Goal: Task Accomplishment & Management: Complete application form

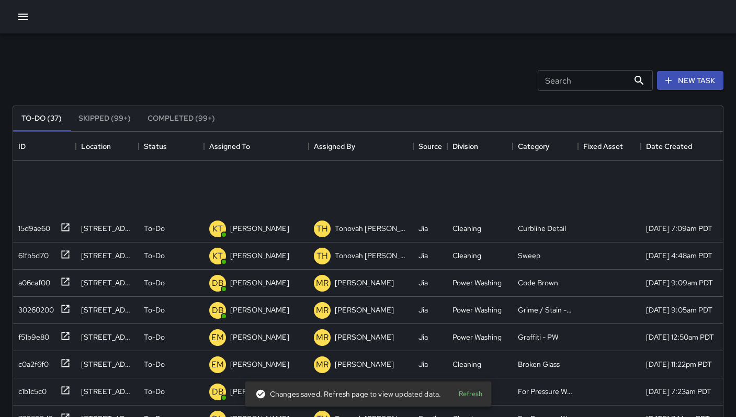
scroll to position [435, 702]
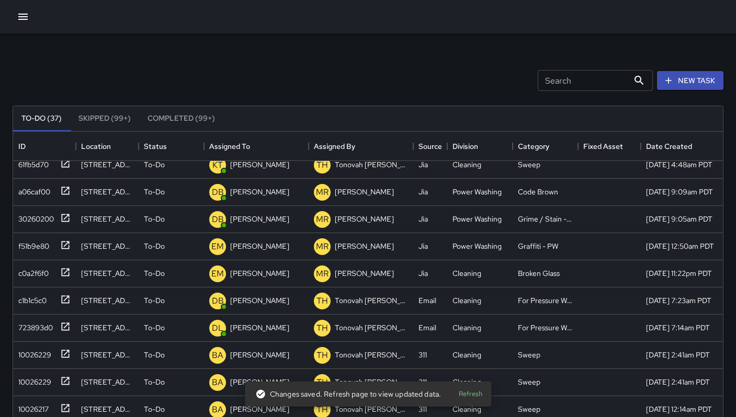
click at [588, 83] on input "Search" at bounding box center [583, 80] width 91 height 21
click at [664, 82] on icon "button" at bounding box center [668, 80] width 10 height 10
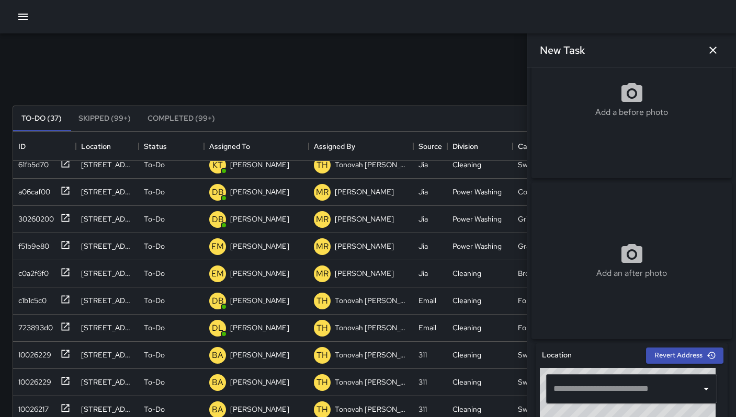
scroll to position [111, 0]
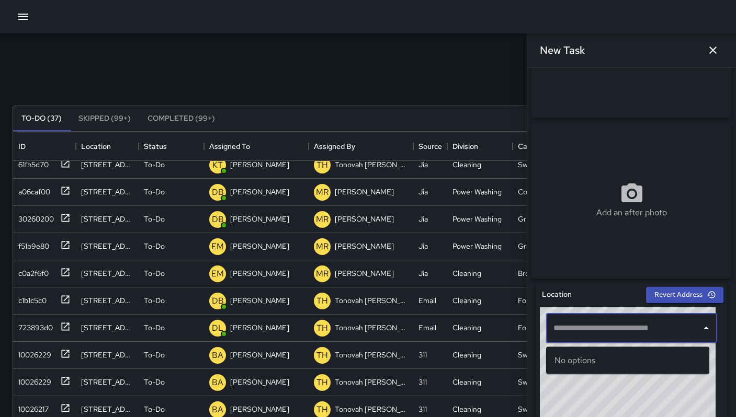
click at [588, 338] on input "text" at bounding box center [624, 328] width 146 height 20
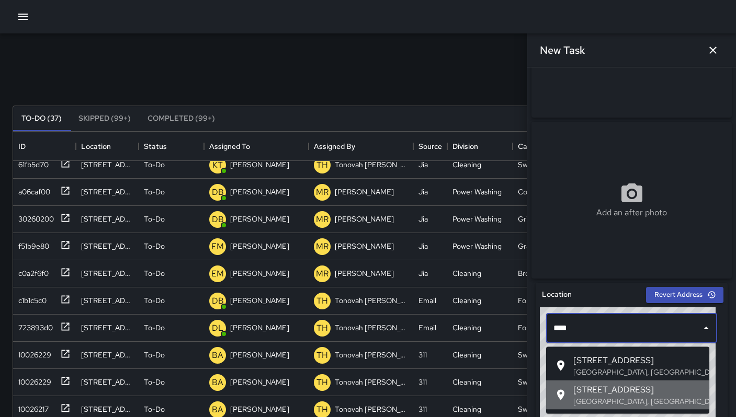
click at [646, 388] on span "[STREET_ADDRESS]" at bounding box center [637, 390] width 128 height 13
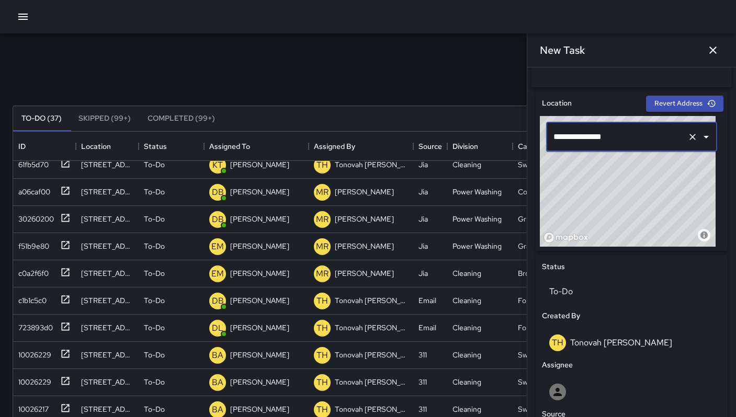
scroll to position [409, 0]
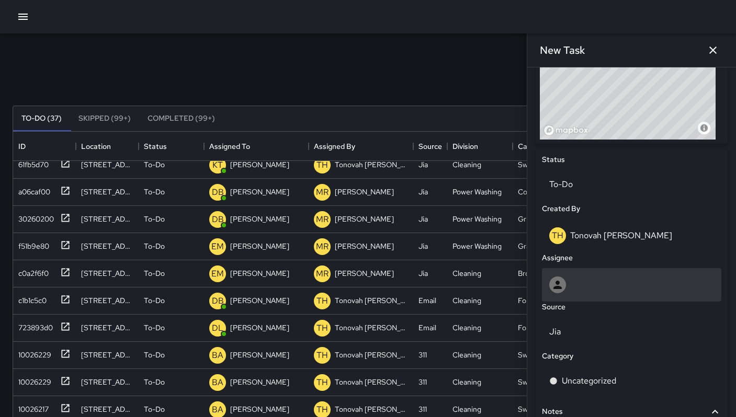
type input "**********"
click at [597, 289] on div at bounding box center [631, 285] width 165 height 17
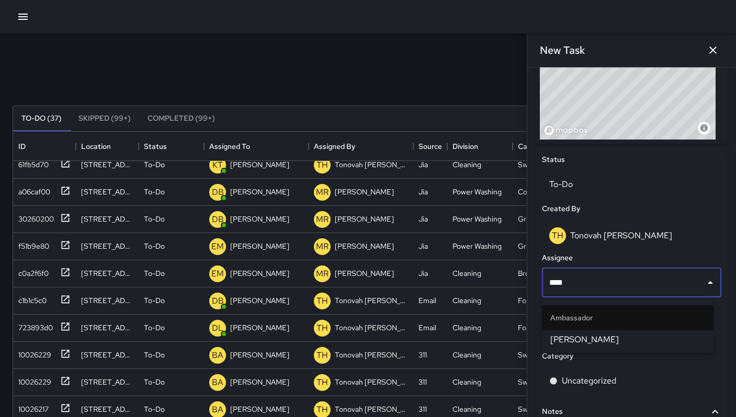
type input "*****"
click at [603, 338] on span "[PERSON_NAME]" at bounding box center [627, 340] width 155 height 13
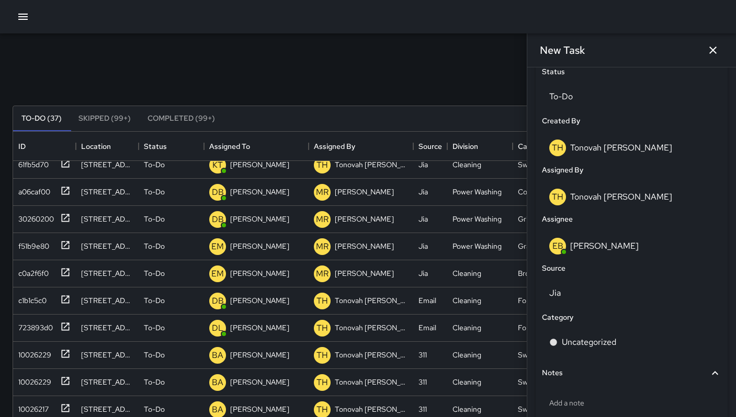
scroll to position [564, 0]
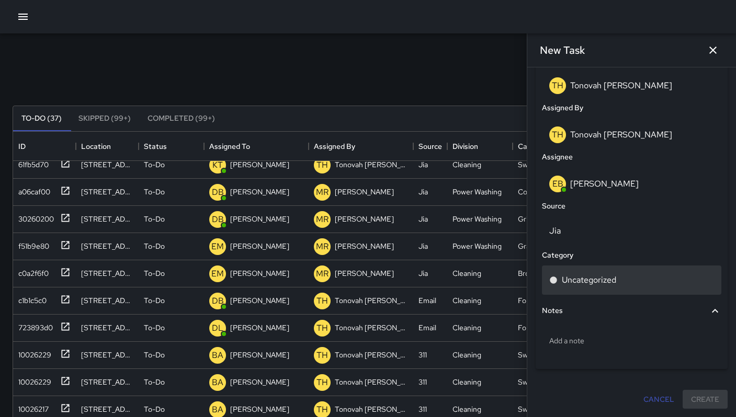
click at [602, 292] on div "Uncategorized" at bounding box center [631, 280] width 179 height 29
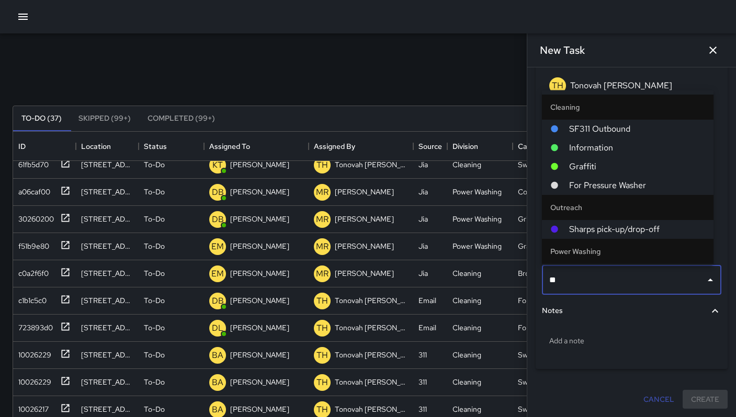
type input "***"
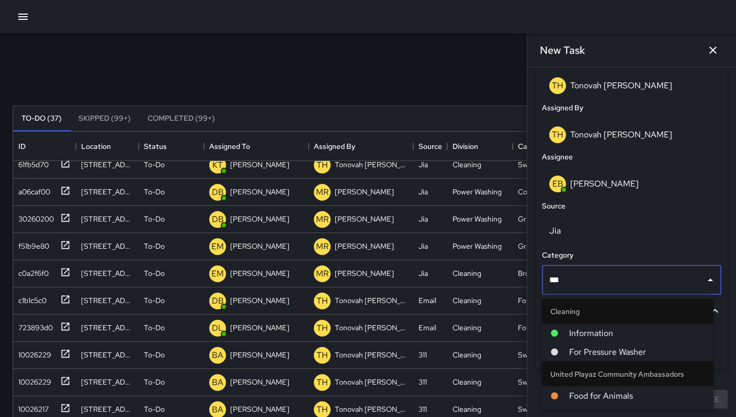
click at [630, 359] on li "For Pressure Washer" at bounding box center [628, 352] width 172 height 19
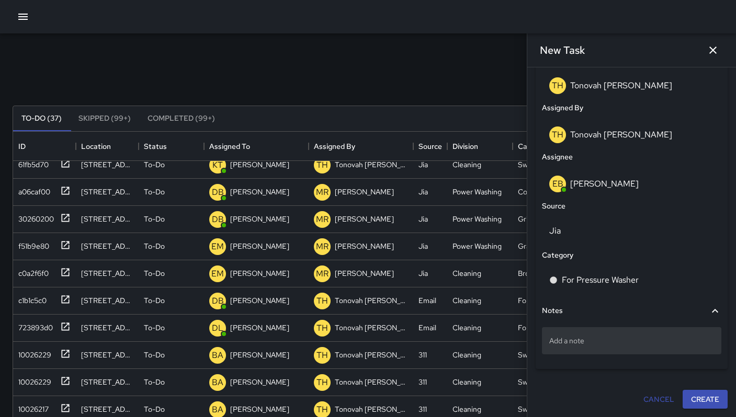
click at [617, 350] on div "Add a note" at bounding box center [631, 340] width 179 height 27
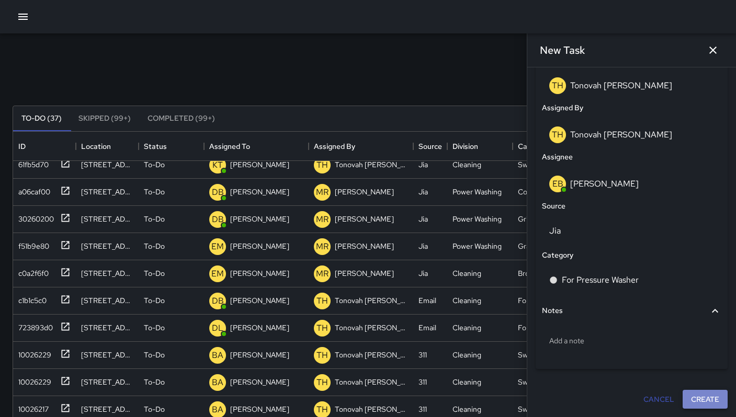
click at [701, 401] on button "Create" at bounding box center [704, 399] width 45 height 19
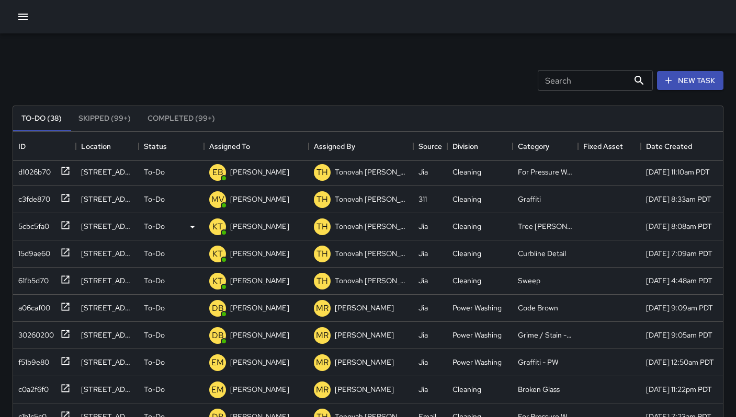
scroll to position [0, 0]
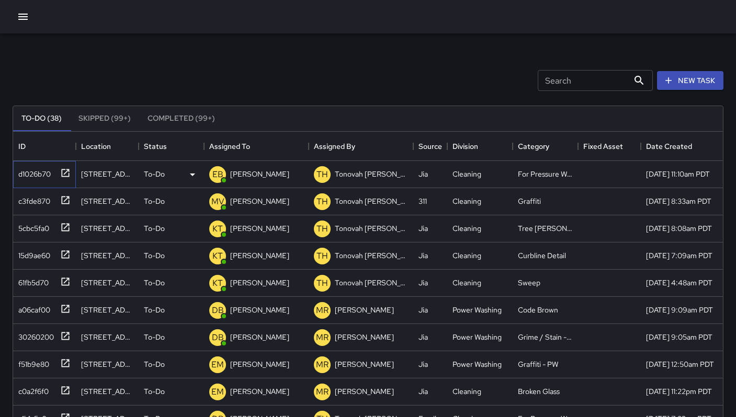
click at [51, 180] on div "d1026b70" at bounding box center [42, 172] width 56 height 17
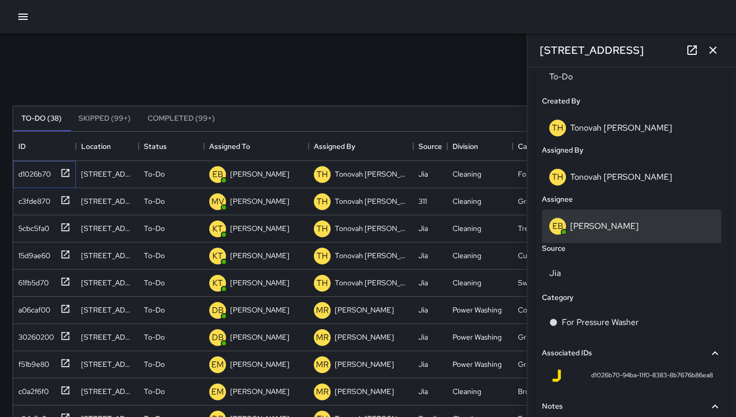
scroll to position [555, 0]
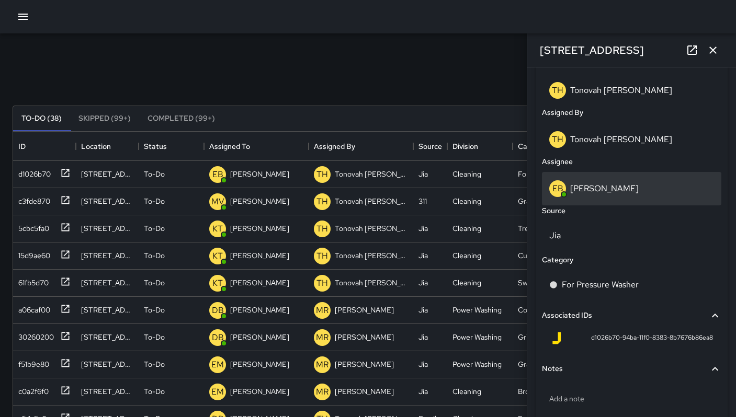
click at [591, 190] on p "Eddie Ballestros" at bounding box center [604, 188] width 68 height 11
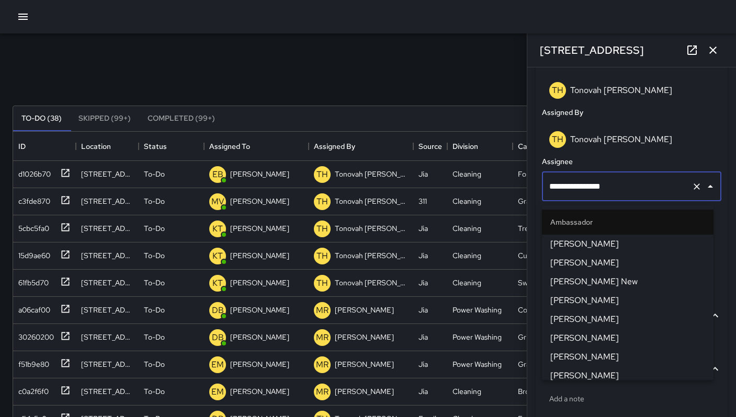
scroll to position [136, 0]
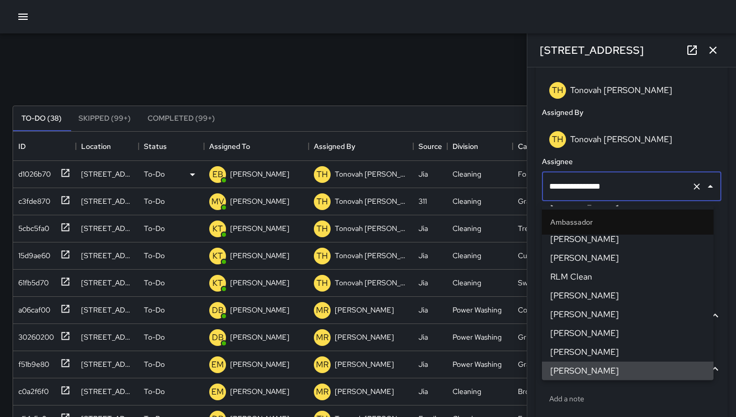
drag, startPoint x: 585, startPoint y: 190, endPoint x: 494, endPoint y: 186, distance: 91.1
click at [494, 186] on div "Search Search New Task To-Do (38) Skipped (99+) Completed (99+) ID Location Sta…" at bounding box center [368, 325] width 736 height 584
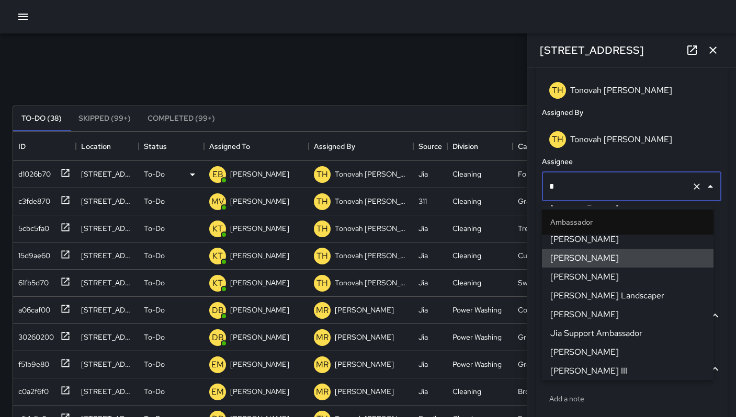
scroll to position [61, 0]
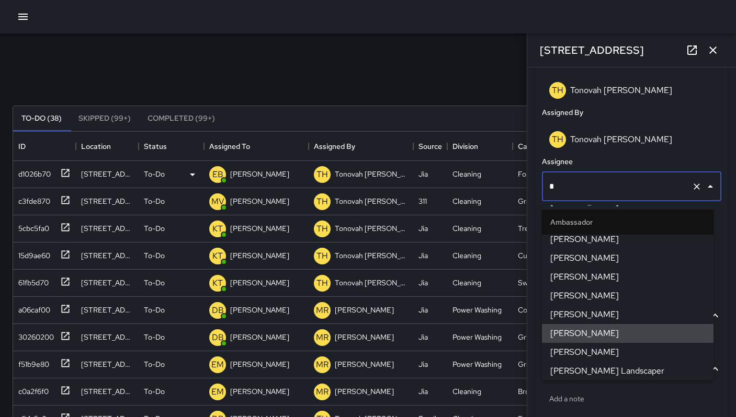
type input "**"
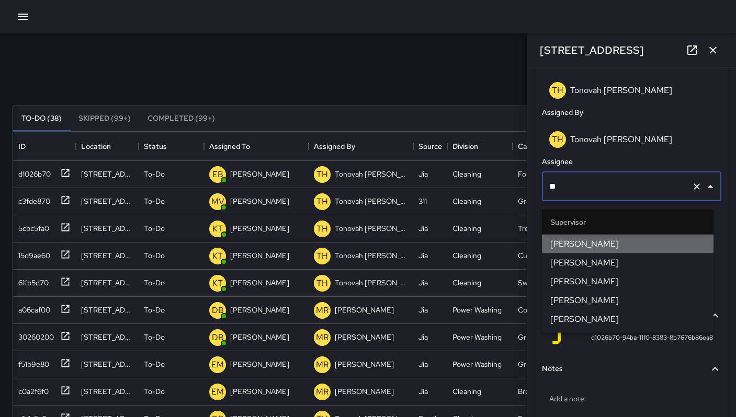
click at [556, 242] on span "DeAndre Barney" at bounding box center [627, 244] width 155 height 13
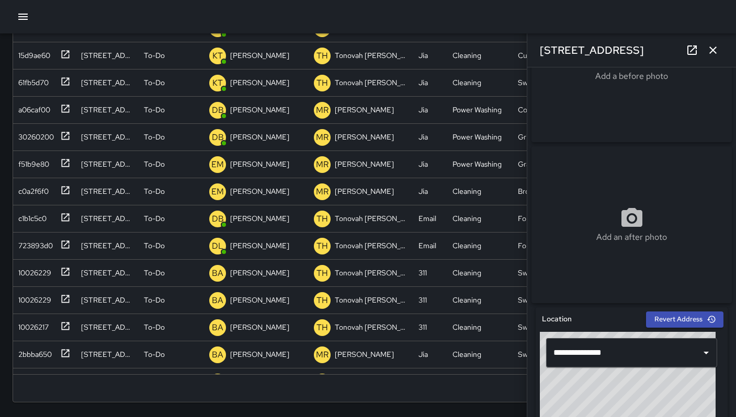
scroll to position [46, 0]
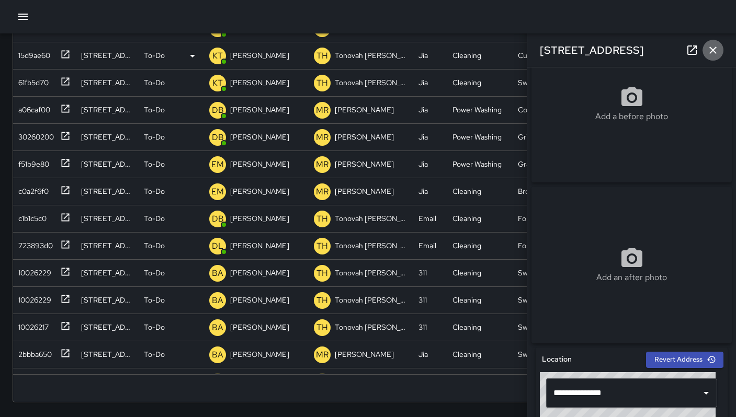
click at [714, 52] on icon "button" at bounding box center [712, 50] width 13 height 13
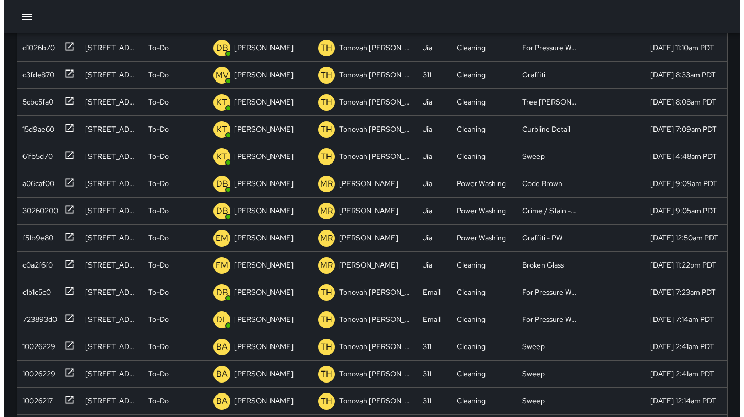
scroll to position [0, 0]
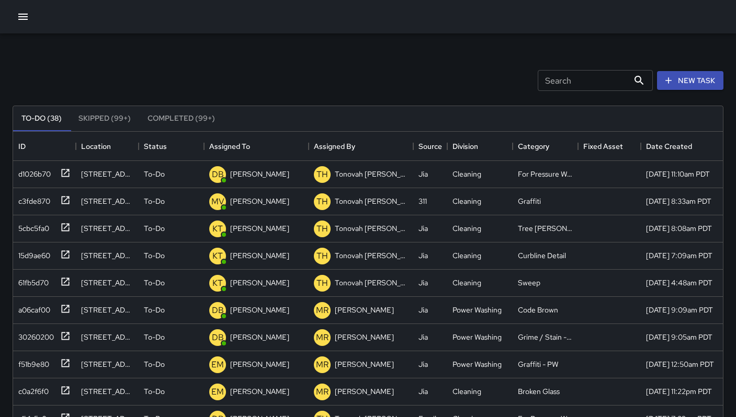
click at [20, 19] on icon "button" at bounding box center [22, 17] width 9 height 6
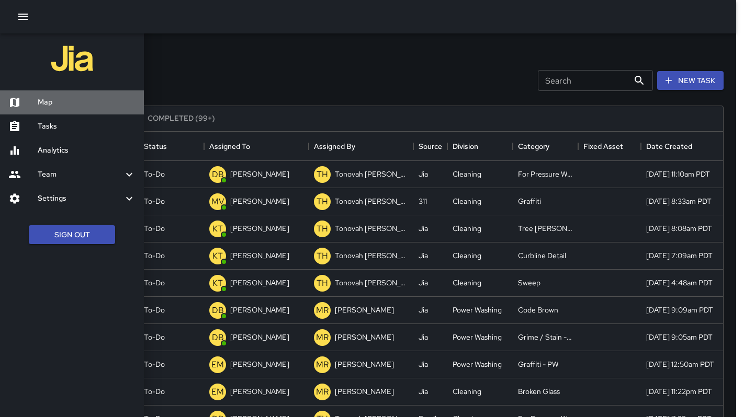
drag, startPoint x: 64, startPoint y: 97, endPoint x: 158, endPoint y: 74, distance: 96.8
click at [64, 98] on h6 "Map" at bounding box center [87, 103] width 98 height 12
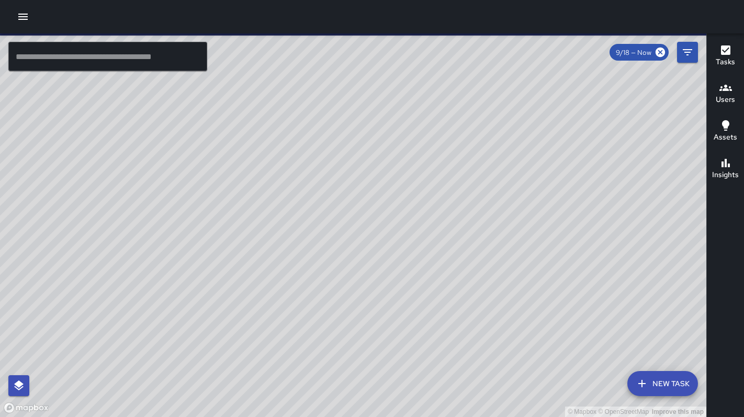
click at [38, 33] on span at bounding box center [353, 34] width 706 height 2
click at [26, 21] on icon "button" at bounding box center [23, 16] width 13 height 13
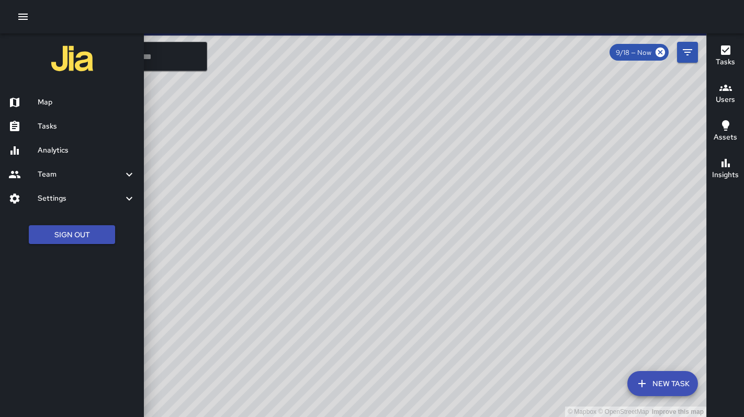
click at [62, 133] on div "Tasks" at bounding box center [72, 127] width 144 height 24
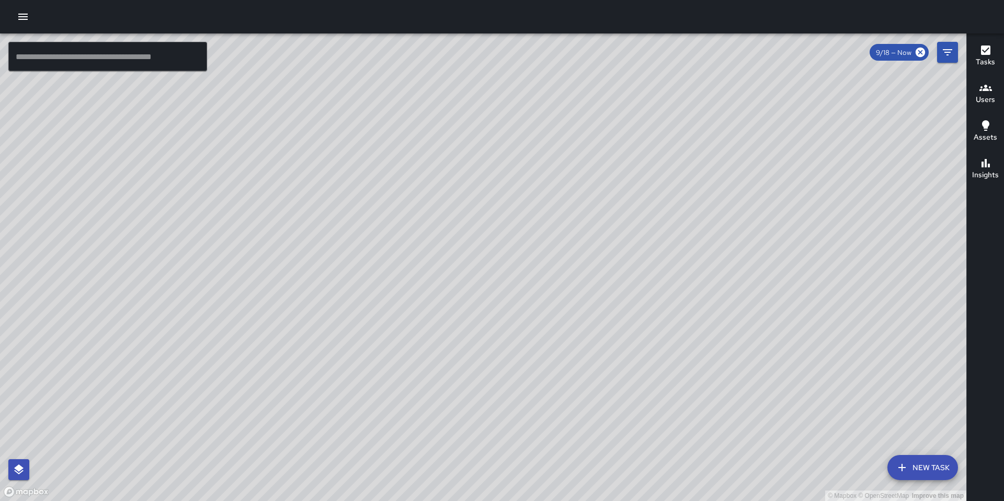
drag, startPoint x: 477, startPoint y: 358, endPoint x: 494, endPoint y: 185, distance: 174.5
click at [493, 186] on div "© Mapbox © OpenStreetMap Improve this map" at bounding box center [483, 266] width 966 height 467
drag, startPoint x: 507, startPoint y: 283, endPoint x: 509, endPoint y: 258, distance: 24.7
click at [508, 250] on div "© Mapbox © OpenStreetMap Improve this map" at bounding box center [483, 266] width 966 height 467
drag, startPoint x: 455, startPoint y: 321, endPoint x: 457, endPoint y: 231, distance: 89.4
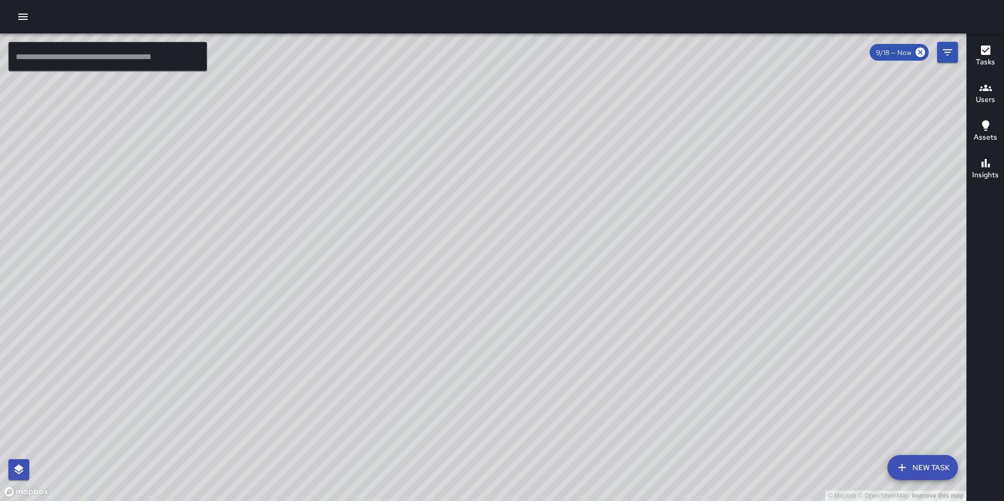
click at [457, 231] on div "© Mapbox © OpenStreetMap Improve this map" at bounding box center [483, 266] width 966 height 467
click at [20, 18] on icon "button" at bounding box center [23, 16] width 13 height 13
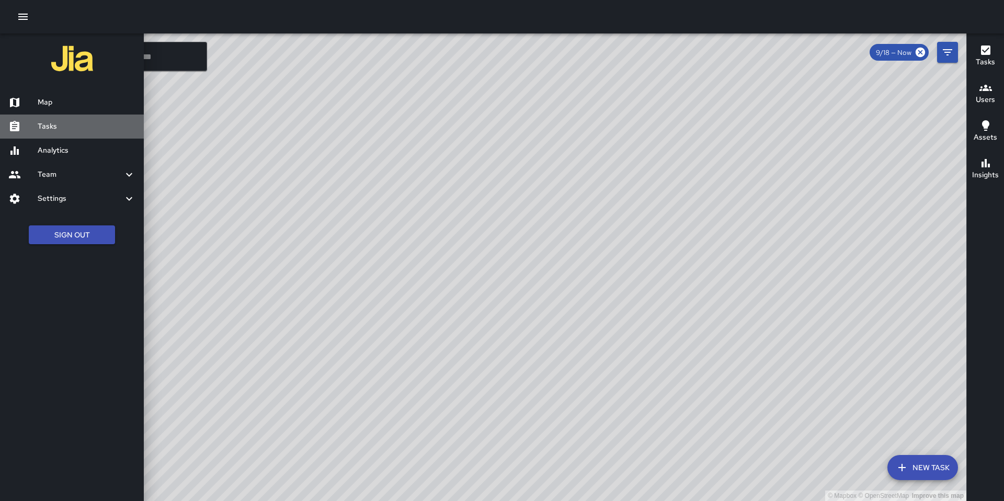
click at [70, 123] on h6 "Tasks" at bounding box center [87, 127] width 98 height 12
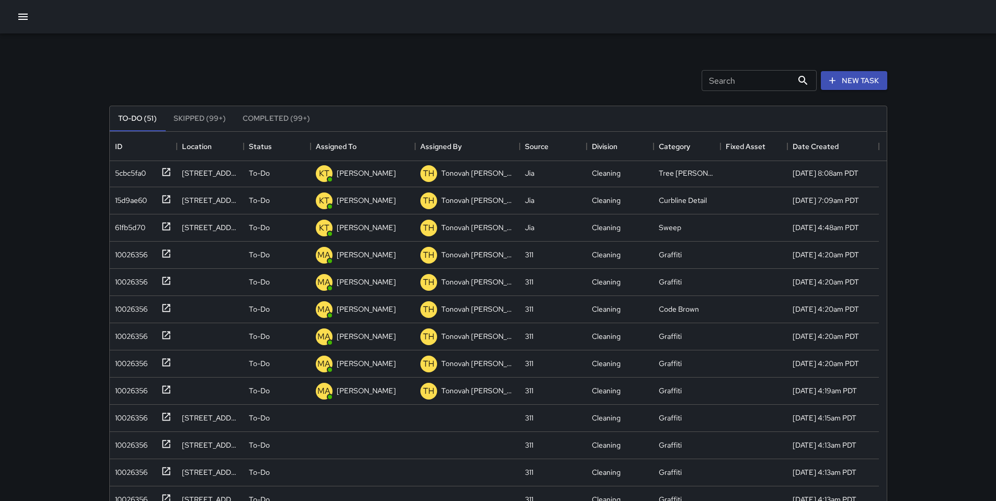
scroll to position [293, 0]
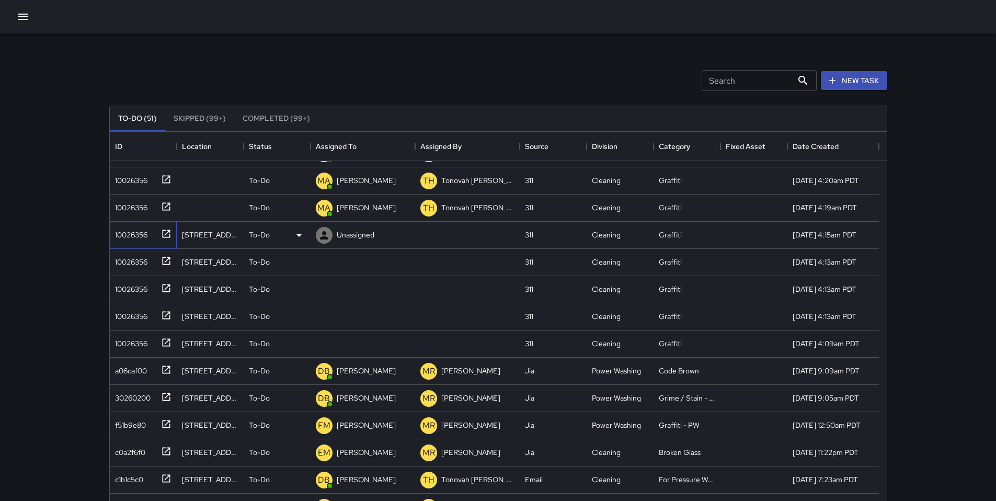
click at [141, 241] on div "10026356" at bounding box center [143, 235] width 67 height 27
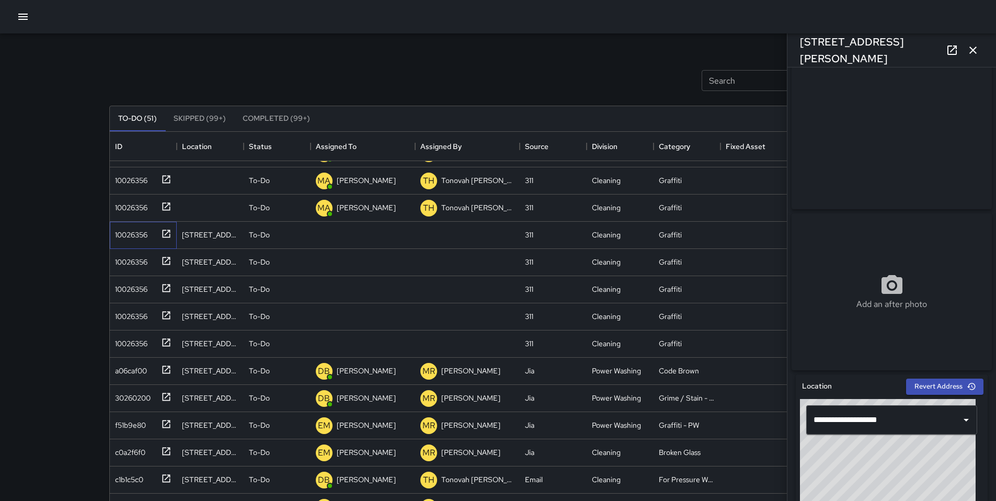
scroll to position [0, 0]
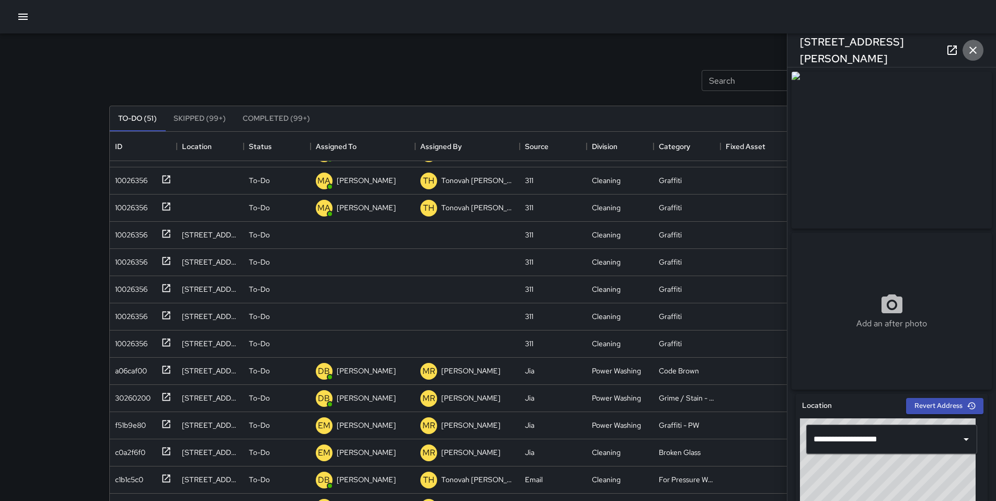
click at [979, 47] on button "button" at bounding box center [973, 50] width 21 height 21
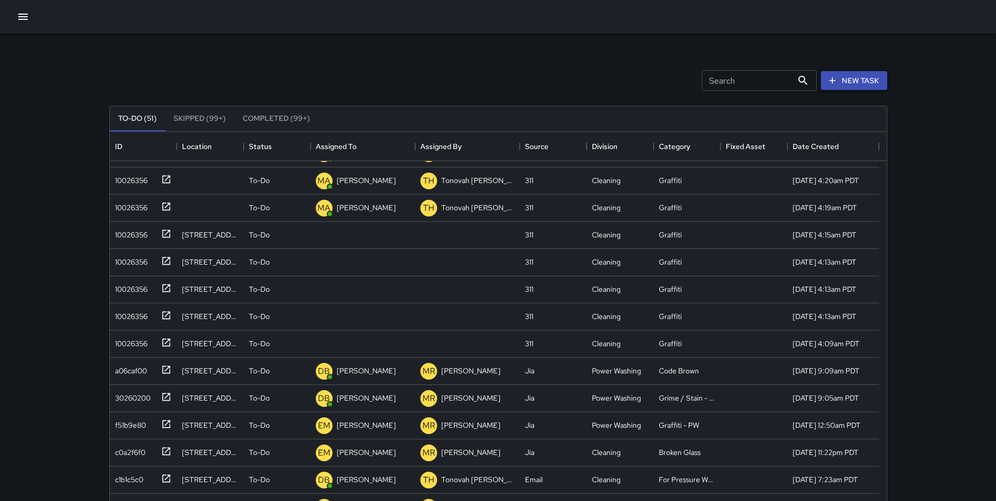
click at [867, 85] on button "New Task" at bounding box center [854, 80] width 66 height 19
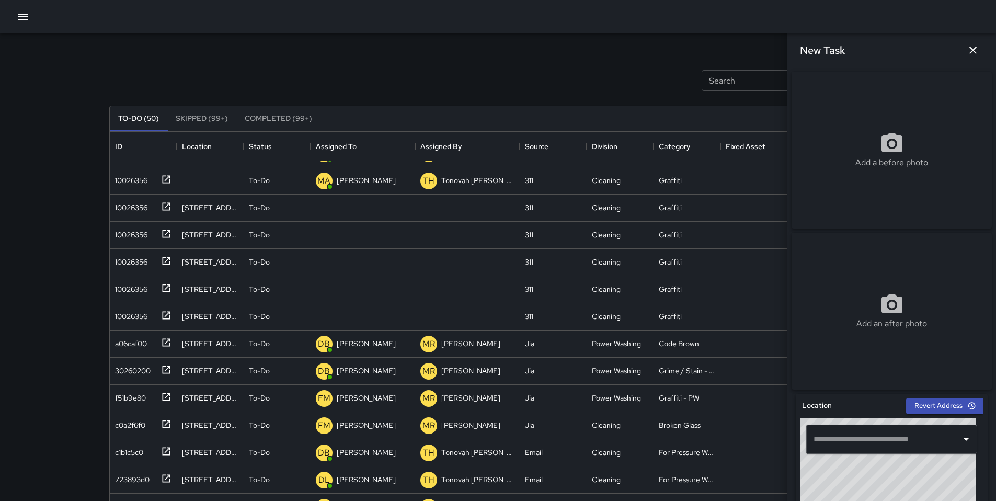
scroll to position [266, 0]
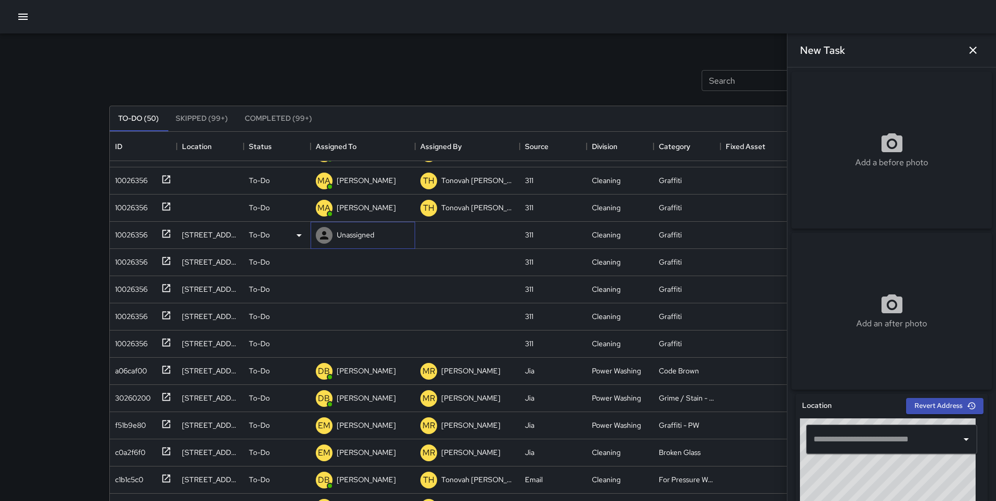
click at [311, 239] on div "Unassigned" at bounding box center [363, 235] width 105 height 27
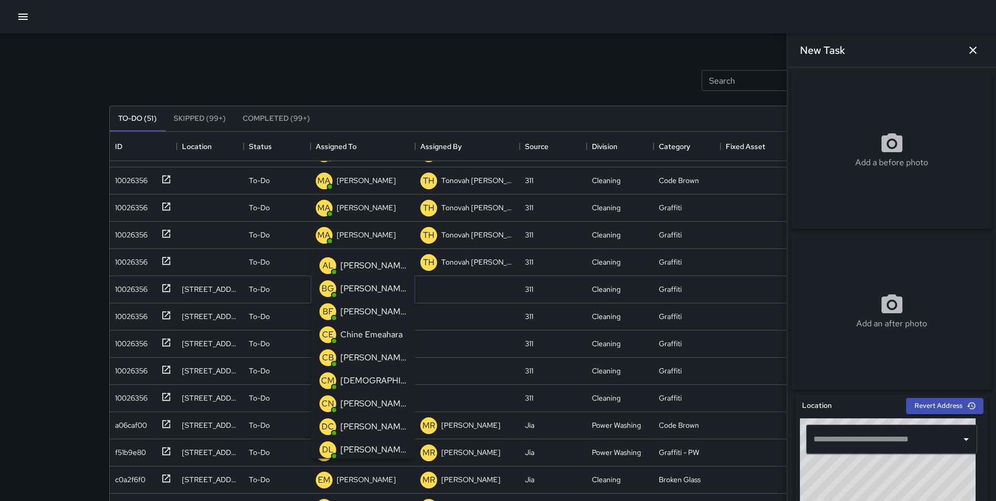
scroll to position [320, 0]
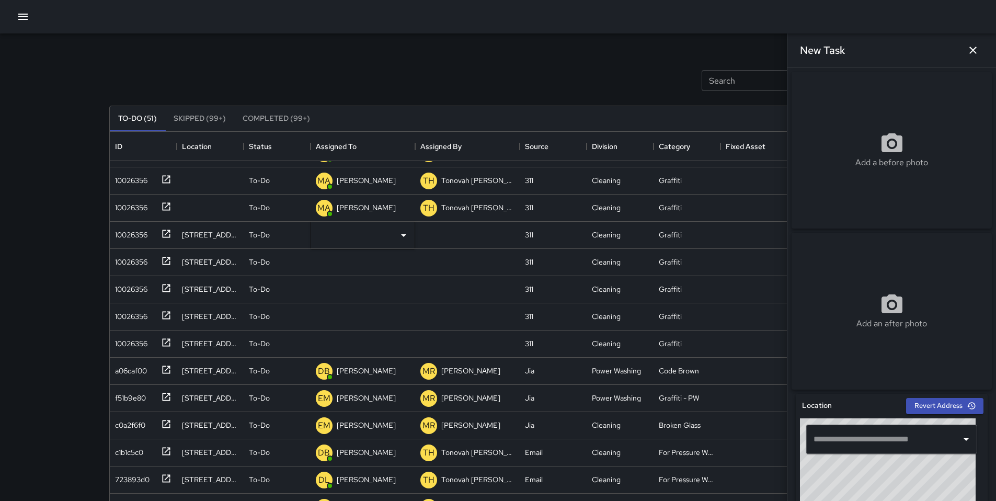
click at [357, 75] on div "Search Search New Task" at bounding box center [498, 80] width 782 height 54
click at [840, 443] on input "text" at bounding box center [884, 439] width 146 height 20
paste input "**********"
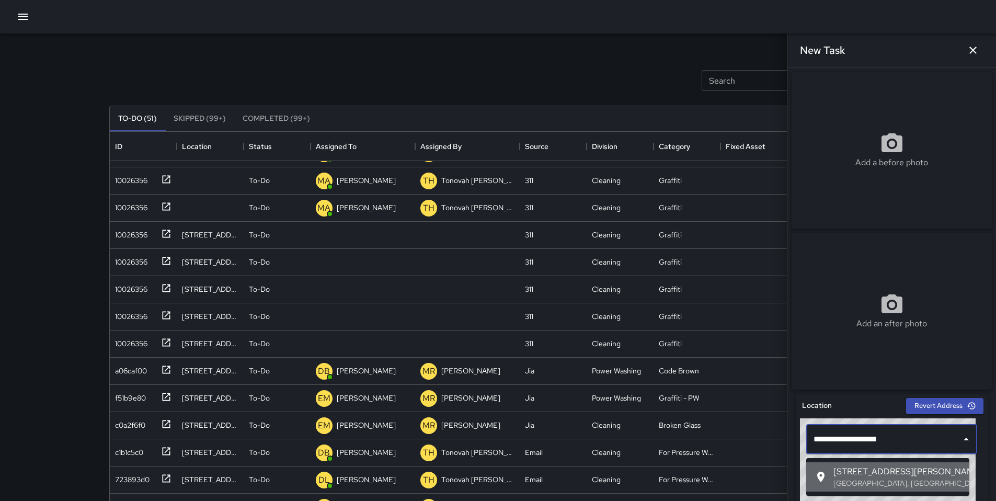
click at [849, 462] on li "1244 Harrison Street San Francisco, CA, USA" at bounding box center [887, 476] width 163 height 29
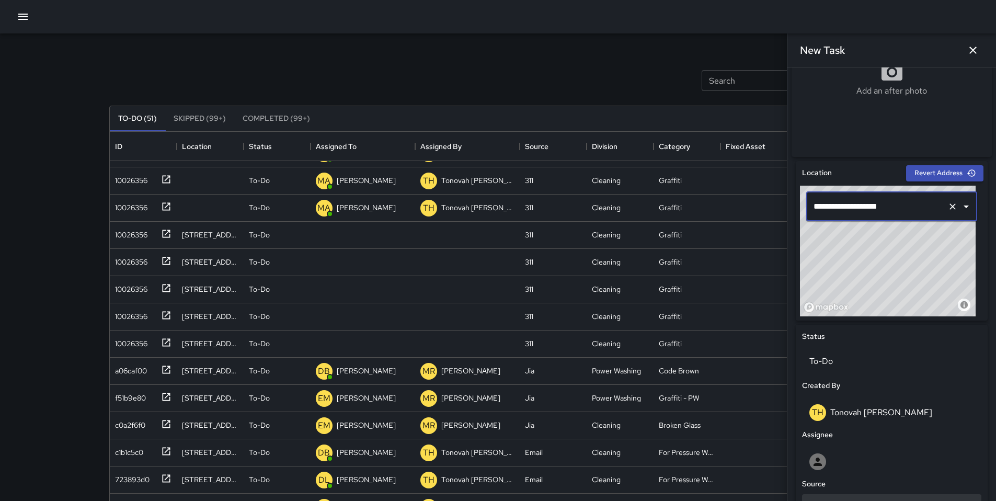
scroll to position [366, 0]
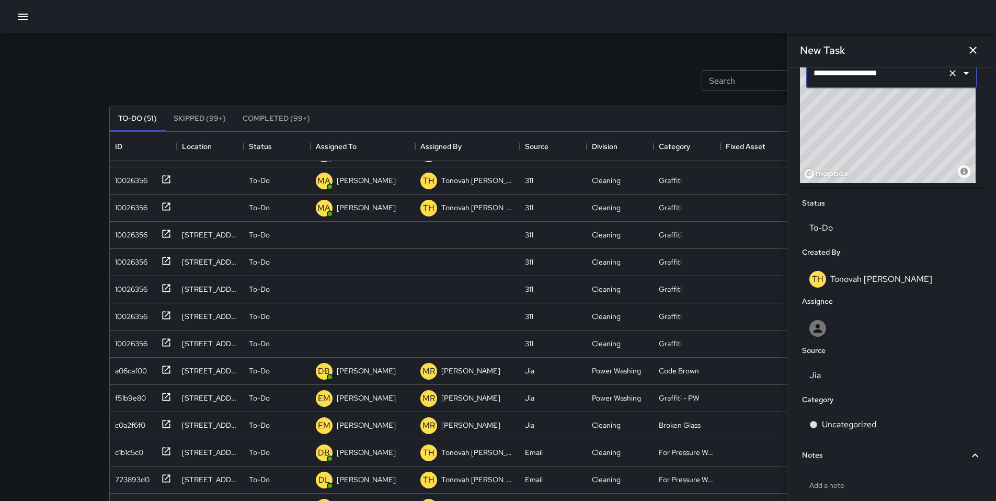
type input "**********"
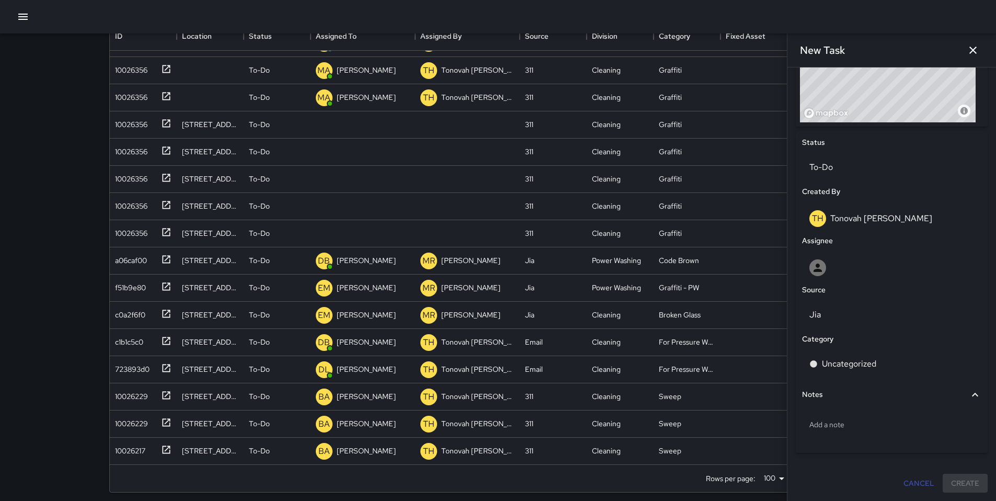
scroll to position [117, 0]
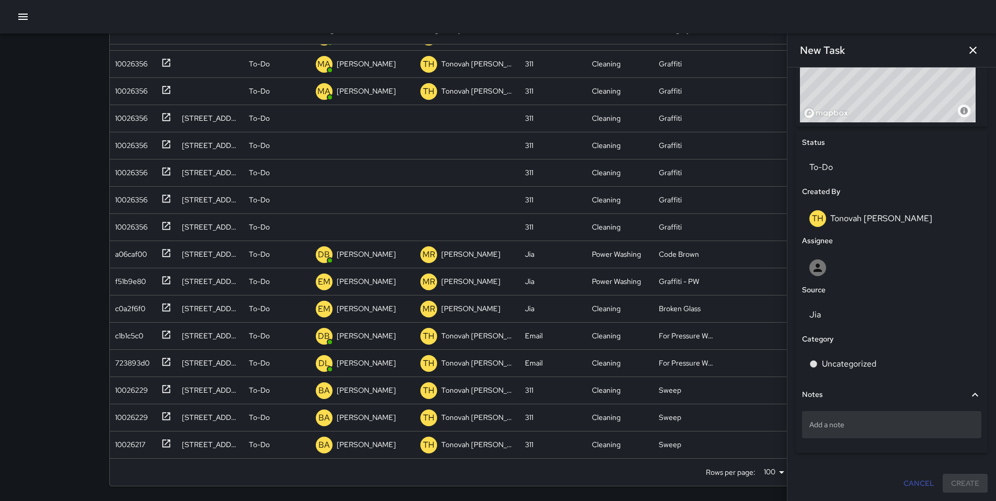
click at [836, 422] on p "Add a note" at bounding box center [891, 424] width 165 height 10
type textarea "*"
type textarea "**********"
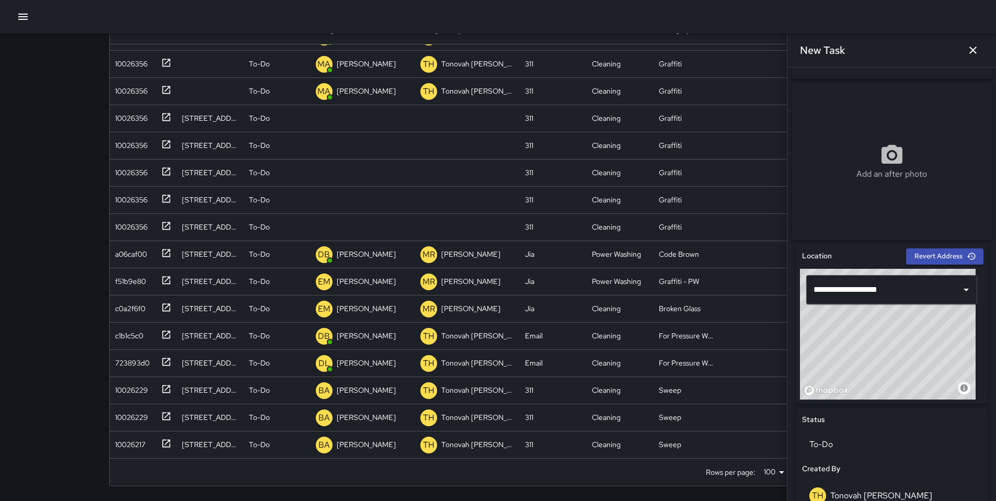
scroll to position [0, 0]
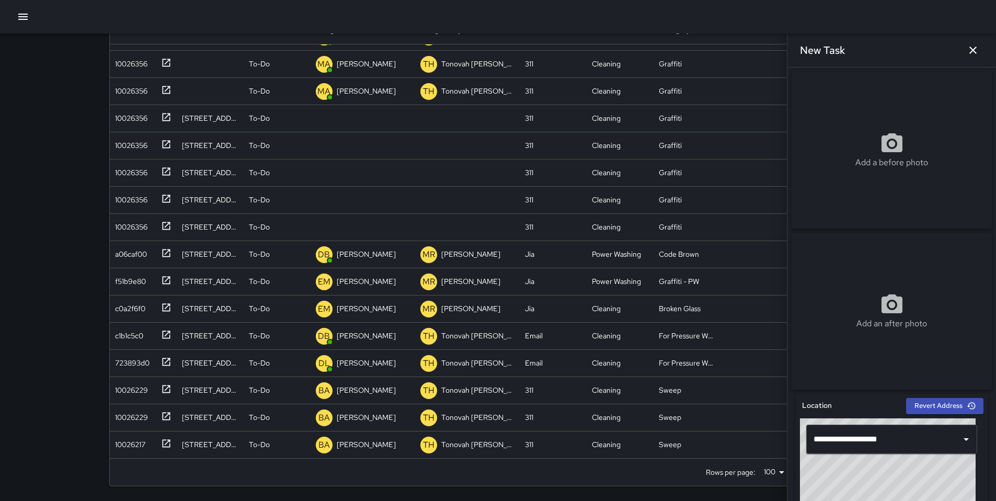
click at [893, 133] on div "Add a before photo" at bounding box center [892, 150] width 200 height 157
type input "**********"
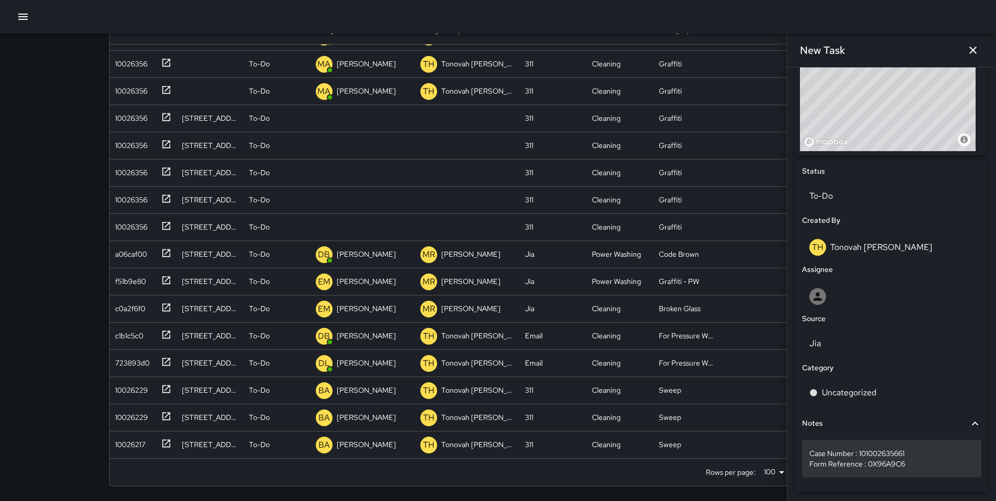
scroll to position [441, 0]
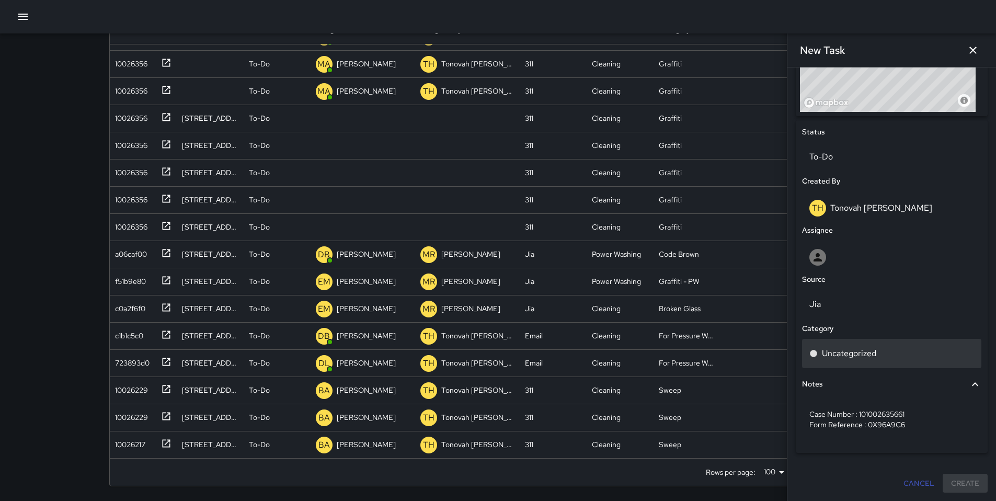
click at [826, 350] on p "Uncategorized" at bounding box center [849, 353] width 54 height 13
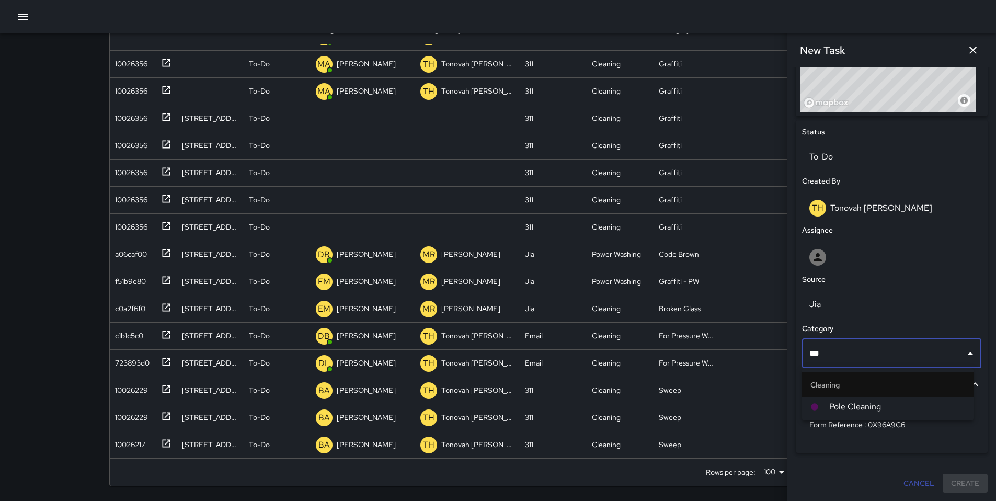
type input "****"
click at [848, 409] on span "Pole Cleaning" at bounding box center [897, 407] width 136 height 13
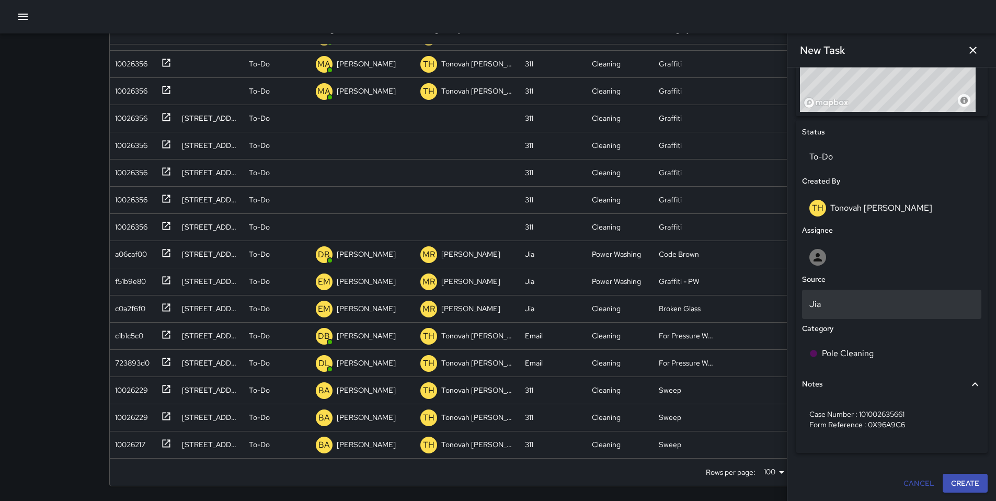
click at [827, 305] on p "Jia" at bounding box center [891, 304] width 165 height 13
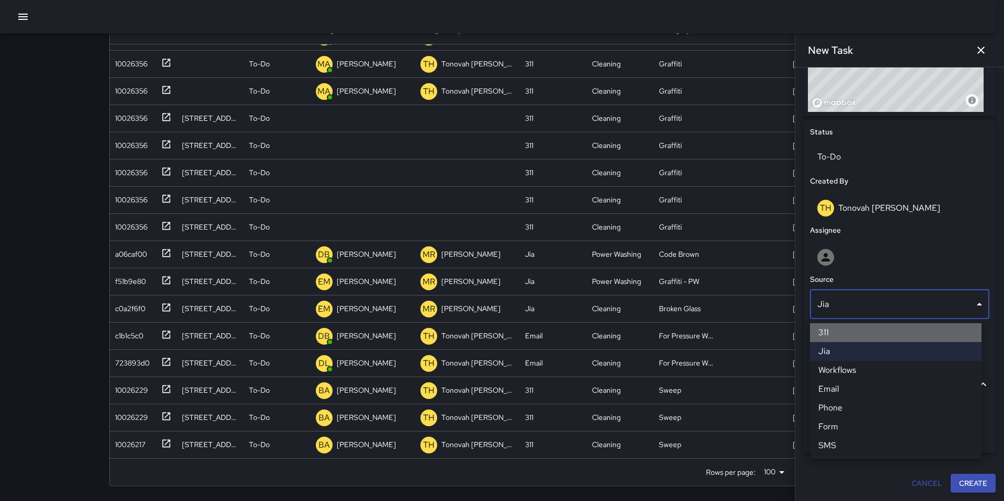
click at [830, 327] on li "311" at bounding box center [896, 332] width 172 height 19
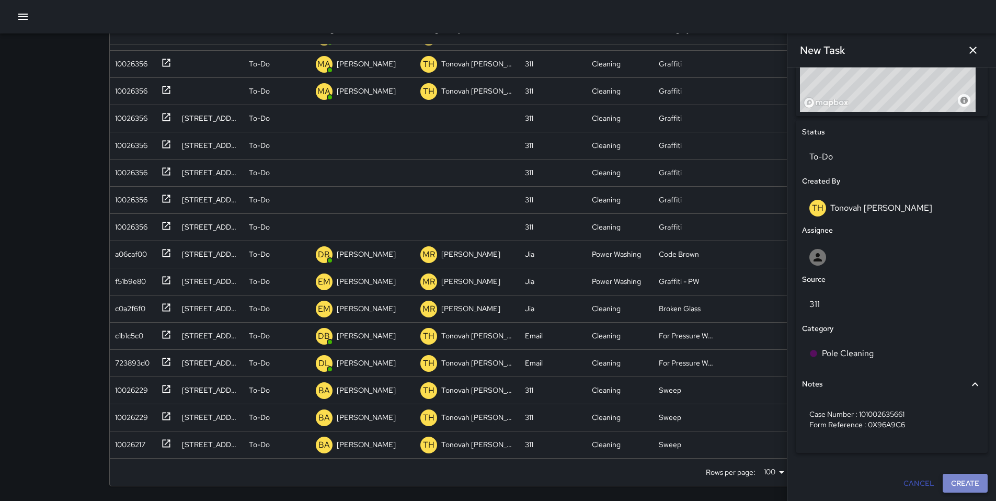
click at [969, 487] on button "Create" at bounding box center [965, 483] width 45 height 19
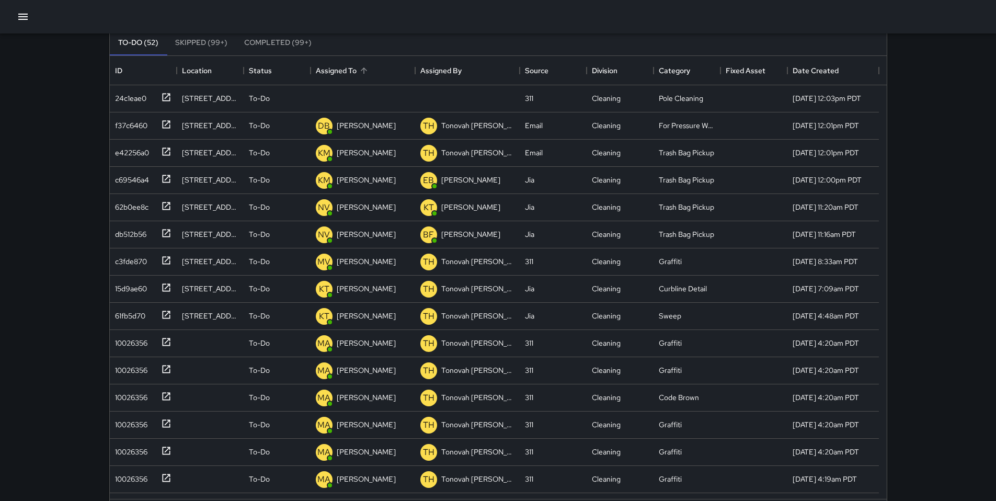
scroll to position [0, 0]
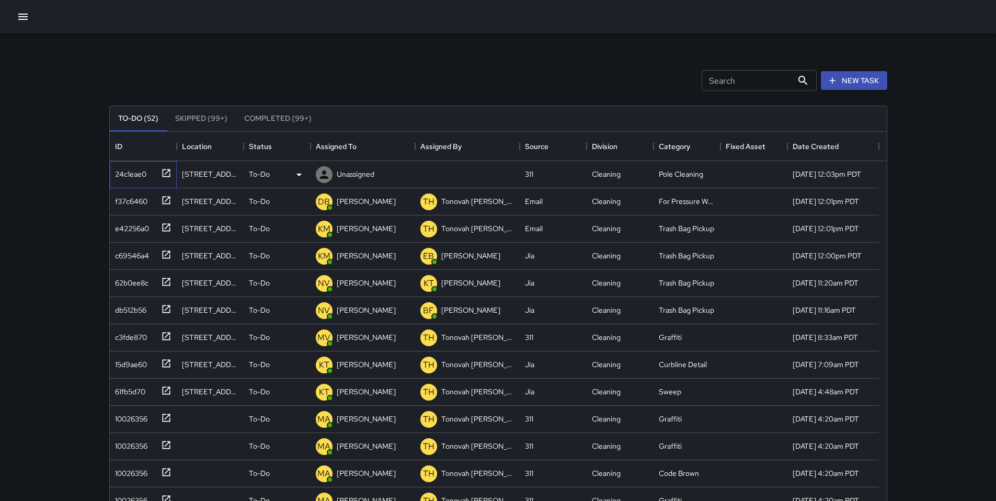
click at [136, 172] on div "24c1eae0" at bounding box center [129, 172] width 36 height 15
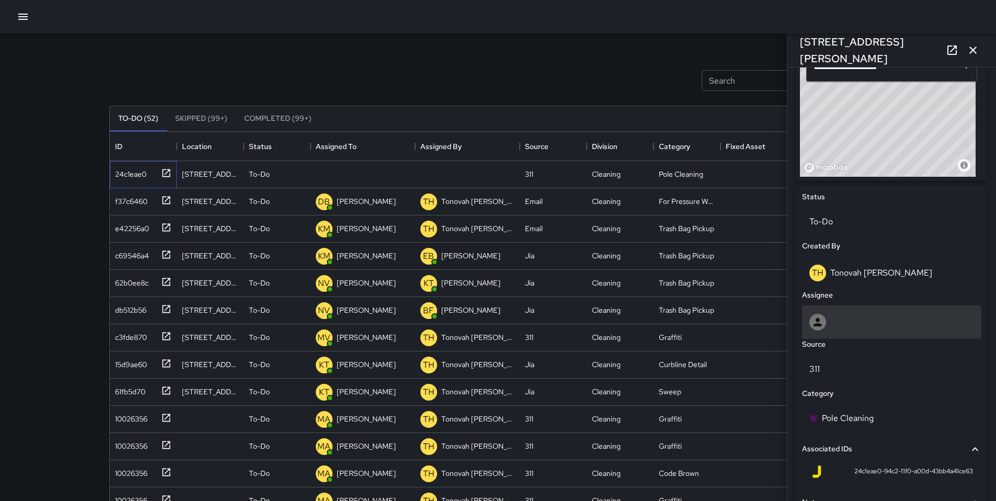
scroll to position [441, 0]
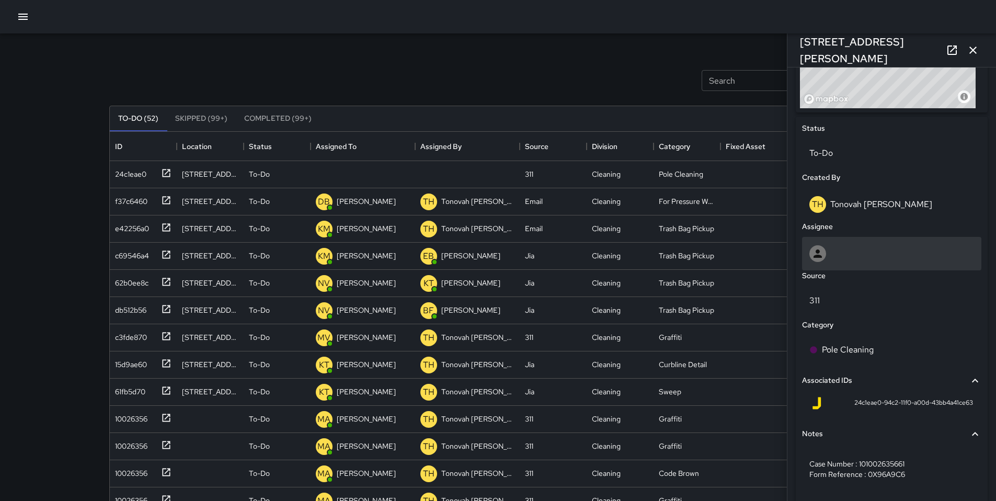
click at [849, 257] on div at bounding box center [891, 253] width 165 height 17
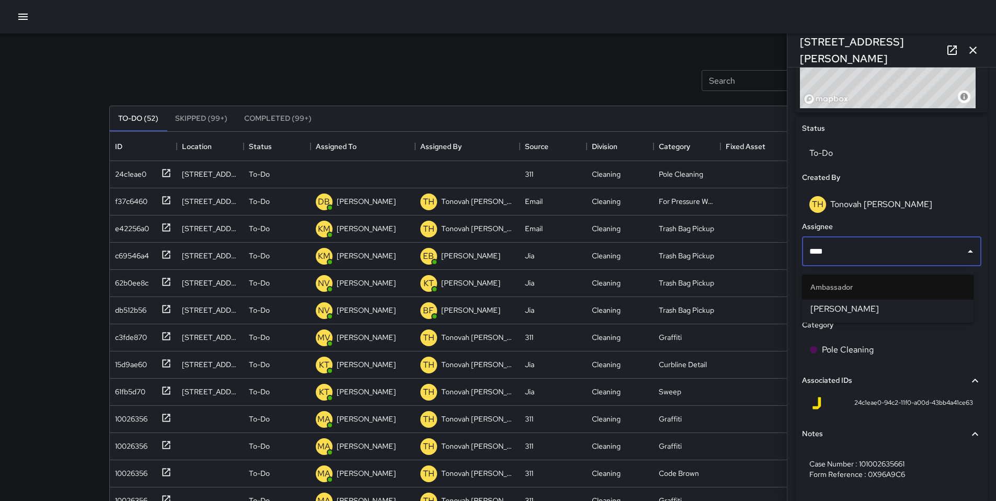
type input "*****"
click at [850, 309] on span "Gordon Rowe" at bounding box center [887, 309] width 155 height 13
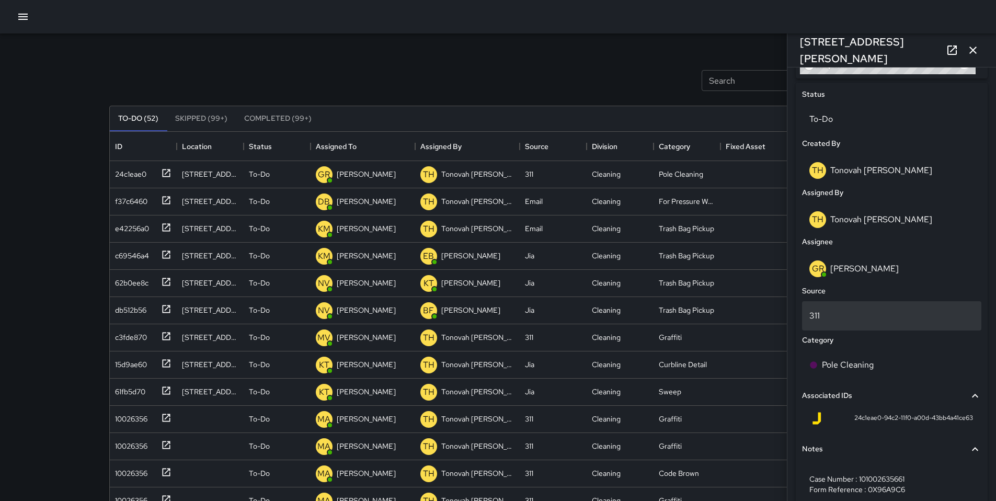
scroll to position [527, 0]
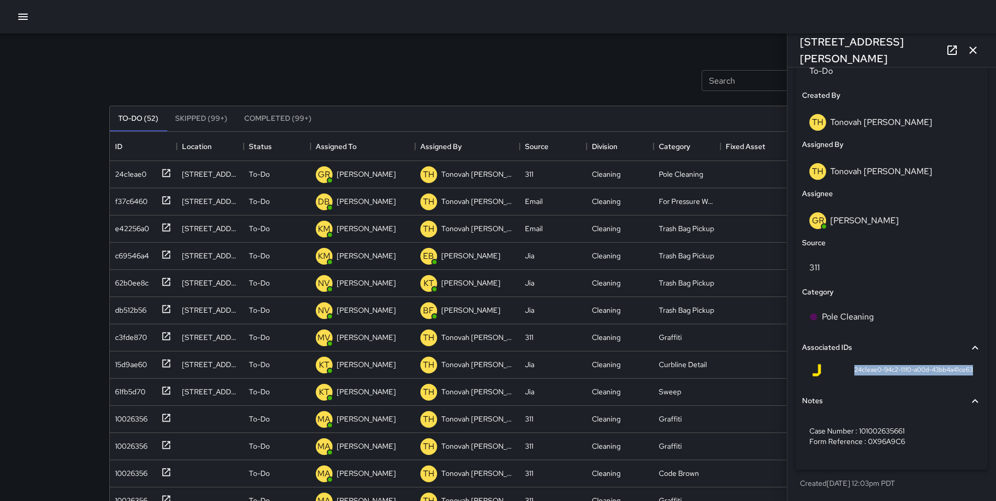
drag, startPoint x: 845, startPoint y: 372, endPoint x: 969, endPoint y: 375, distance: 123.5
click at [969, 375] on div "24c1eae0-94c2-11f0-a00d-43bb4a41ce63" at bounding box center [891, 372] width 179 height 25
copy span "24c1eae0-94c2-11f0-a00d-43bb4a41ce63"
click at [975, 53] on icon "button" at bounding box center [973, 50] width 13 height 13
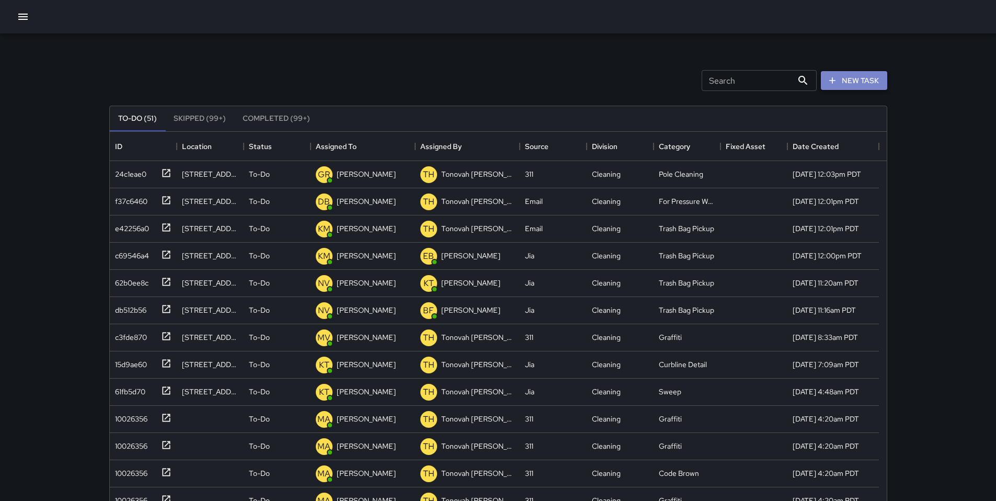
click at [860, 79] on button "New Task" at bounding box center [854, 80] width 66 height 19
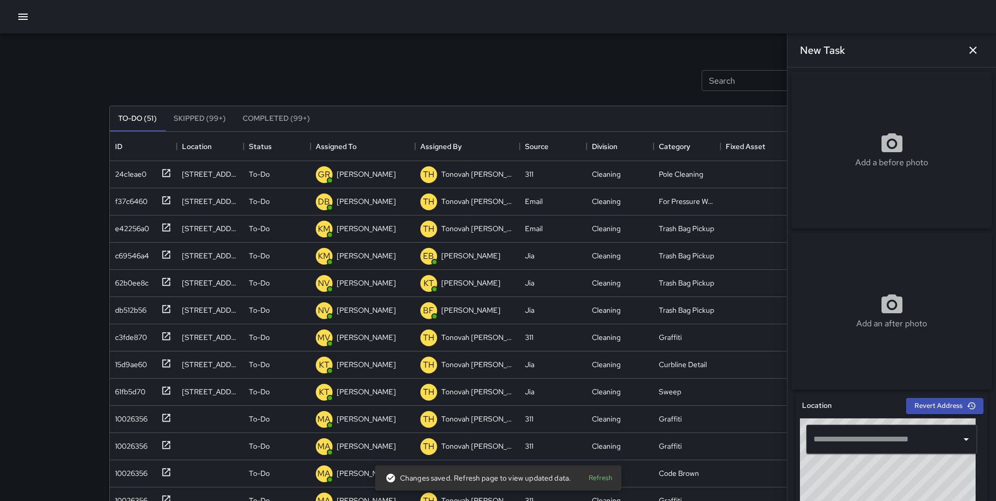
click at [841, 445] on input "text" at bounding box center [884, 439] width 146 height 20
click at [841, 444] on input "text" at bounding box center [884, 439] width 146 height 20
paste input "**********"
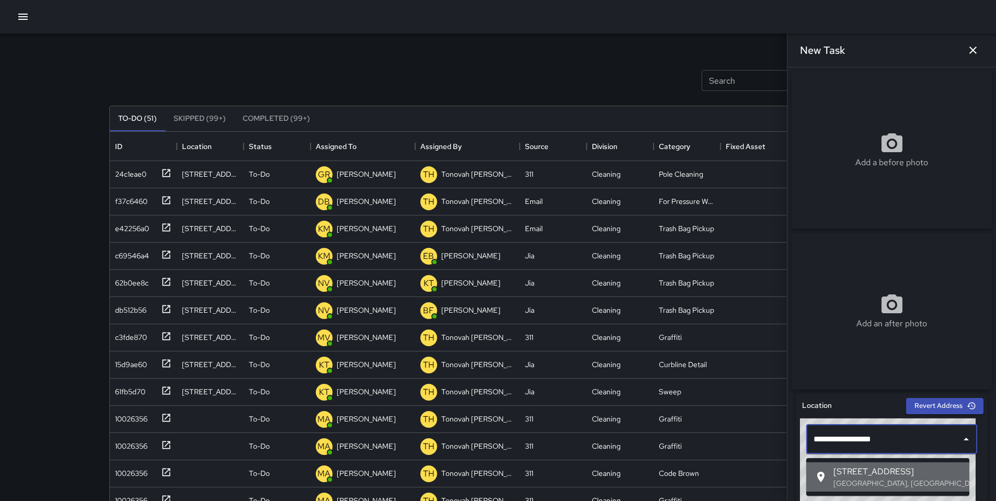
click at [828, 474] on div at bounding box center [824, 477] width 19 height 13
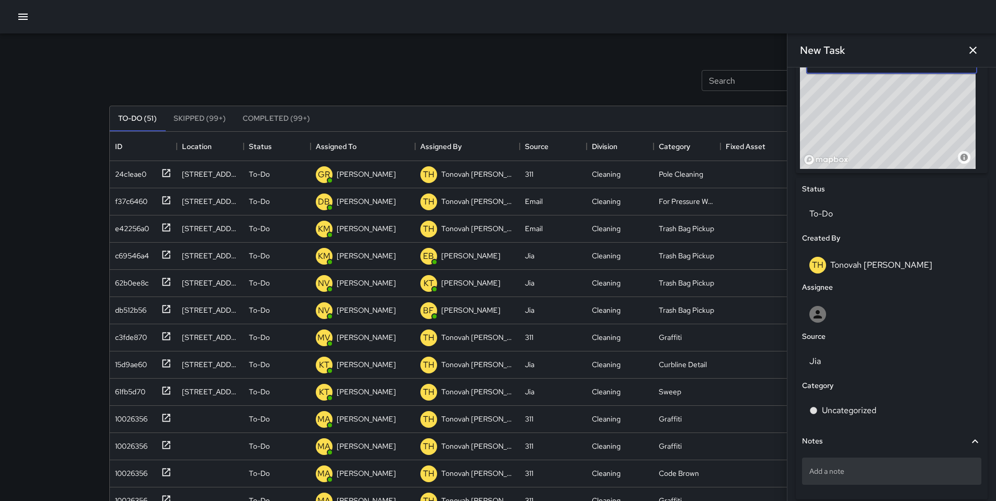
scroll to position [403, 0]
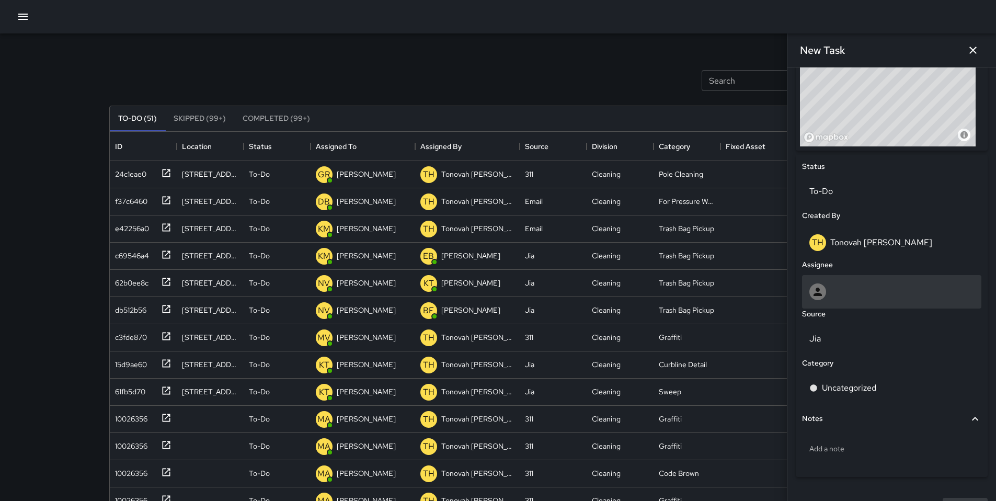
type input "**********"
click at [849, 300] on div at bounding box center [891, 291] width 165 height 17
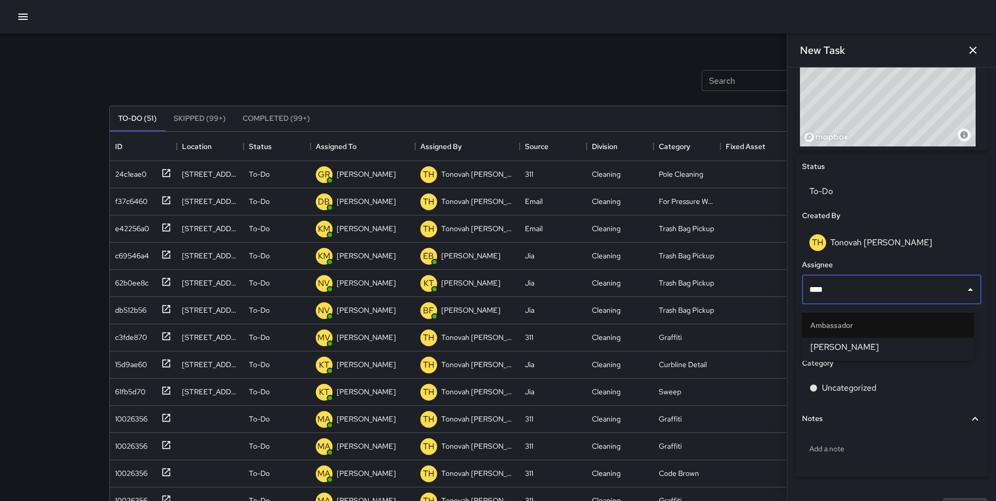
type input "*****"
click at [823, 350] on span "Gordon Rowe" at bounding box center [887, 347] width 155 height 13
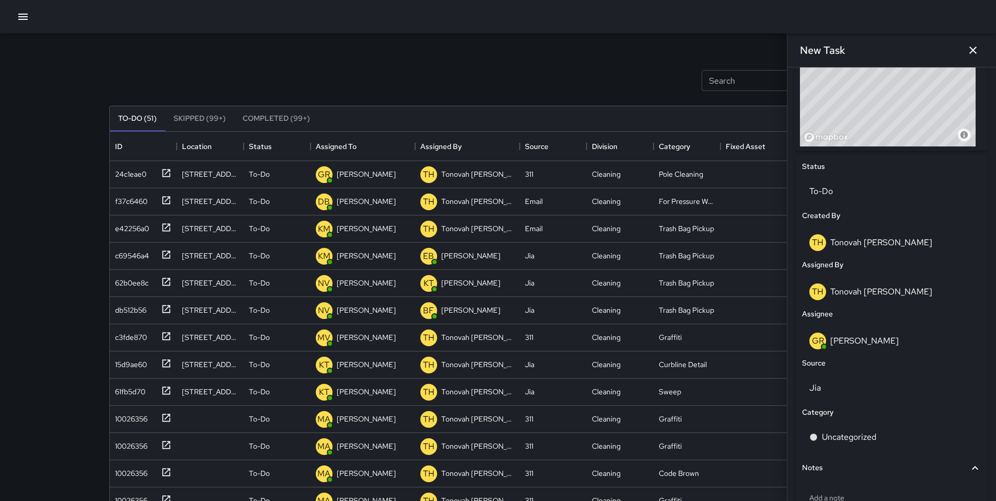
scroll to position [480, 0]
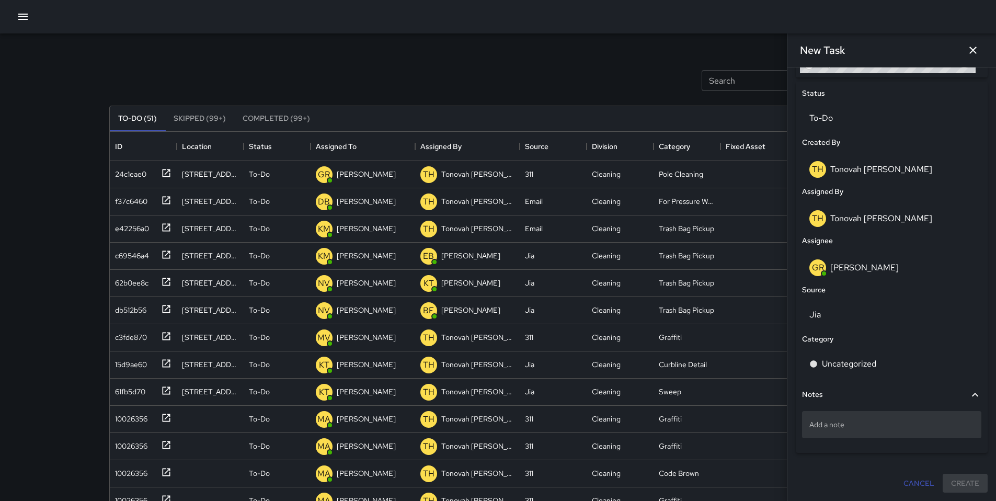
click at [848, 428] on p "Add a note" at bounding box center [891, 424] width 165 height 10
type textarea "**********"
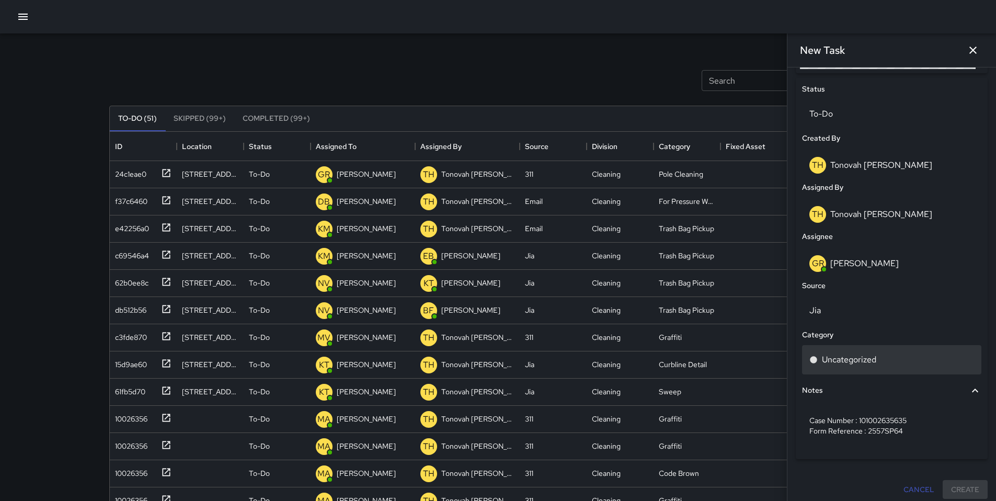
click at [855, 361] on p "Uncategorized" at bounding box center [849, 359] width 54 height 13
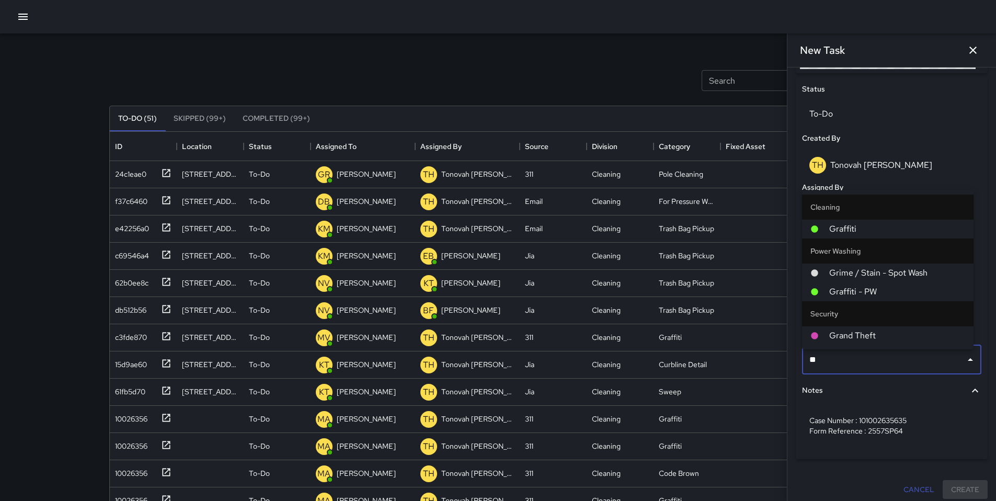
type input "***"
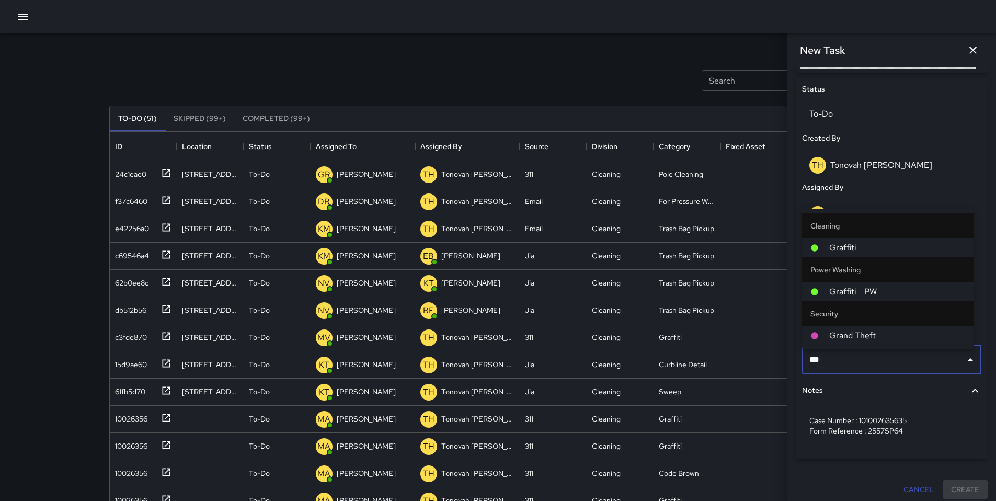
click at [853, 296] on span "Graffiti - PW" at bounding box center [897, 291] width 136 height 13
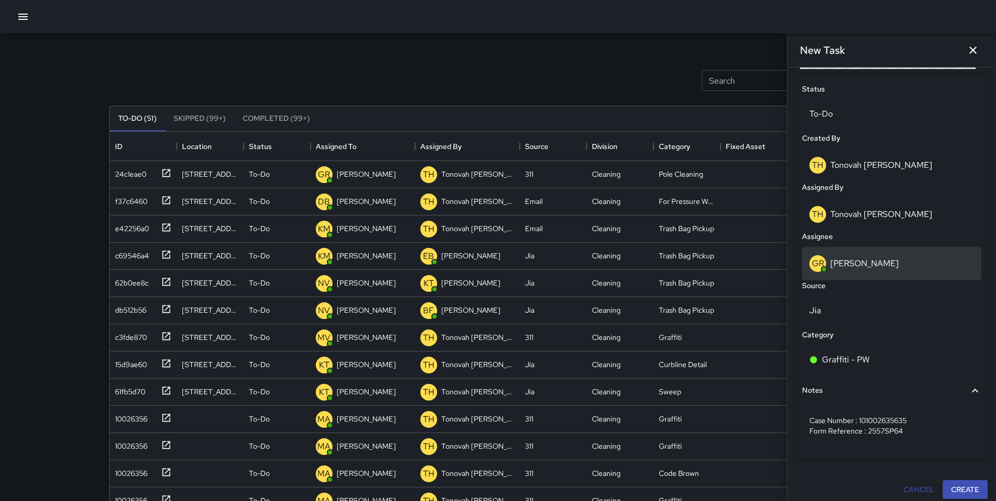
click at [855, 263] on p "Gordon Rowe" at bounding box center [864, 263] width 68 height 11
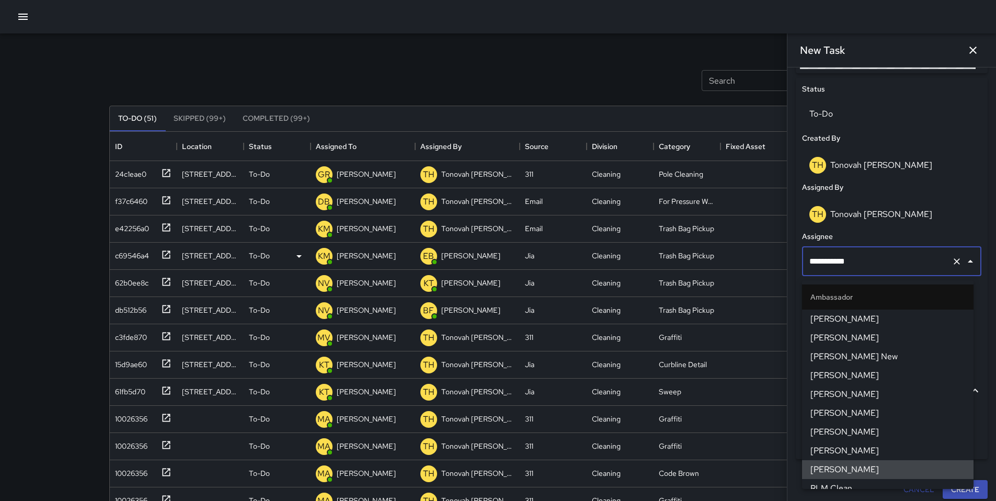
drag, startPoint x: 863, startPoint y: 265, endPoint x: 756, endPoint y: 252, distance: 108.6
click at [756, 252] on div "Search Search New Task To-Do (51) Skipped (99+) Completed (99+) ID Location Sta…" at bounding box center [498, 325] width 803 height 584
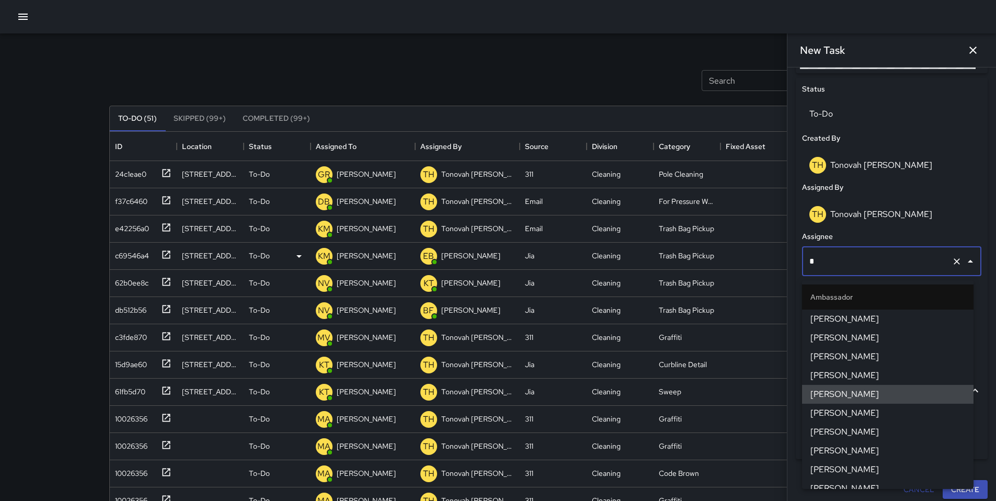
type input "**"
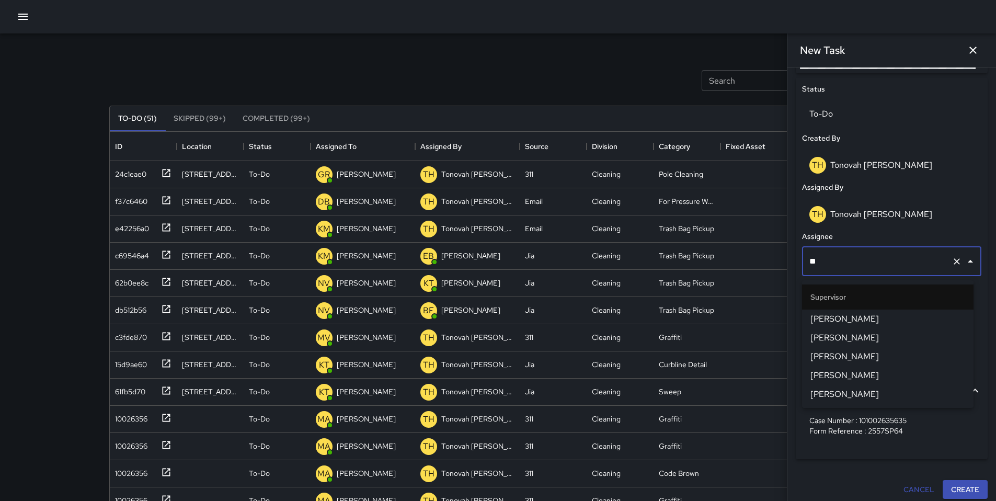
click at [832, 323] on span "[PERSON_NAME]" at bounding box center [887, 319] width 155 height 13
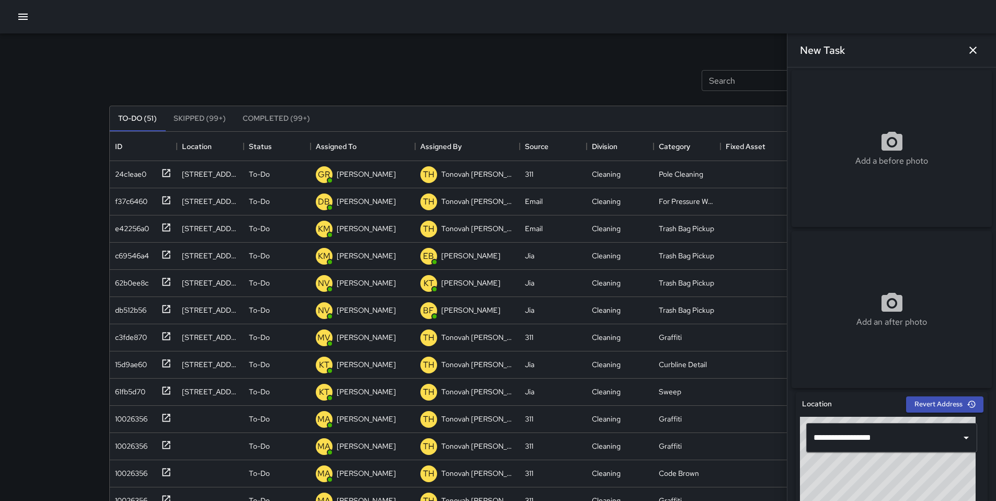
scroll to position [0, 0]
click at [853, 135] on div "Add a before photo" at bounding box center [892, 150] width 200 height 38
type input "**********"
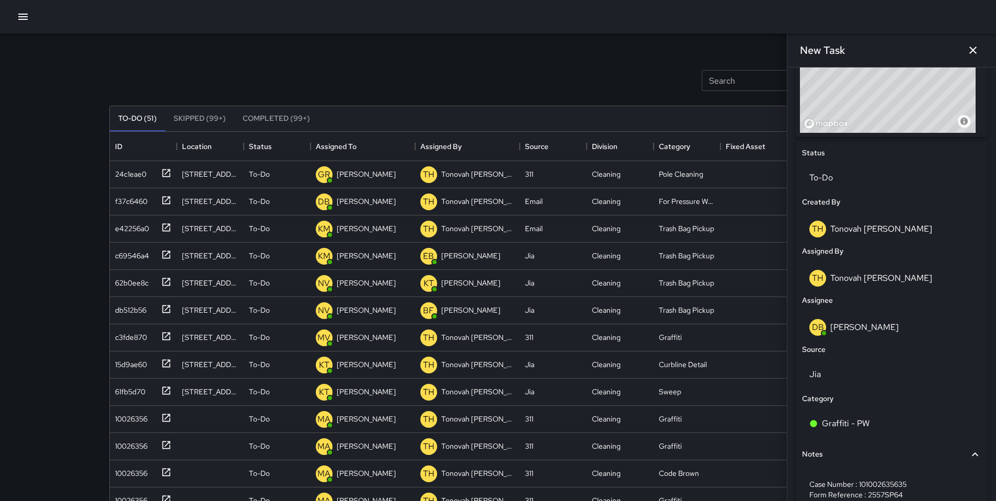
scroll to position [490, 0]
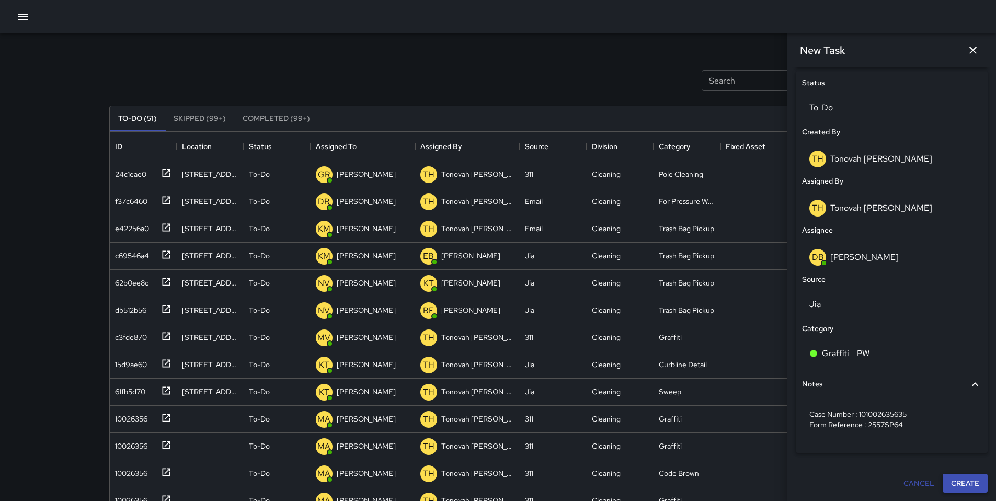
click at [946, 482] on button "Create" at bounding box center [965, 483] width 45 height 19
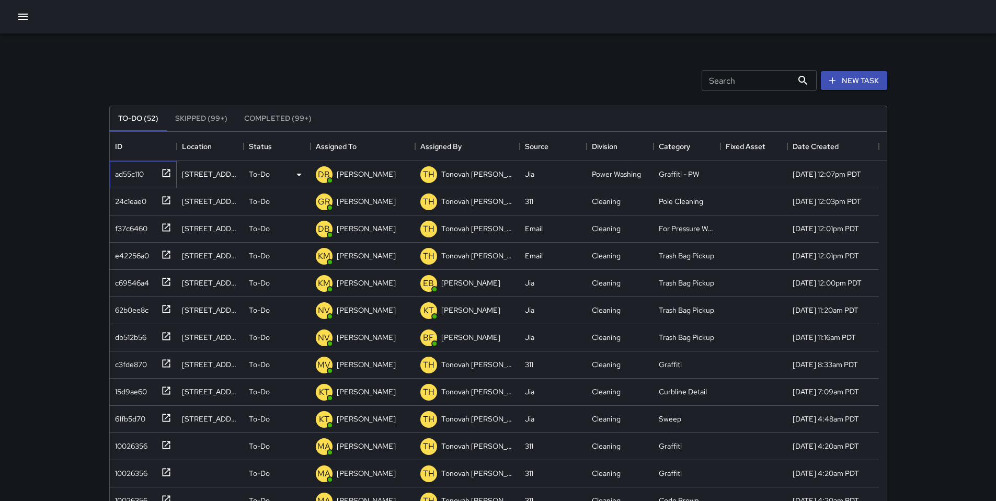
click at [119, 173] on div "ad55c110" at bounding box center [127, 172] width 33 height 15
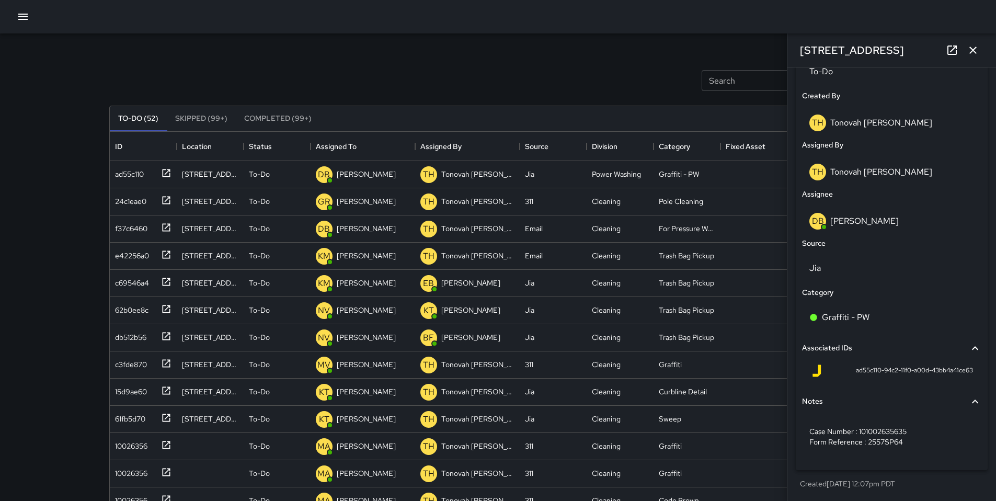
scroll to position [527, 0]
drag, startPoint x: 847, startPoint y: 372, endPoint x: 978, endPoint y: 371, distance: 130.7
click at [978, 371] on div "Status To-Do Created By TH Tonovah Hillman Assigned By TH Tonovah Hillman Assig…" at bounding box center [892, 252] width 192 height 435
copy span "ad55c110-94c2-11f0-a00d-43bb4a41ce63"
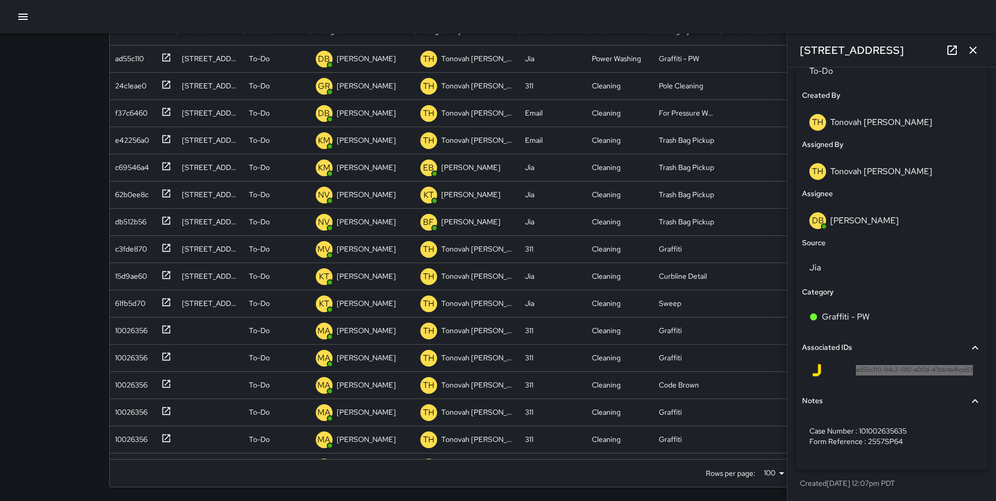
scroll to position [117, 0]
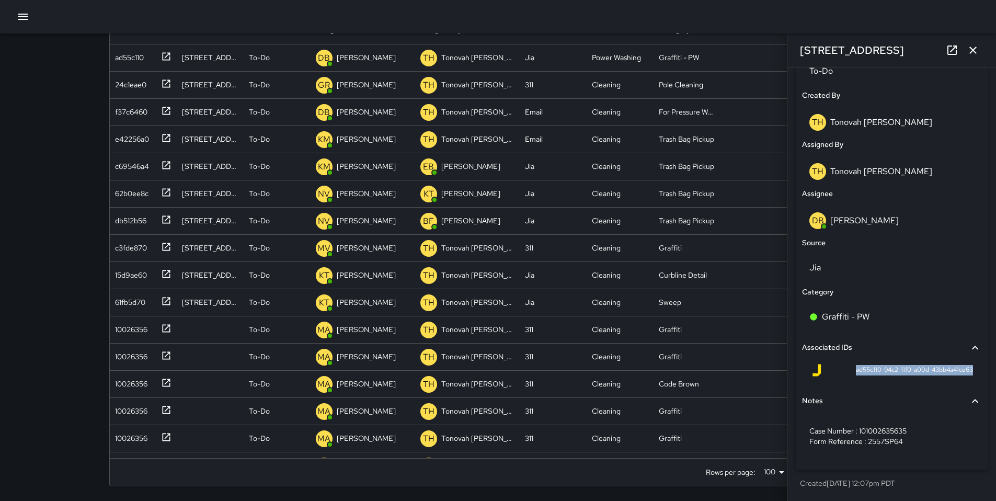
click at [973, 51] on icon "button" at bounding box center [973, 50] width 13 height 13
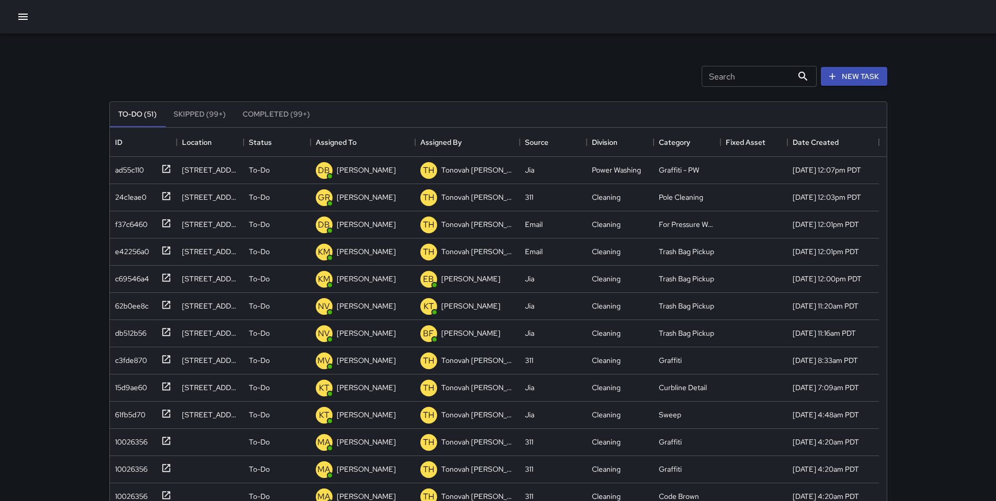
scroll to position [0, 0]
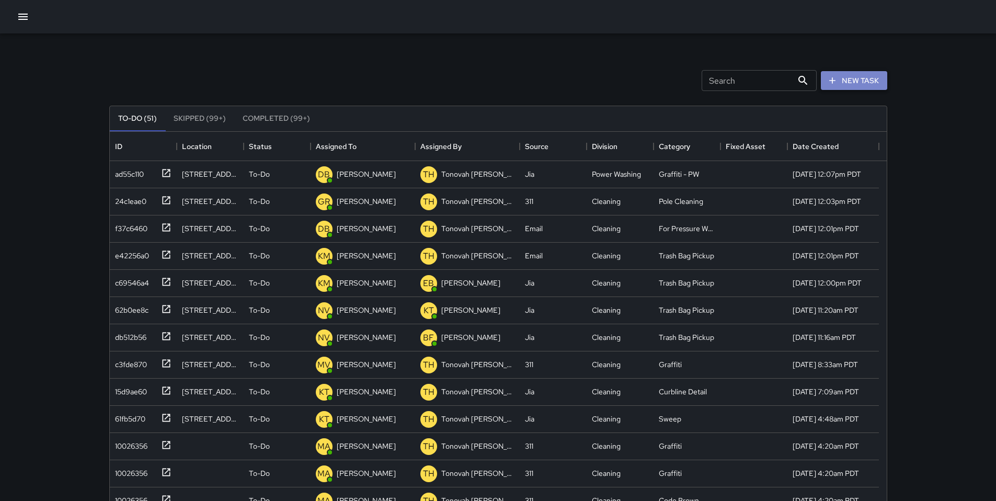
click at [864, 85] on button "New Task" at bounding box center [854, 80] width 66 height 19
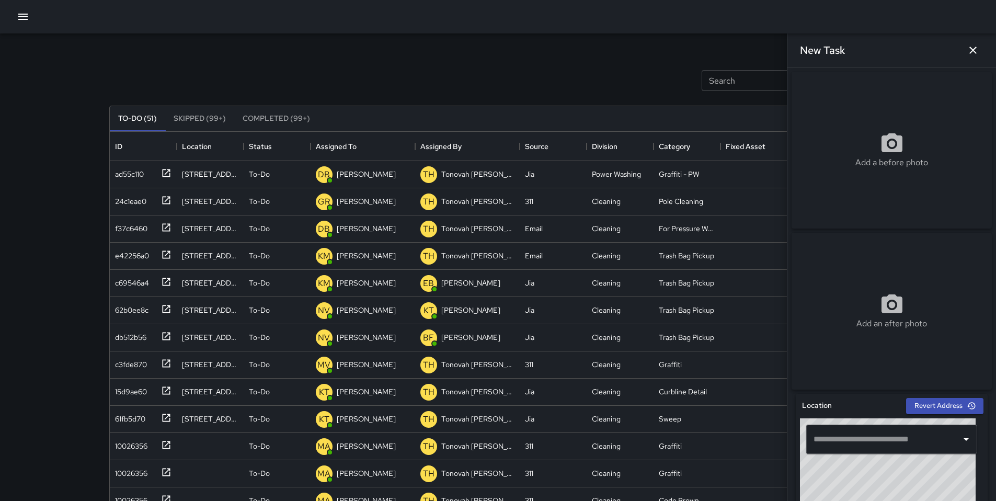
click at [849, 426] on div "​" at bounding box center [892, 439] width 184 height 42
click at [847, 440] on input "text" at bounding box center [884, 439] width 146 height 20
paste input "**********"
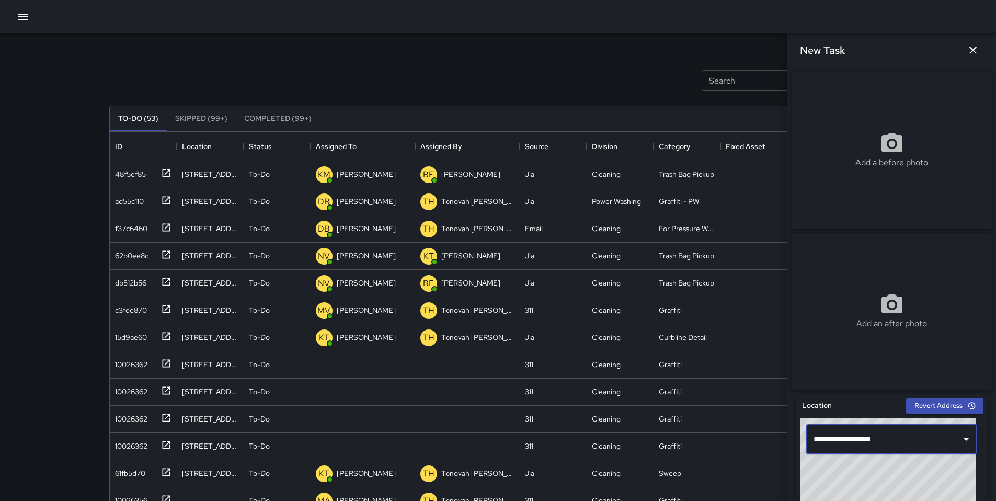
scroll to position [435, 769]
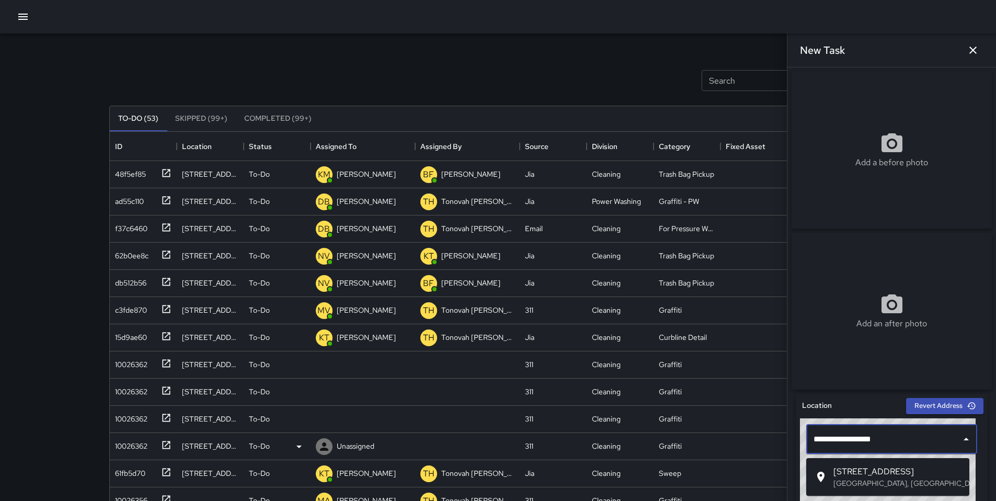
drag, startPoint x: 896, startPoint y: 444, endPoint x: 768, endPoint y: 450, distance: 127.7
click at [768, 450] on div "Search Search New Task To-Do (53) Skipped (99+) Completed (99+) ID Location Sta…" at bounding box center [498, 325] width 803 height 584
drag, startPoint x: 883, startPoint y: 442, endPoint x: 810, endPoint y: 444, distance: 72.2
click at [811, 444] on input "**********" at bounding box center [884, 439] width 146 height 20
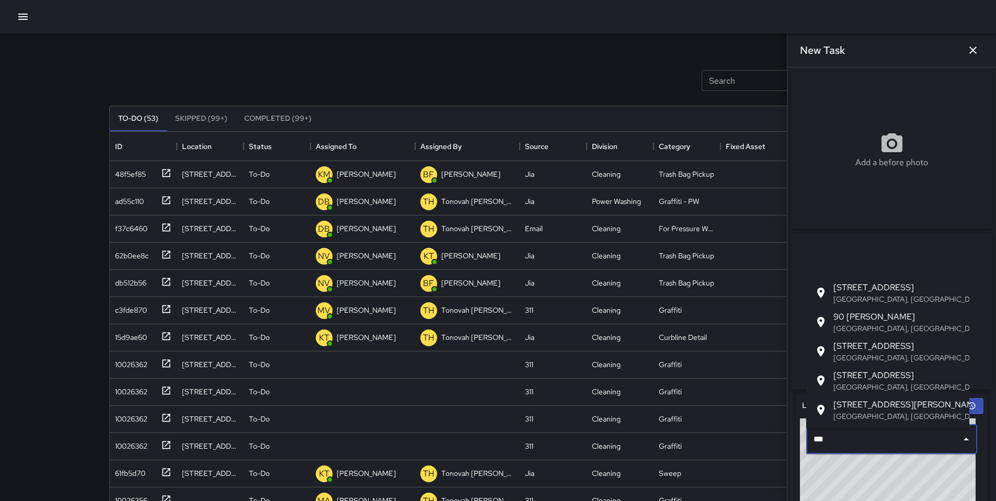
click at [860, 327] on p "San Francisco, CA, USA" at bounding box center [897, 328] width 128 height 10
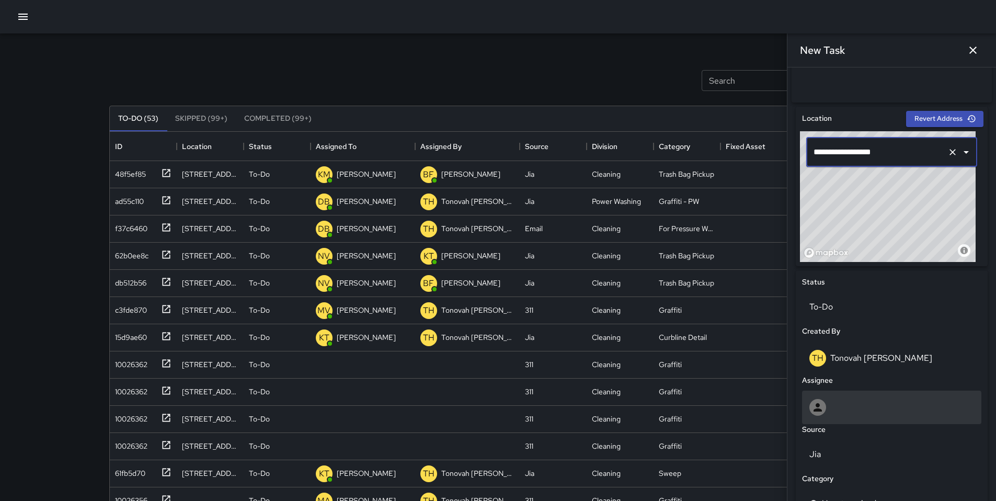
scroll to position [431, 0]
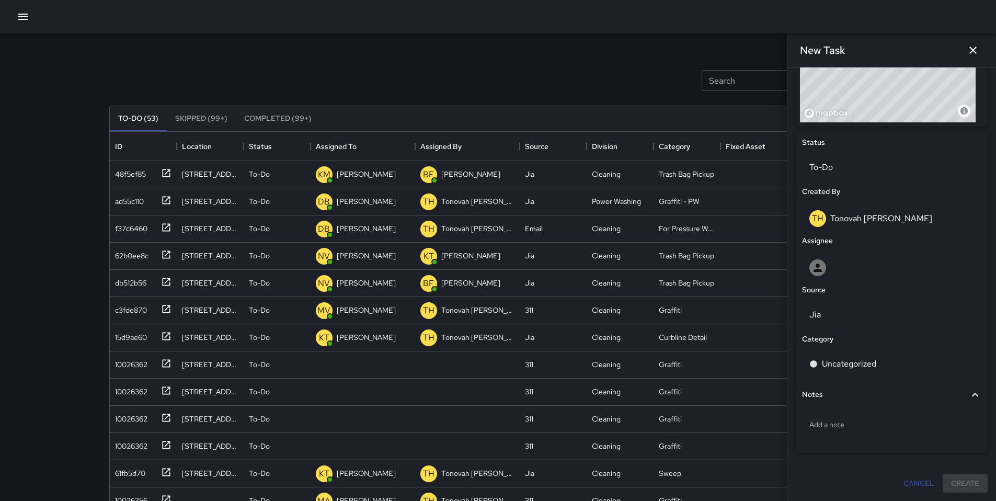
type input "**********"
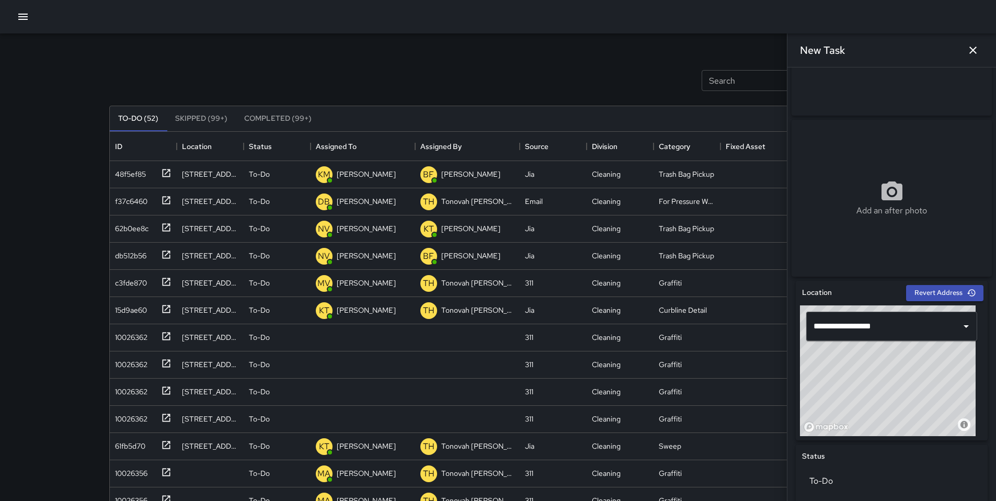
scroll to position [0, 0]
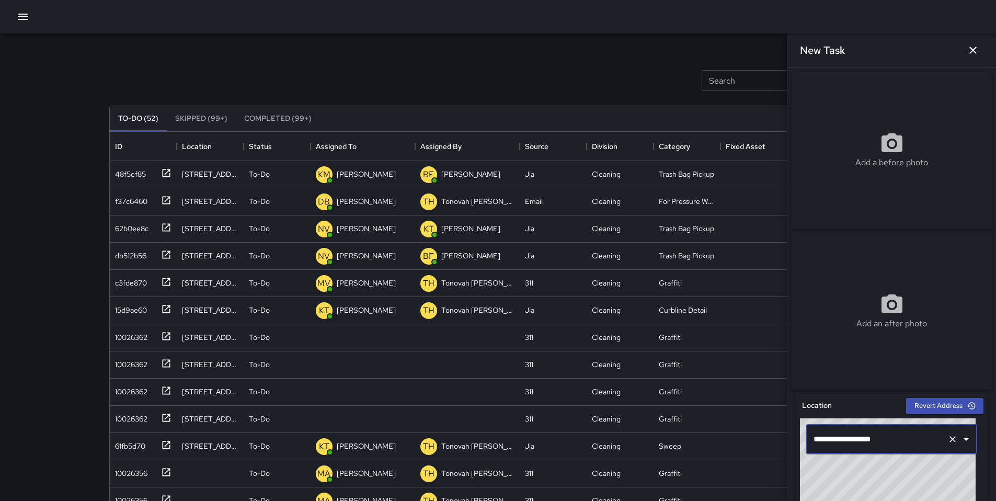
click at [894, 443] on input "**********" at bounding box center [877, 439] width 132 height 20
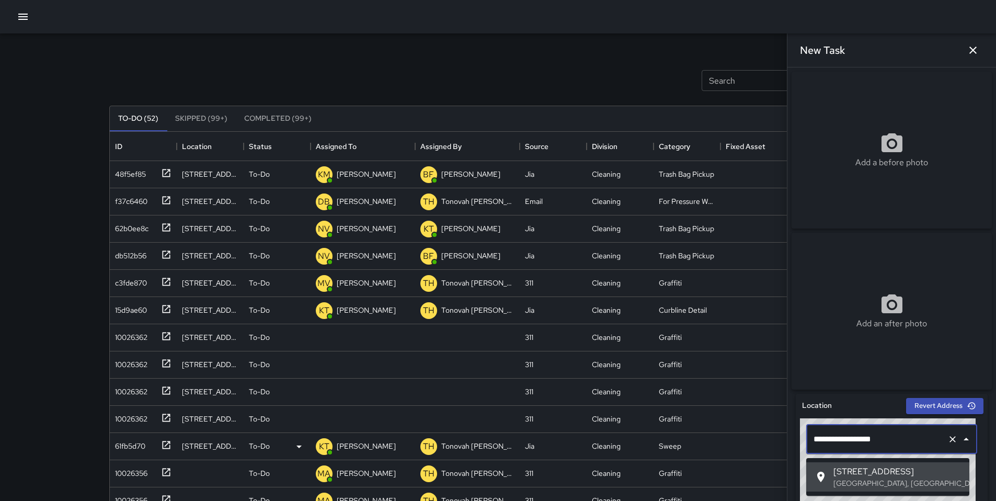
drag, startPoint x: 894, startPoint y: 443, endPoint x: 737, endPoint y: 450, distance: 157.5
click at [732, 451] on div "Search Search New Task To-Do (52) Skipped (99+) Completed (99+) ID Location Sta…" at bounding box center [498, 325] width 803 height 584
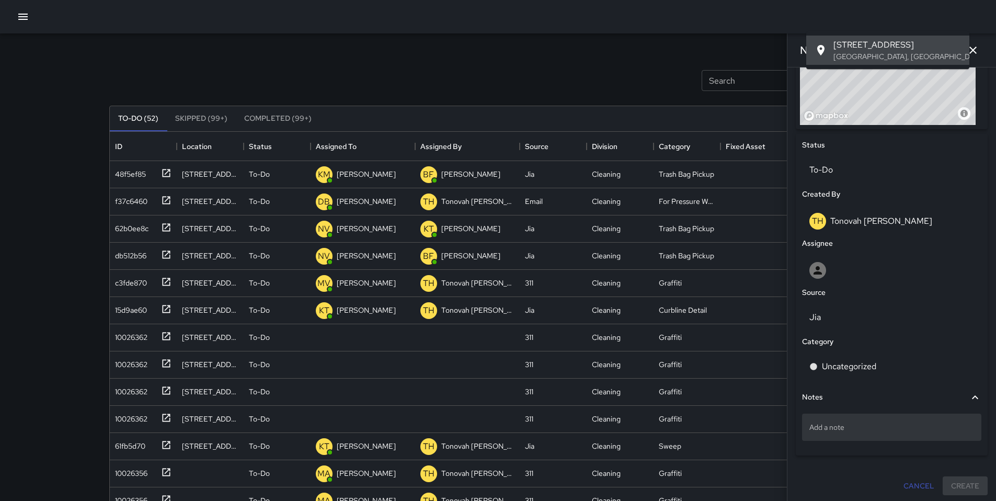
scroll to position [431, 0]
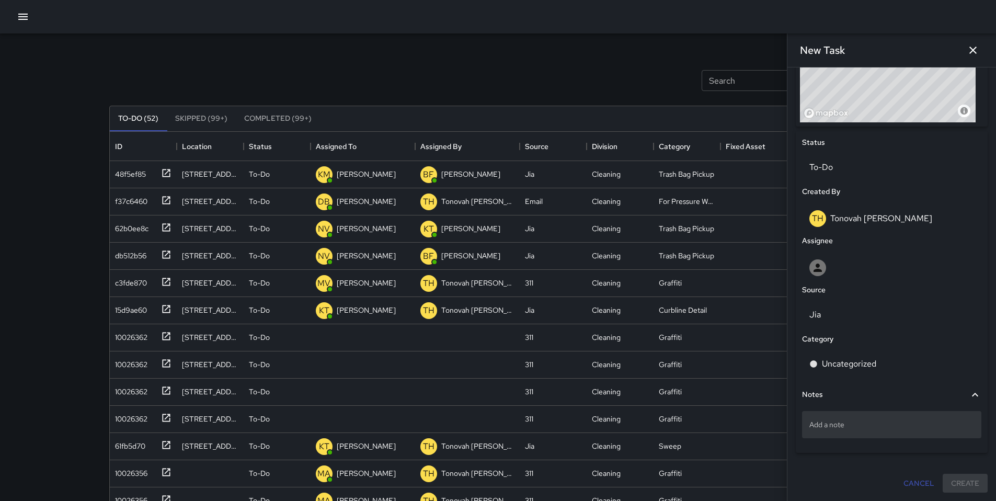
click at [838, 426] on p "Add a note" at bounding box center [891, 424] width 165 height 10
type textarea "**********"
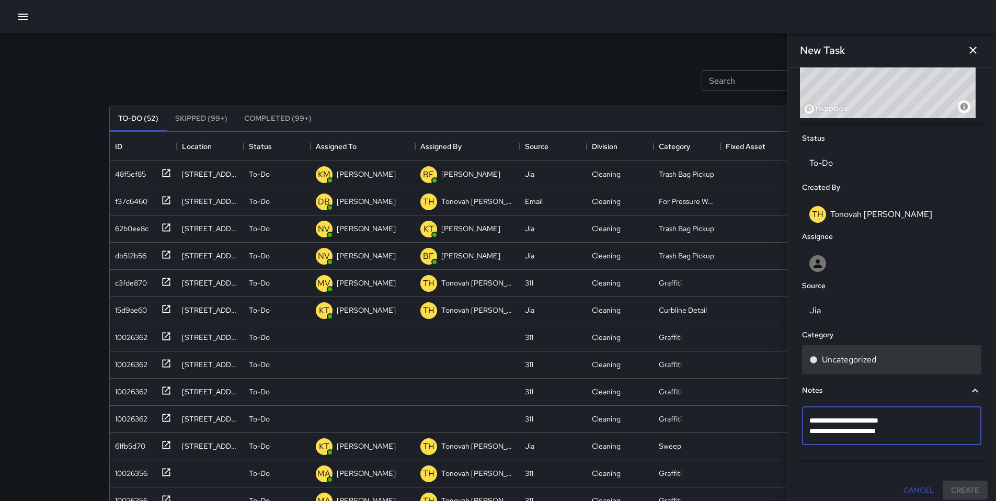
click at [857, 364] on p "Uncategorized" at bounding box center [849, 359] width 54 height 13
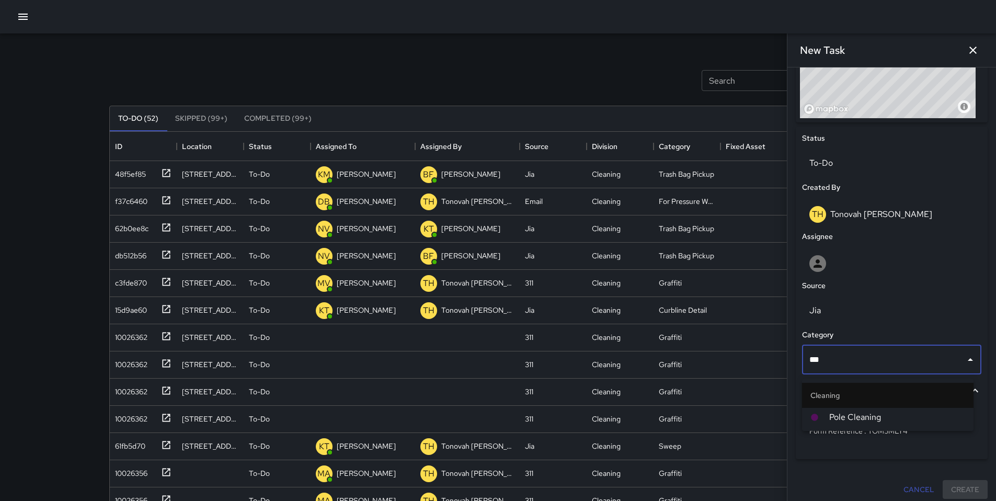
type input "****"
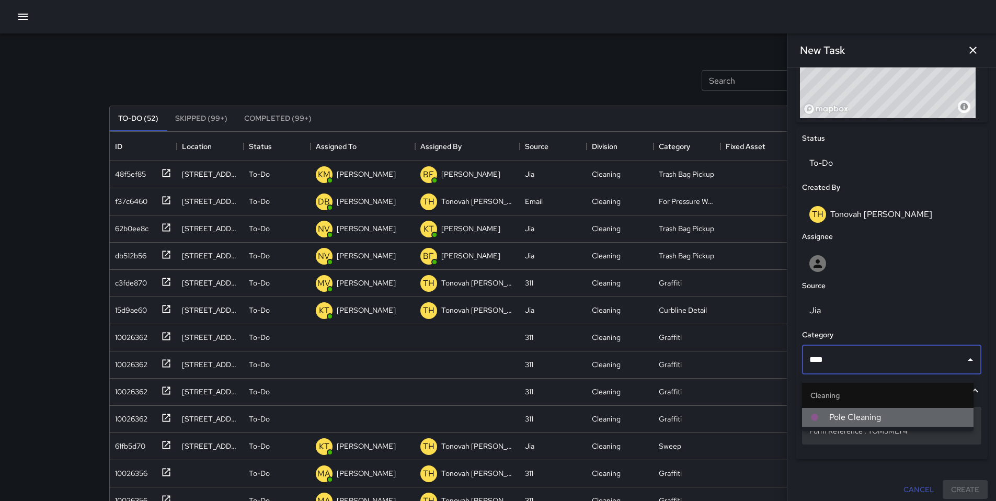
click at [889, 414] on span "Pole Cleaning" at bounding box center [897, 417] width 136 height 13
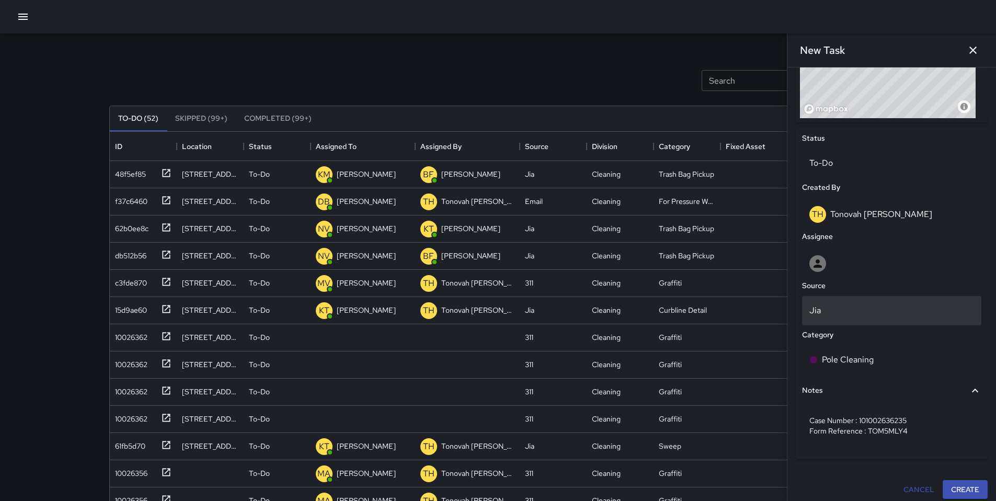
click at [828, 311] on p "Jia" at bounding box center [891, 310] width 165 height 13
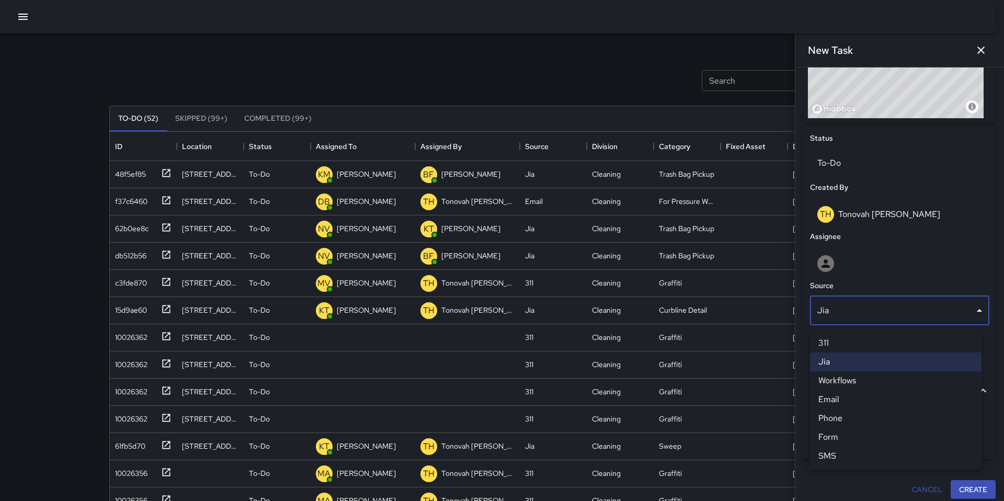
click at [843, 344] on li "311" at bounding box center [896, 343] width 172 height 19
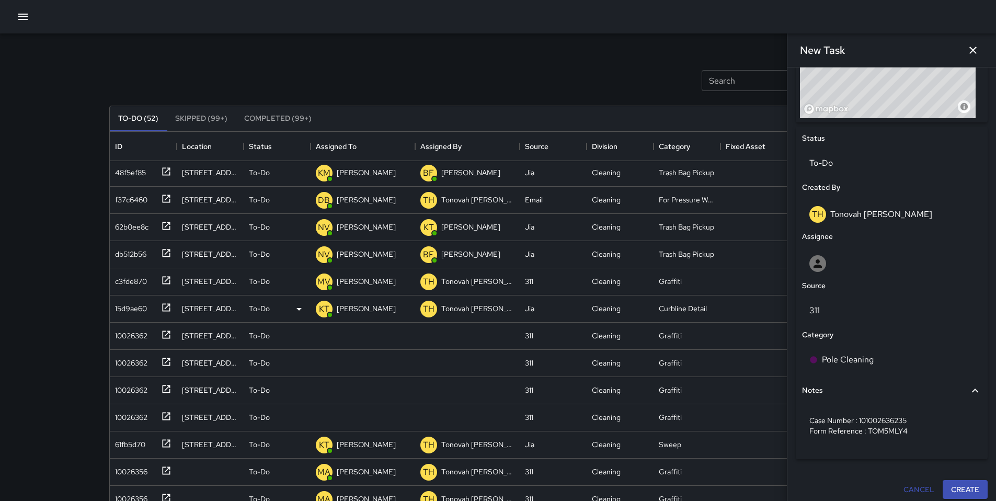
scroll to position [2, 0]
click at [133, 335] on div "10026362" at bounding box center [129, 333] width 37 height 15
click at [58, 334] on div "Search Search New Task To-Do (52) Skipped (99+) Completed (99+) ID Location Sta…" at bounding box center [498, 309] width 996 height 618
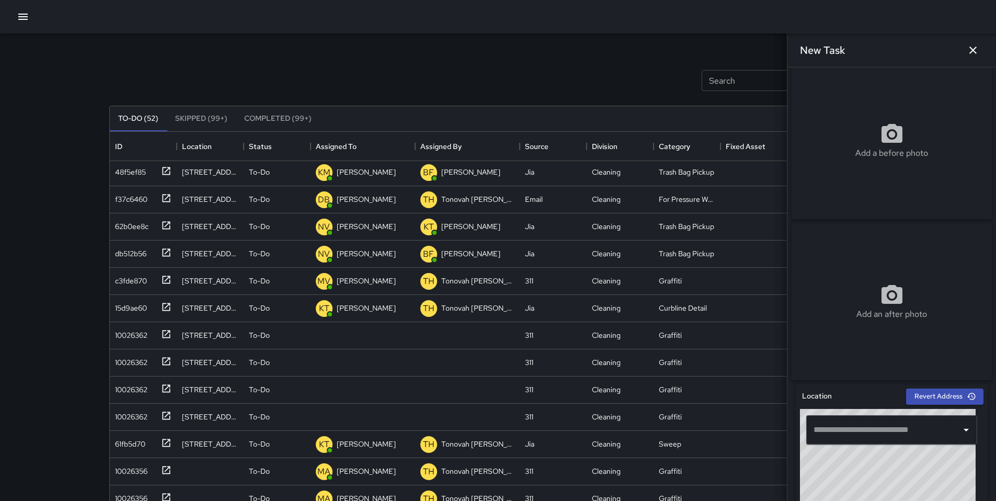
scroll to position [0, 0]
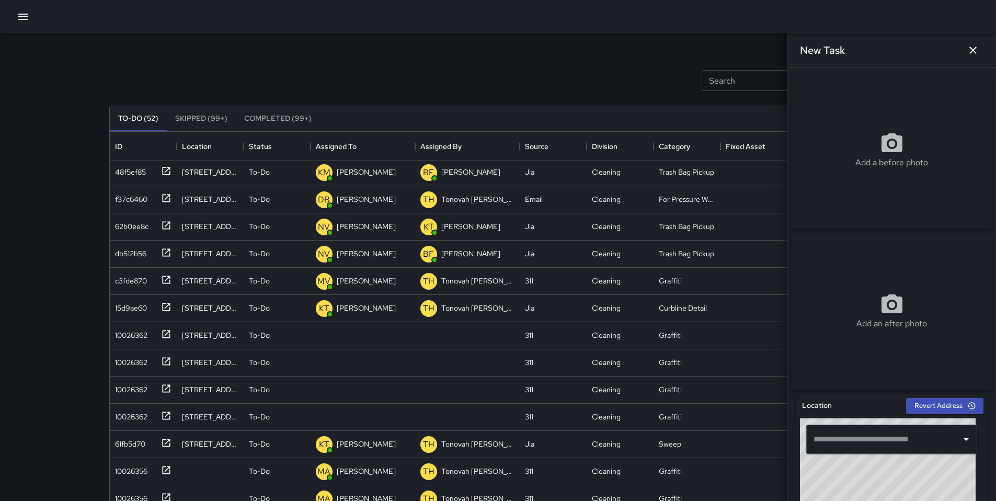
click at [852, 179] on div "Add a before photo" at bounding box center [892, 150] width 200 height 157
type input "**********"
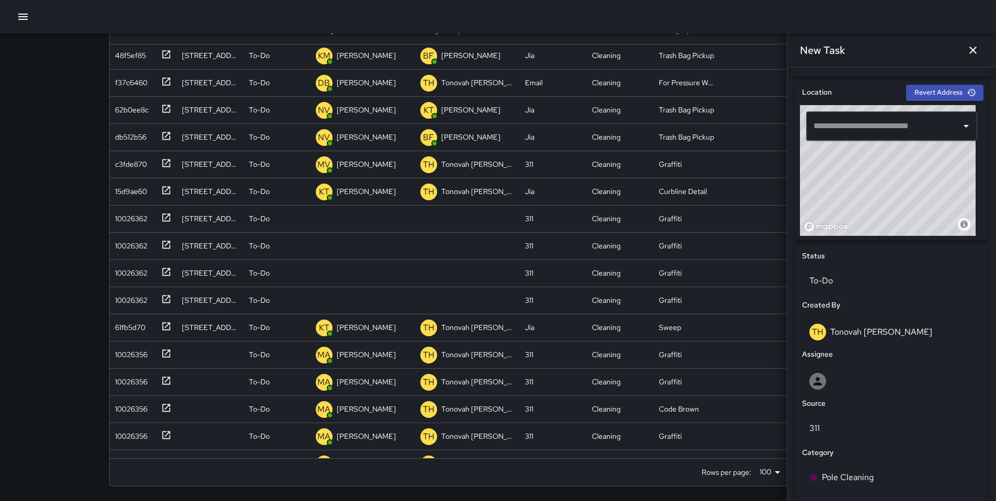
scroll to position [441, 0]
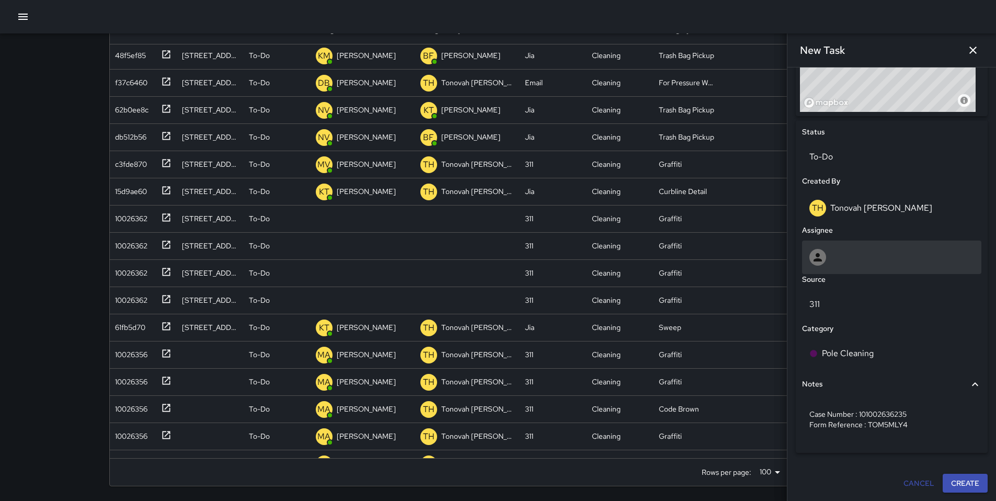
click at [832, 252] on div at bounding box center [891, 257] width 165 height 17
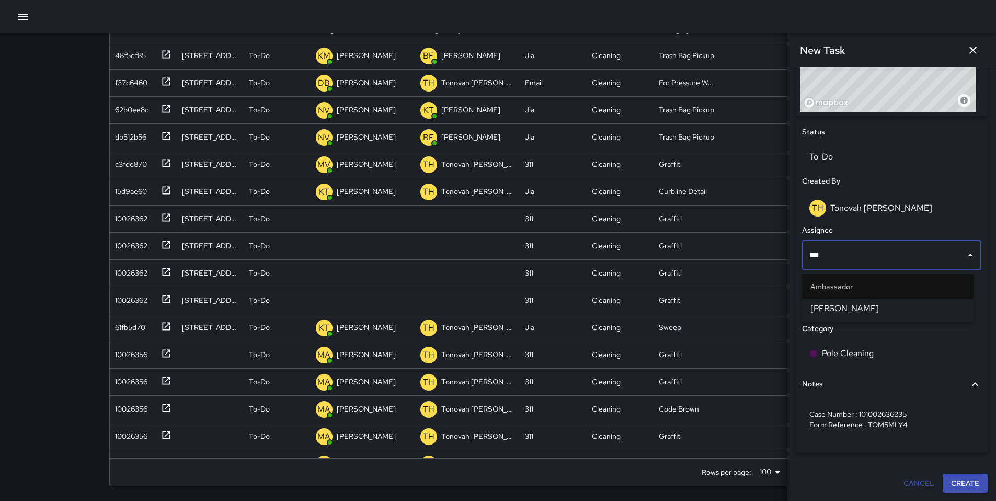
type input "****"
click at [847, 304] on span "Gordon Rowe" at bounding box center [887, 308] width 155 height 13
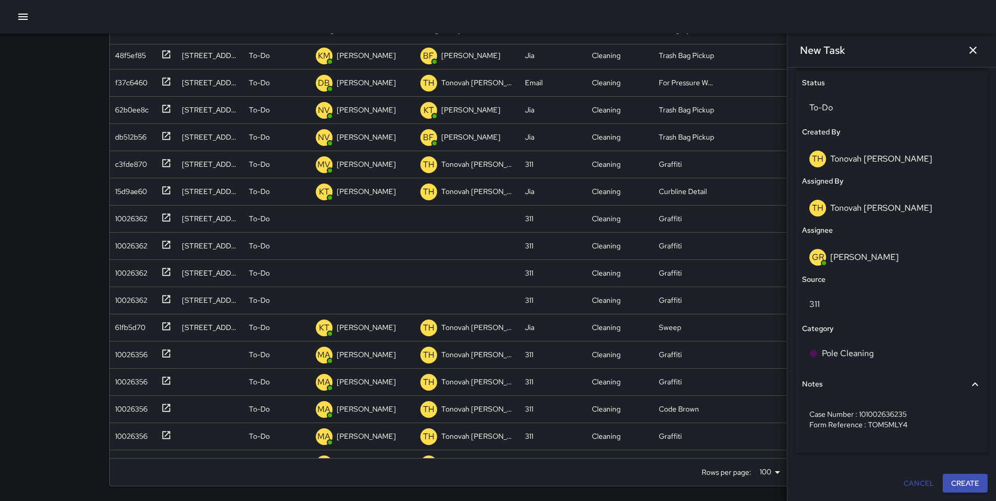
scroll to position [490, 0]
click at [977, 51] on icon "button" at bounding box center [973, 50] width 13 height 13
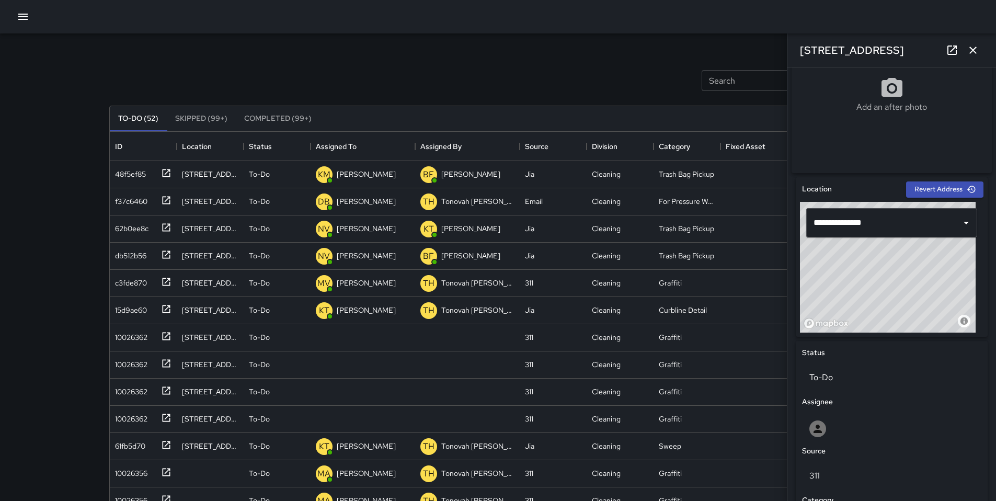
scroll to position [510, 0]
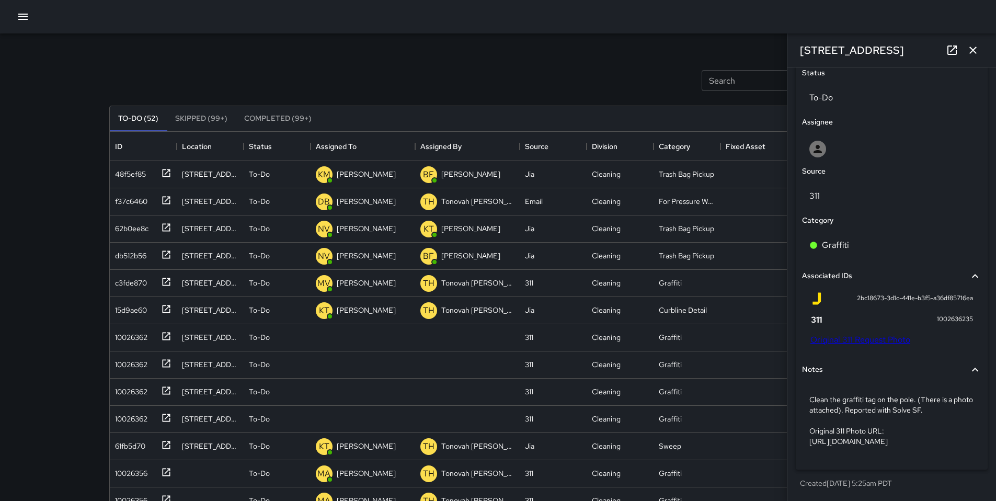
click at [457, 81] on div "Search Search New Task" at bounding box center [498, 80] width 782 height 54
click at [973, 51] on icon "button" at bounding box center [972, 50] width 7 height 7
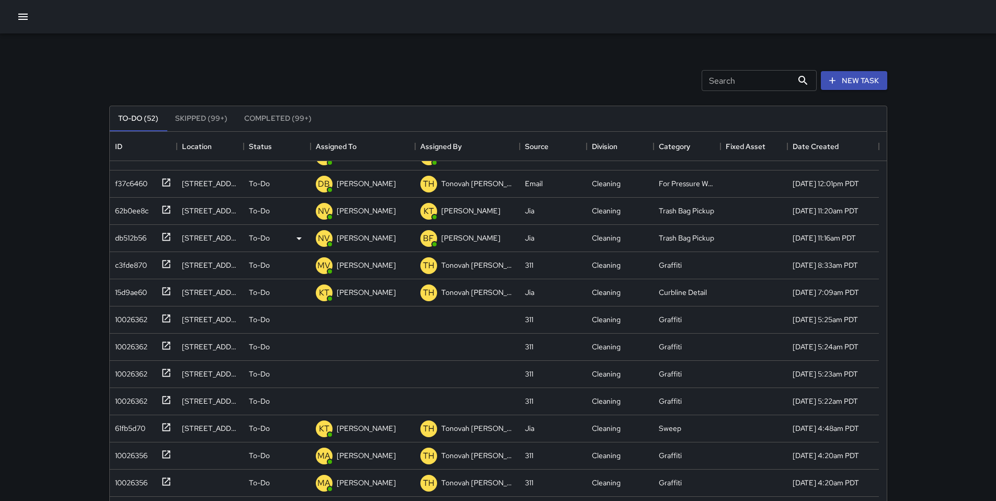
scroll to position [0, 0]
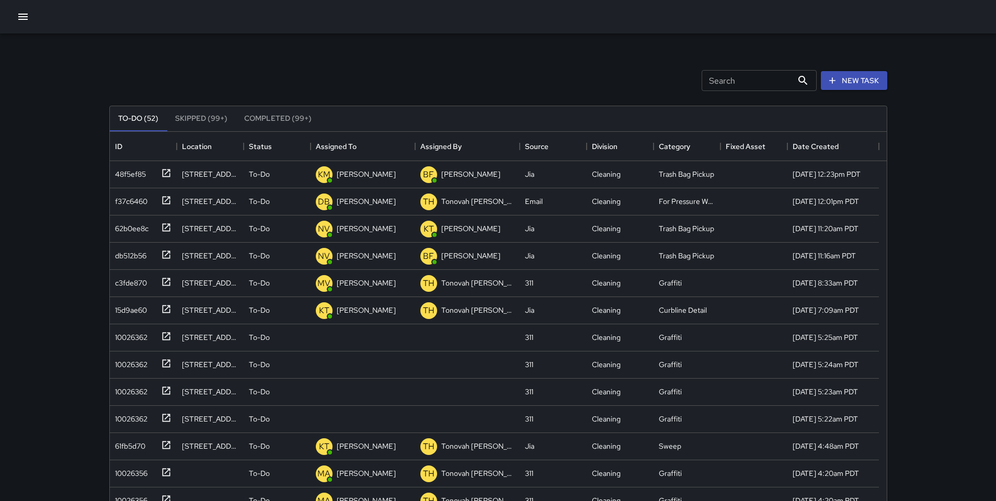
click at [736, 74] on input "Search" at bounding box center [747, 80] width 91 height 21
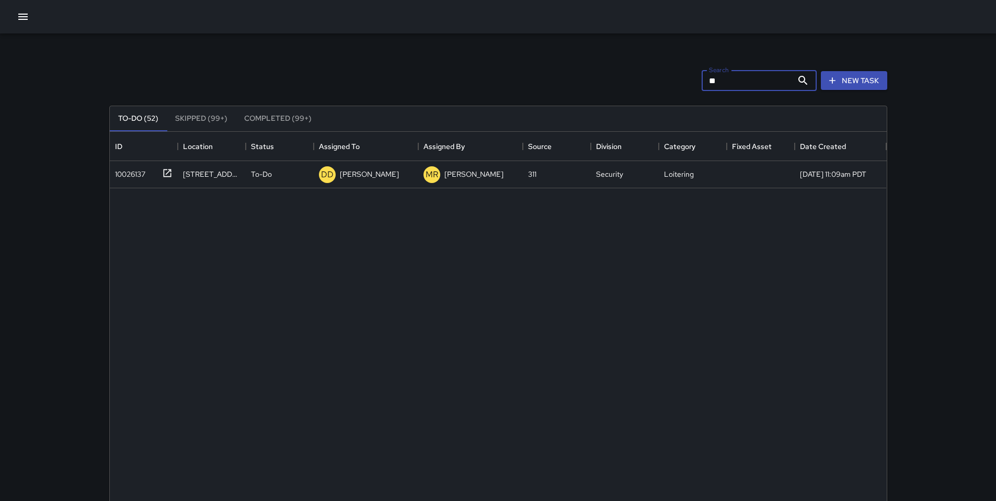
type input "*"
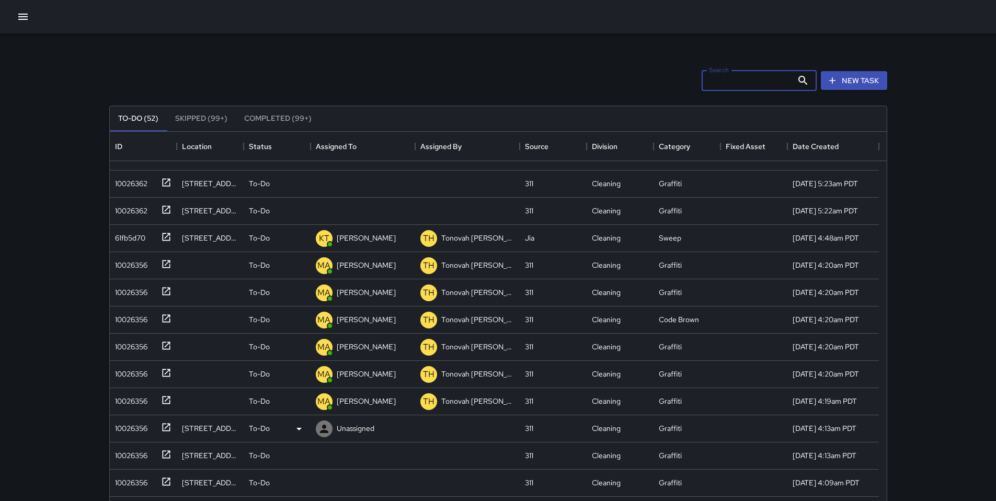
scroll to position [298, 0]
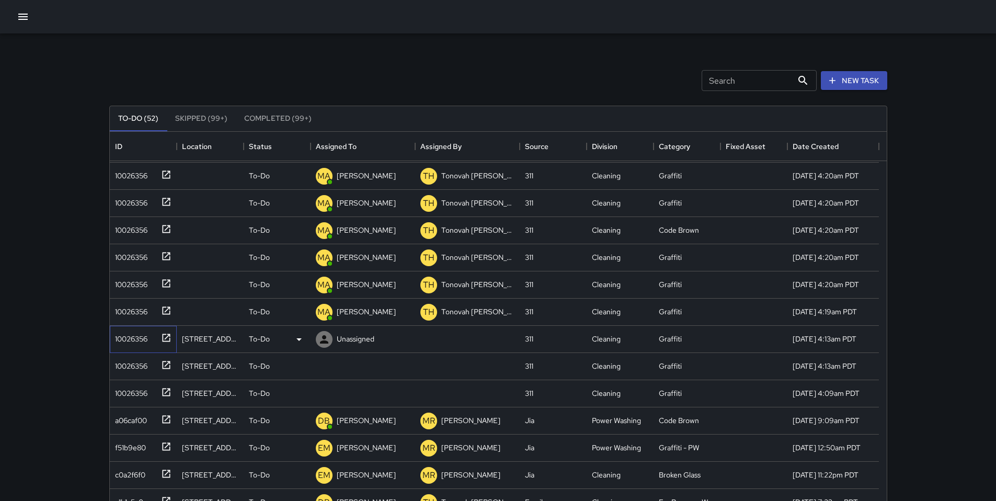
click at [117, 340] on div "10026356" at bounding box center [129, 336] width 37 height 15
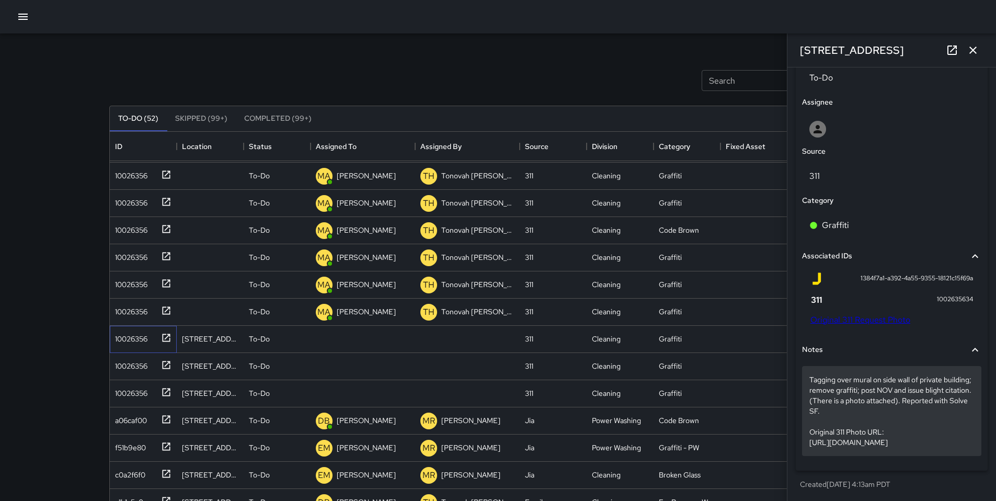
scroll to position [542, 0]
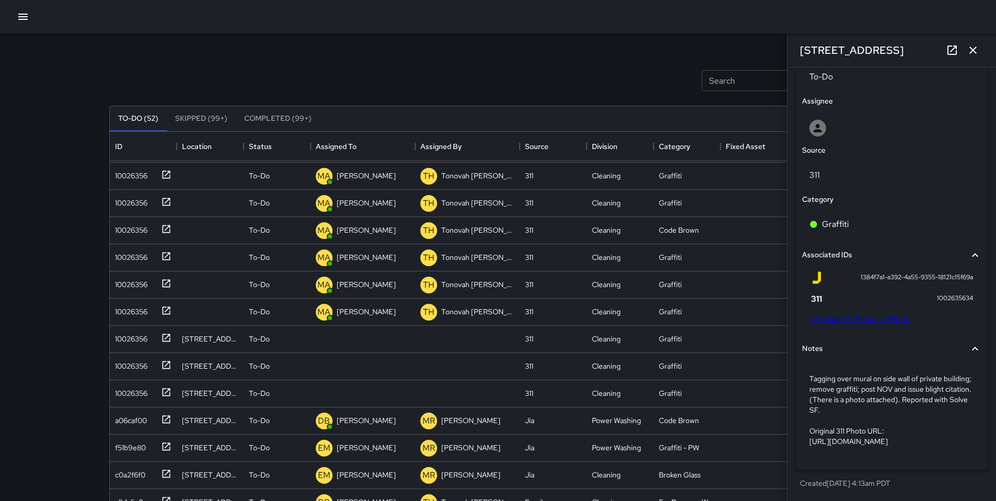
click at [863, 313] on link "Original 311 Request Photo" at bounding box center [860, 318] width 100 height 11
click at [150, 424] on div "a06caf00" at bounding box center [141, 418] width 61 height 17
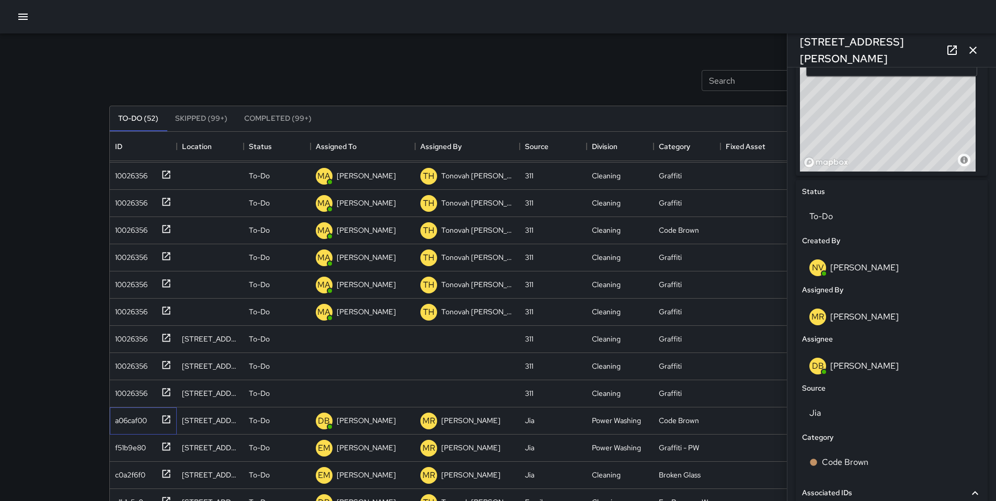
scroll to position [264, 0]
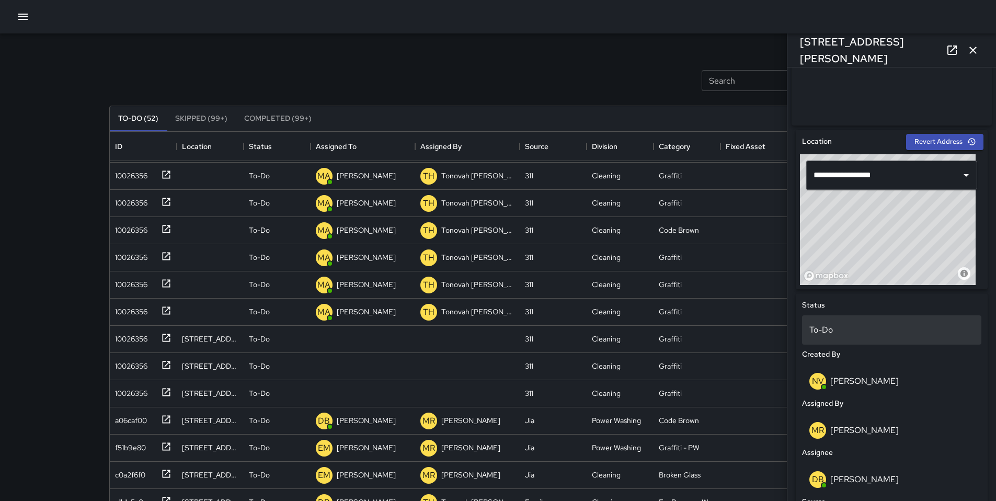
click at [835, 326] on div "To-Do" at bounding box center [891, 329] width 179 height 29
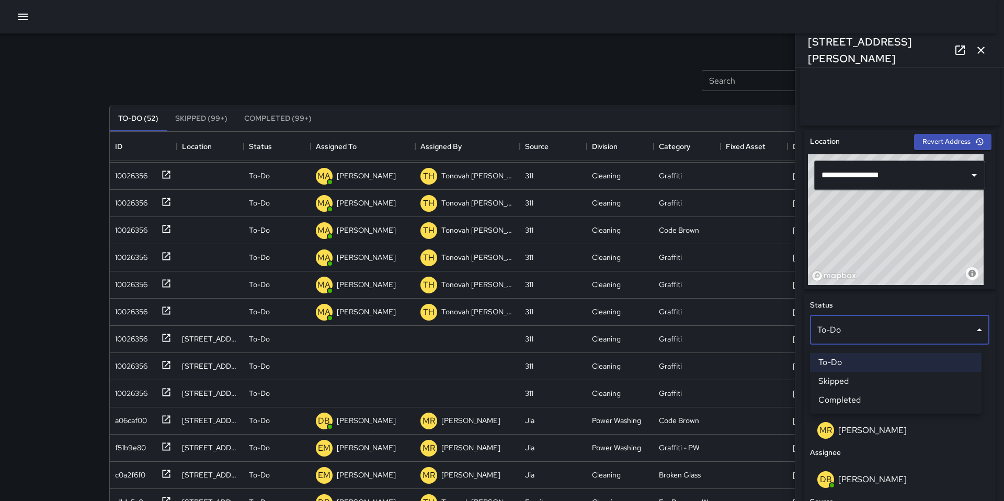
click at [841, 381] on li "Skipped" at bounding box center [896, 381] width 172 height 19
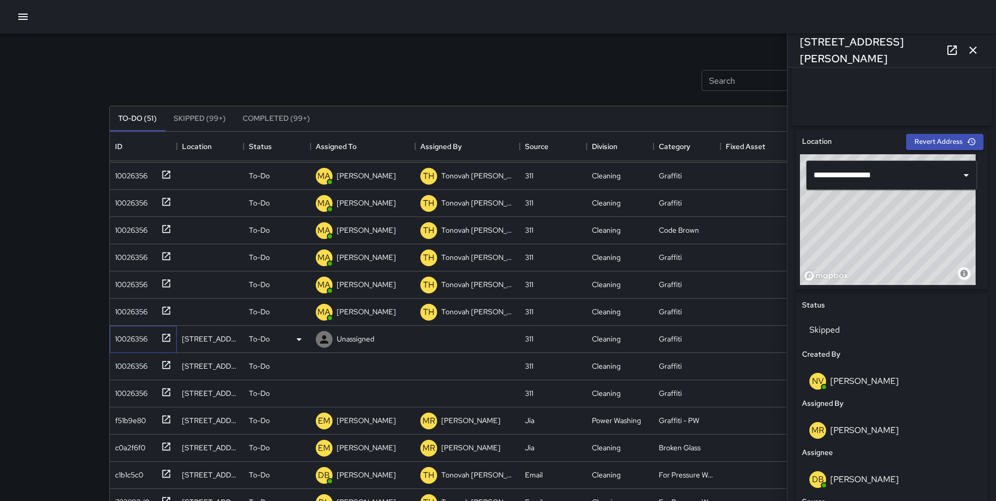
click at [130, 348] on div "10026356" at bounding box center [143, 339] width 67 height 27
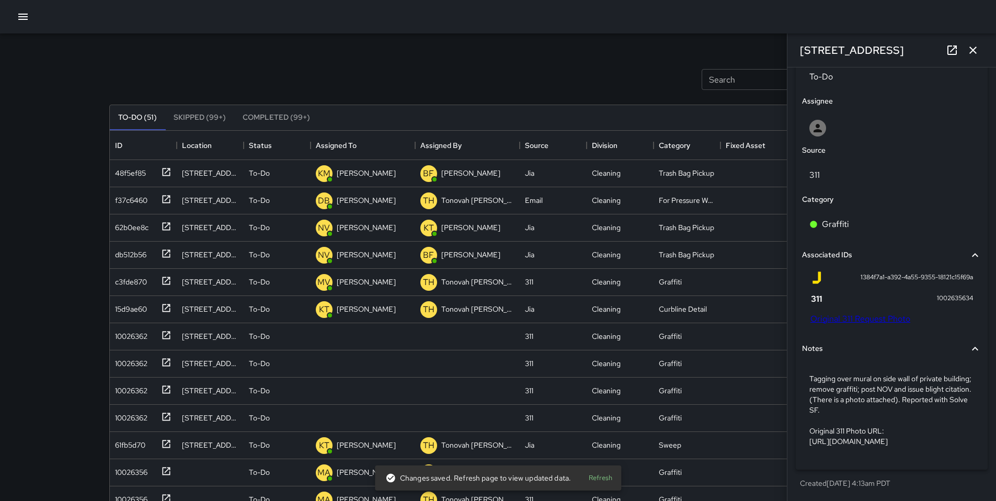
scroll to position [0, 0]
click at [972, 53] on icon "button" at bounding box center [973, 50] width 13 height 13
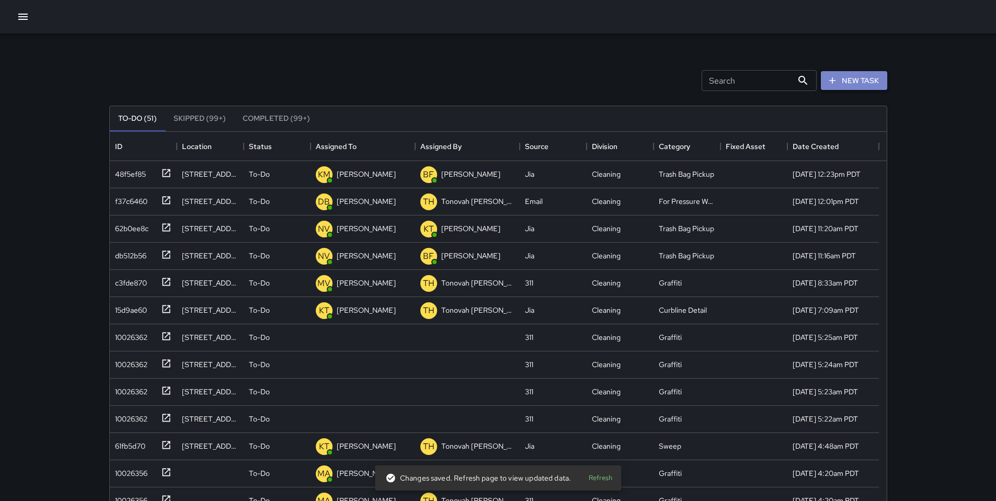
click at [859, 77] on button "New Task" at bounding box center [854, 80] width 66 height 19
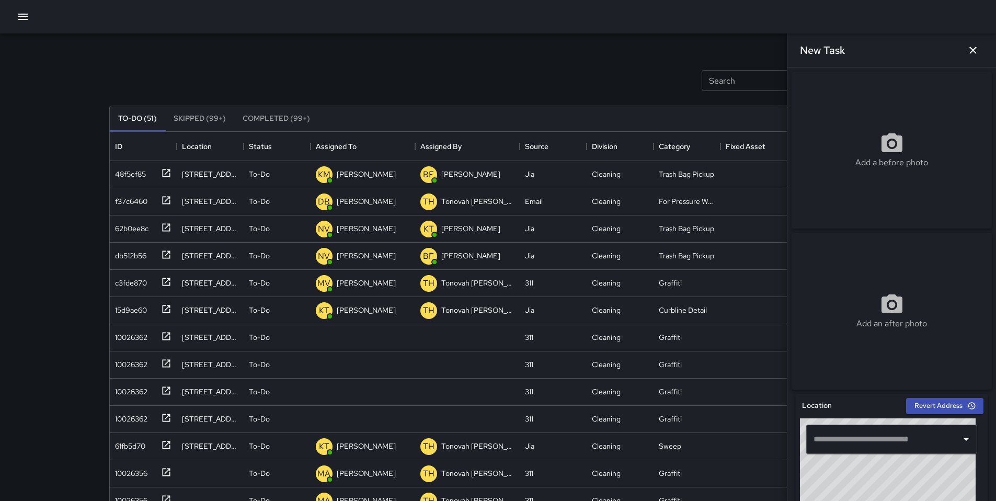
click at [840, 448] on input "text" at bounding box center [884, 439] width 146 height 20
paste input "**********"
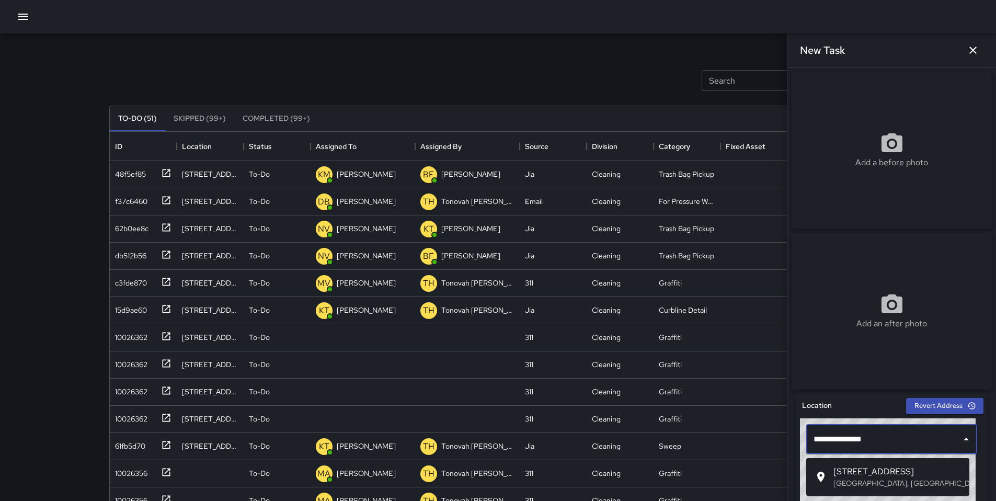
click at [862, 477] on div "405 10th Street San Francisco, CA, USA" at bounding box center [897, 476] width 128 height 23
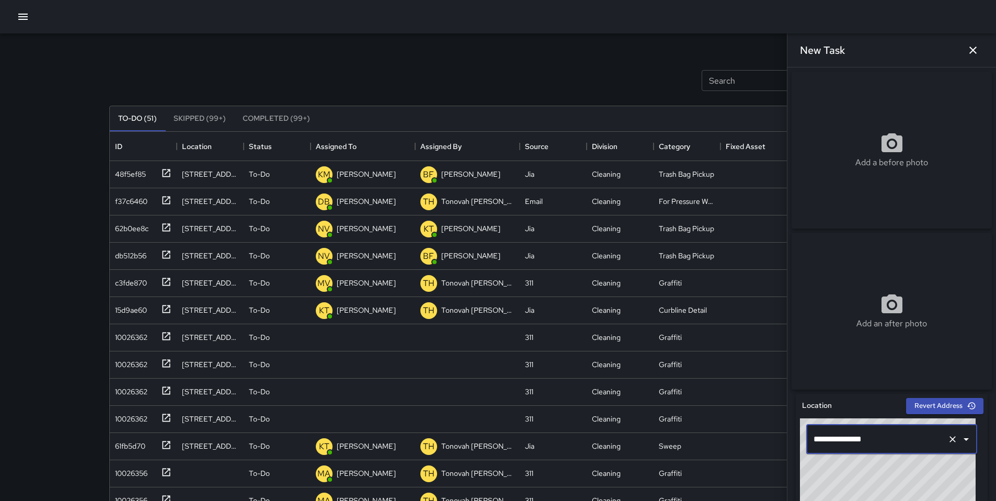
type input "**********"
click at [129, 344] on div "10026362" at bounding box center [143, 337] width 67 height 27
click at [121, 367] on div "10026362" at bounding box center [129, 362] width 37 height 15
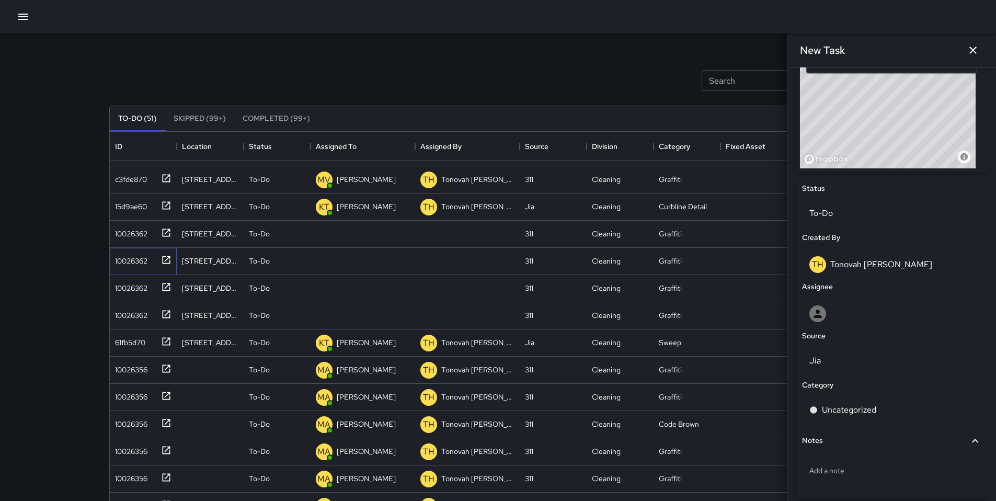
scroll to position [431, 0]
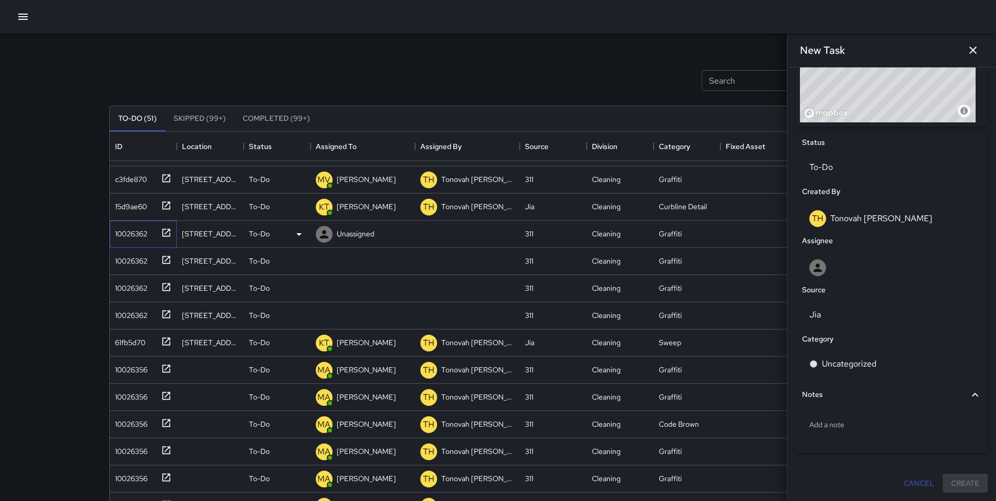
click at [138, 227] on div "10026362" at bounding box center [129, 231] width 37 height 15
click at [138, 231] on div "10026362" at bounding box center [129, 231] width 37 height 15
click at [138, 257] on div "10026362" at bounding box center [129, 259] width 37 height 15
click at [976, 48] on icon "button" at bounding box center [973, 50] width 13 height 13
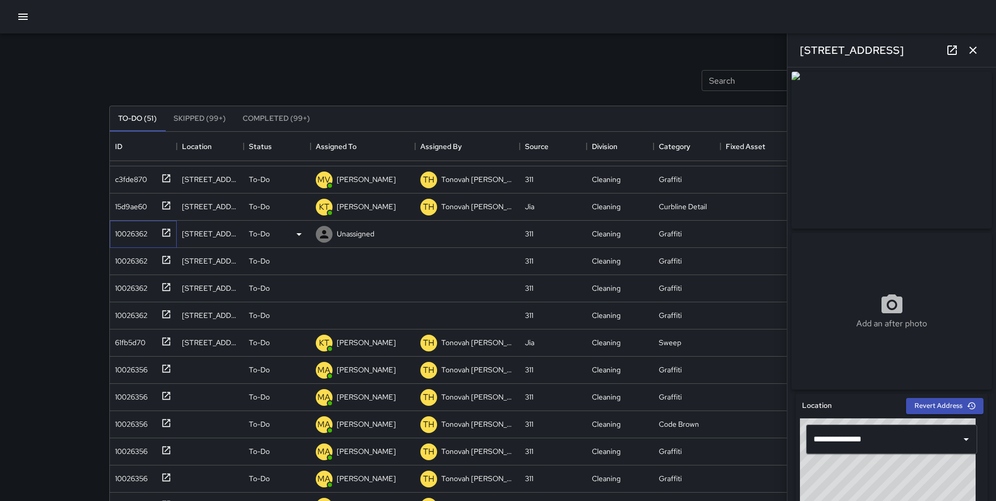
click at [139, 235] on div "10026362" at bounding box center [129, 231] width 37 height 15
click at [131, 266] on div "10026362" at bounding box center [129, 259] width 37 height 15
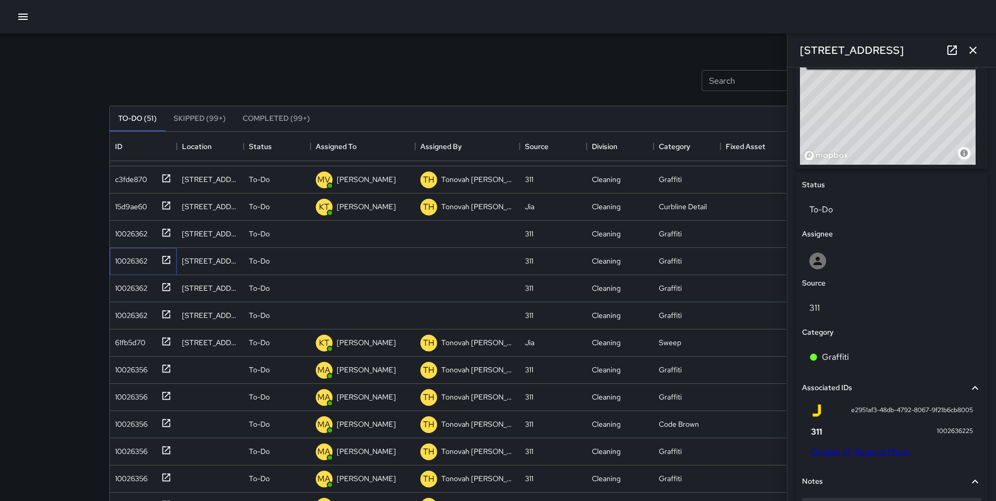
scroll to position [532, 0]
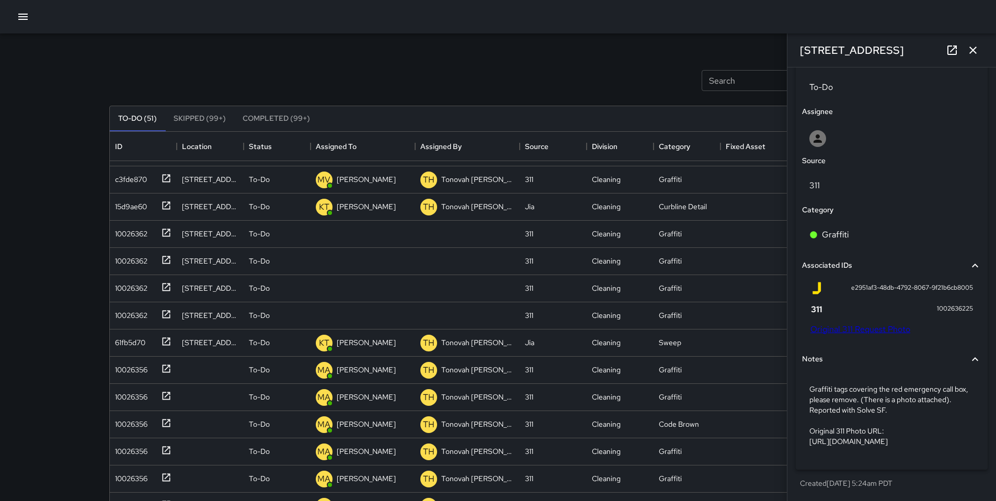
click at [842, 324] on link "Original 311 Request Photo" at bounding box center [860, 329] width 100 height 11
drag, startPoint x: 455, startPoint y: 113, endPoint x: 473, endPoint y: 117, distance: 18.7
click at [455, 114] on div "To-Do (51) Skipped (99+) Completed (99+)" at bounding box center [498, 118] width 777 height 25
click at [976, 48] on icon "button" at bounding box center [972, 50] width 7 height 7
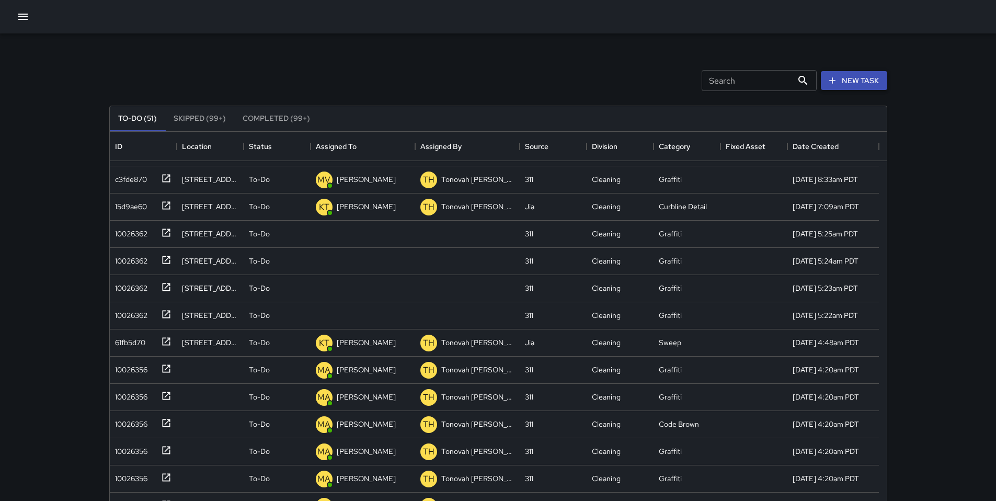
click at [869, 76] on button "New Task" at bounding box center [854, 80] width 66 height 19
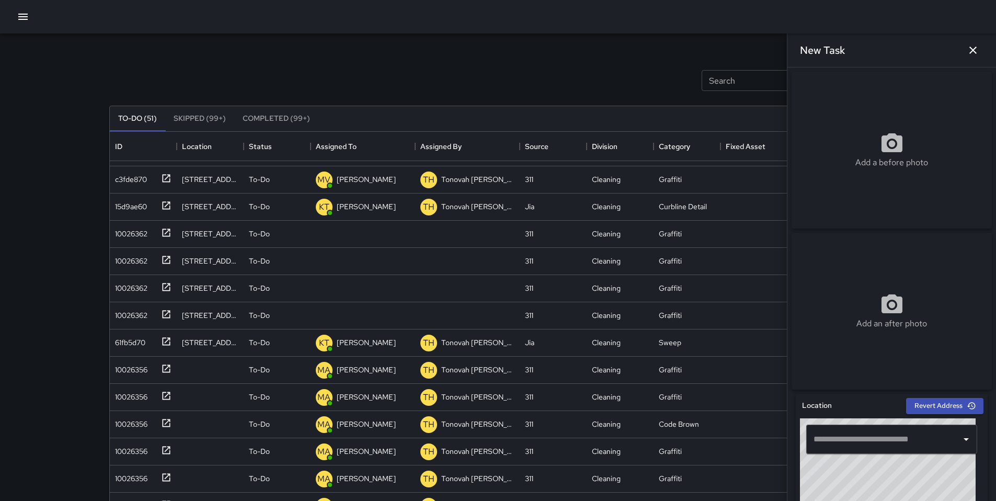
click at [848, 458] on div "​" at bounding box center [892, 439] width 184 height 42
click at [849, 449] on input "text" at bounding box center [884, 439] width 146 height 20
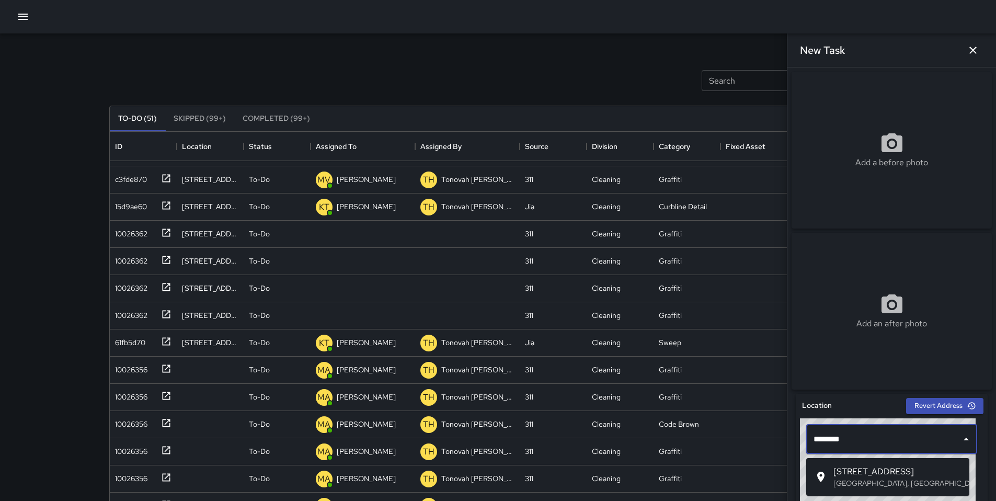
click at [849, 480] on p "San Francisco, CA, USA" at bounding box center [897, 483] width 128 height 10
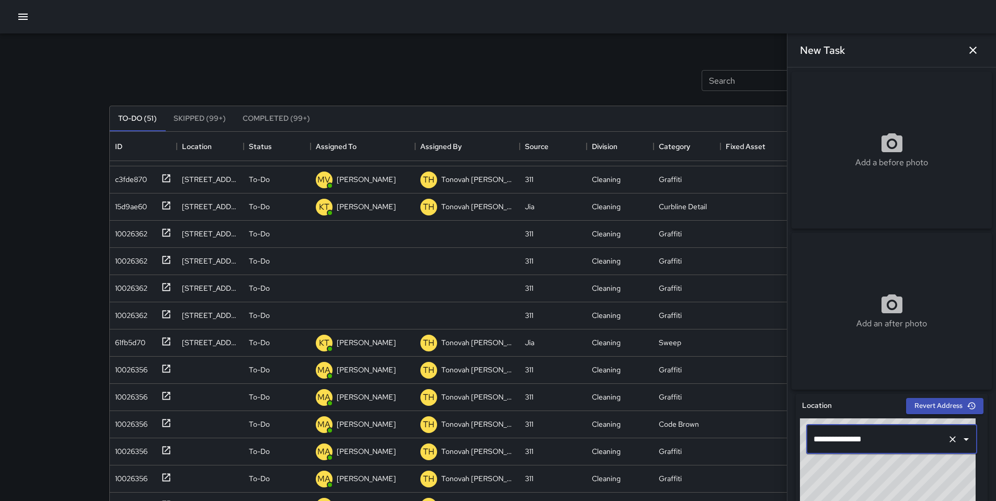
type input "**********"
click at [852, 138] on div "Add a before photo" at bounding box center [892, 150] width 200 height 38
type input "**********"
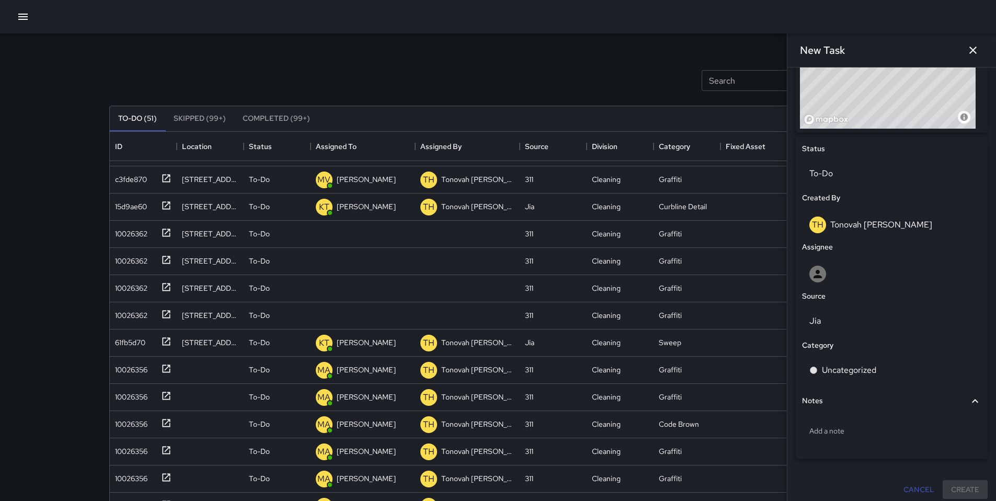
scroll to position [424, 0]
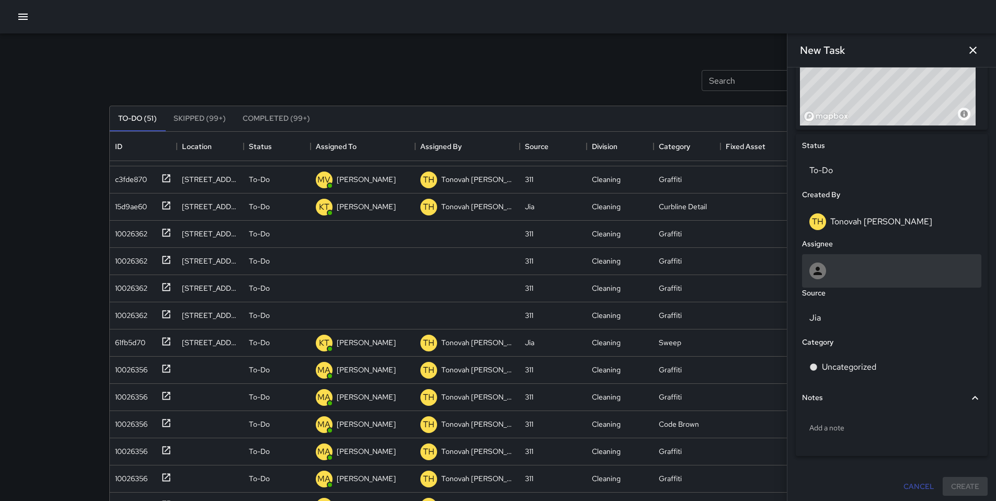
click at [842, 279] on div at bounding box center [891, 270] width 165 height 17
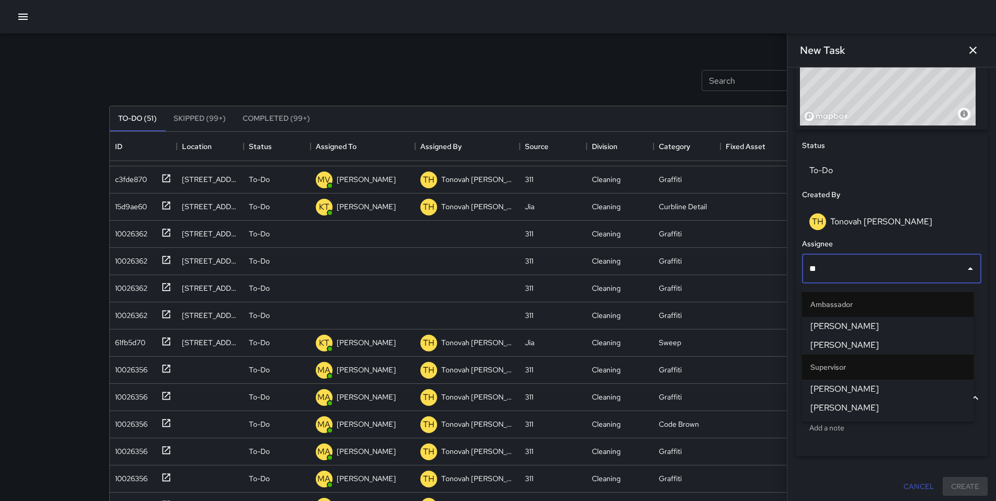
type input "***"
click at [850, 326] on span "Gordon Rowe" at bounding box center [887, 326] width 155 height 13
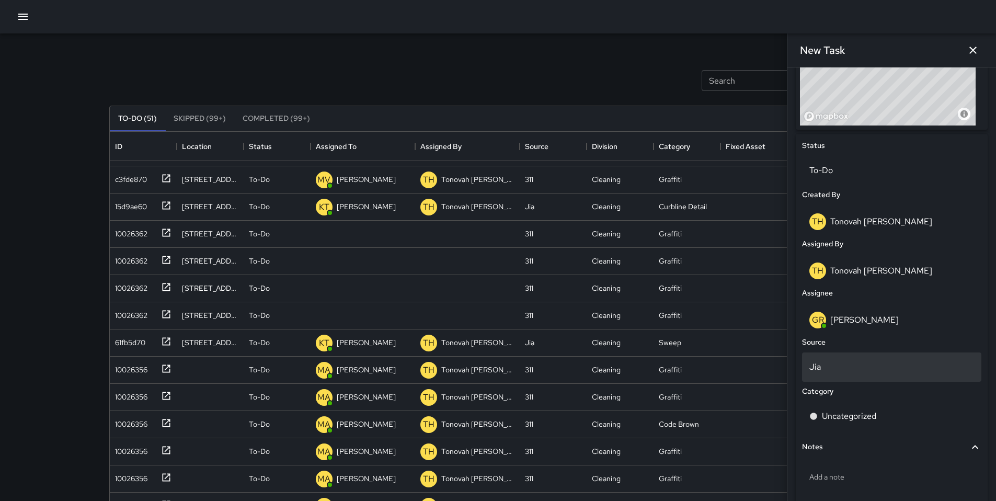
click at [853, 373] on p "Jia" at bounding box center [891, 367] width 165 height 13
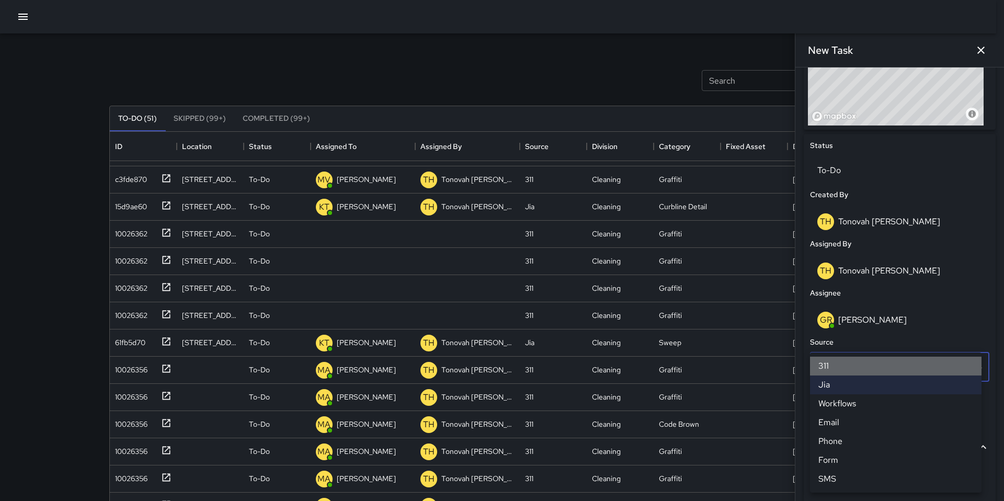
click at [840, 363] on li "311" at bounding box center [896, 366] width 172 height 19
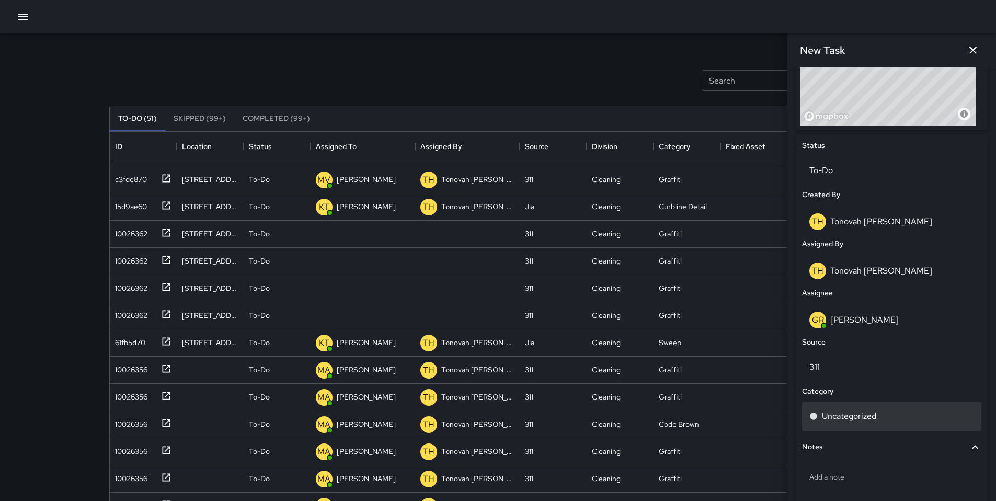
click at [849, 422] on p "Uncategorized" at bounding box center [849, 416] width 54 height 13
type input "*****"
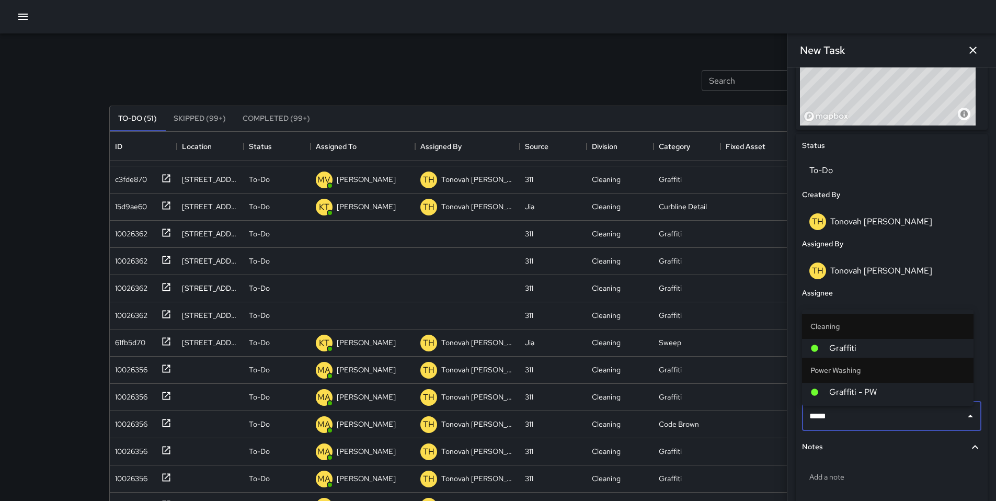
click at [869, 352] on span "Graffiti" at bounding box center [897, 348] width 136 height 13
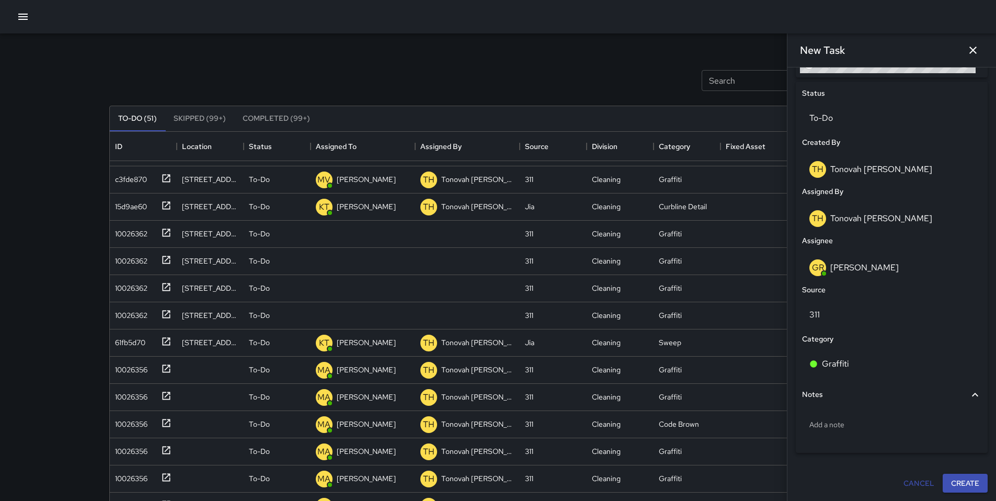
scroll to position [480, 0]
click at [862, 432] on div "Add a note" at bounding box center [891, 424] width 179 height 27
click at [859, 432] on div "Add a note" at bounding box center [891, 424] width 179 height 27
type textarea "**********"
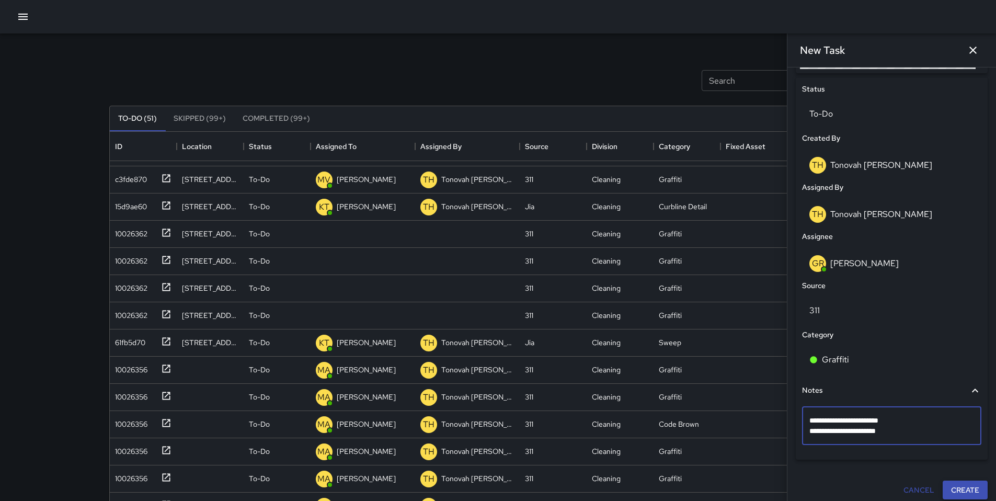
drag, startPoint x: 958, startPoint y: 479, endPoint x: 959, endPoint y: 488, distance: 8.4
click at [958, 480] on div "Cancel Create" at bounding box center [892, 490] width 200 height 28
click at [959, 488] on button "Create" at bounding box center [965, 489] width 45 height 19
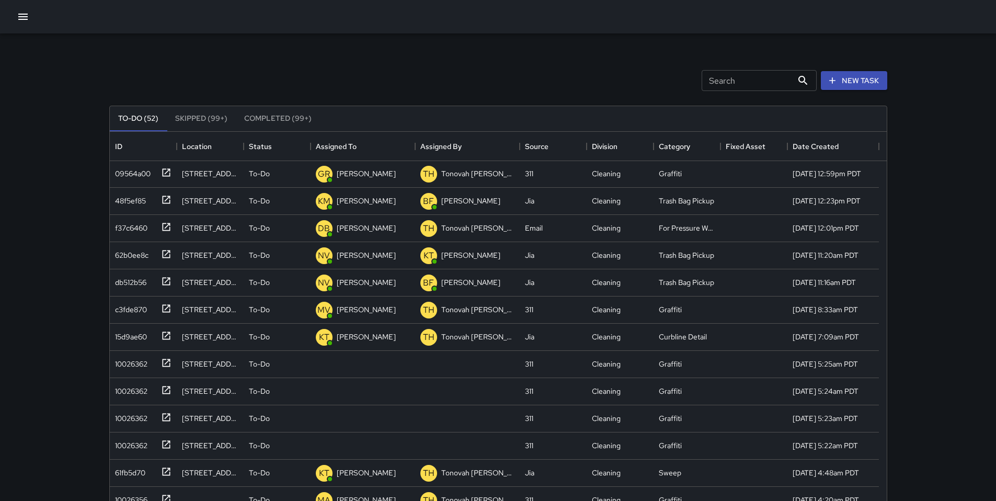
scroll to position [0, 0]
click at [128, 176] on div "09564a00" at bounding box center [131, 172] width 40 height 15
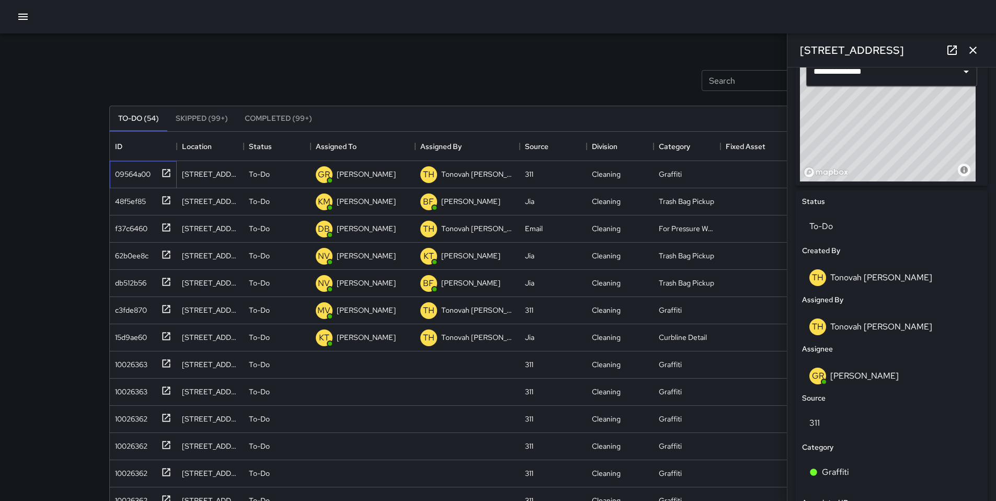
scroll to position [527, 0]
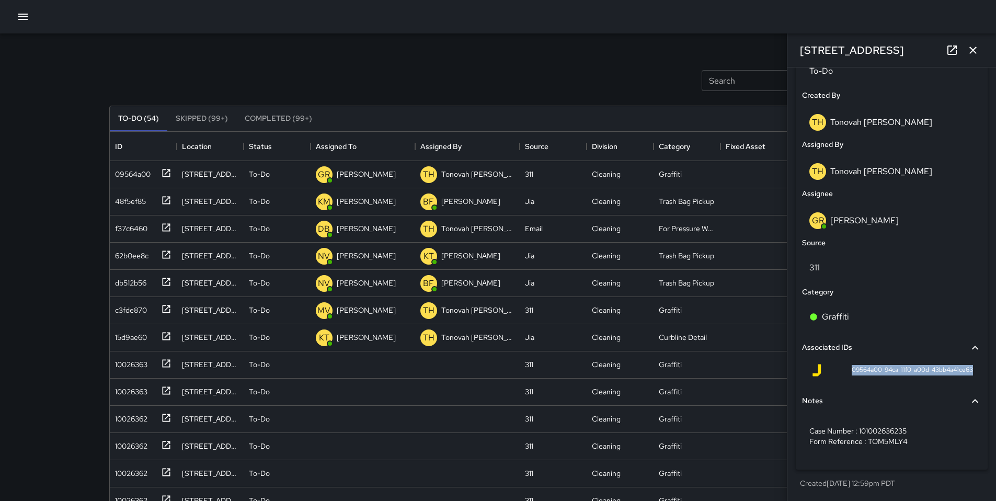
drag, startPoint x: 840, startPoint y: 369, endPoint x: 978, endPoint y: 372, distance: 138.6
click at [982, 372] on div "**********" at bounding box center [892, 182] width 200 height 630
copy span "09564a00-94ca-11f0-a00d-43bb4a41ce63"
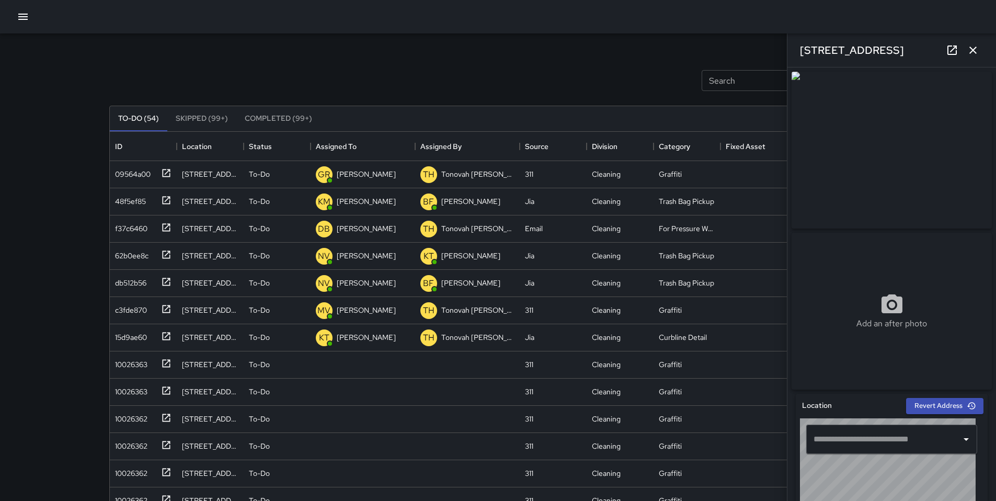
type input "**********"
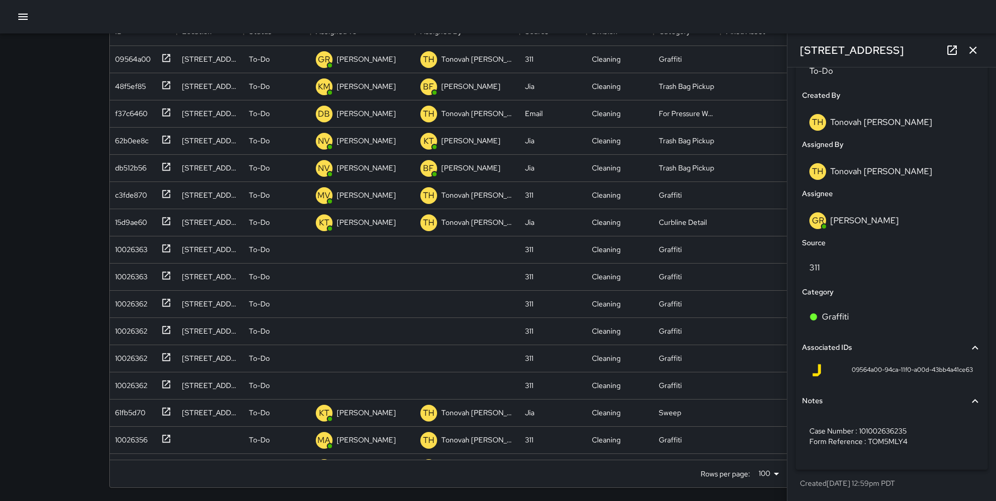
scroll to position [117, 0]
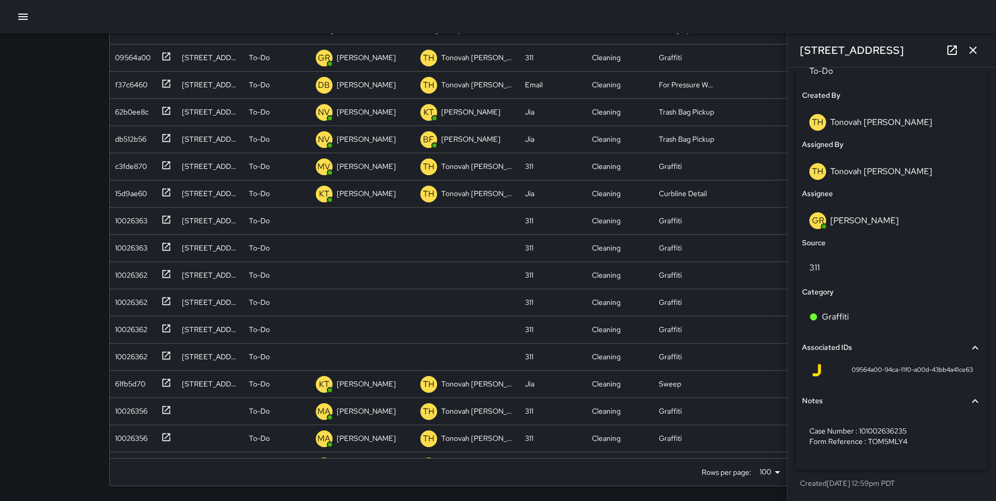
click at [973, 47] on icon "button" at bounding box center [973, 50] width 13 height 13
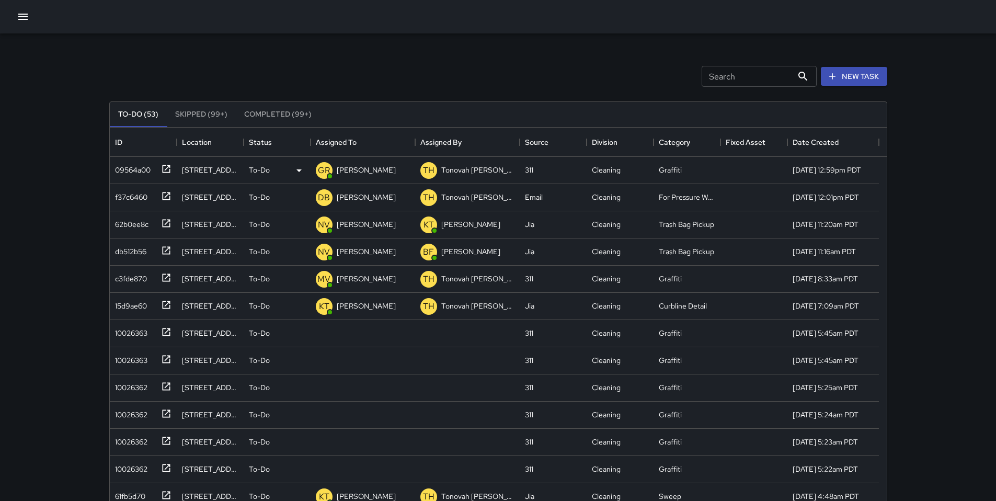
scroll to position [0, 0]
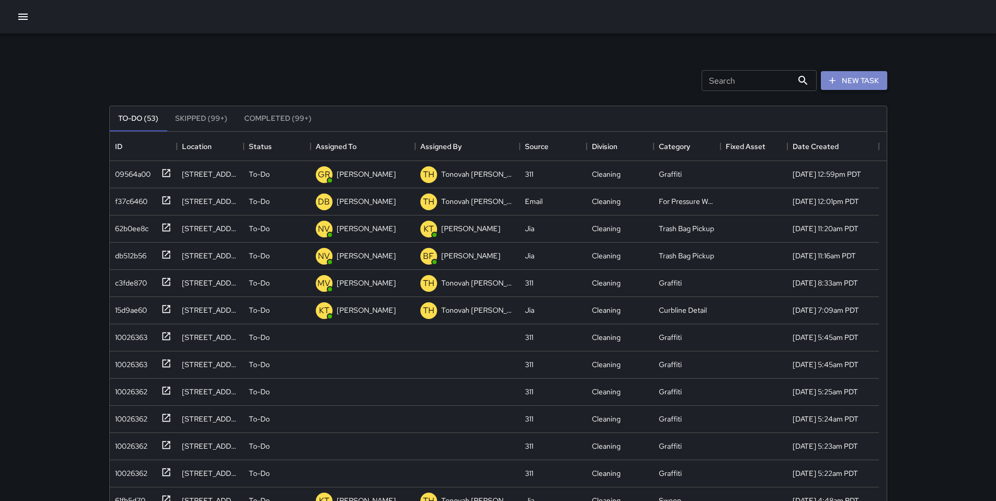
click at [834, 82] on icon "button" at bounding box center [832, 80] width 10 height 10
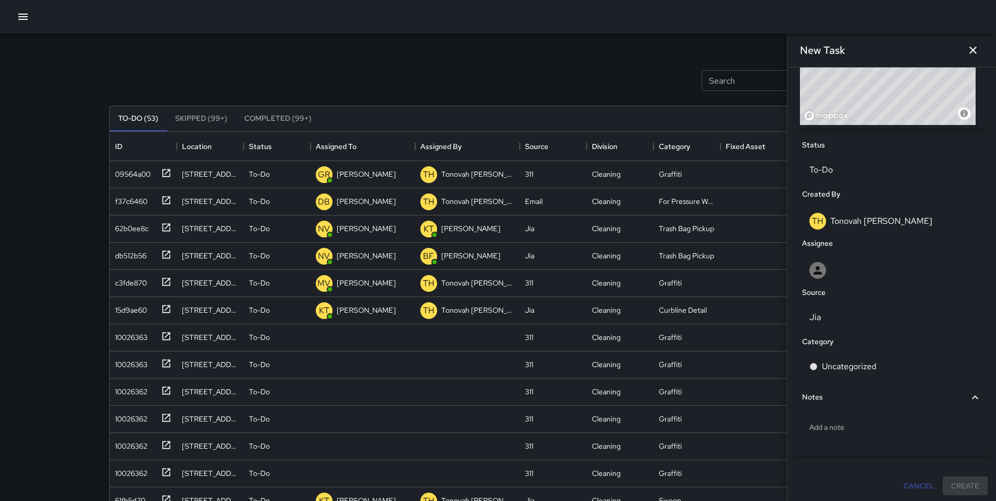
scroll to position [431, 0]
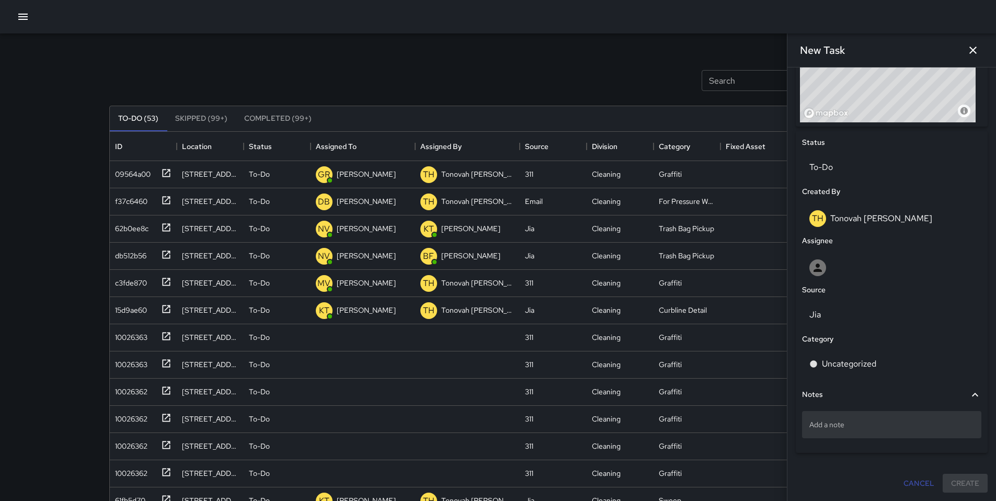
click at [845, 422] on p "Add a note" at bounding box center [891, 424] width 165 height 10
type textarea "**********"
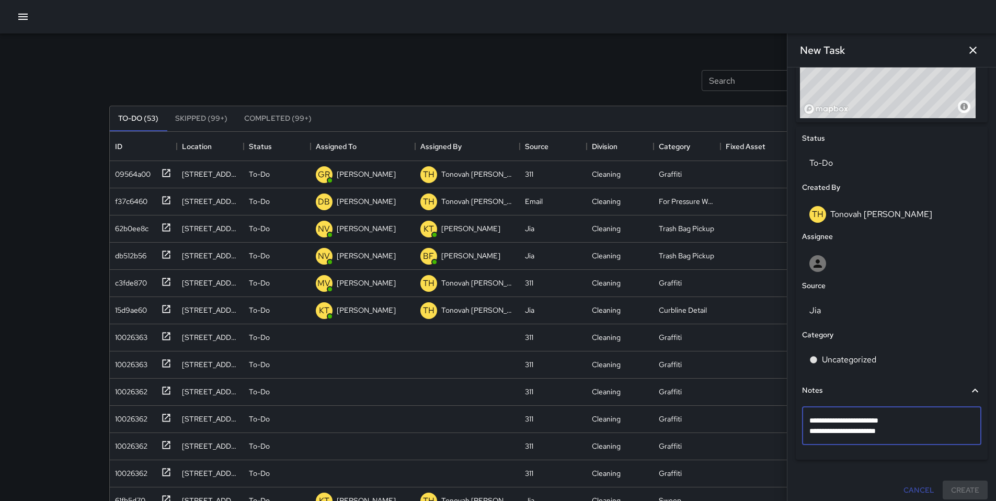
click at [628, 83] on div "Search Search New Task" at bounding box center [498, 80] width 782 height 54
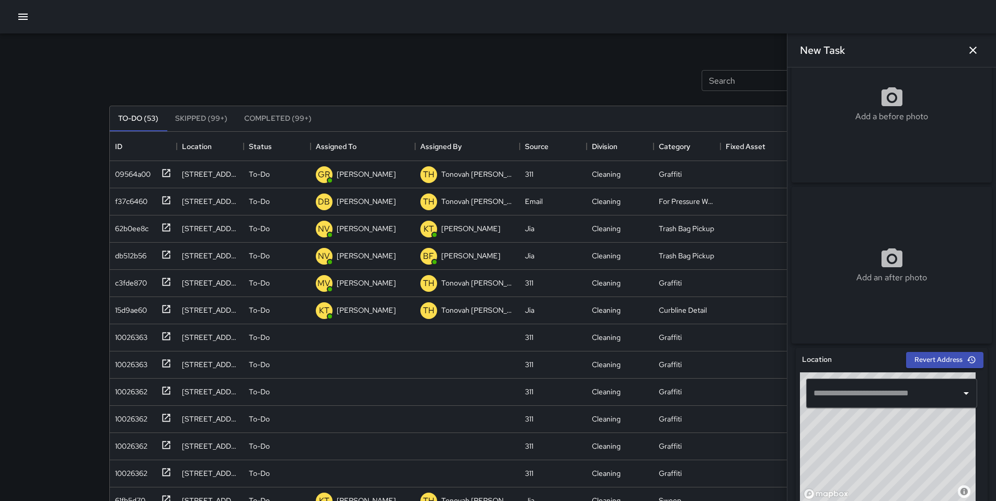
scroll to position [0, 0]
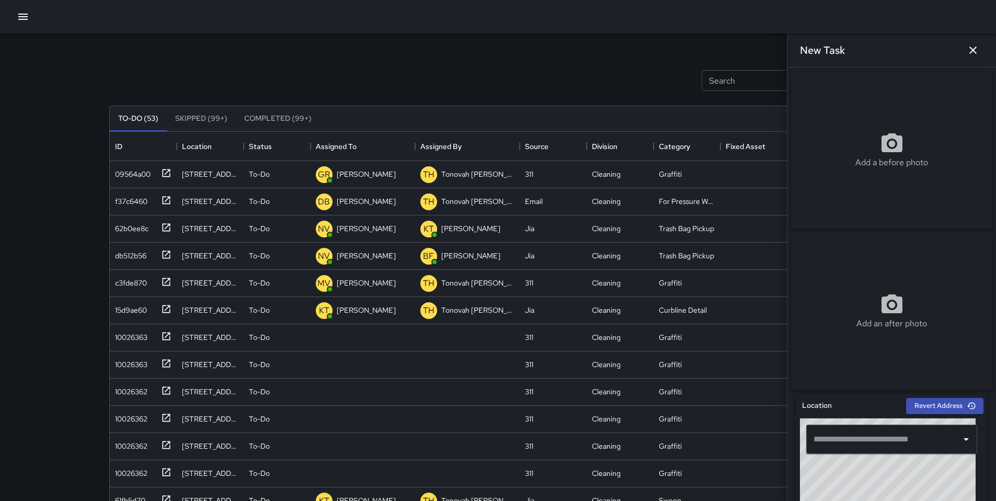
click at [868, 148] on div "Add a before photo" at bounding box center [892, 150] width 200 height 38
type input "**********"
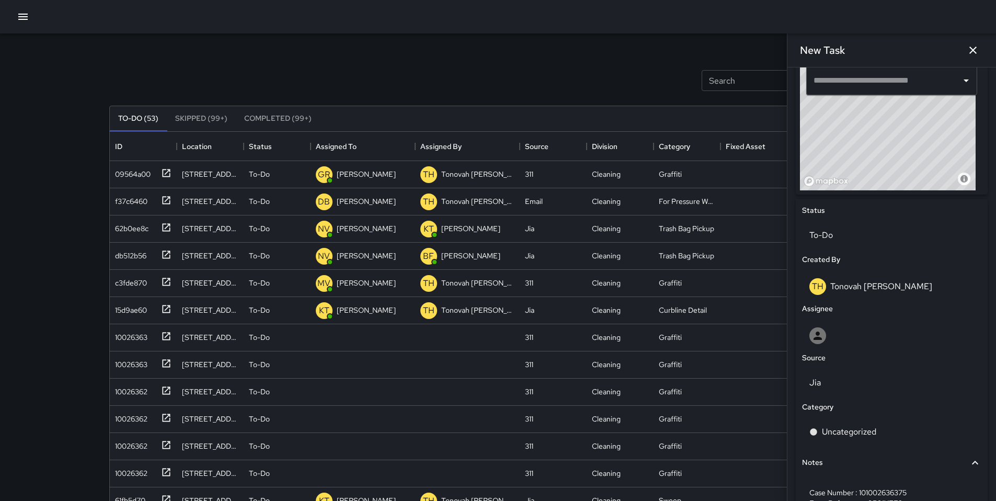
scroll to position [343, 0]
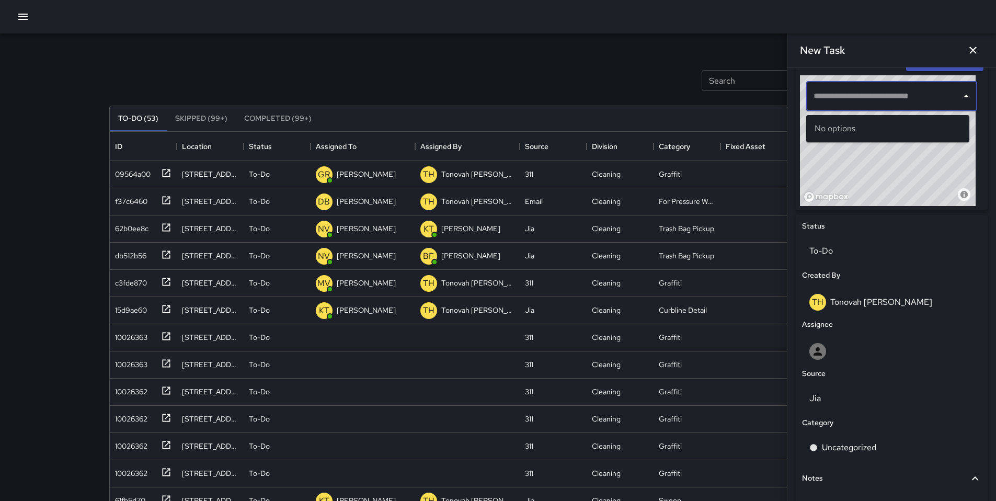
click at [840, 105] on input "text" at bounding box center [884, 96] width 146 height 20
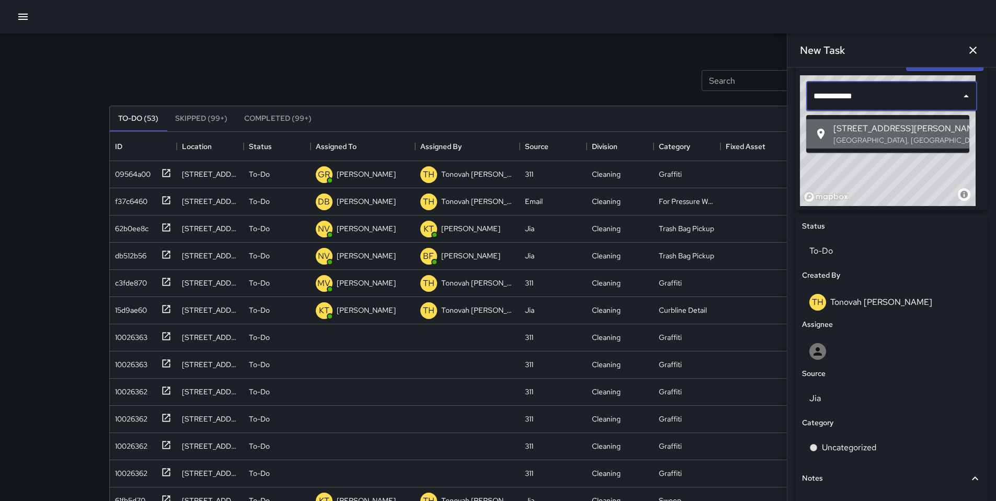
click at [846, 139] on p "San Francisco, CA, USA" at bounding box center [897, 140] width 128 height 10
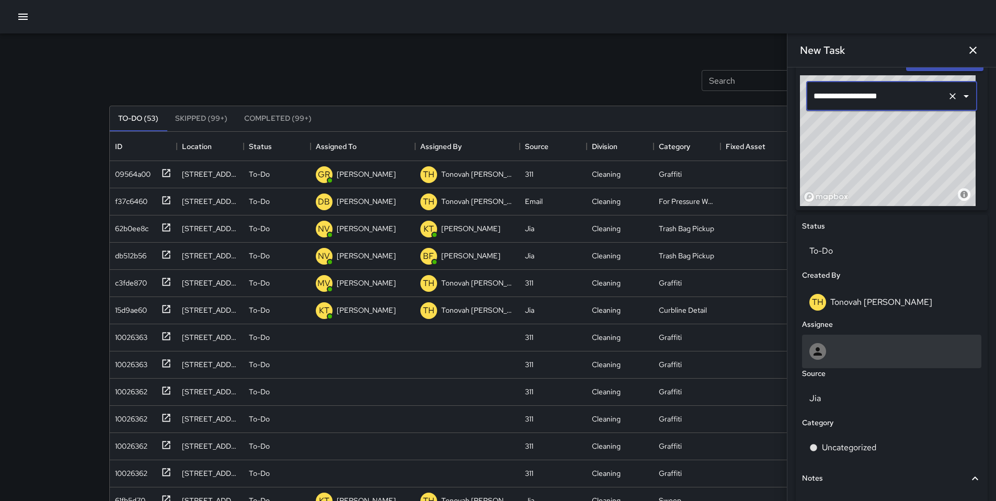
type input "**********"
click at [871, 355] on div at bounding box center [891, 351] width 165 height 17
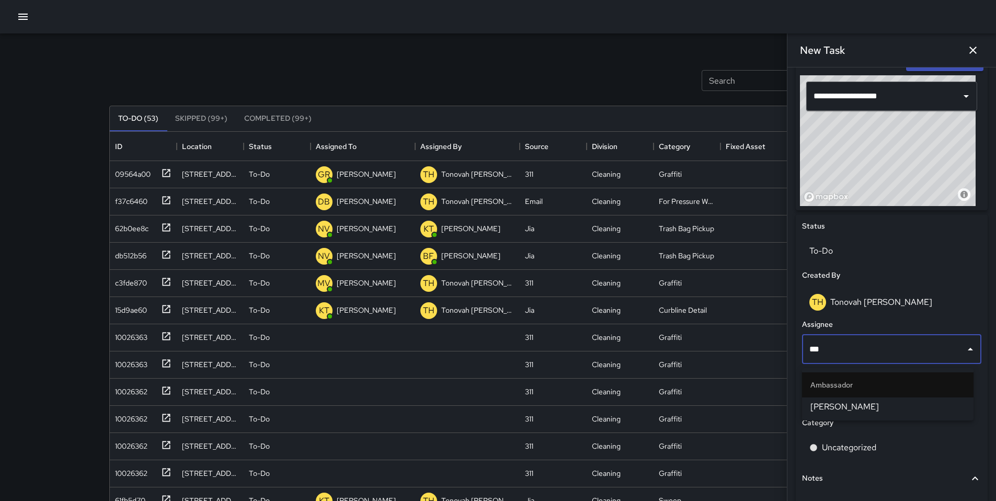
type input "****"
click at [883, 410] on span "Gordon Rowe" at bounding box center [887, 407] width 155 height 13
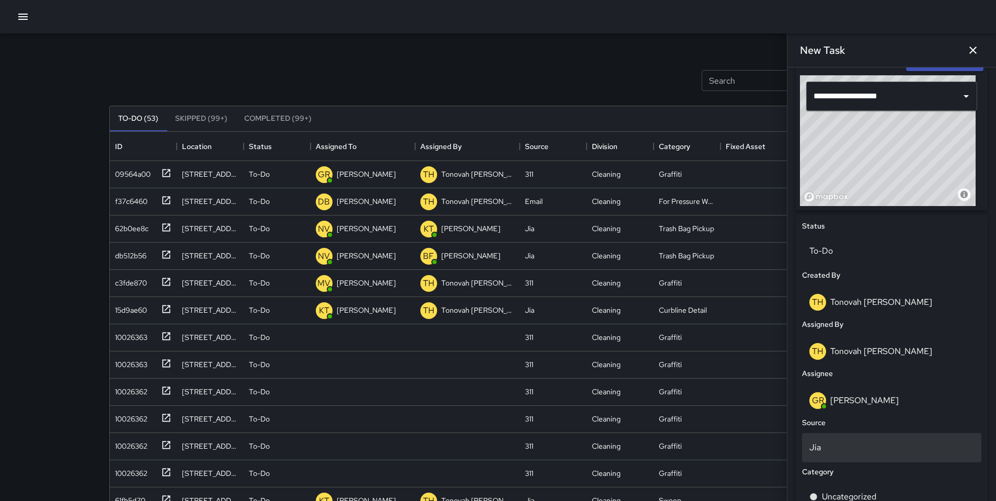
click at [844, 448] on p "Jia" at bounding box center [891, 447] width 165 height 13
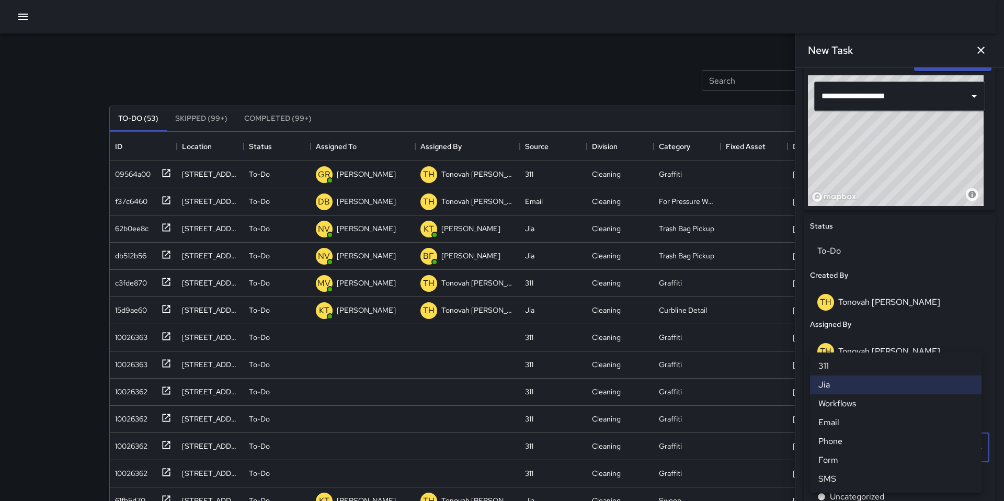
click at [837, 367] on li "311" at bounding box center [896, 366] width 172 height 19
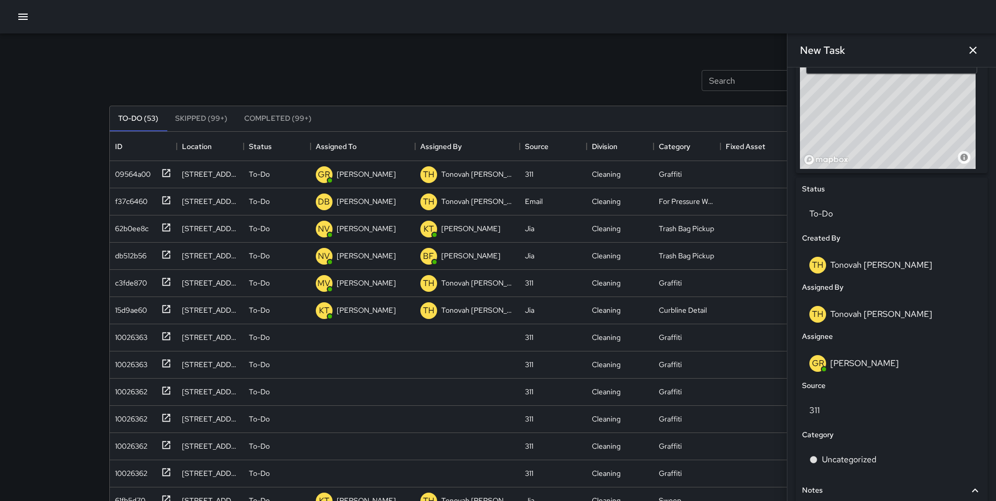
scroll to position [490, 0]
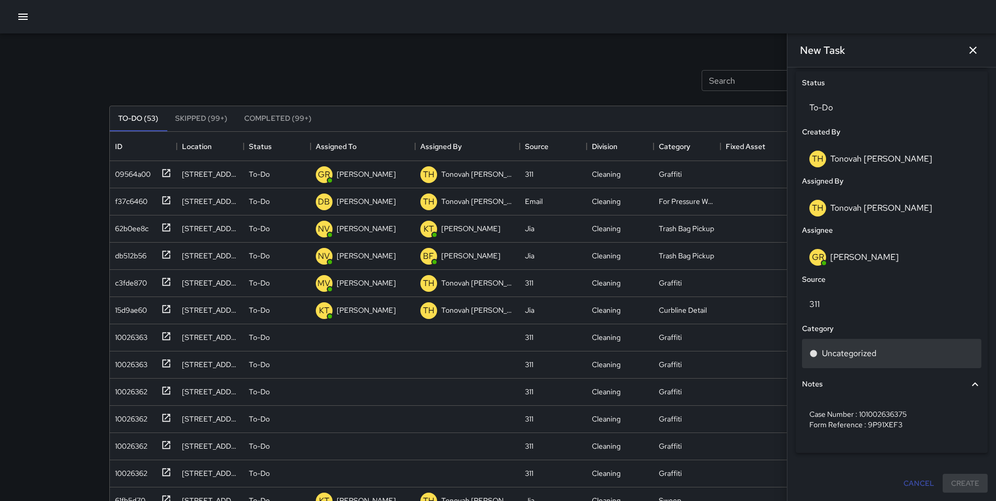
click at [849, 356] on p "Uncategorized" at bounding box center [849, 353] width 54 height 13
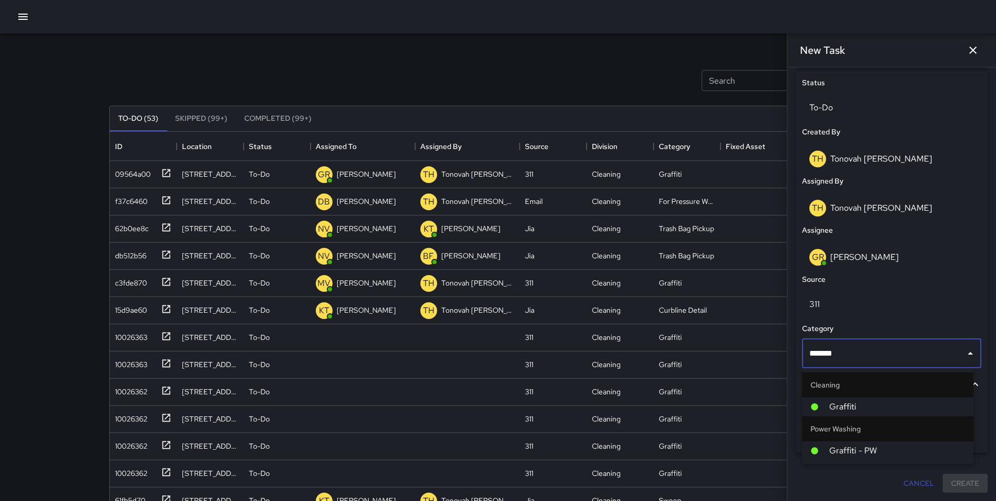
type input "********"
click at [915, 404] on span "Graffiti" at bounding box center [897, 407] width 136 height 13
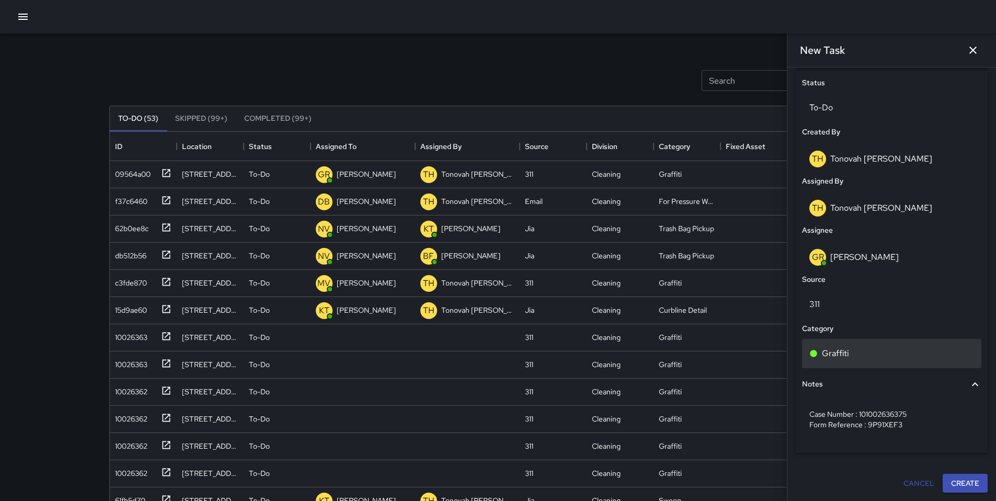
click at [855, 358] on div "Graffiti" at bounding box center [891, 353] width 165 height 13
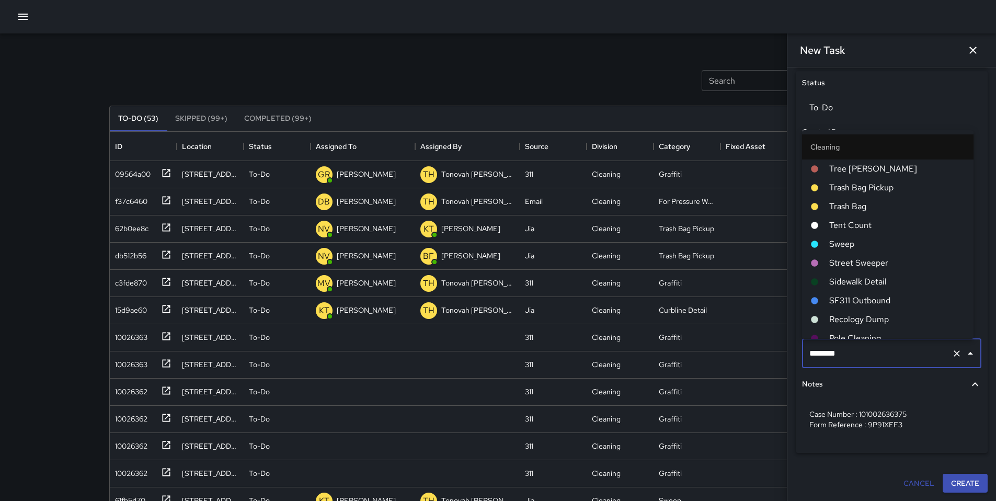
scroll to position [197, 0]
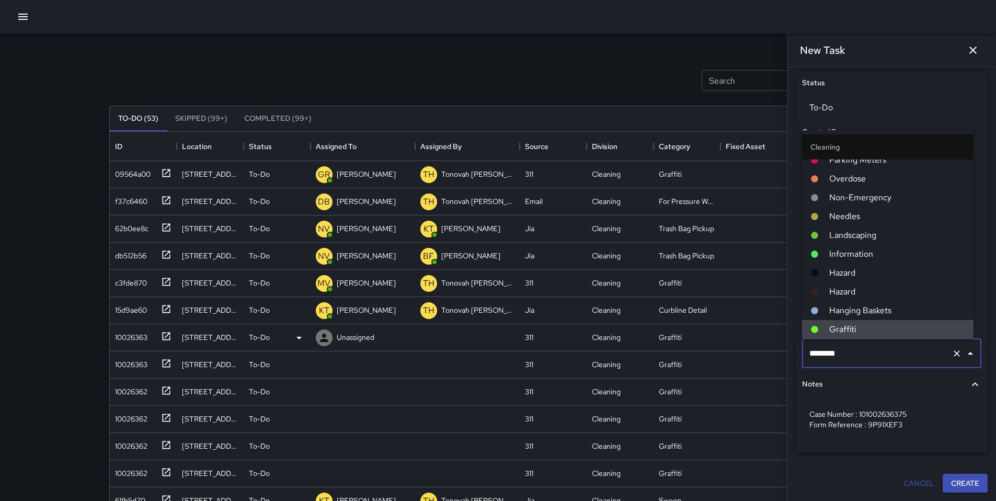
drag, startPoint x: 832, startPoint y: 353, endPoint x: 768, endPoint y: 348, distance: 64.0
click at [769, 347] on div "Search Search New Task To-Do (53) Skipped (99+) Completed (99+) ID Location Sta…" at bounding box center [498, 325] width 803 height 584
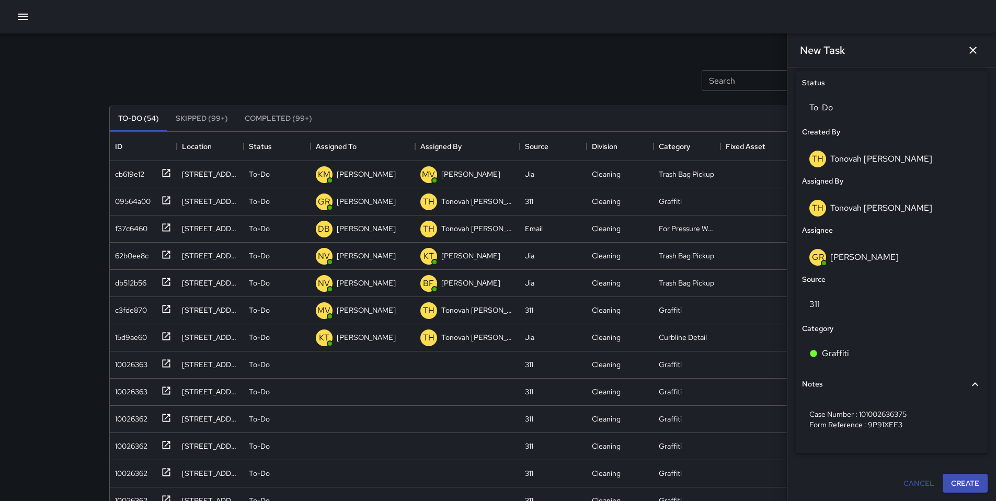
click at [504, 49] on div "Search Search New Task To-Do (54) Skipped (99+) Completed (99+) ID Location Sta…" at bounding box center [498, 325] width 803 height 584
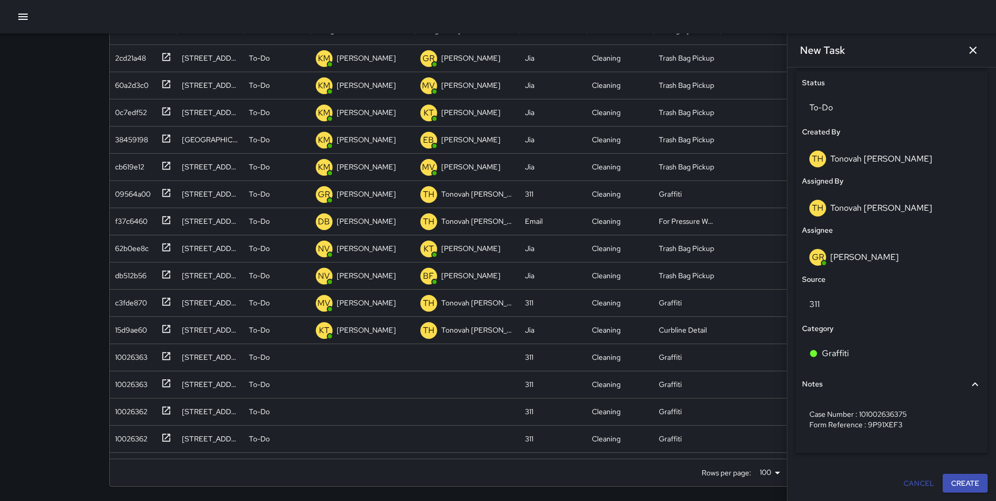
scroll to position [117, 0]
click at [955, 486] on button "Create" at bounding box center [965, 483] width 45 height 19
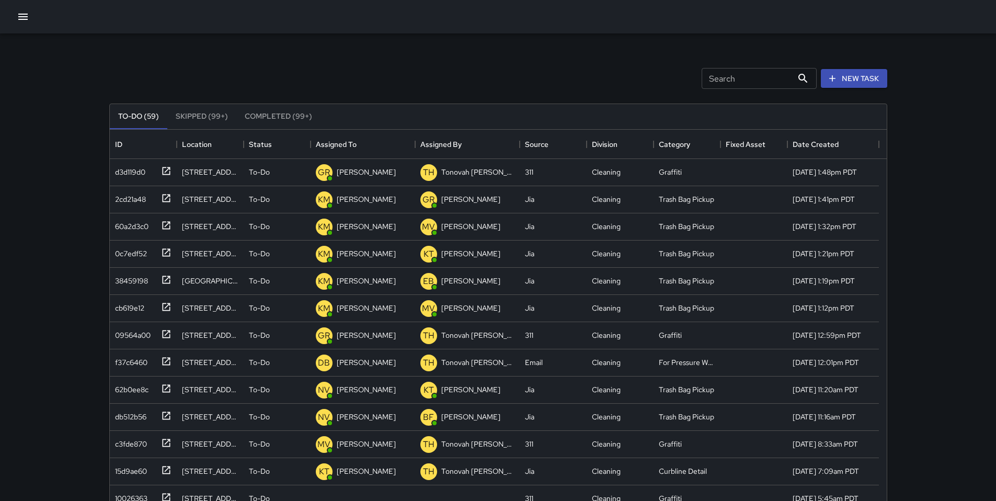
scroll to position [0, 0]
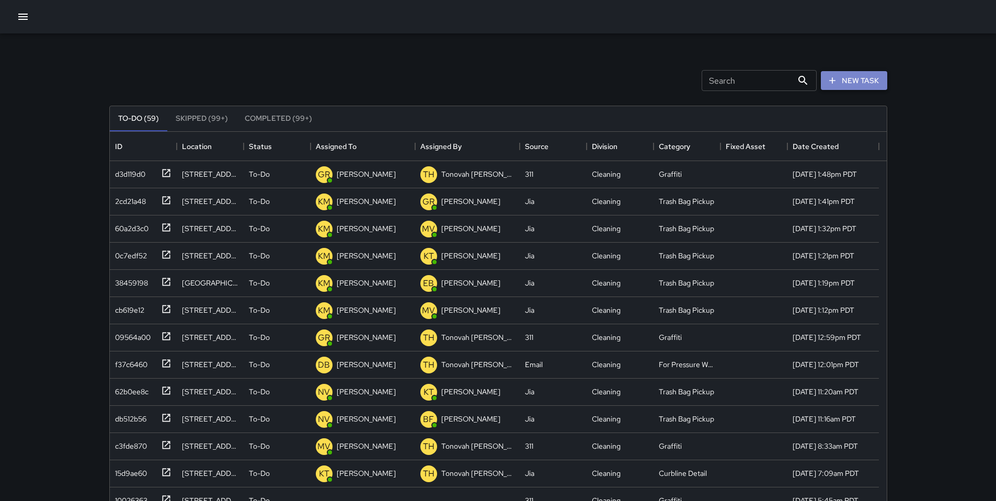
click at [843, 82] on button "New Task" at bounding box center [854, 80] width 66 height 19
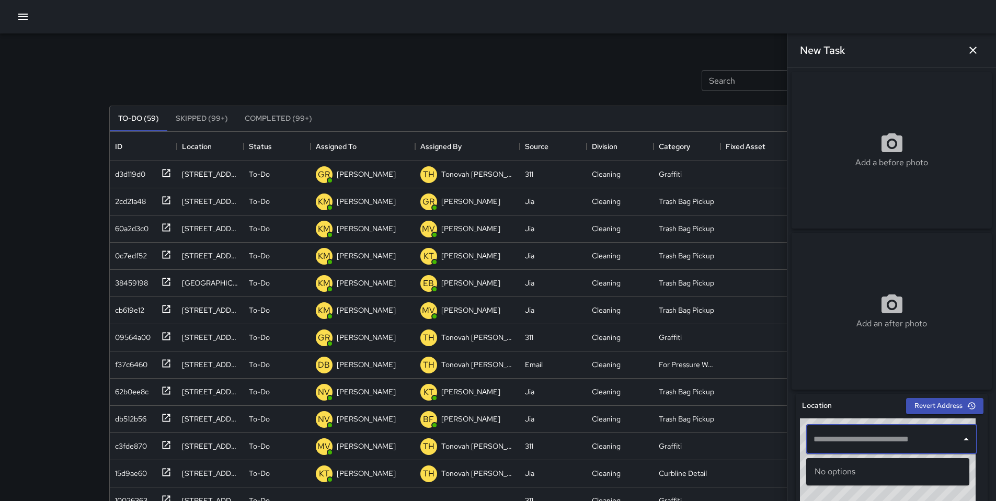
click at [851, 446] on input "text" at bounding box center [884, 439] width 146 height 20
click at [870, 471] on span "298 7th Street" at bounding box center [897, 471] width 128 height 13
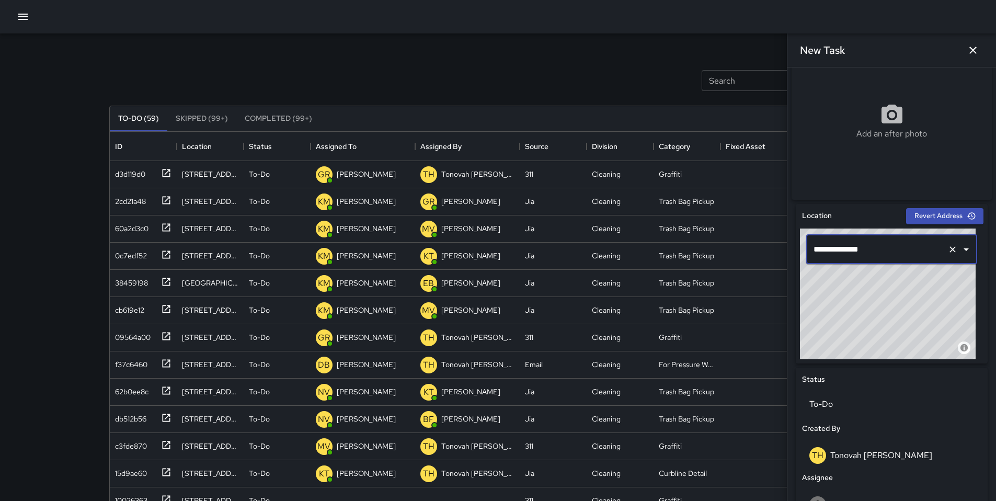
scroll to position [351, 0]
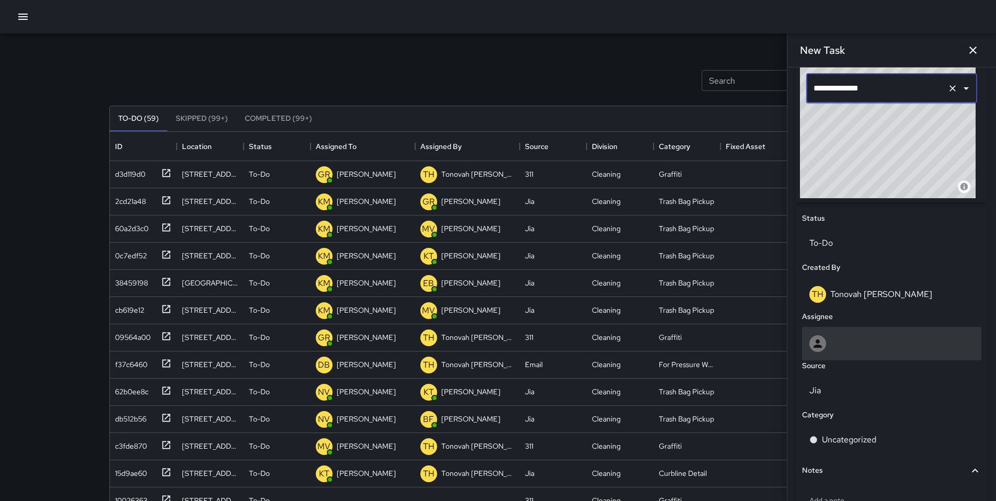
type input "**********"
click at [832, 350] on div at bounding box center [891, 343] width 165 height 17
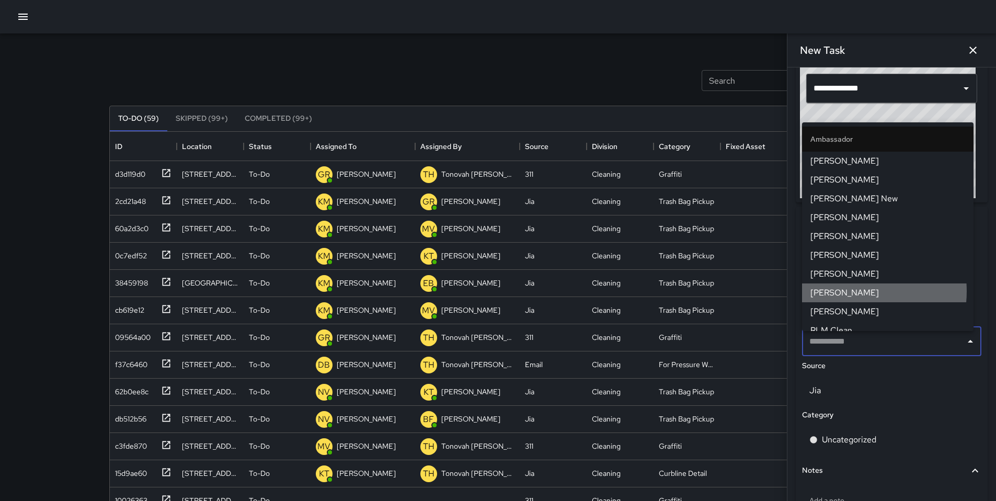
click at [848, 291] on span "Dago Cervantes" at bounding box center [887, 293] width 155 height 13
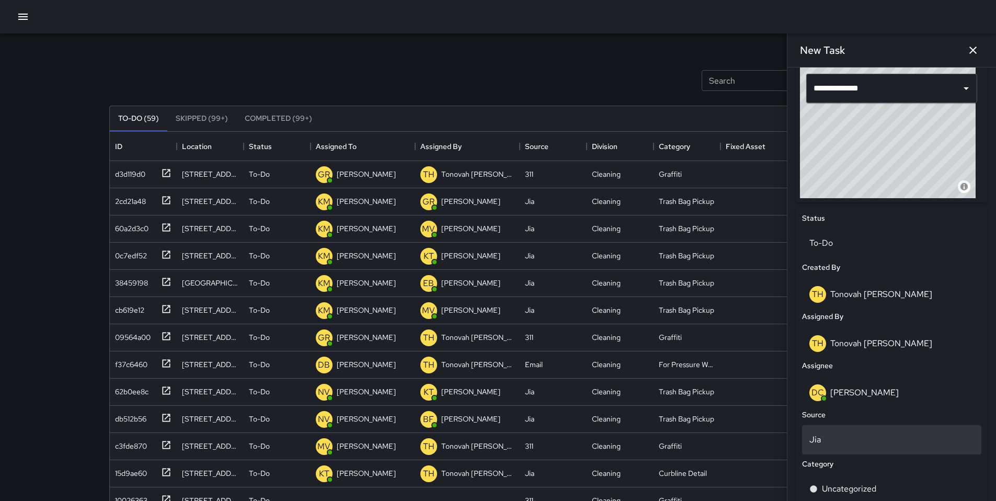
click at [837, 438] on p "Jia" at bounding box center [891, 439] width 165 height 13
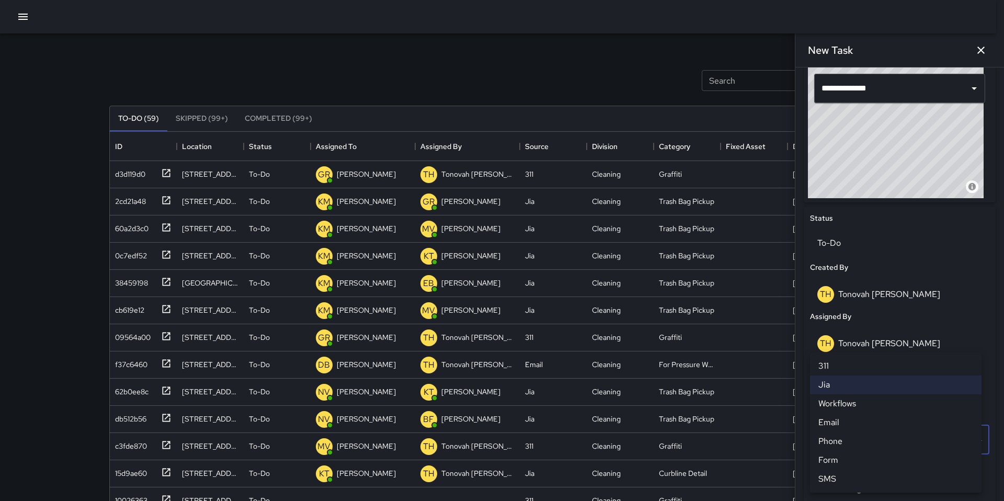
click at [840, 419] on li "Email" at bounding box center [896, 422] width 172 height 19
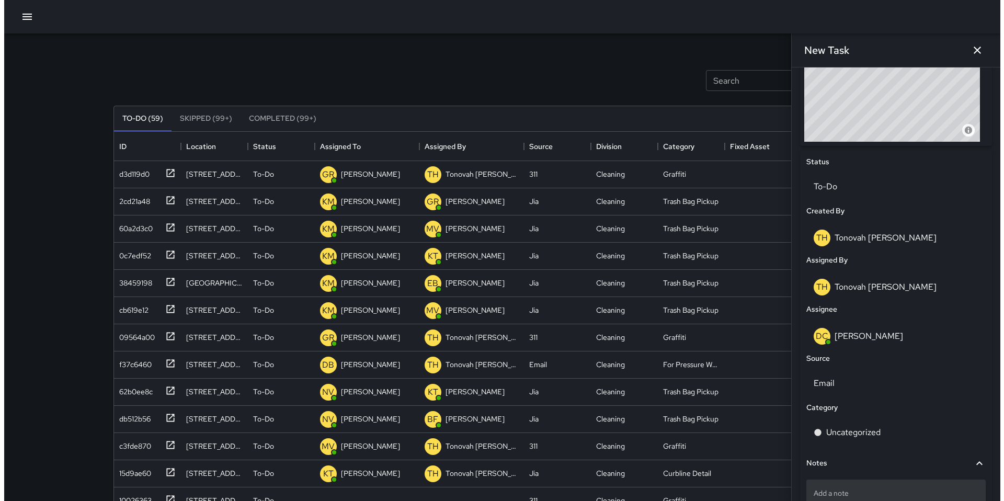
scroll to position [480, 0]
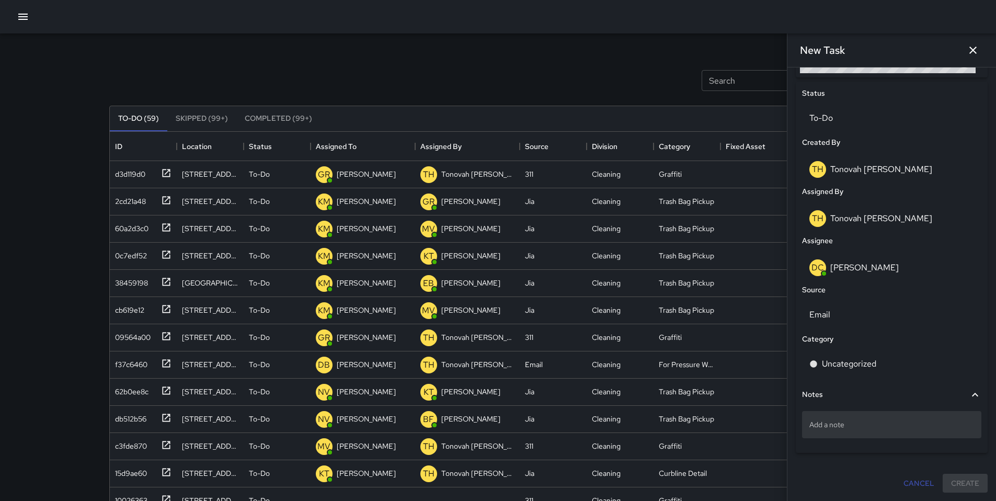
click at [839, 429] on div "Add a note" at bounding box center [891, 424] width 179 height 27
type textarea "**********"
click at [855, 456] on div "**********" at bounding box center [892, 191] width 192 height 548
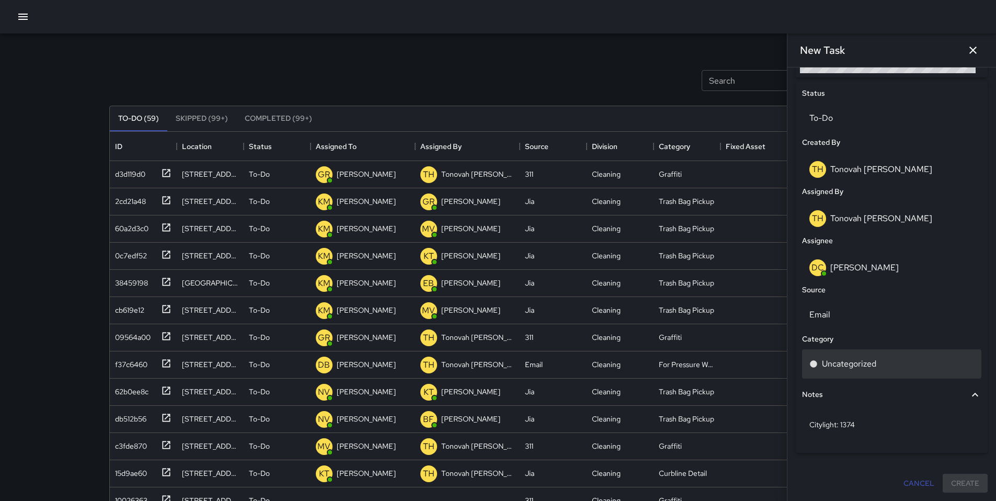
click at [850, 366] on p "Uncategorized" at bounding box center [849, 364] width 54 height 13
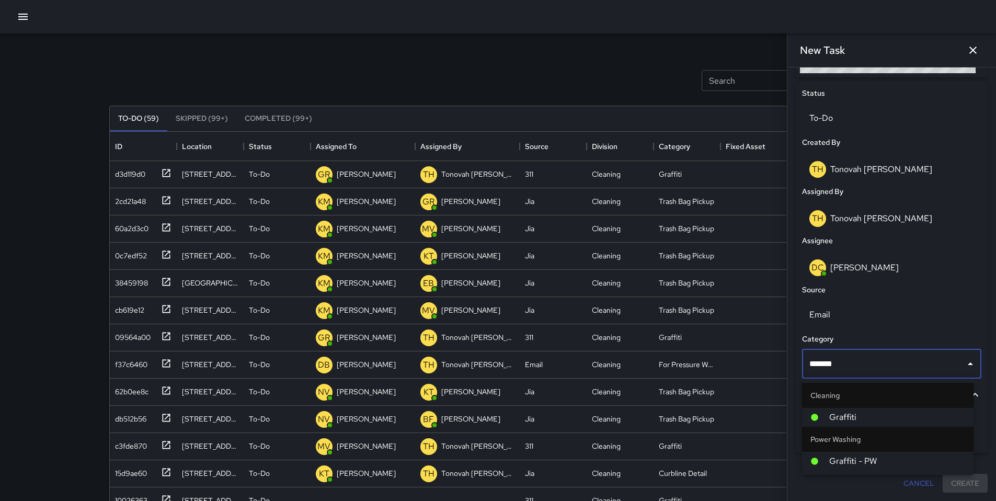
type input "********"
click at [910, 417] on span "Graffiti" at bounding box center [897, 417] width 136 height 13
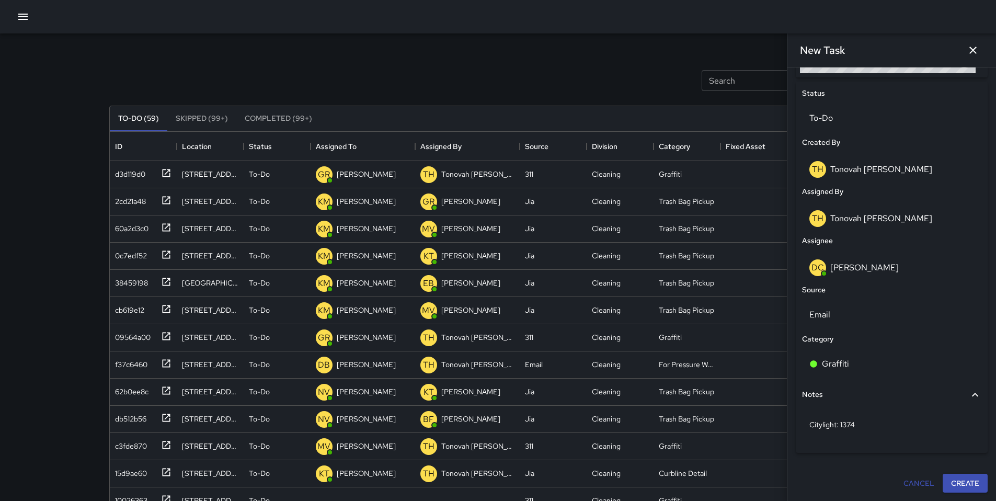
click at [971, 493] on div "Cancel Create" at bounding box center [892, 484] width 200 height 28
click at [968, 490] on button "Create" at bounding box center [965, 483] width 45 height 19
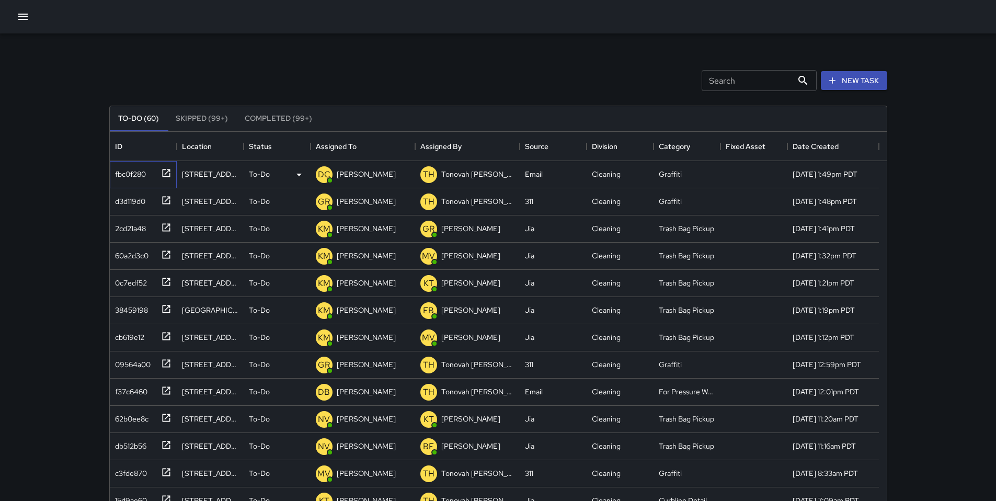
click at [139, 168] on div "fbc0f280" at bounding box center [128, 172] width 35 height 15
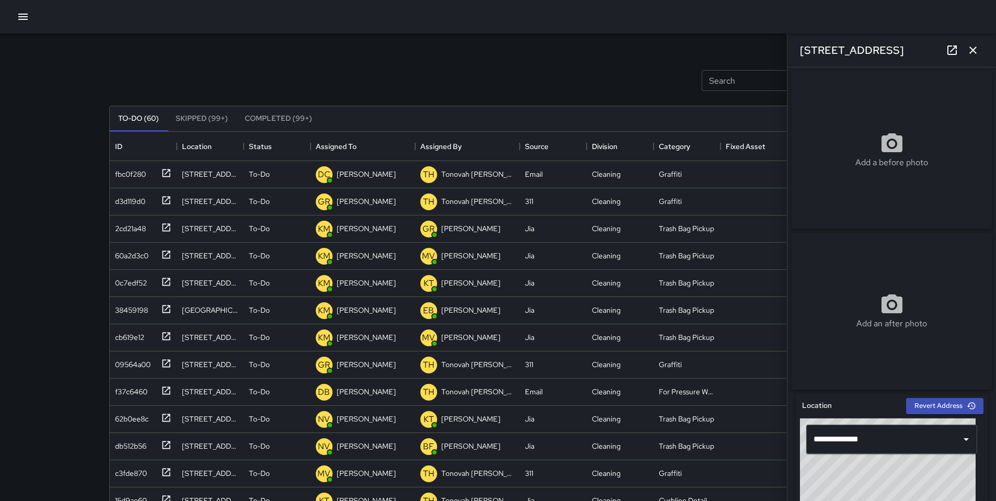
click at [947, 50] on icon at bounding box center [951, 49] width 9 height 9
click at [975, 51] on icon "button" at bounding box center [973, 50] width 13 height 13
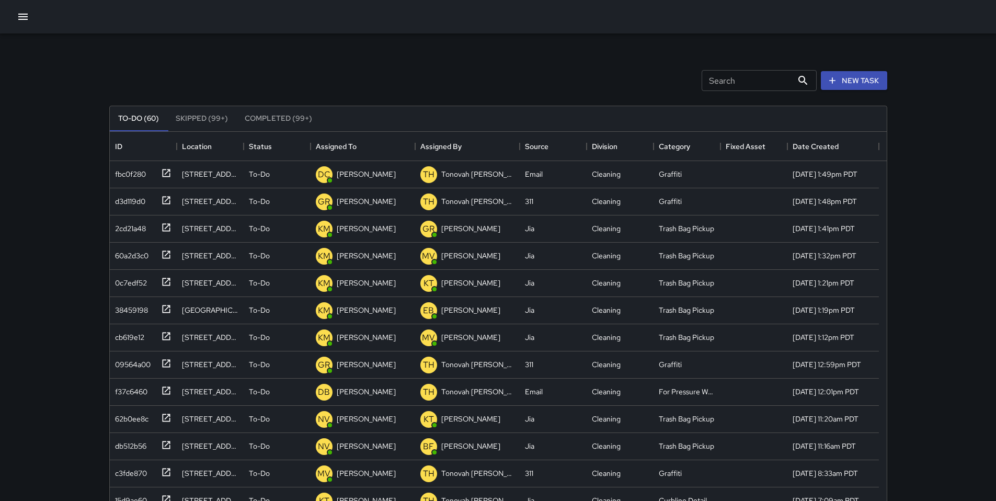
click at [18, 14] on icon "button" at bounding box center [23, 16] width 13 height 13
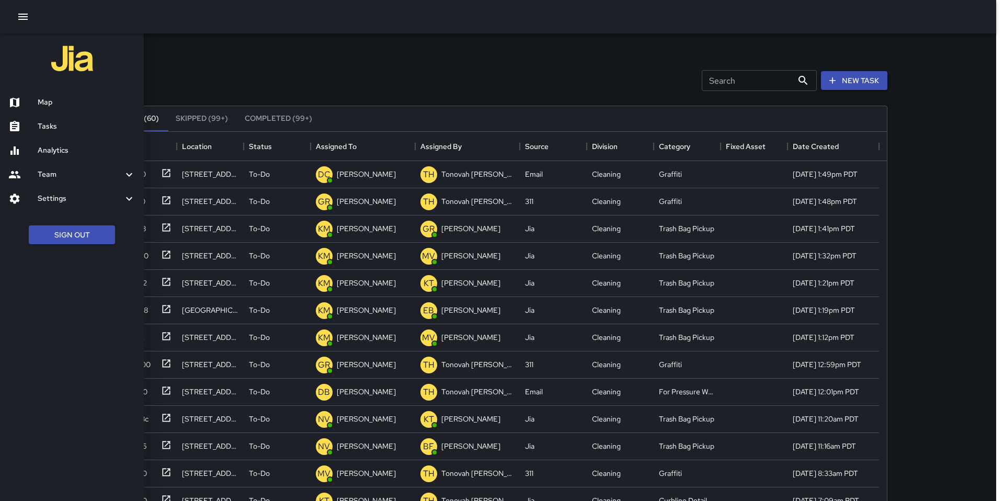
click at [48, 101] on h6 "Map" at bounding box center [87, 103] width 98 height 12
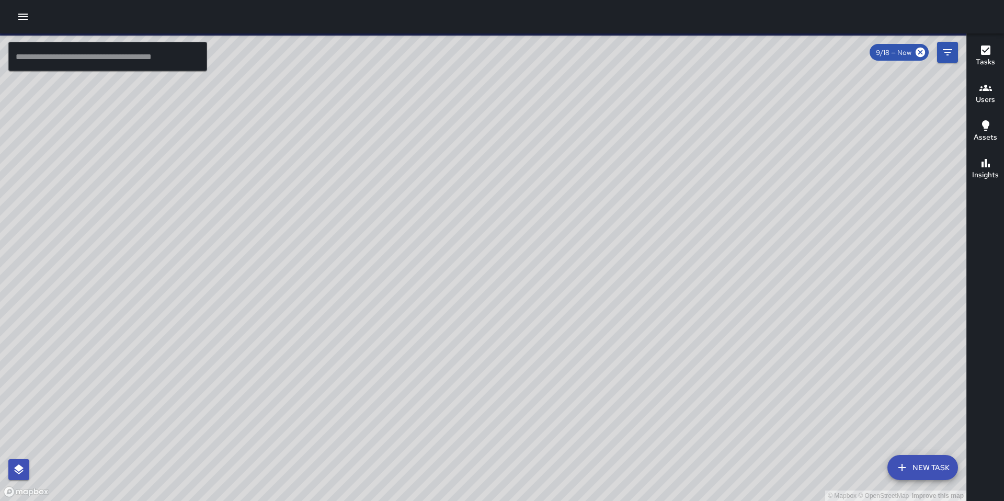
click at [89, 66] on input "text" at bounding box center [107, 56] width 199 height 29
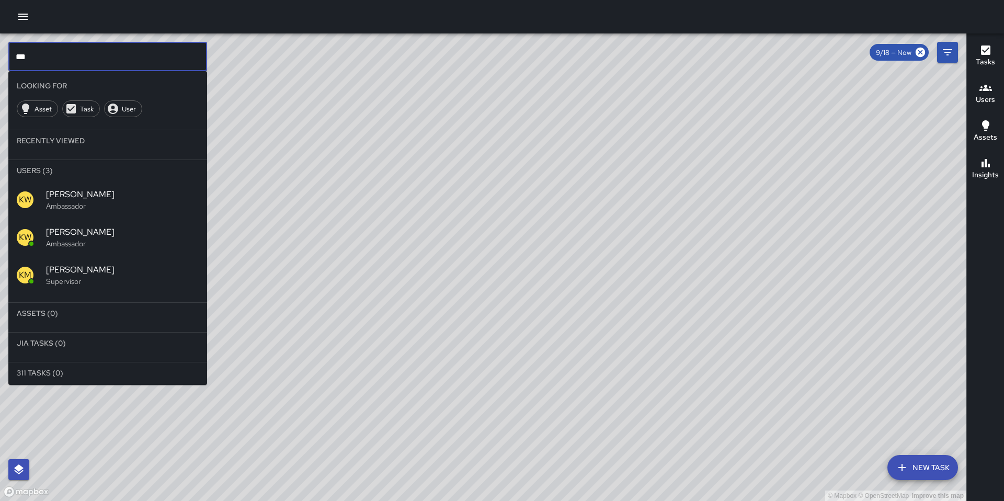
type input "***"
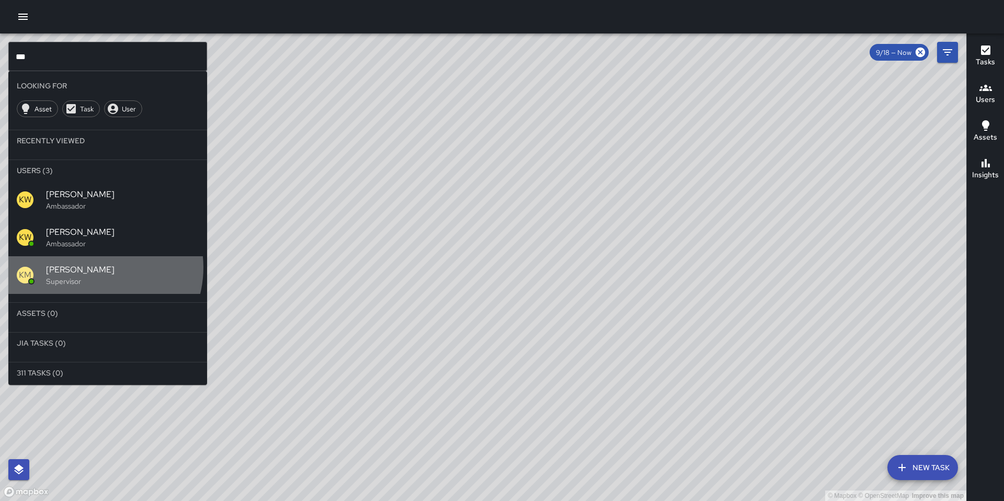
click at [93, 267] on span "Ken McCarter" at bounding box center [122, 270] width 153 height 13
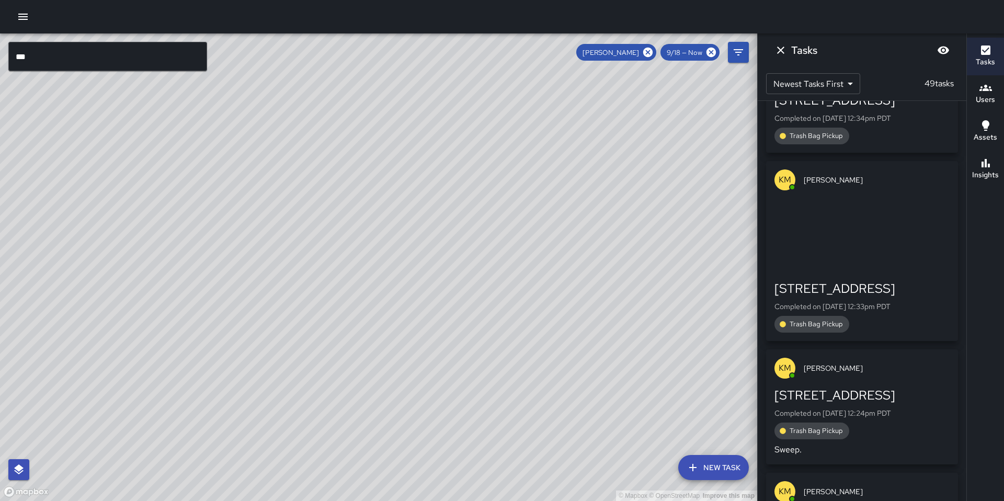
scroll to position [3076, 0]
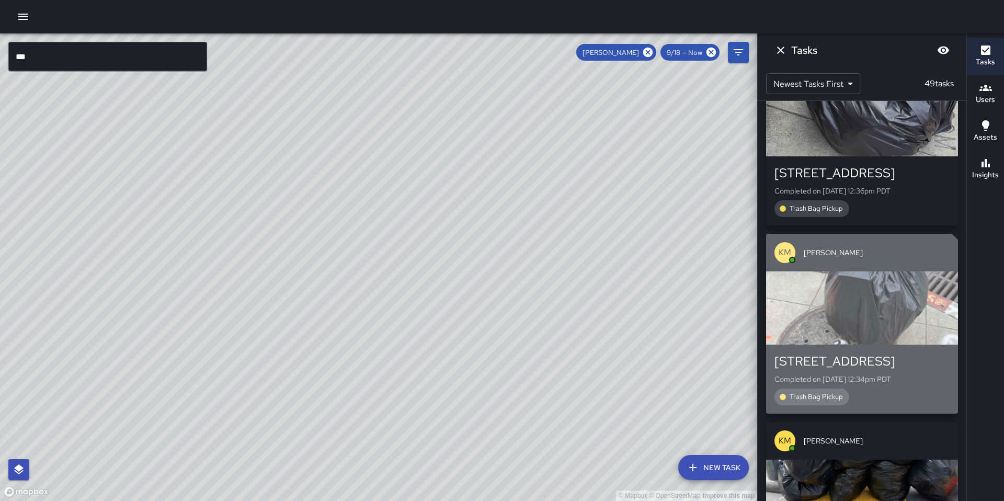
click at [858, 340] on div "button" at bounding box center [862, 307] width 192 height 73
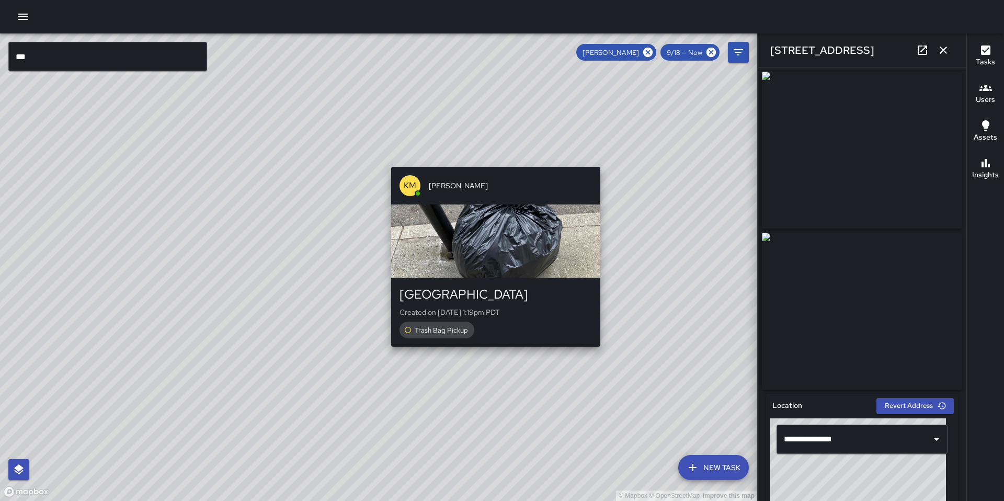
click at [487, 159] on div "© Mapbox © OpenStreetMap Improve this map KM Ken McCarter 940 Natoma Street Cre…" at bounding box center [378, 266] width 757 height 467
type input "**********"
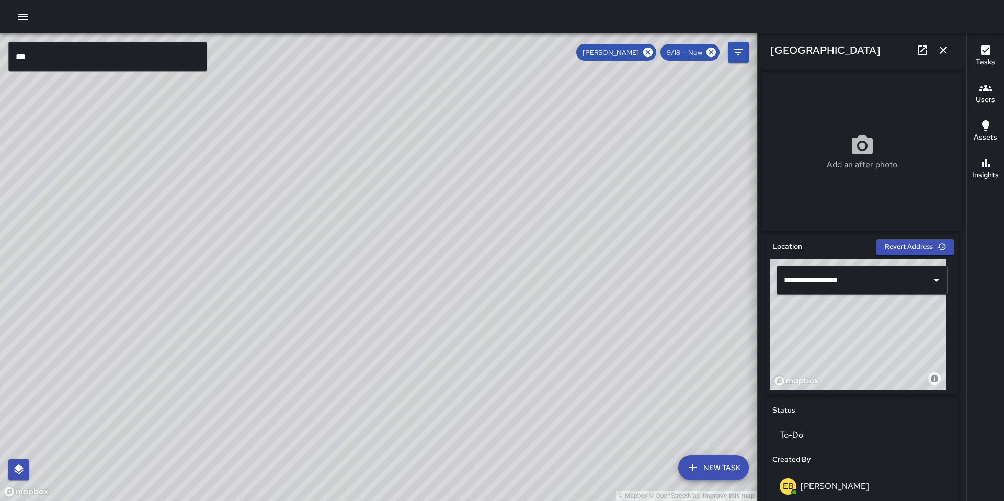
scroll to position [0, 0]
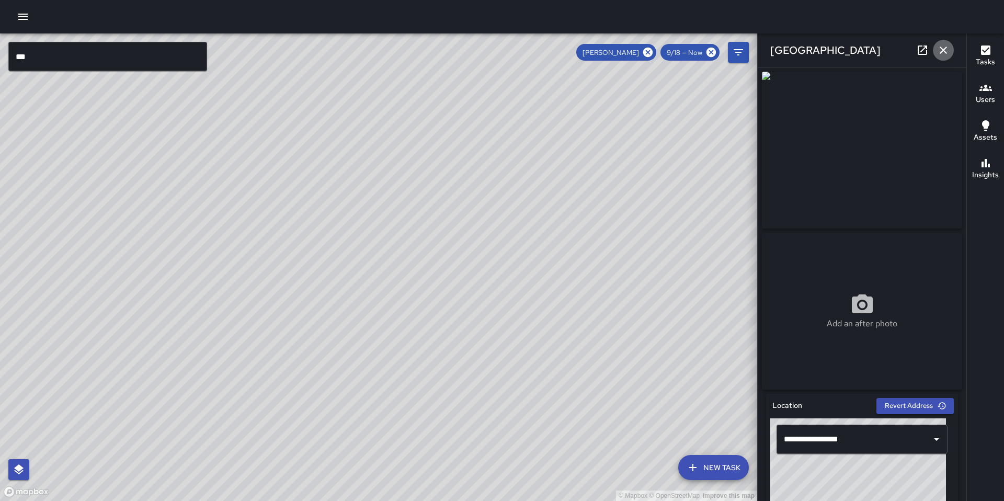
click at [945, 53] on icon "button" at bounding box center [943, 50] width 13 height 13
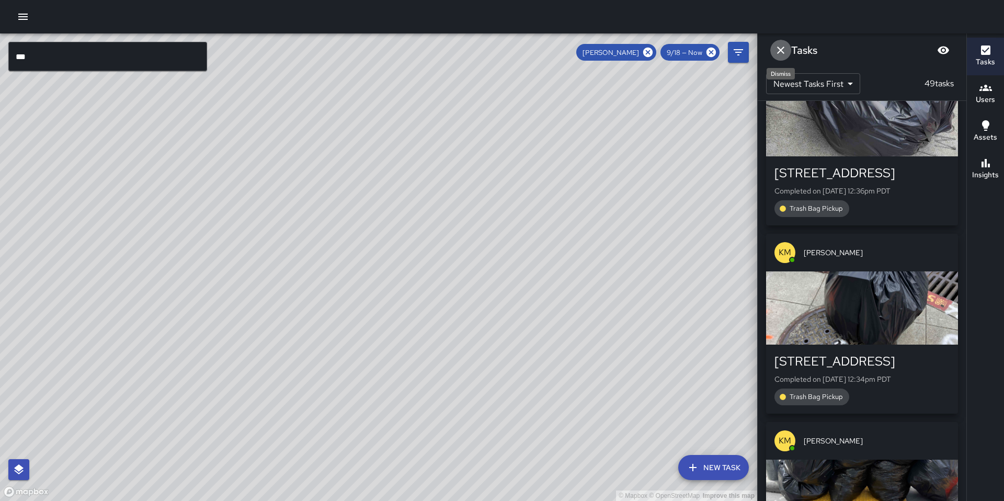
click at [780, 47] on icon "Dismiss" at bounding box center [780, 50] width 13 height 13
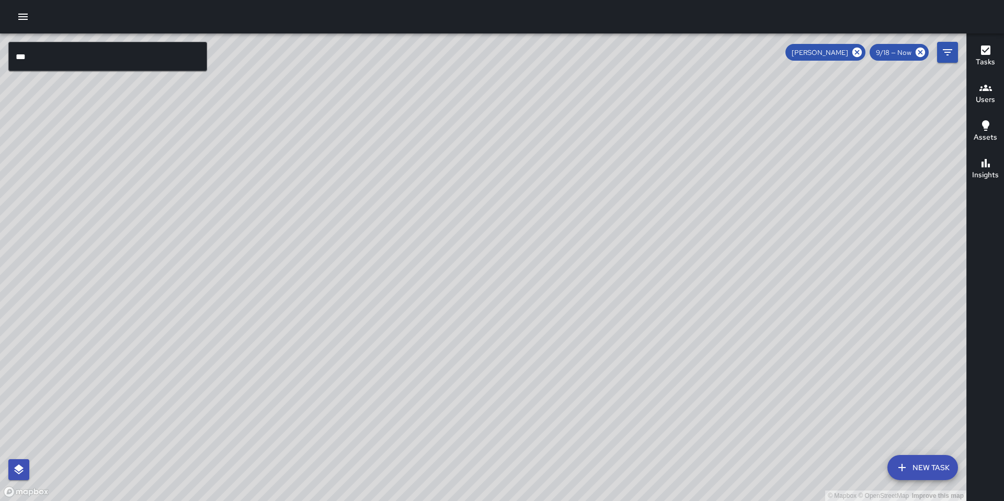
drag, startPoint x: 636, startPoint y: 304, endPoint x: 586, endPoint y: 259, distance: 67.8
click at [586, 259] on div "© Mapbox © OpenStreetMap Improve this map" at bounding box center [483, 266] width 966 height 467
click at [581, 282] on div "© Mapbox © OpenStreetMap Improve this map" at bounding box center [483, 266] width 966 height 467
drag, startPoint x: 614, startPoint y: 257, endPoint x: 569, endPoint y: 311, distance: 70.2
click at [569, 311] on div "© Mapbox © OpenStreetMap Improve this map" at bounding box center [483, 266] width 966 height 467
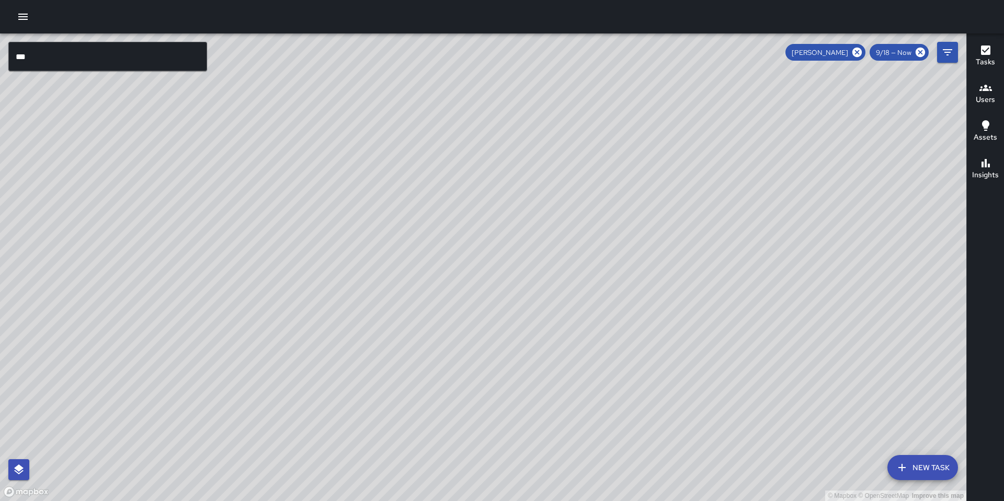
click at [658, 235] on div "© Mapbox © OpenStreetMap Improve this map" at bounding box center [483, 266] width 966 height 467
click at [659, 234] on div "© Mapbox © OpenStreetMap Improve this map KM Ken McCarter 251 9th Street Comple…" at bounding box center [483, 266] width 966 height 467
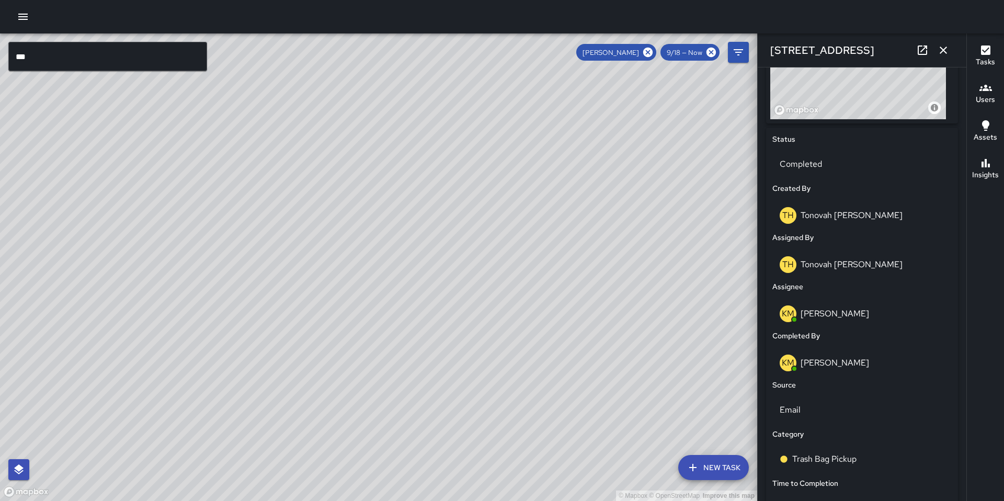
scroll to position [155, 0]
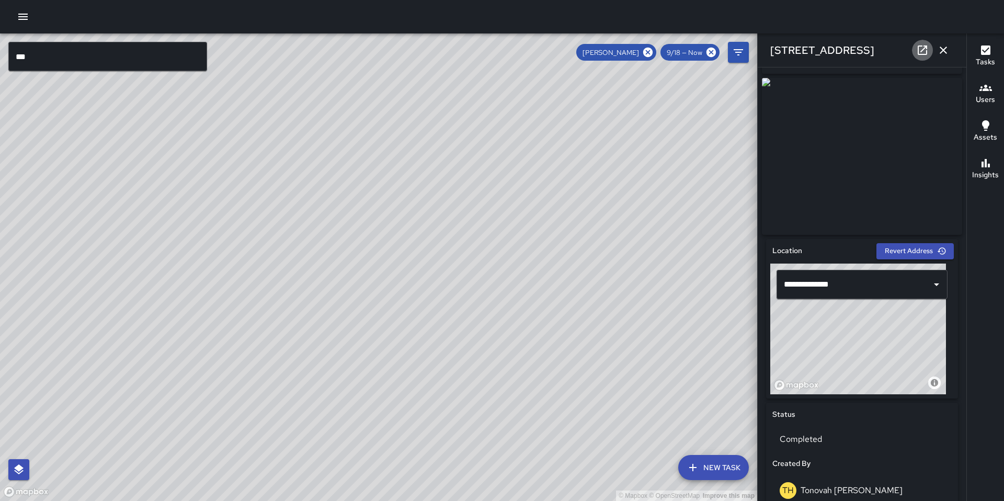
click at [917, 52] on icon at bounding box center [922, 50] width 13 height 13
click at [948, 53] on icon "button" at bounding box center [943, 50] width 13 height 13
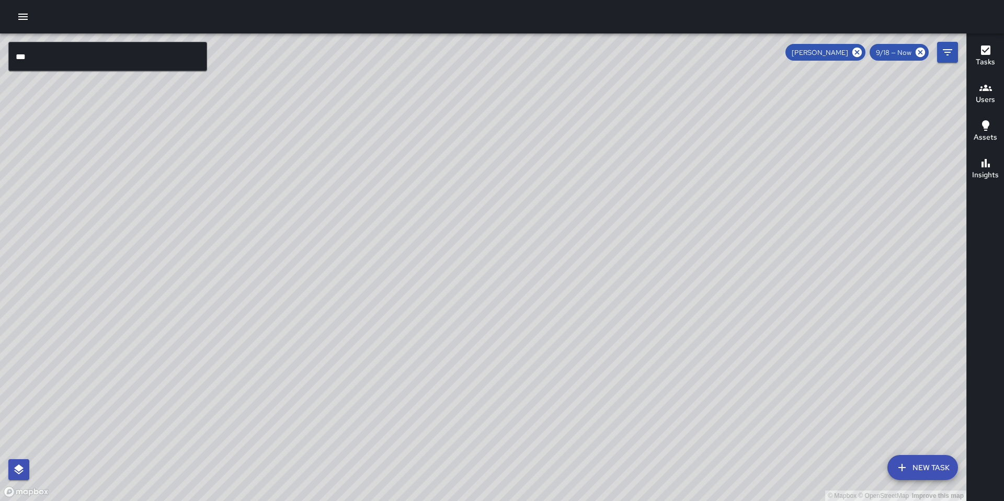
click at [860, 55] on icon at bounding box center [856, 52] width 9 height 9
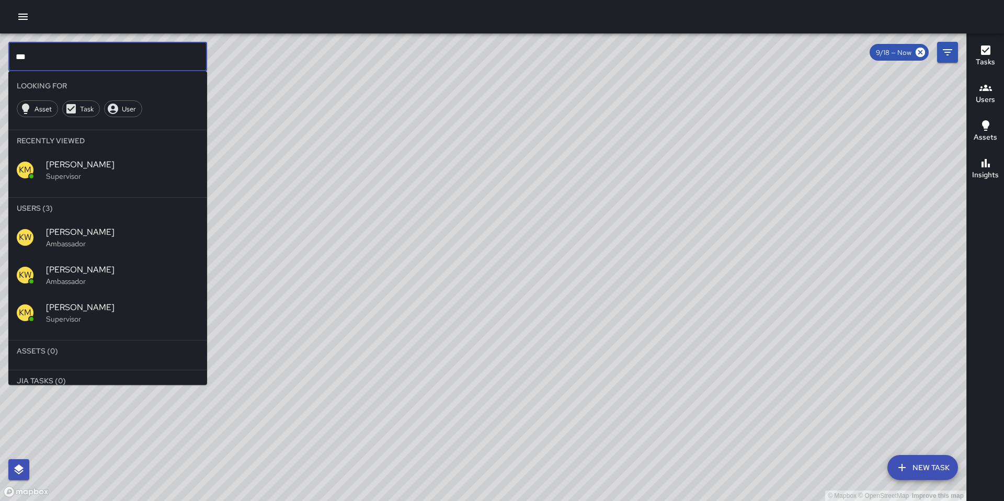
drag, startPoint x: 51, startPoint y: 54, endPoint x: -8, endPoint y: 51, distance: 59.2
click at [0, 51] on html "© Mapbox © OpenStreetMap Improve this map *** ​ Looking For Asset Task User Rec…" at bounding box center [502, 250] width 1004 height 501
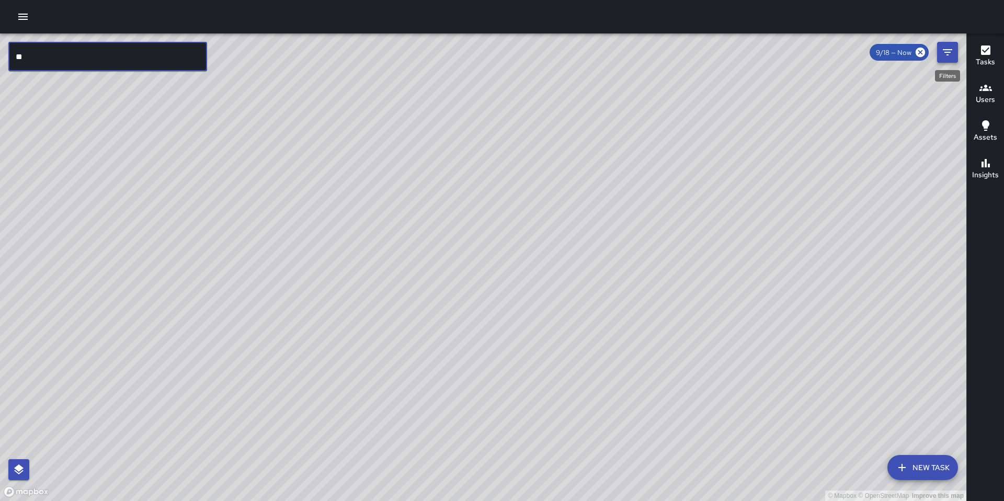
type input "**"
click at [947, 53] on icon "Filters" at bounding box center [947, 52] width 13 height 13
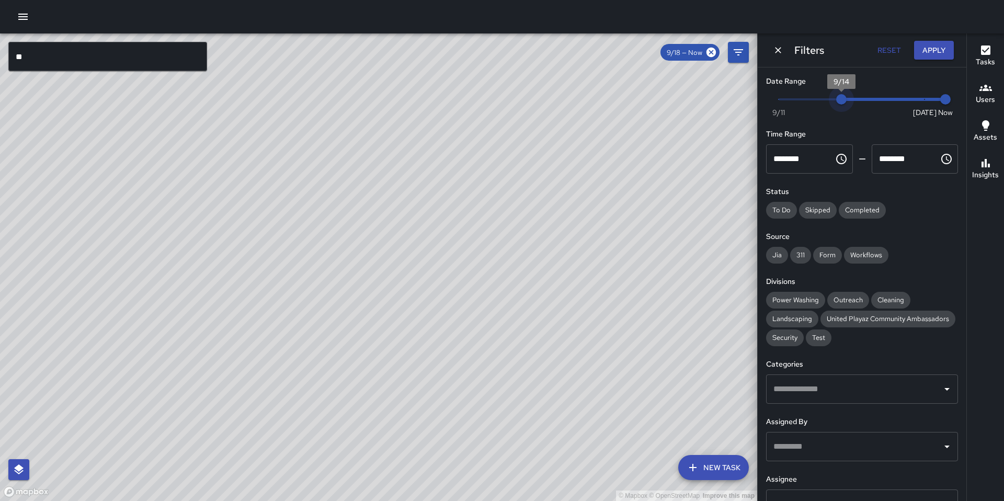
type input "*"
drag, startPoint x: 920, startPoint y: 96, endPoint x: 778, endPoint y: 99, distance: 142.3
click at [778, 99] on span "9/11" at bounding box center [778, 99] width 10 height 10
click at [923, 54] on button "Apply" at bounding box center [934, 50] width 40 height 19
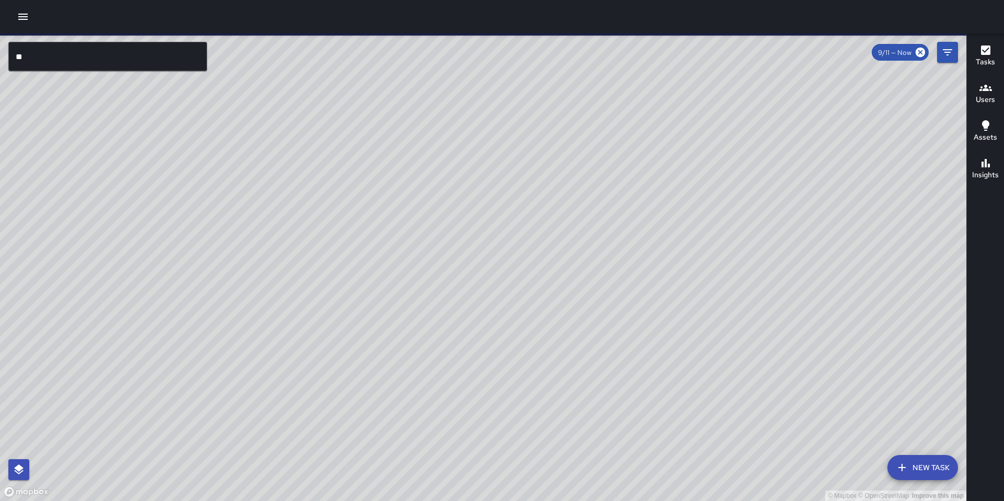
click at [122, 59] on input "**" at bounding box center [107, 56] width 199 height 29
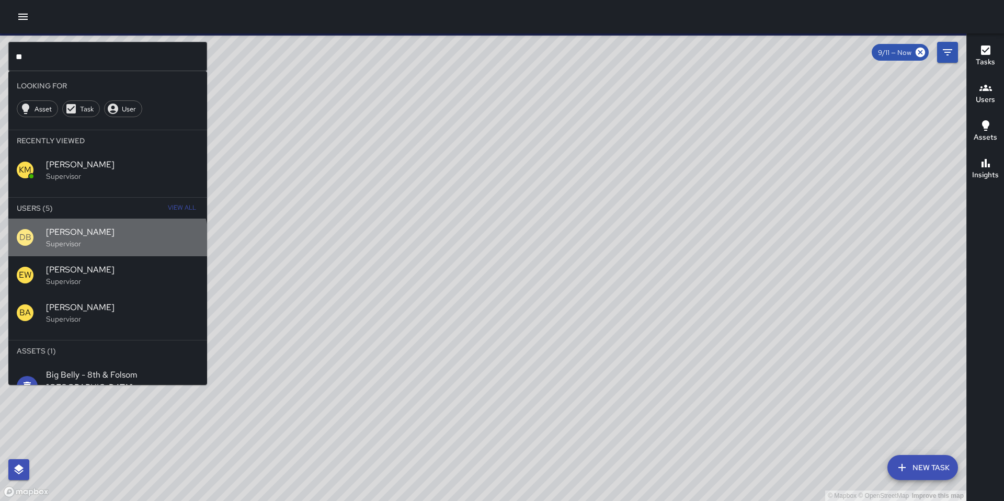
click at [107, 245] on p "Supervisor" at bounding box center [122, 243] width 153 height 10
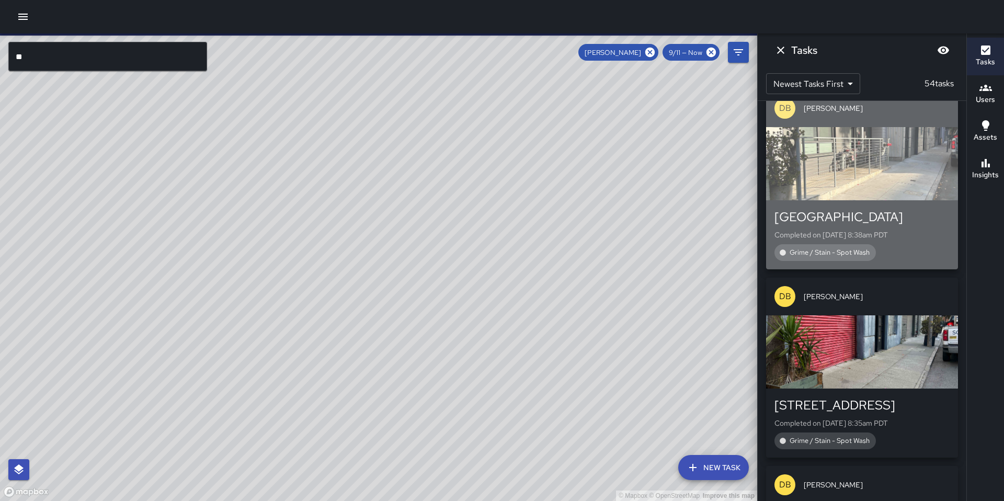
click at [826, 165] on div "button" at bounding box center [862, 163] width 192 height 73
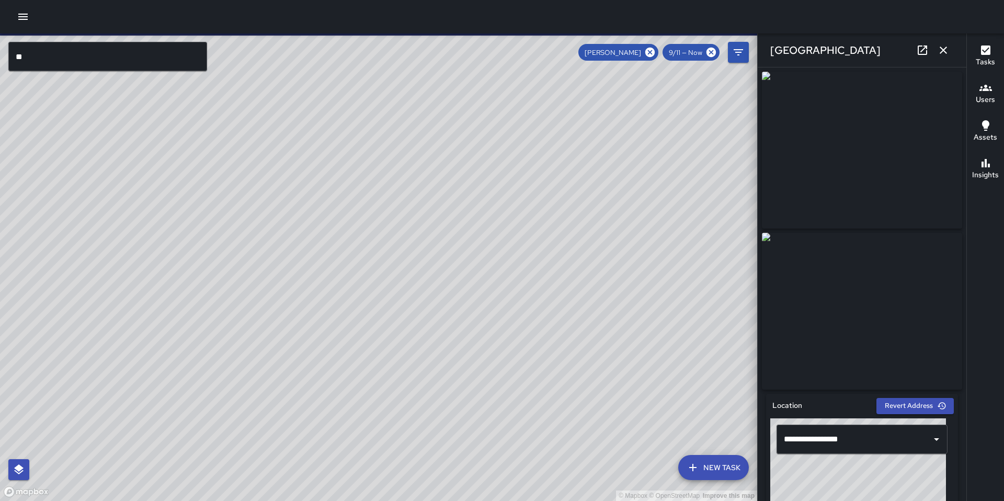
drag, startPoint x: 338, startPoint y: 324, endPoint x: 344, endPoint y: 293, distance: 31.4
click at [344, 293] on div "© Mapbox © OpenStreetMap Improve this map" at bounding box center [378, 266] width 757 height 467
drag, startPoint x: 424, startPoint y: 282, endPoint x: 406, endPoint y: 336, distance: 56.4
click at [357, 385] on div "© Mapbox © OpenStreetMap Improve this map" at bounding box center [378, 266] width 757 height 467
drag, startPoint x: 432, startPoint y: 321, endPoint x: 399, endPoint y: 360, distance: 51.2
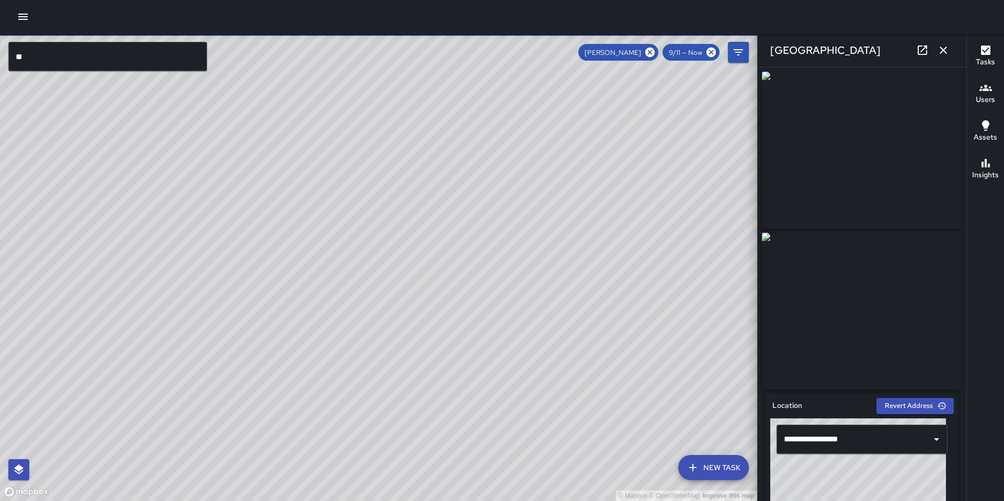
click at [395, 364] on div "© Mapbox © OpenStreetMap Improve this map" at bounding box center [378, 266] width 757 height 467
drag, startPoint x: 432, startPoint y: 294, endPoint x: 384, endPoint y: 334, distance: 62.7
click at [384, 334] on div "© Mapbox © OpenStreetMap Improve this map DB DeAndre Barney Supervisor Tasks 49…" at bounding box center [378, 266] width 757 height 467
drag, startPoint x: 412, startPoint y: 319, endPoint x: 338, endPoint y: 378, distance: 94.2
click at [338, 378] on div "© Mapbox © OpenStreetMap Improve this map DB DeAndre Barney Supervisor Tasks 49…" at bounding box center [378, 266] width 757 height 467
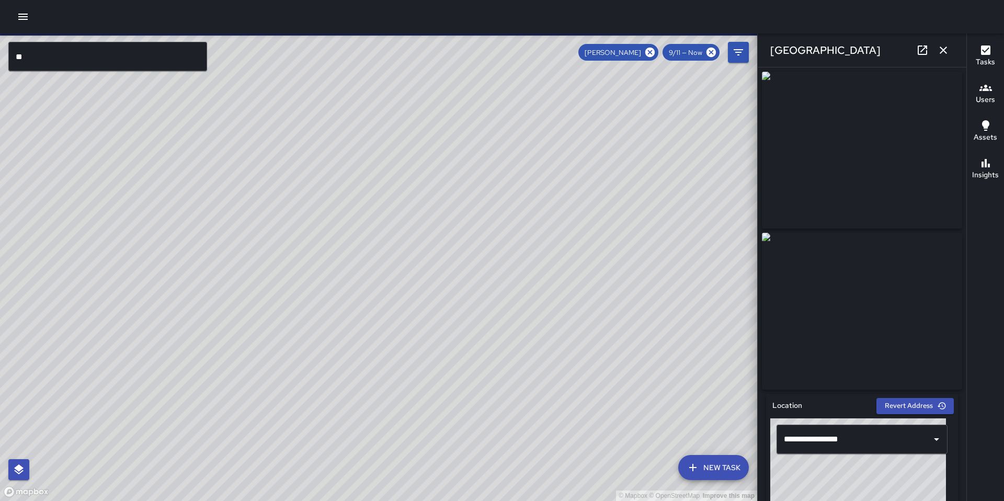
drag, startPoint x: 425, startPoint y: 289, endPoint x: 276, endPoint y: 415, distance: 194.8
click at [276, 418] on div "© Mapbox © OpenStreetMap Improve this map" at bounding box center [378, 266] width 757 height 467
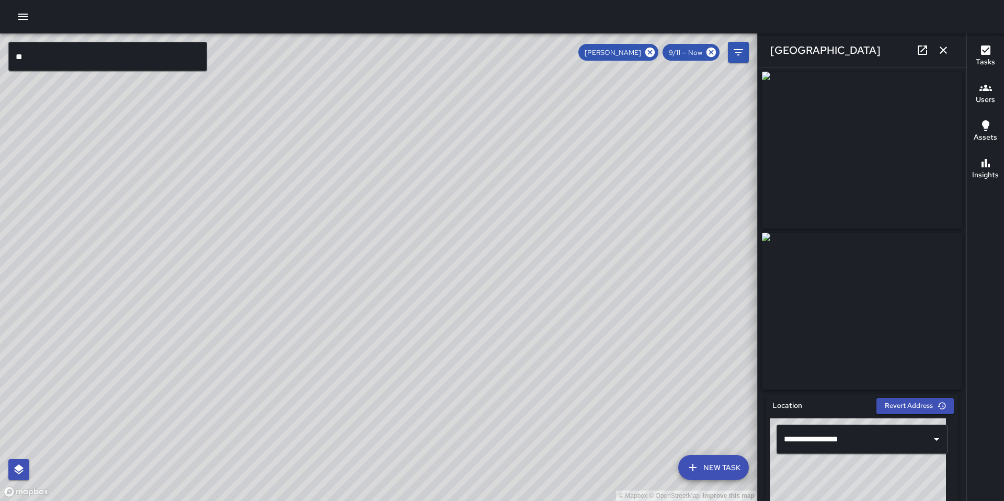
drag, startPoint x: 324, startPoint y: 359, endPoint x: 306, endPoint y: 400, distance: 45.2
click at [306, 400] on div "© Mapbox © OpenStreetMap Improve this map" at bounding box center [378, 266] width 757 height 467
drag, startPoint x: 357, startPoint y: 329, endPoint x: 351, endPoint y: 328, distance: 5.8
click at [351, 328] on div "© Mapbox © OpenStreetMap Improve this map" at bounding box center [378, 266] width 757 height 467
drag, startPoint x: 467, startPoint y: 268, endPoint x: 464, endPoint y: 452, distance: 184.6
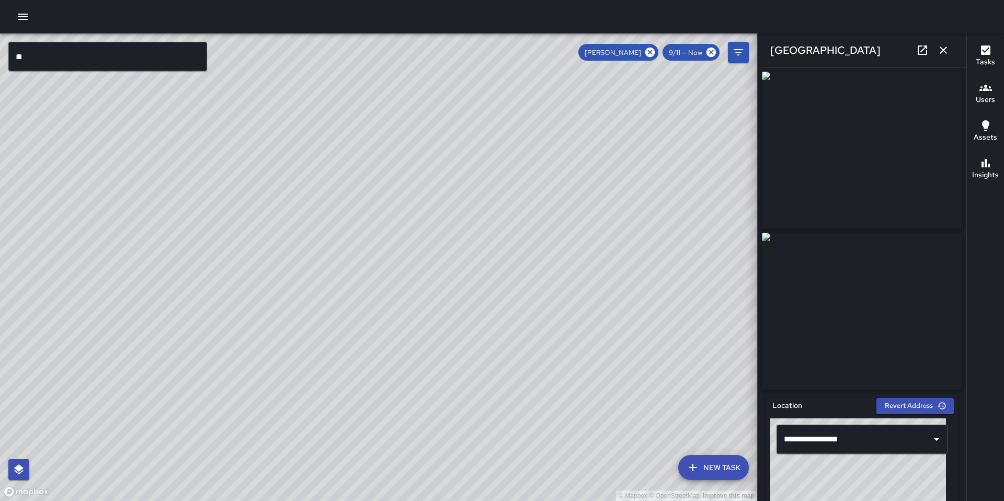
click at [456, 465] on div "© Mapbox © OpenStreetMap Improve this map" at bounding box center [378, 266] width 757 height 467
drag, startPoint x: 497, startPoint y: 363, endPoint x: 471, endPoint y: 284, distance: 83.2
click at [471, 284] on div "© Mapbox © OpenStreetMap Improve this map" at bounding box center [378, 266] width 757 height 467
click at [359, 447] on div "© Mapbox © OpenStreetMap Improve this map" at bounding box center [378, 266] width 757 height 467
click at [444, 374] on div "© Mapbox © OpenStreetMap Improve this map" at bounding box center [378, 266] width 757 height 467
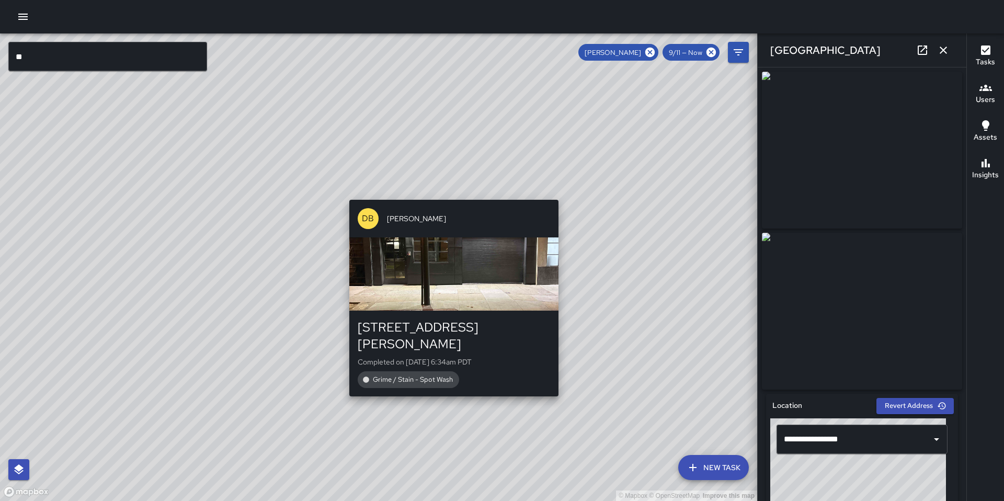
click at [562, 386] on div "© Mapbox © OpenStreetMap Improve this map DB DeAndre Barney 1080 Howard Street …" at bounding box center [378, 266] width 757 height 467
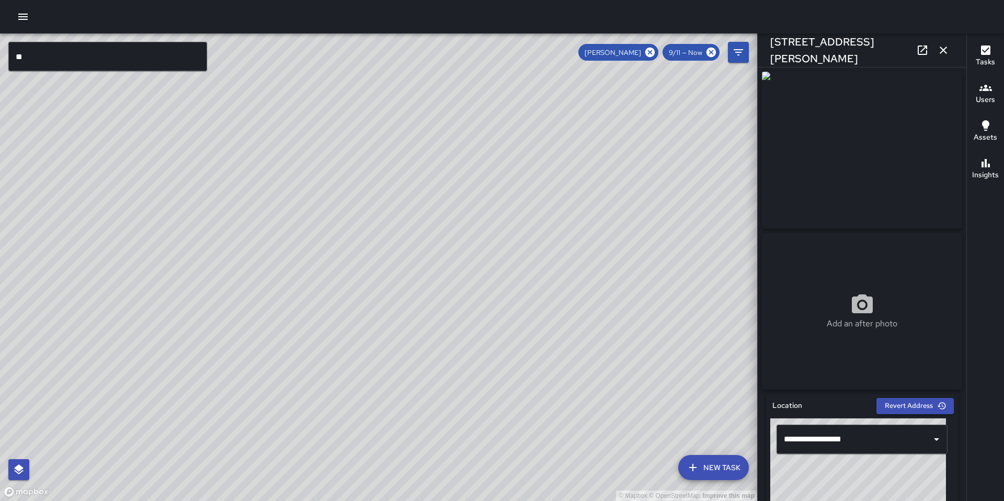
drag, startPoint x: 485, startPoint y: 283, endPoint x: 491, endPoint y: 297, distance: 15.0
click at [491, 297] on div "© Mapbox © OpenStreetMap Improve this map" at bounding box center [378, 266] width 757 height 467
click at [415, 266] on div "© Mapbox © OpenStreetMap Improve this map DB DeAndre Barney 1070 Howard Street …" at bounding box center [378, 266] width 757 height 467
type input "**********"
drag, startPoint x: 379, startPoint y: 205, endPoint x: 484, endPoint y: 291, distance: 136.0
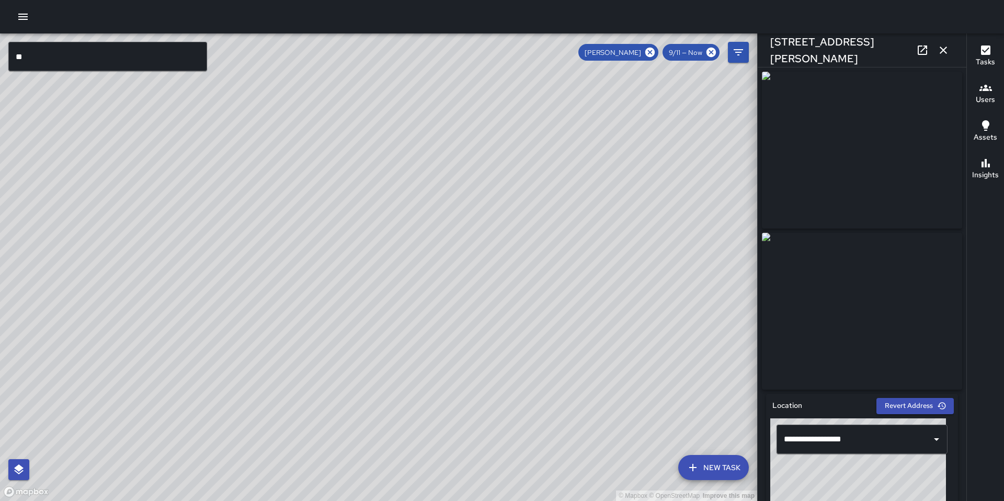
click at [484, 291] on div "© Mapbox © OpenStreetMap Improve this map" at bounding box center [378, 266] width 757 height 467
drag, startPoint x: 464, startPoint y: 326, endPoint x: 490, endPoint y: 235, distance: 95.2
click at [481, 254] on div "© Mapbox © OpenStreetMap Improve this map" at bounding box center [378, 266] width 757 height 467
click at [496, 265] on div "© Mapbox © OpenStreetMap Improve this map" at bounding box center [378, 266] width 757 height 467
click at [391, 339] on div "© Mapbox © OpenStreetMap Improve this map DB DeAndre Barney 1166 Howard Street …" at bounding box center [378, 266] width 757 height 467
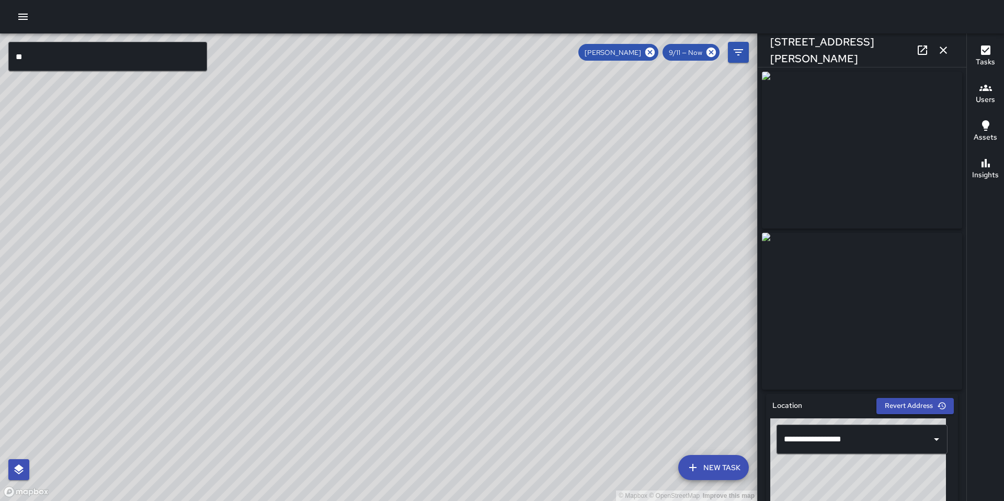
click at [79, 49] on input "**" at bounding box center [107, 56] width 199 height 29
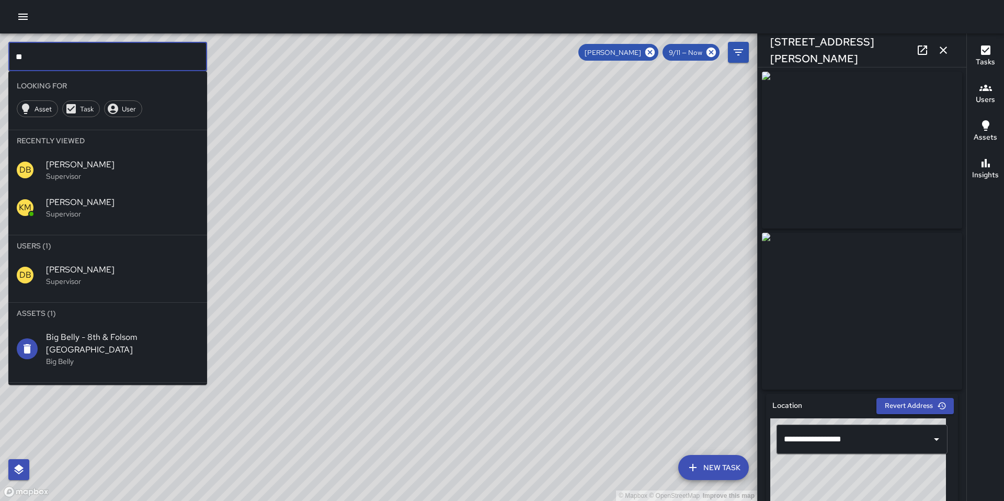
drag, startPoint x: 49, startPoint y: 58, endPoint x: 5, endPoint y: 55, distance: 43.5
click at [5, 55] on div "© Mapbox © OpenStreetMap Improve this map ** ​ Looking For Asset Task User Rece…" at bounding box center [378, 266] width 757 height 467
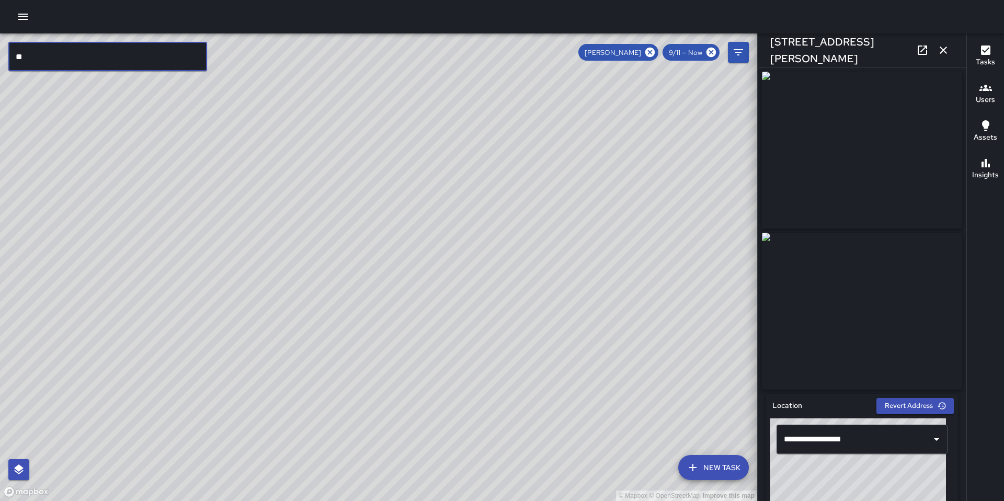
click at [939, 48] on icon "button" at bounding box center [943, 50] width 13 height 13
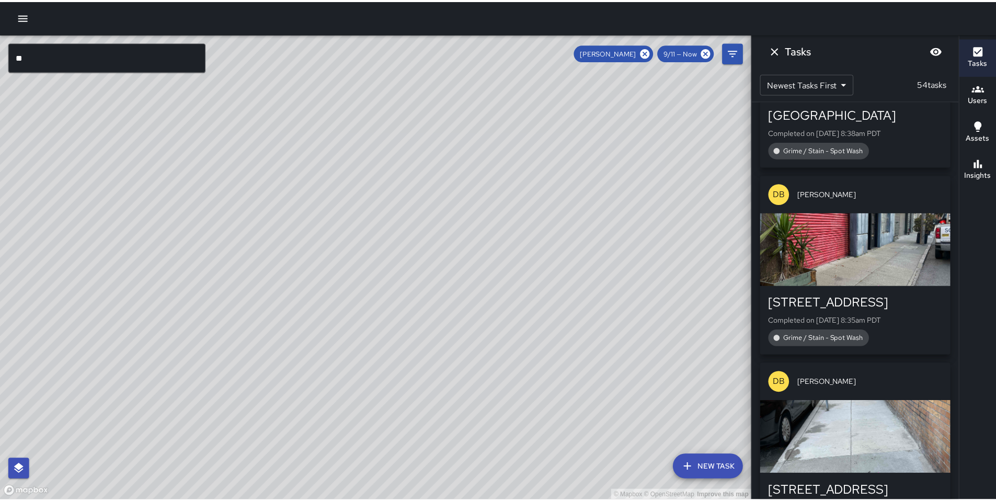
scroll to position [3175, 0]
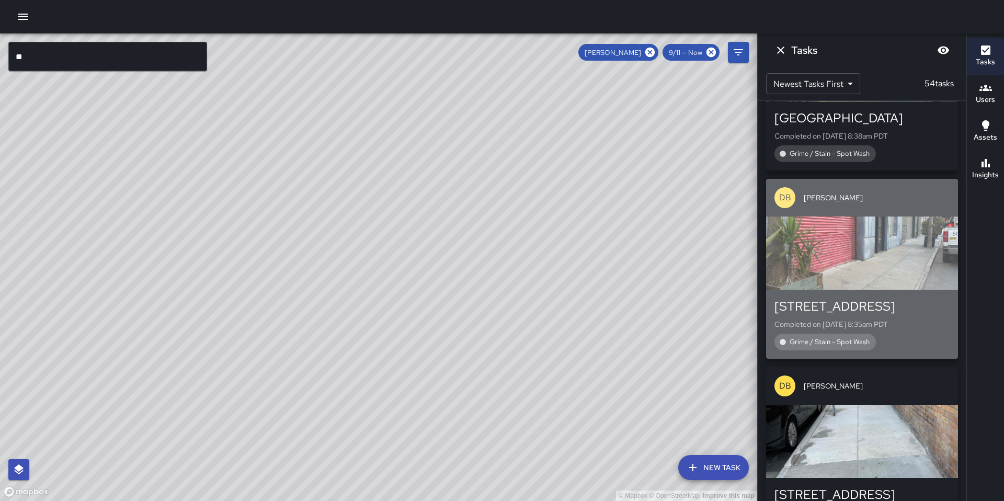
click at [862, 244] on div "button" at bounding box center [862, 252] width 192 height 73
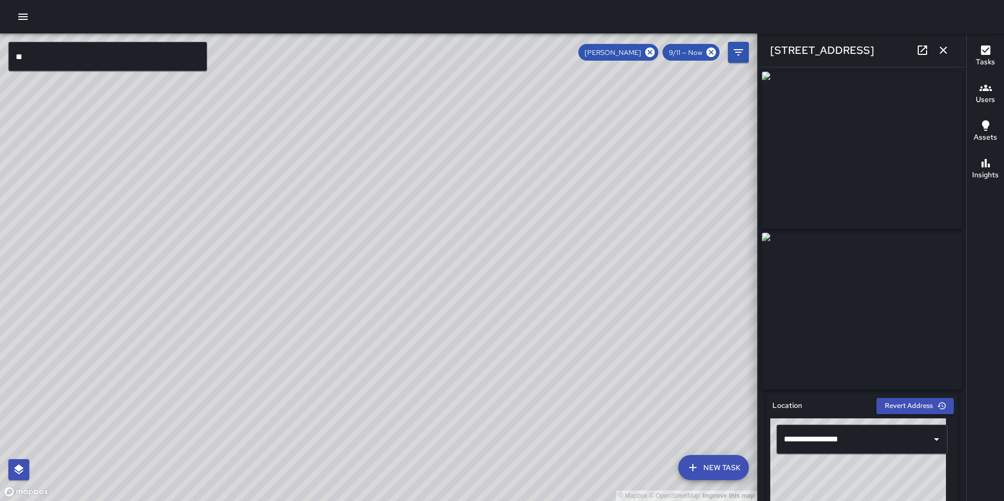
click at [25, 19] on icon "button" at bounding box center [22, 17] width 9 height 6
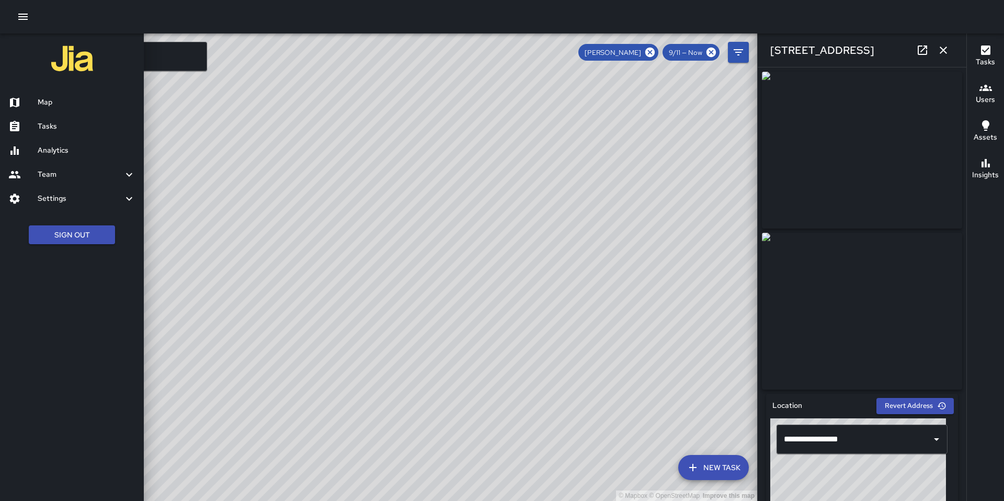
click at [58, 137] on div "Tasks" at bounding box center [72, 127] width 144 height 24
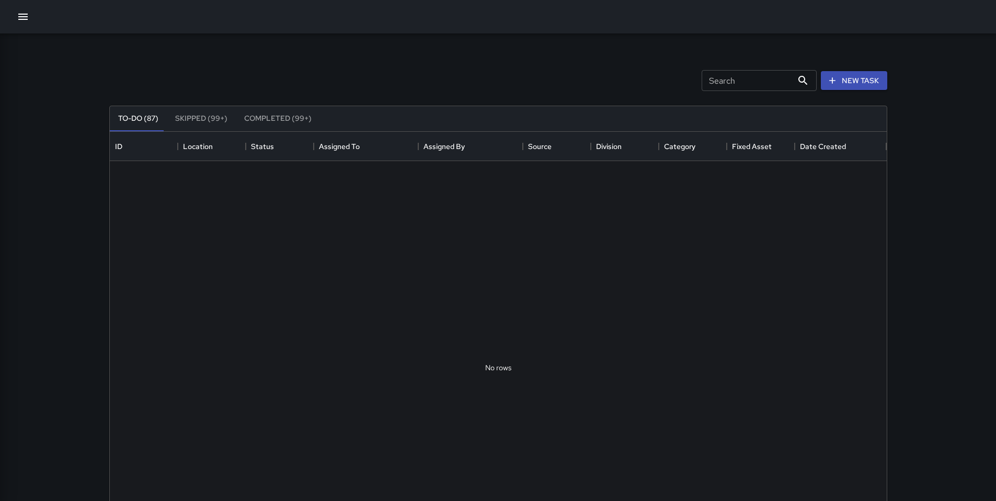
scroll to position [435, 769]
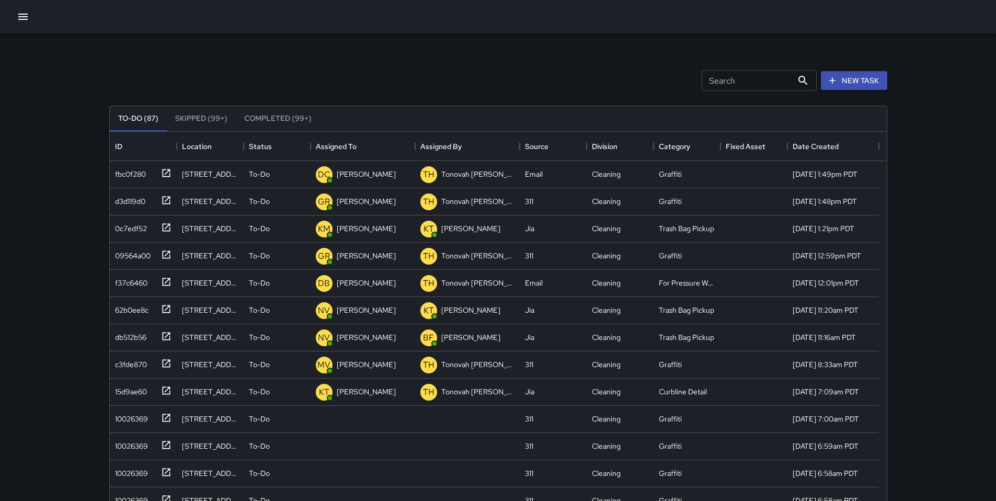
drag, startPoint x: 25, startPoint y: 16, endPoint x: 27, endPoint y: 27, distance: 11.7
click at [25, 16] on icon "button" at bounding box center [23, 16] width 13 height 13
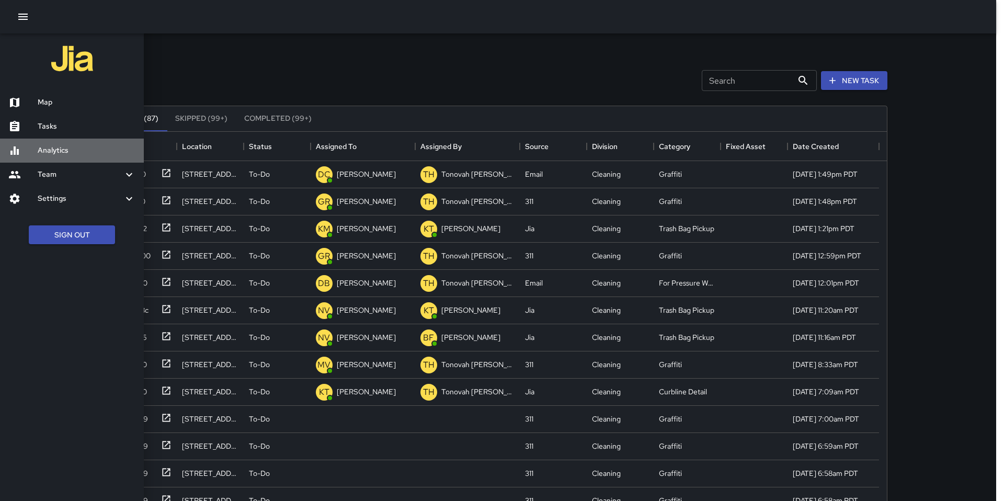
click at [59, 153] on h6 "Analytics" at bounding box center [87, 151] width 98 height 12
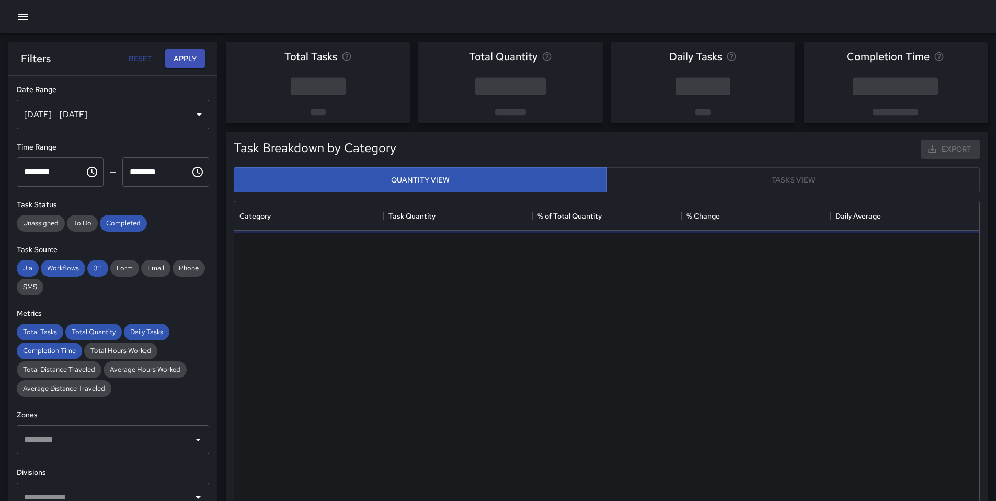
scroll to position [305, 737]
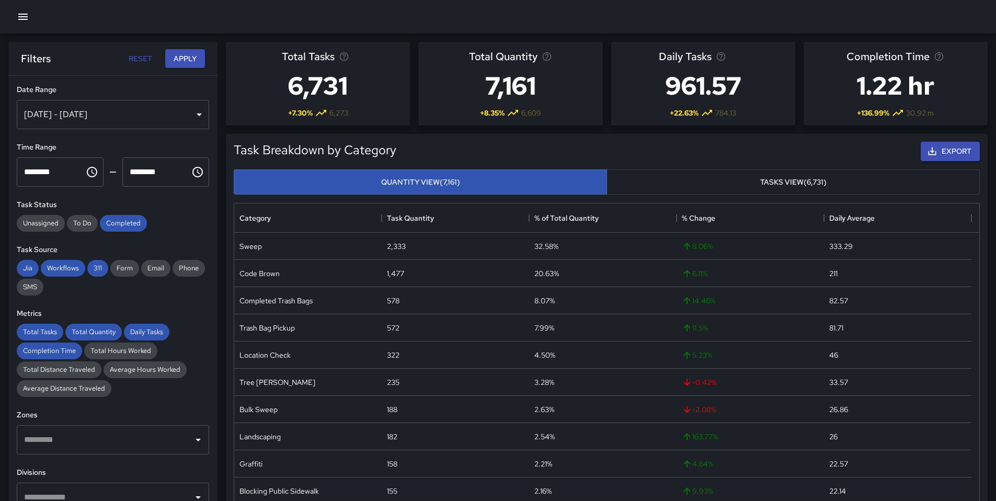
click at [100, 124] on div "Sep 12, 2025 - Sep 18, 2025" at bounding box center [113, 114] width 192 height 29
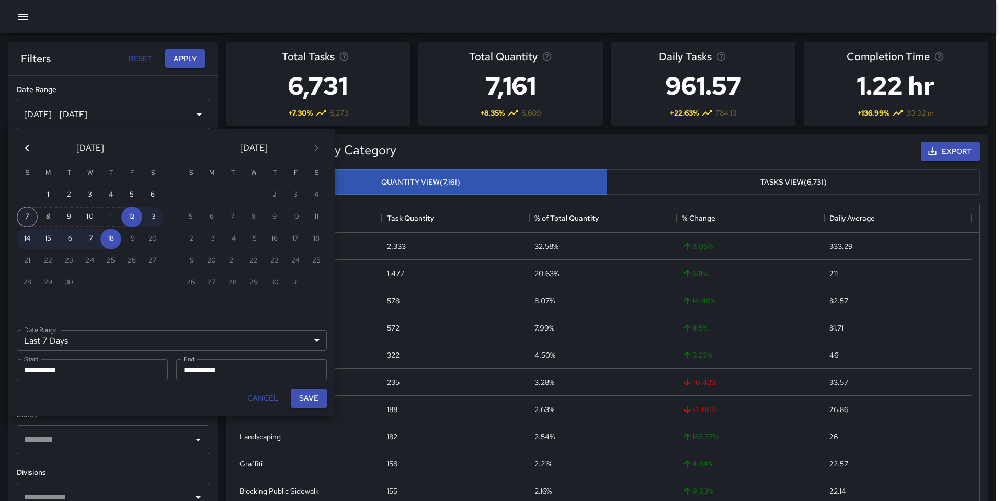
click at [27, 216] on button "7" at bounding box center [27, 217] width 21 height 21
type input "******"
type input "**********"
click at [129, 217] on button "12" at bounding box center [131, 217] width 21 height 21
type input "**********"
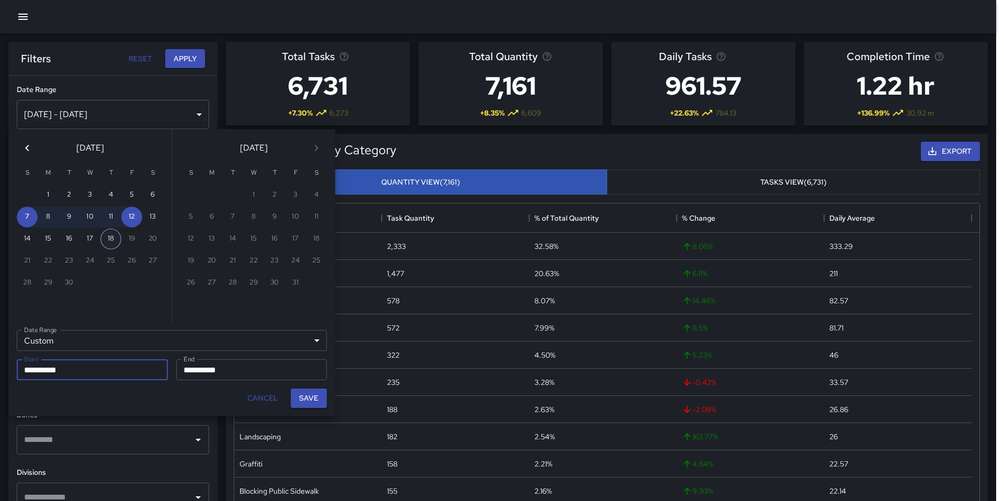
click at [113, 236] on button "18" at bounding box center [110, 238] width 21 height 21
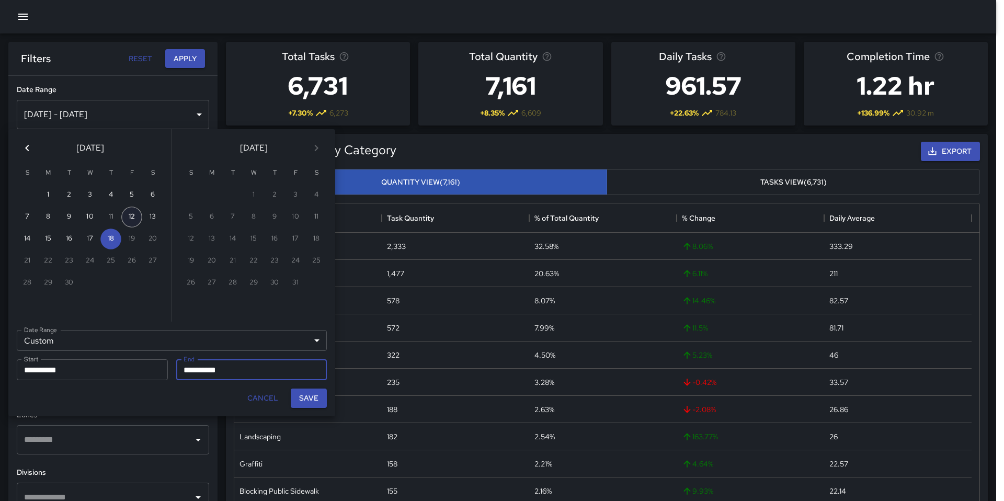
click at [130, 218] on button "12" at bounding box center [131, 217] width 21 height 21
type input "**********"
click at [109, 368] on input "**********" at bounding box center [89, 369] width 144 height 21
click at [191, 375] on input "**********" at bounding box center [248, 369] width 144 height 21
click at [107, 241] on button "18" at bounding box center [110, 238] width 21 height 21
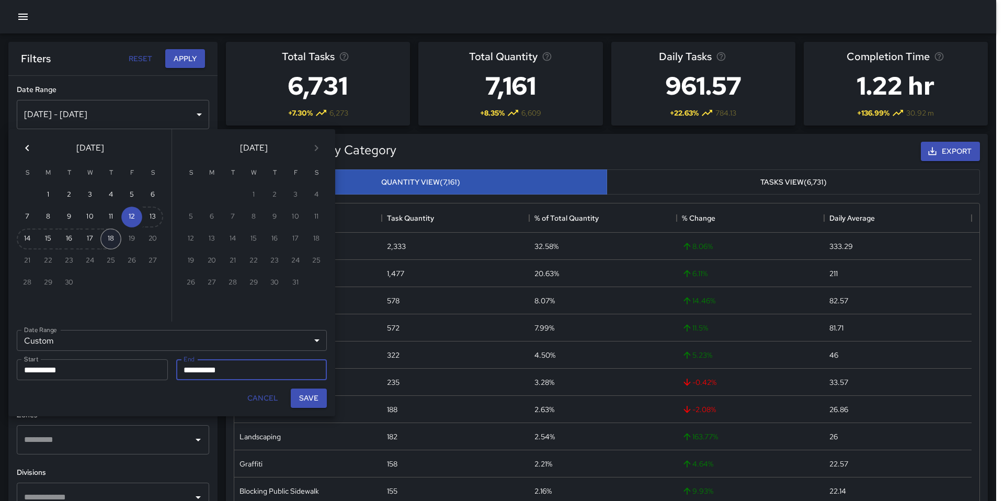
type input "**********"
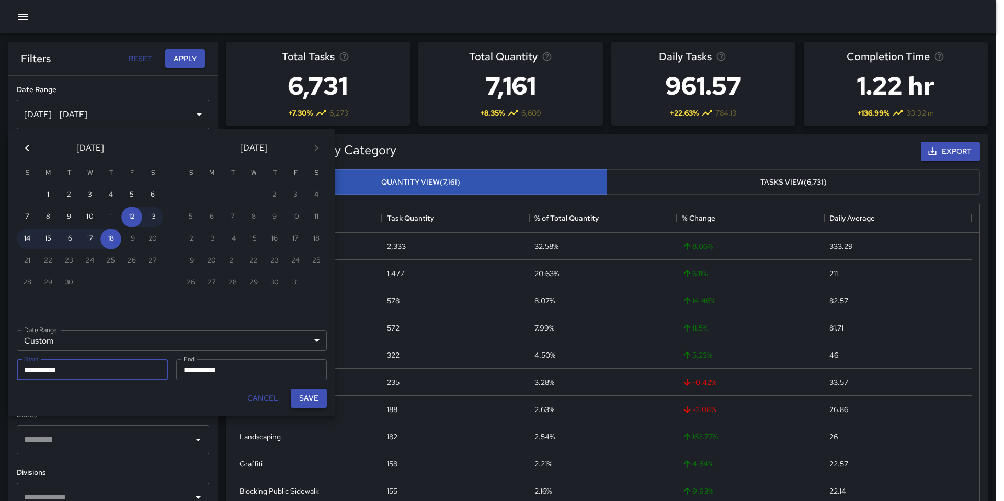
click at [312, 402] on button "Save" at bounding box center [309, 397] width 36 height 19
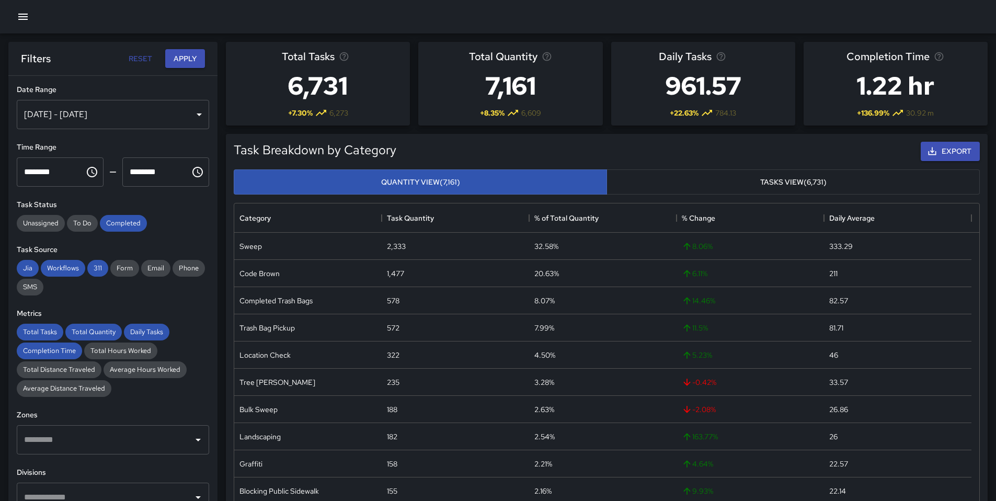
scroll to position [8, 8]
drag, startPoint x: 46, startPoint y: 334, endPoint x: 50, endPoint y: 350, distance: 16.6
click at [47, 334] on span "Total Tasks" at bounding box center [40, 331] width 47 height 9
drag, startPoint x: 51, startPoint y: 353, endPoint x: 70, endPoint y: 333, distance: 27.8
click at [51, 353] on span "Completion Time" at bounding box center [49, 350] width 65 height 9
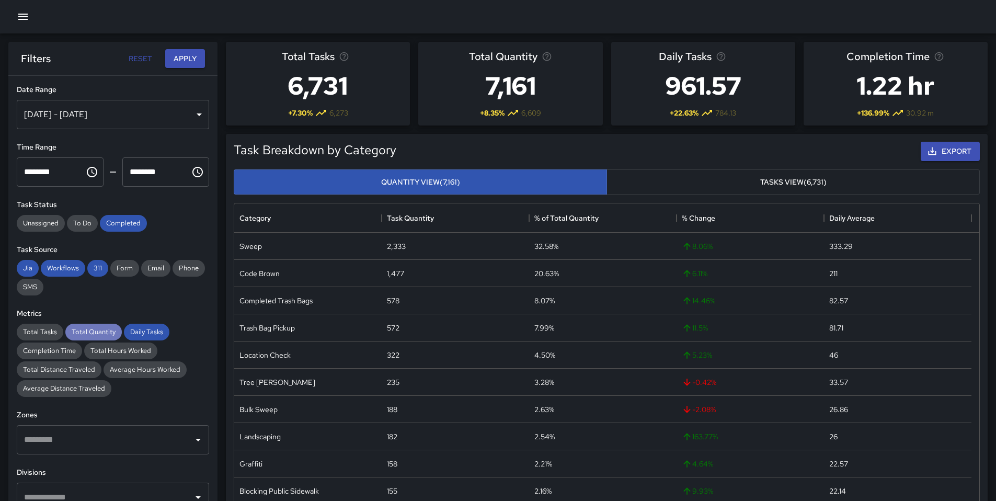
click at [83, 329] on span "Total Quantity" at bounding box center [93, 331] width 56 height 9
click at [144, 332] on span "Daily Tasks" at bounding box center [146, 331] width 45 height 9
click at [123, 225] on span "Completed" at bounding box center [123, 223] width 47 height 9
click at [93, 269] on span "311" at bounding box center [97, 268] width 21 height 9
drag, startPoint x: 68, startPoint y: 266, endPoint x: 30, endPoint y: 263, distance: 37.8
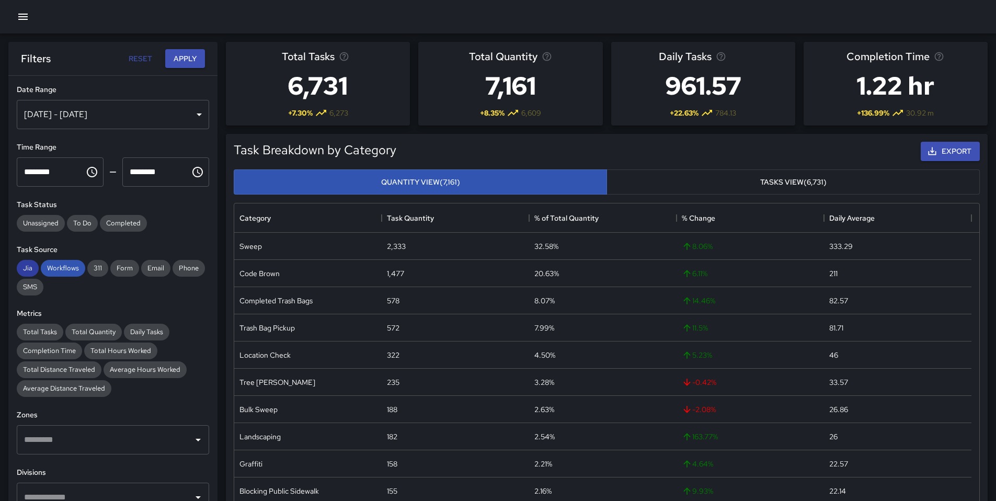
click at [68, 267] on span "Workflows" at bounding box center [63, 268] width 44 height 9
click at [19, 264] on span "Jia" at bounding box center [28, 268] width 22 height 9
click at [187, 61] on button "Apply" at bounding box center [185, 58] width 40 height 19
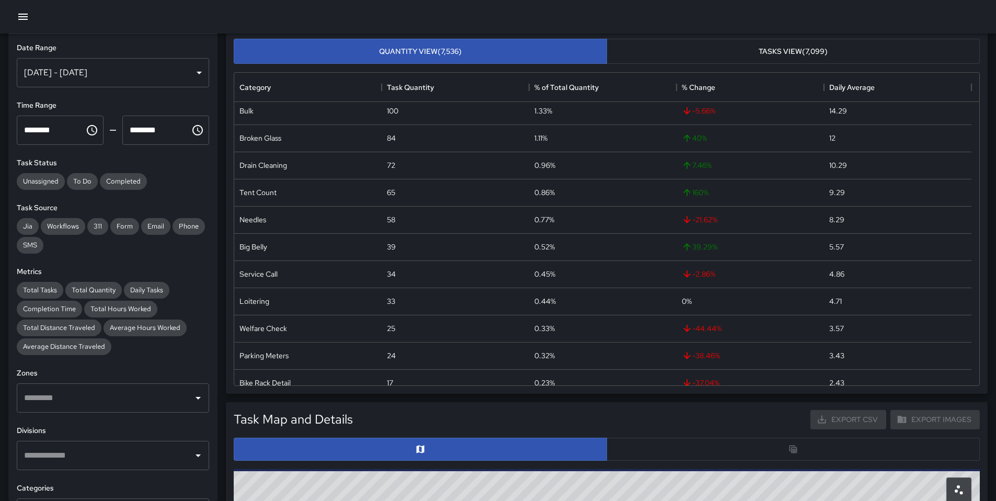
scroll to position [190, 0]
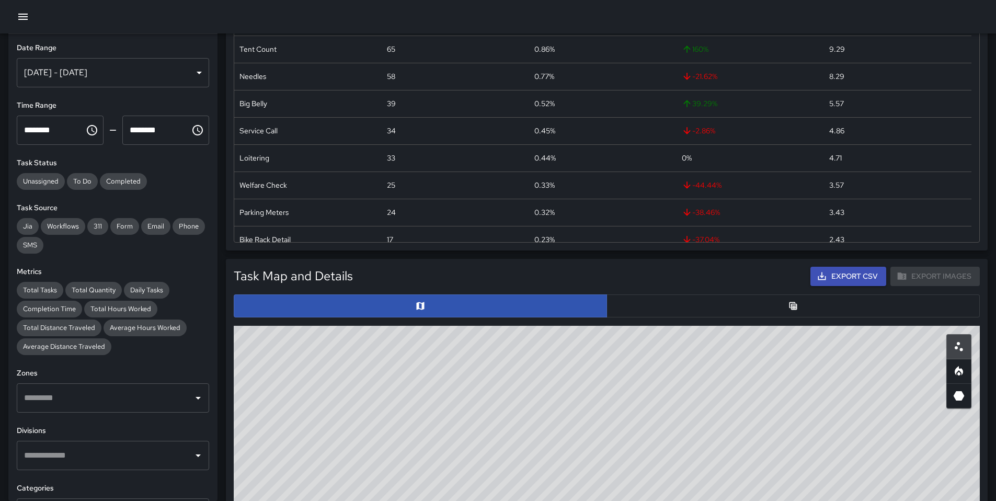
click at [644, 309] on button "button" at bounding box center [793, 305] width 373 height 23
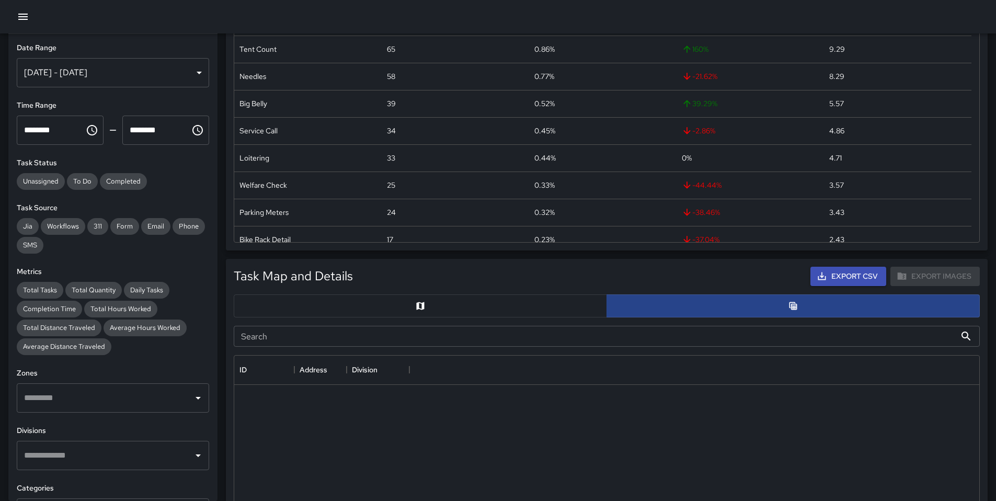
scroll to position [8, 8]
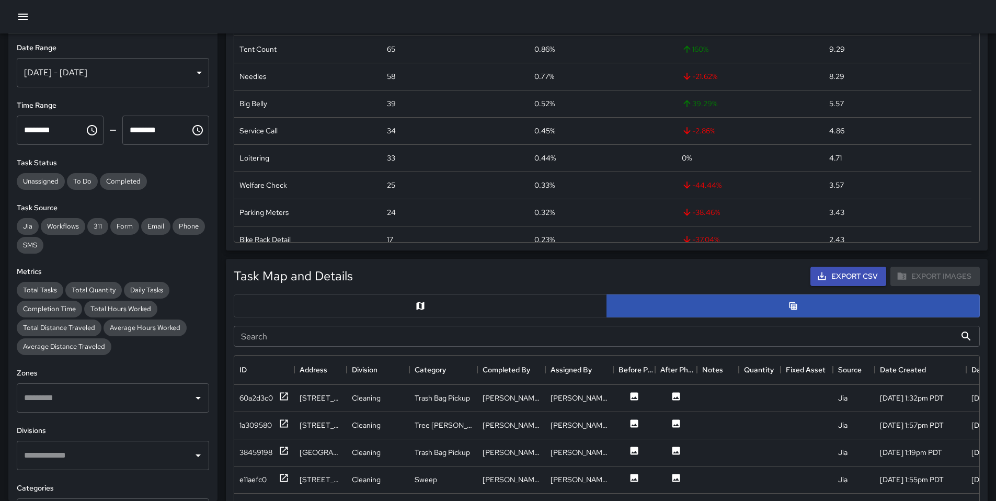
click at [263, 334] on input "Search" at bounding box center [595, 336] width 722 height 21
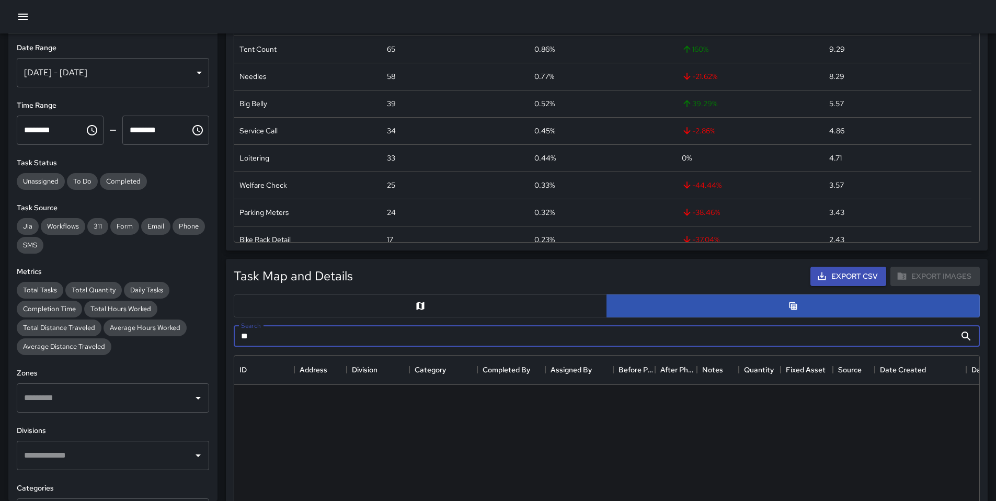
type input "*"
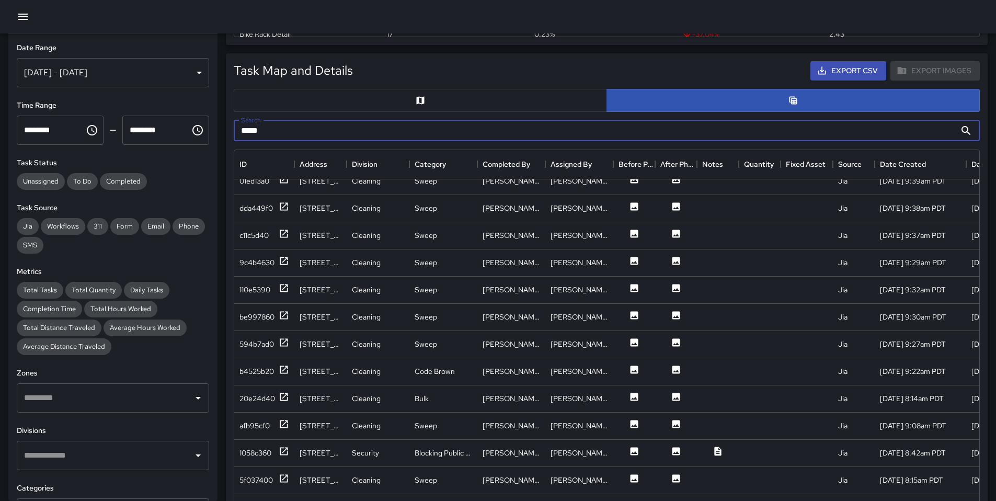
scroll to position [1066, 0]
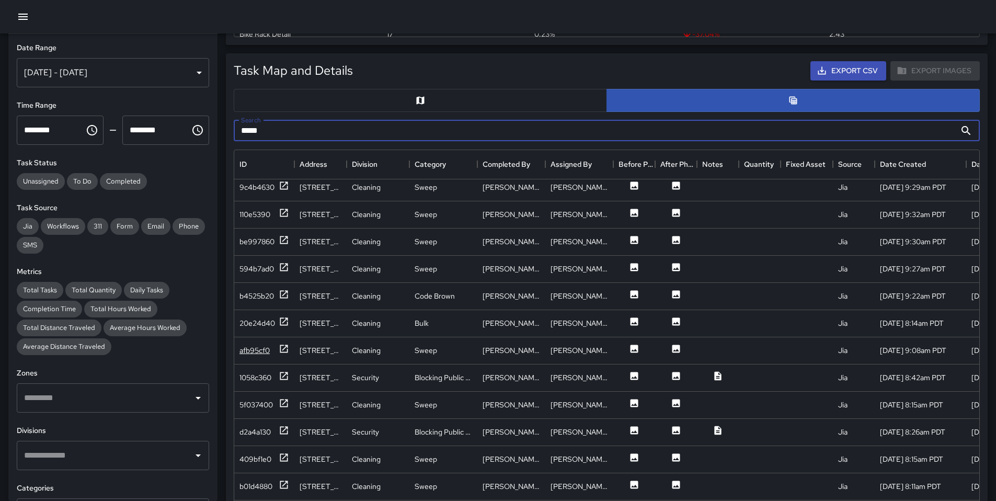
type input "*****"
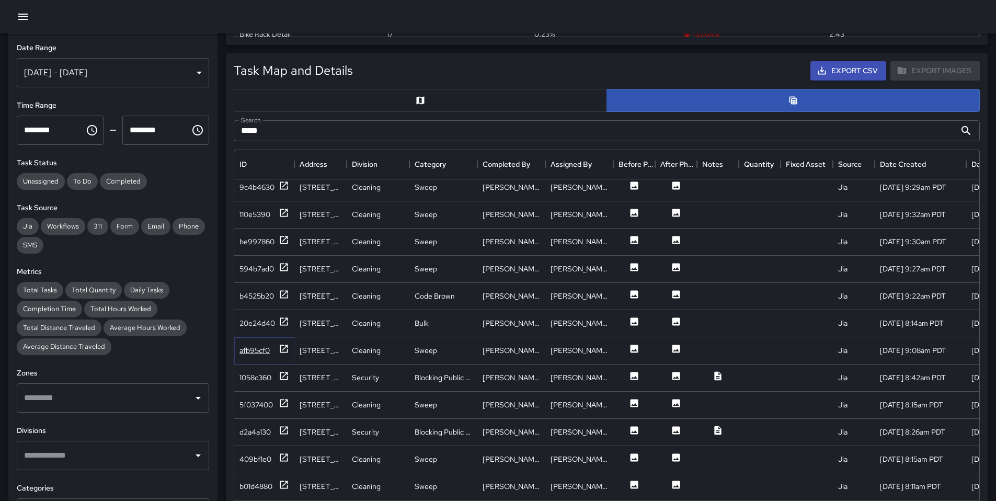
click at [269, 355] on div "afb95cf0" at bounding box center [254, 350] width 30 height 10
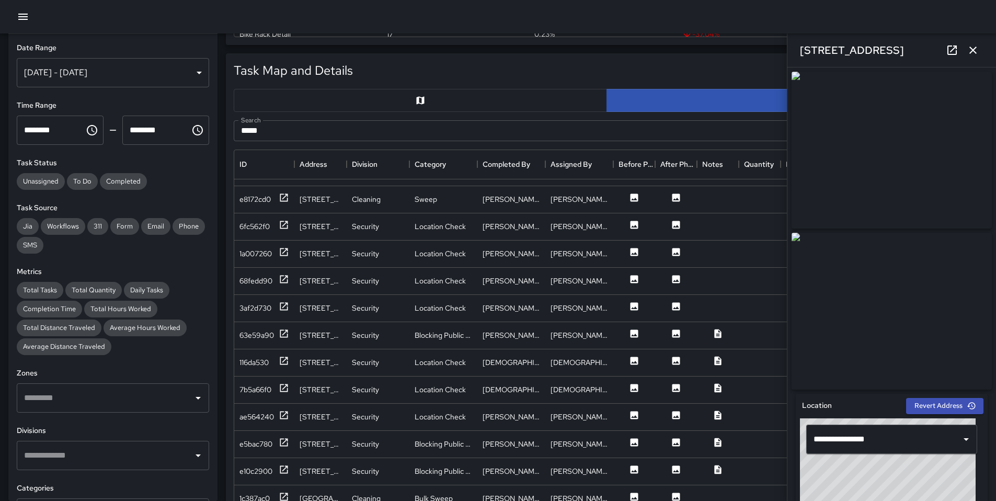
scroll to position [2367, 0]
click at [250, 466] on div "e10c2900" at bounding box center [255, 471] width 33 height 10
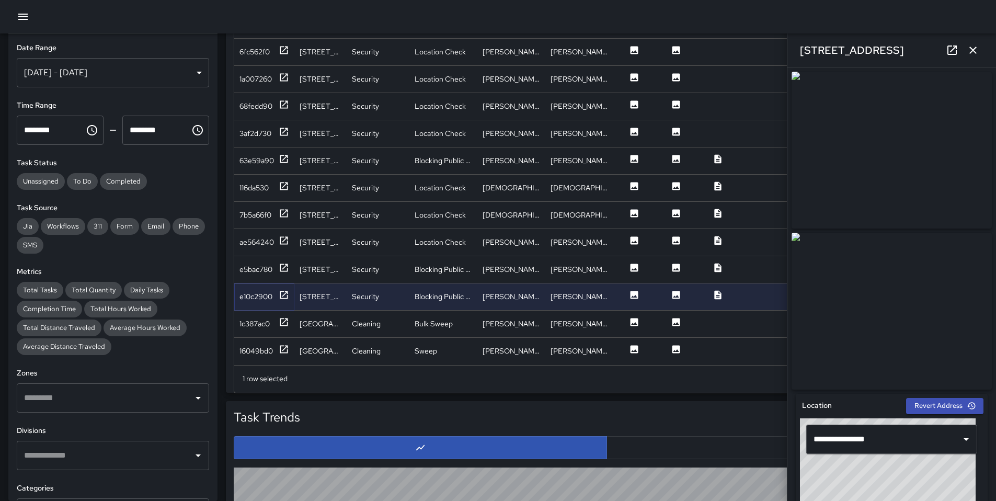
scroll to position [578, 0]
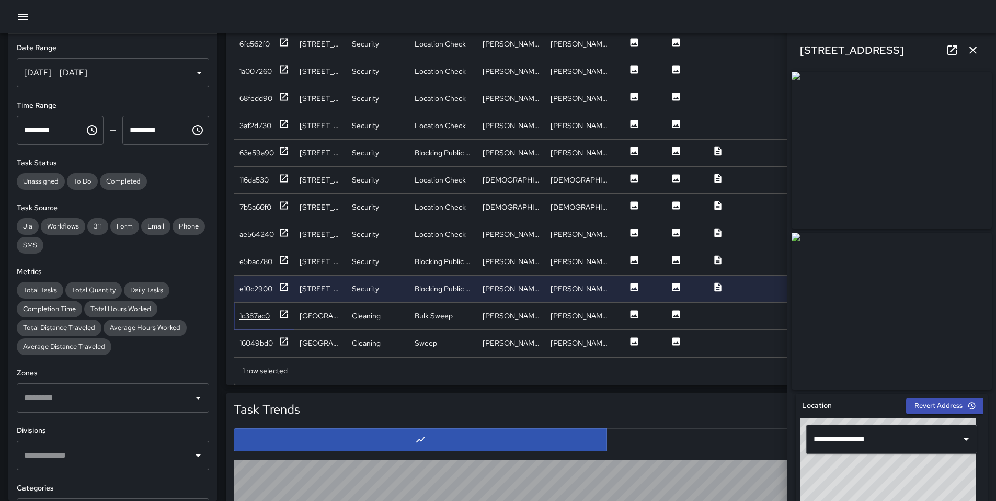
click at [264, 311] on div "1c387ac0" at bounding box center [254, 316] width 30 height 10
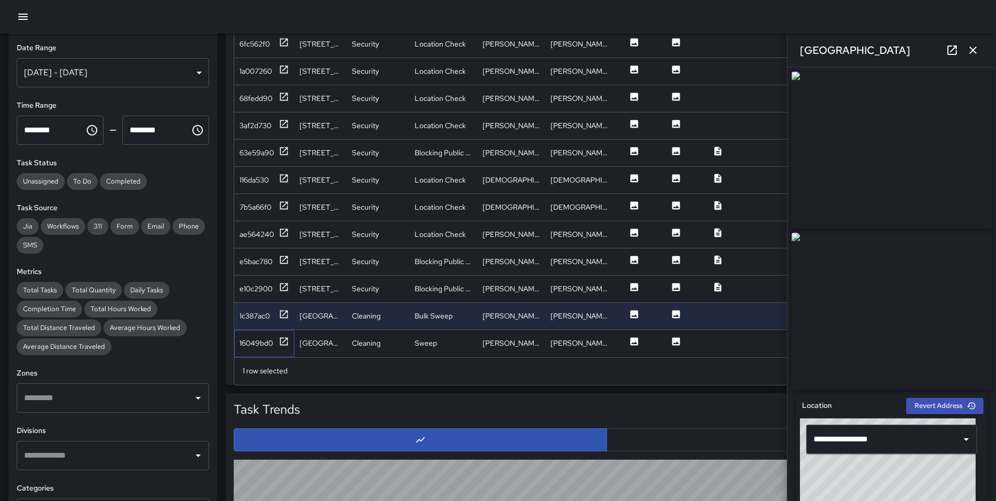
click at [259, 330] on div "16049bd0" at bounding box center [264, 343] width 60 height 27
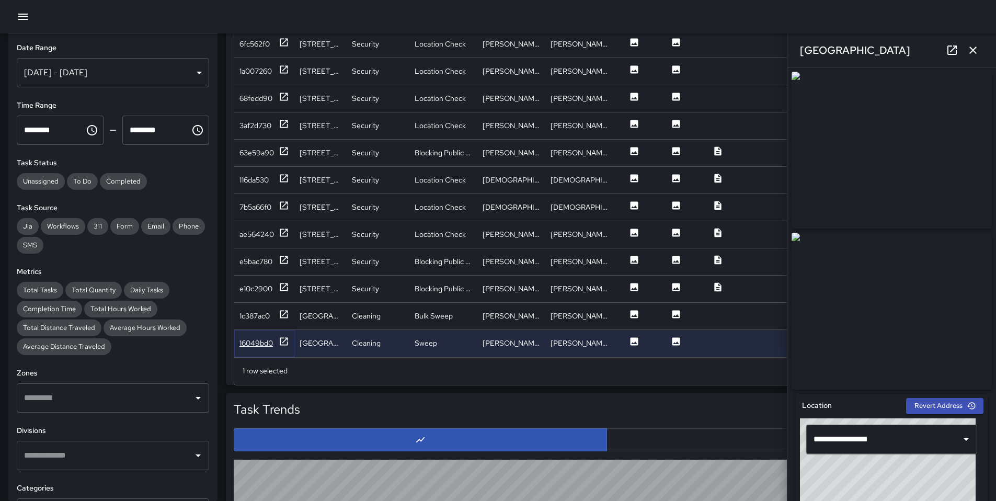
click at [261, 338] on div "16049bd0" at bounding box center [255, 343] width 33 height 10
click at [254, 285] on div "e10c2900" at bounding box center [255, 288] width 33 height 10
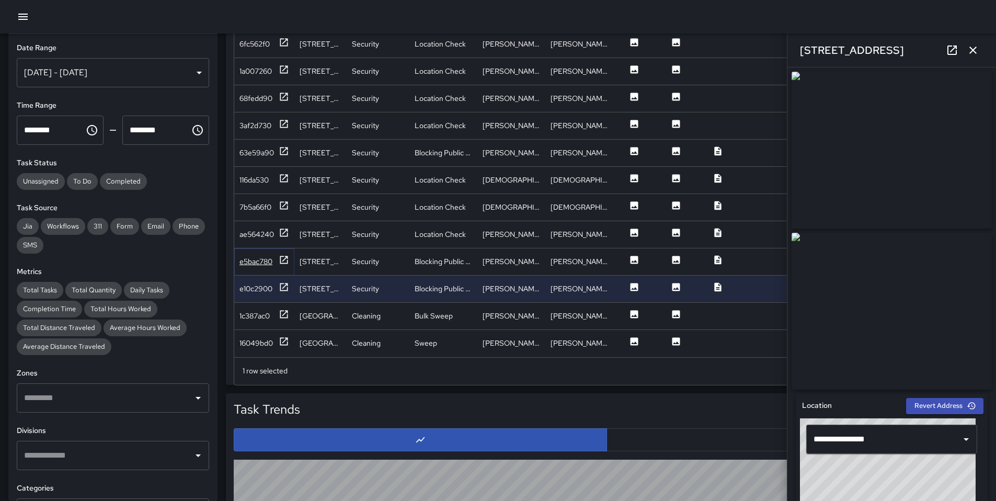
click at [252, 256] on div "e5bac780" at bounding box center [255, 261] width 33 height 10
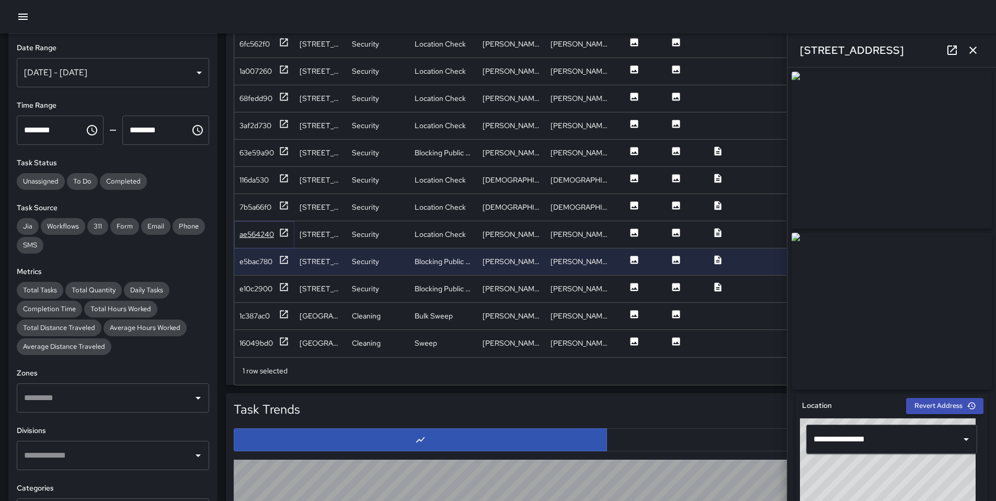
click at [252, 230] on div "ae564240" at bounding box center [256, 234] width 35 height 10
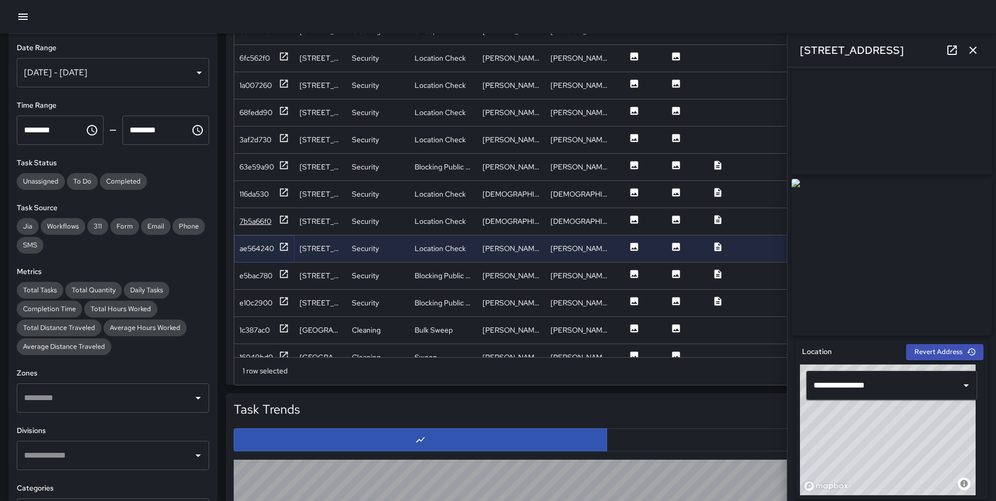
scroll to position [2344, 0]
click at [255, 223] on div "7b5a66f0" at bounding box center [255, 221] width 32 height 10
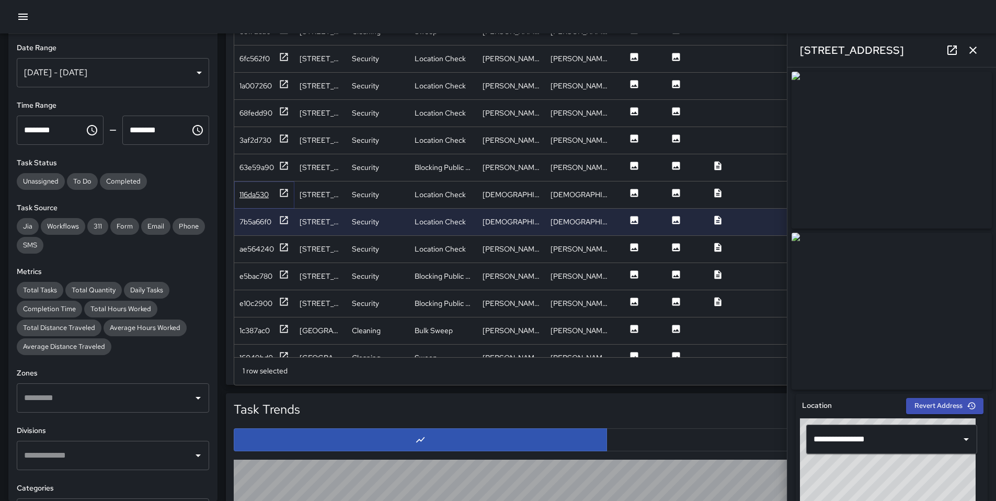
click at [255, 193] on div "116da530" at bounding box center [253, 194] width 29 height 10
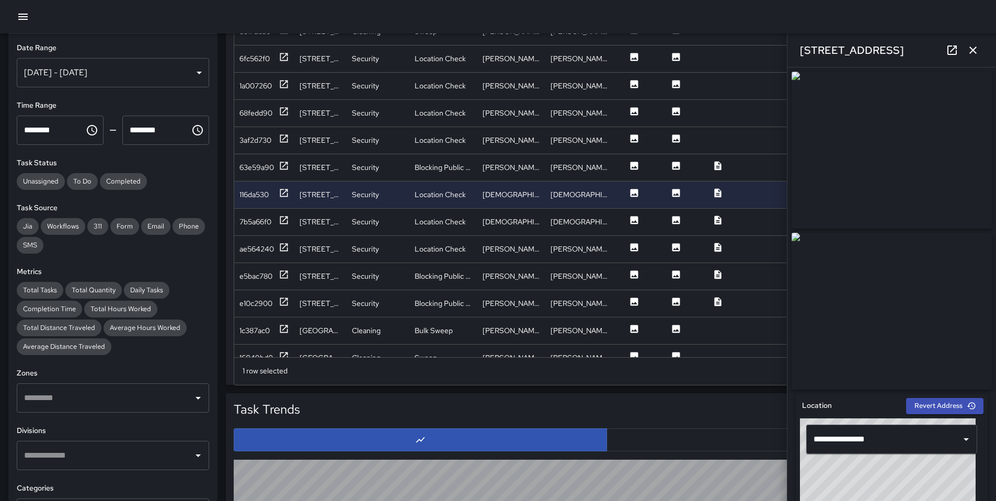
scroll to position [382, 737]
click at [974, 50] on icon "button" at bounding box center [972, 50] width 7 height 7
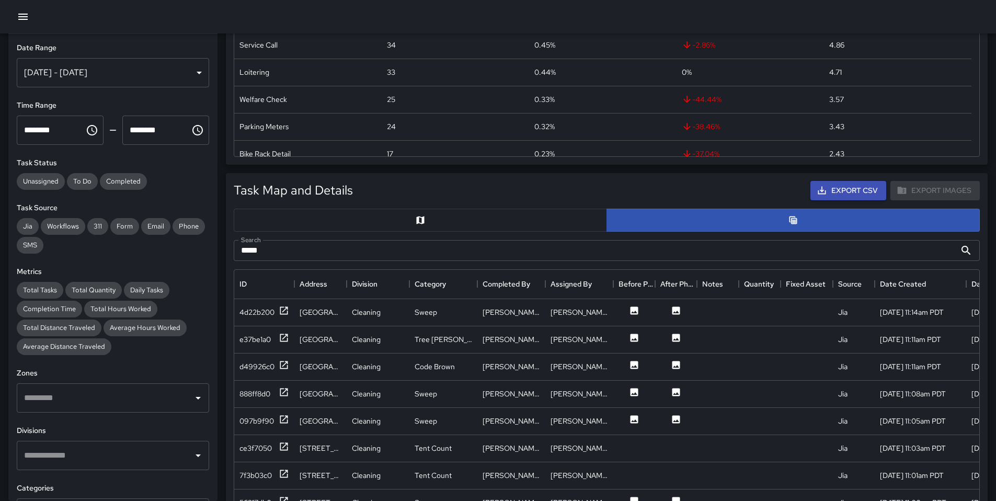
scroll to position [0, 0]
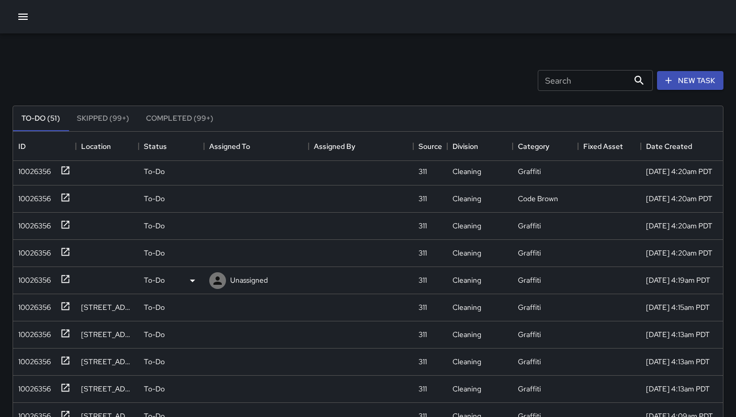
scroll to position [33, 0]
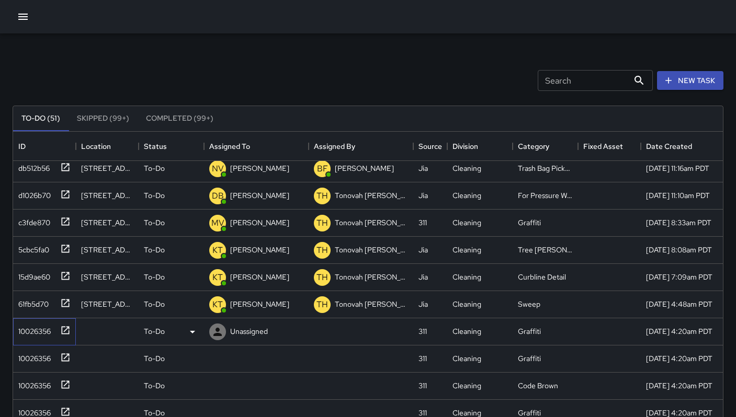
click at [35, 327] on div "10026356" at bounding box center [32, 329] width 37 height 15
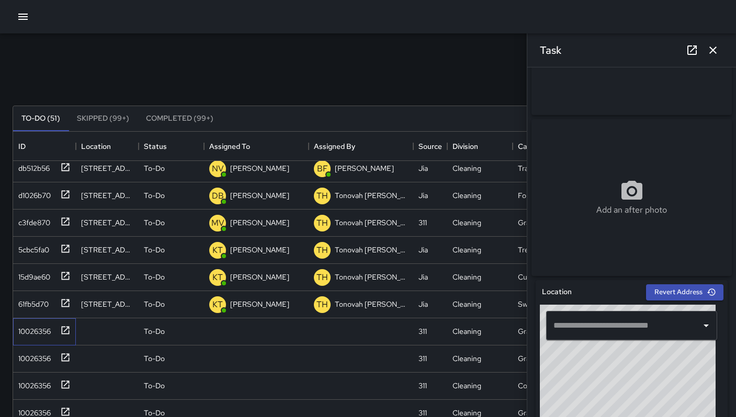
scroll to position [203, 0]
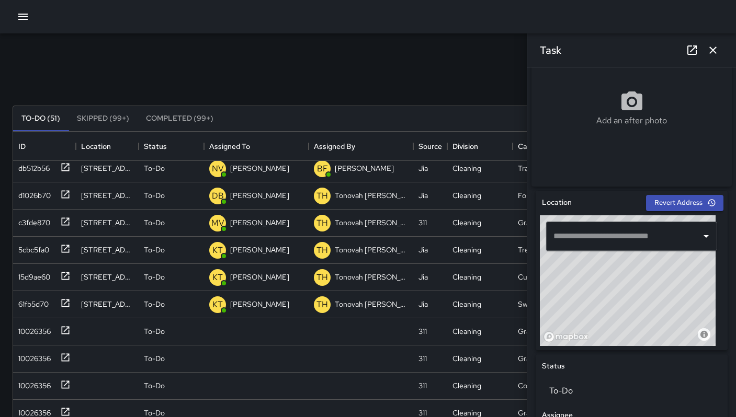
click at [627, 286] on div "© Mapbox © OpenStreetMap Improve this map" at bounding box center [628, 280] width 176 height 131
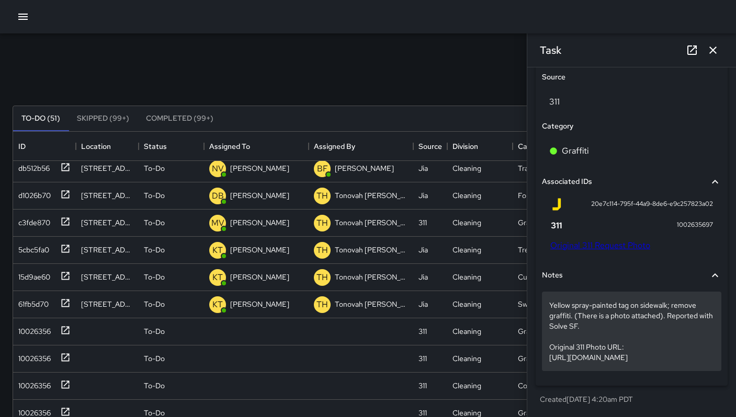
scroll to position [615, 0]
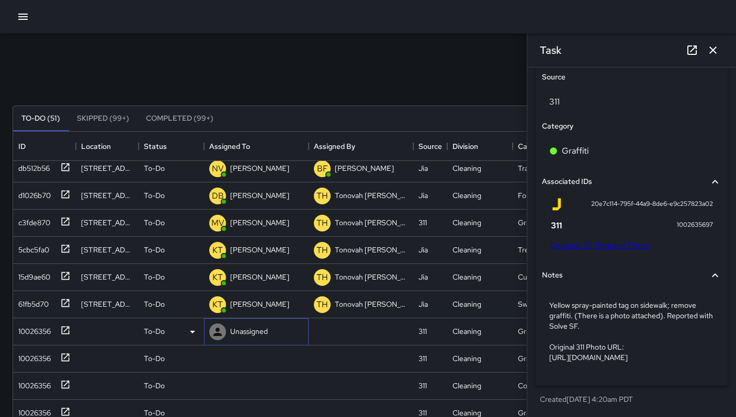
click at [236, 333] on p "Unassigned" at bounding box center [249, 331] width 38 height 10
type input "**********"
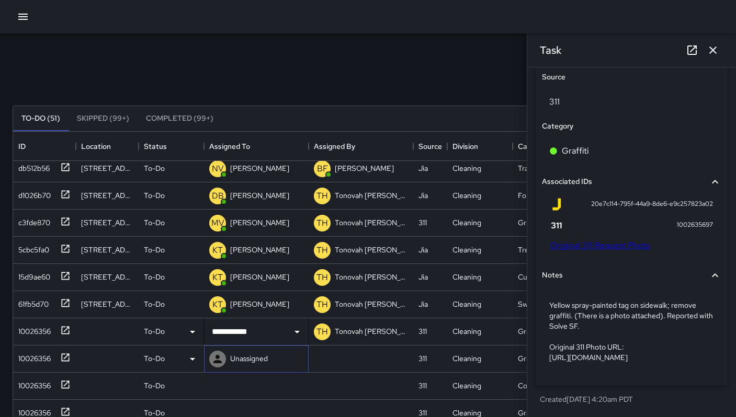
click at [213, 357] on icon at bounding box center [217, 359] width 13 height 13
type input "**********"
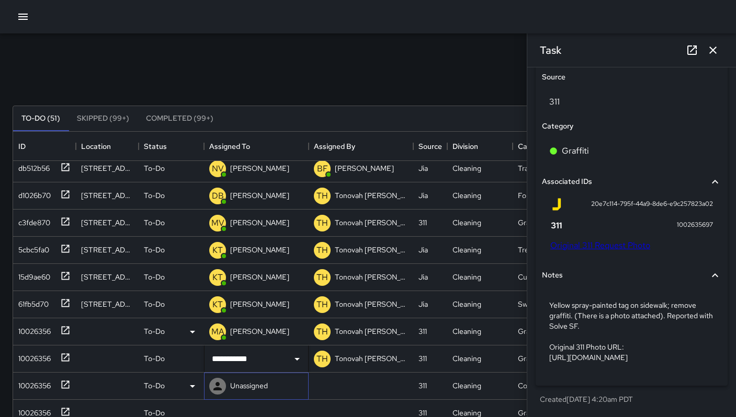
click at [236, 391] on p "Unassigned" at bounding box center [249, 386] width 38 height 10
type input "**********"
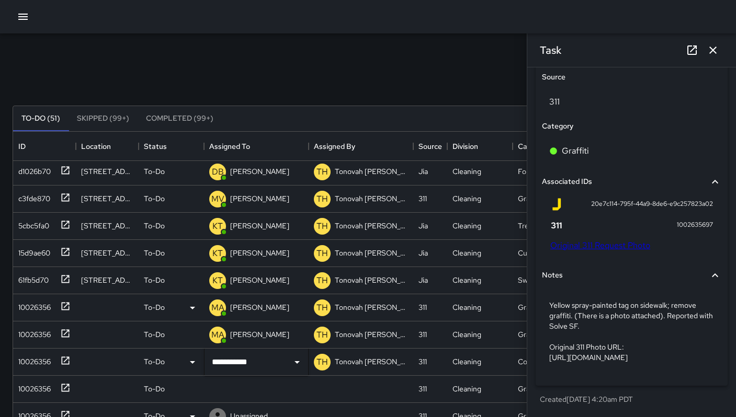
scroll to position [112, 0]
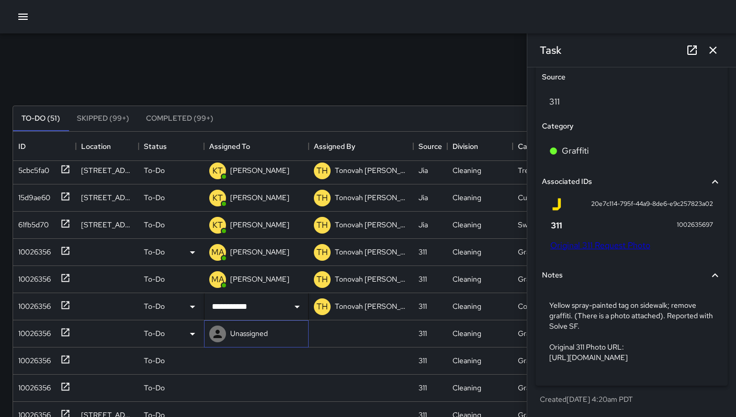
click at [242, 332] on p "Unassigned" at bounding box center [249, 333] width 38 height 10
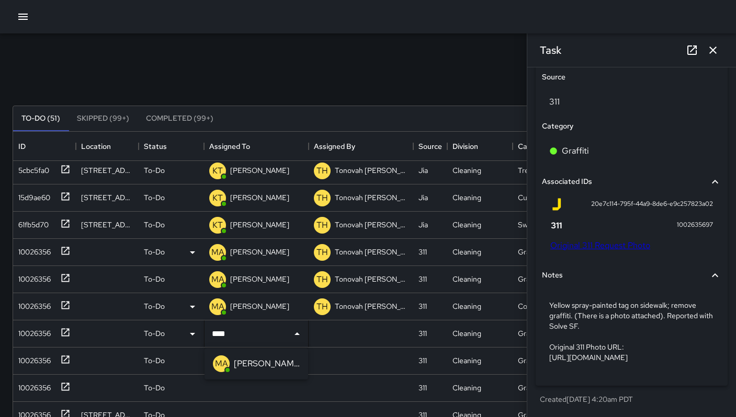
type input "**********"
click at [248, 367] on div "Unassigned" at bounding box center [249, 360] width 42 height 15
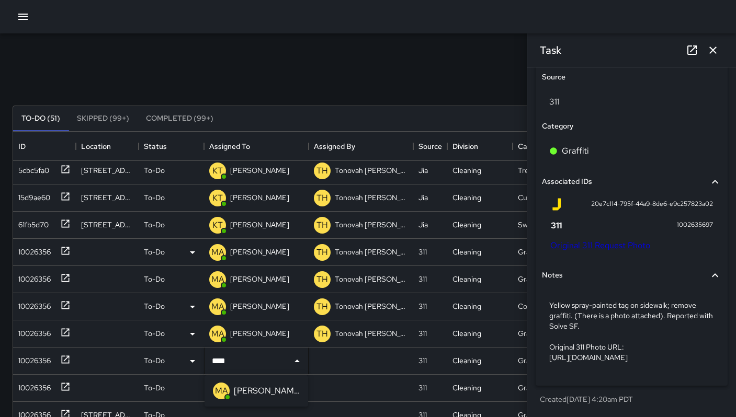
type input "**********"
click at [250, 382] on div "Unassigned" at bounding box center [249, 388] width 42 height 15
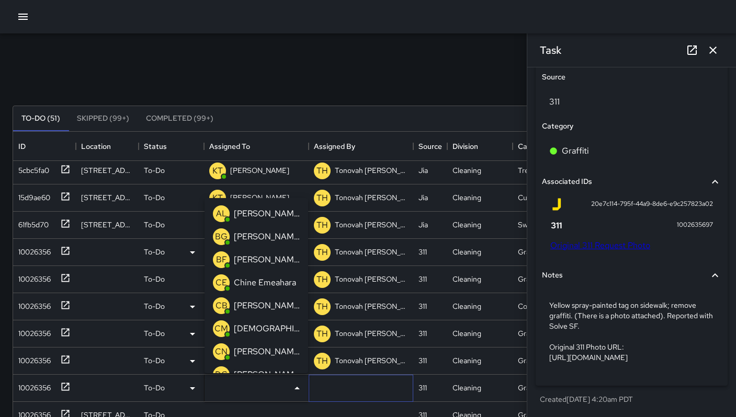
click at [317, 393] on div at bounding box center [360, 388] width 105 height 27
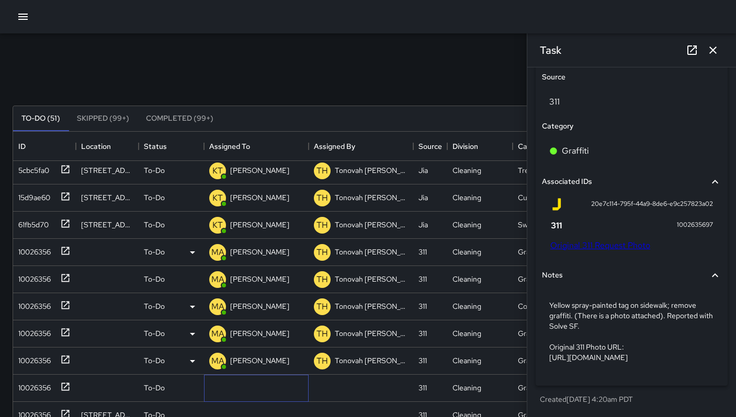
click at [0, 0] on p "Unassigned" at bounding box center [0, 0] width 0 height 0
type input "**********"
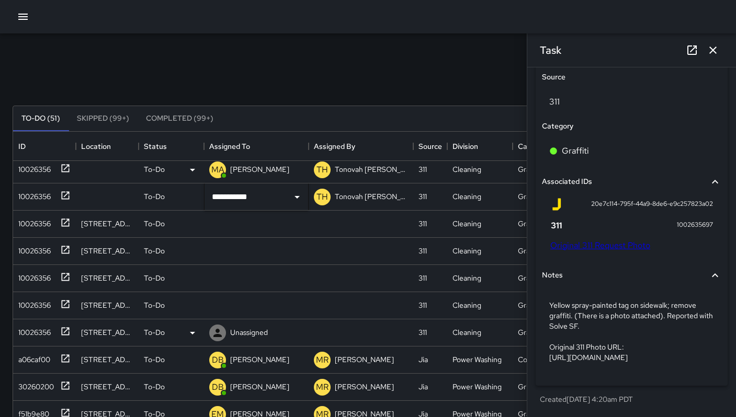
scroll to position [336, 0]
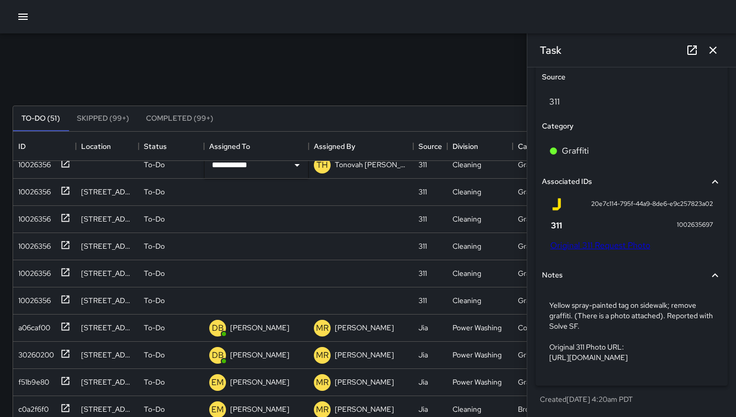
click at [279, 79] on div "Search Search New Task" at bounding box center [367, 80] width 715 height 54
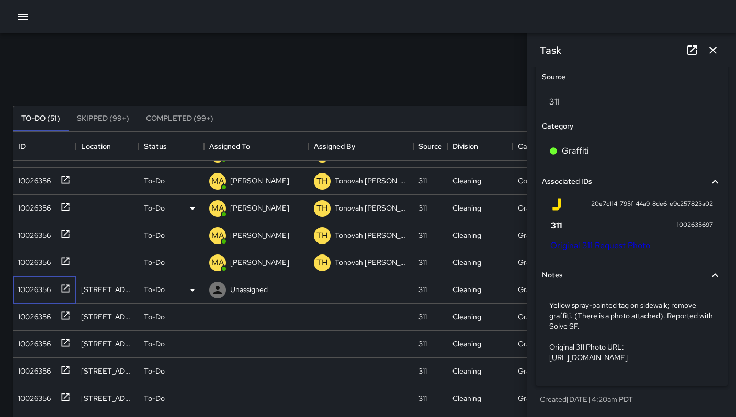
click at [20, 291] on div "10026356" at bounding box center [32, 287] width 37 height 15
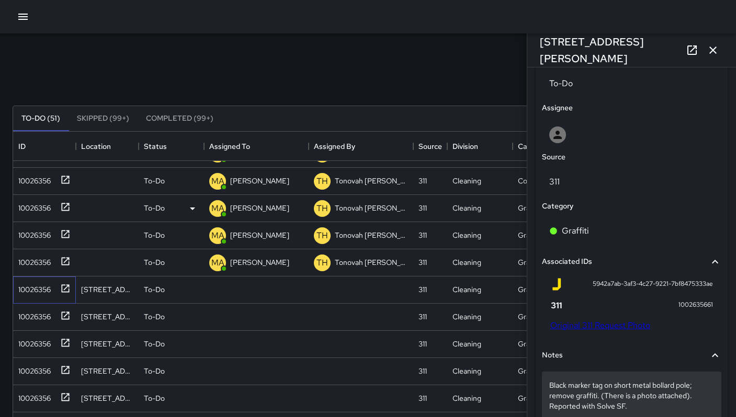
scroll to position [595, 0]
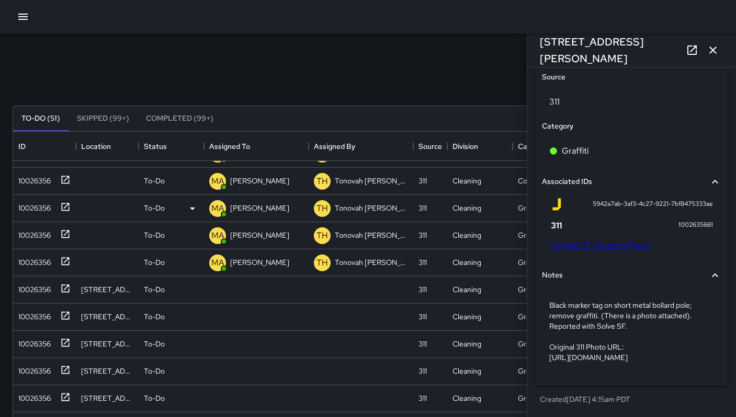
click at [609, 247] on link "Original 311 Request Photo" at bounding box center [600, 245] width 100 height 11
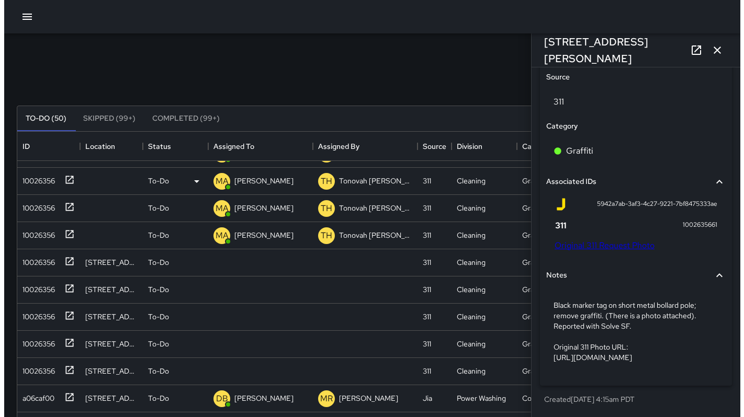
scroll to position [211, 0]
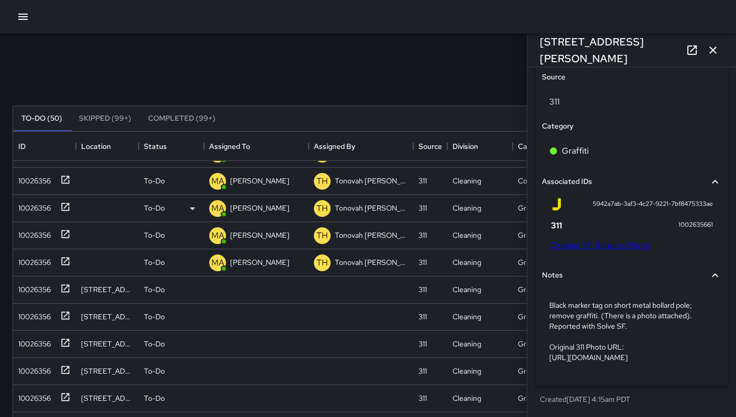
click at [716, 51] on icon "button" at bounding box center [712, 50] width 13 height 13
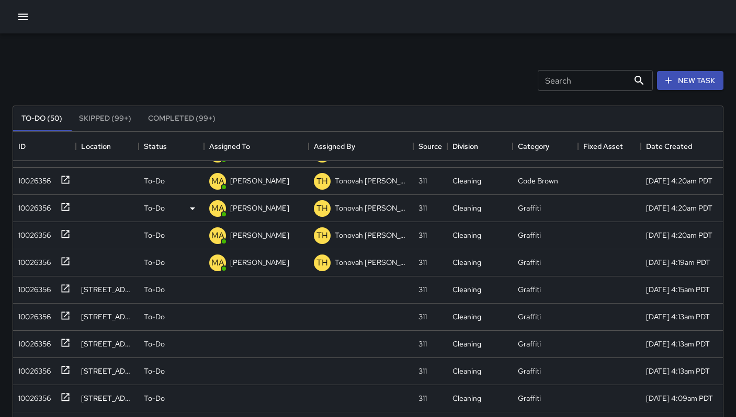
click at [19, 18] on icon "button" at bounding box center [23, 16] width 13 height 13
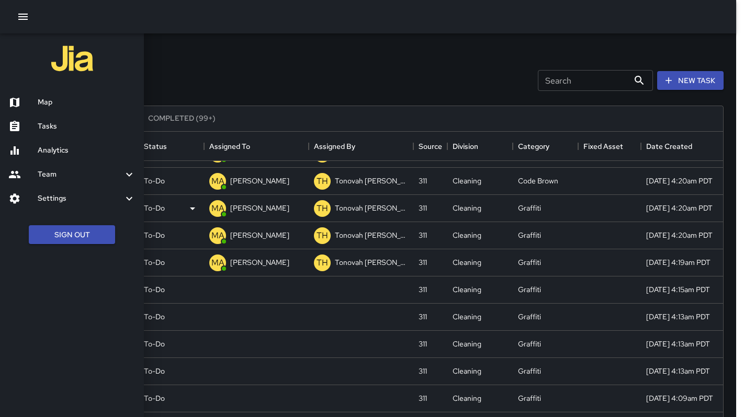
click at [52, 108] on div "Map" at bounding box center [72, 102] width 144 height 24
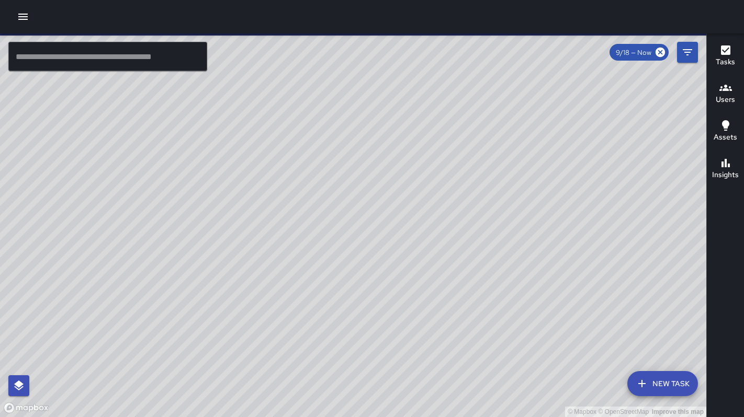
click at [190, 64] on input "text" at bounding box center [107, 56] width 199 height 29
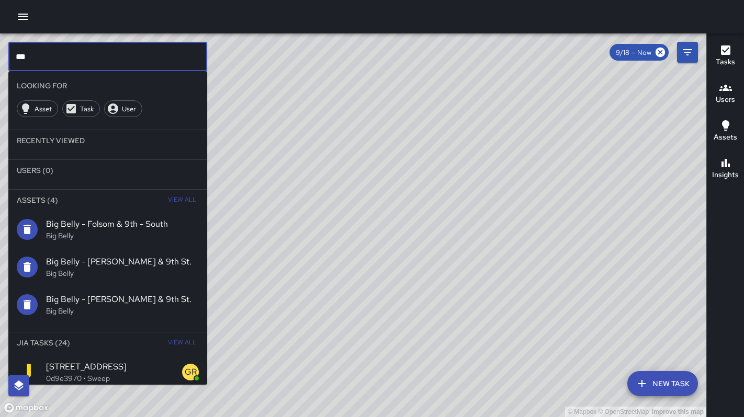
click at [153, 344] on li "Jia Tasks (24) View All" at bounding box center [107, 343] width 199 height 21
click at [168, 345] on span "View All" at bounding box center [182, 343] width 28 height 17
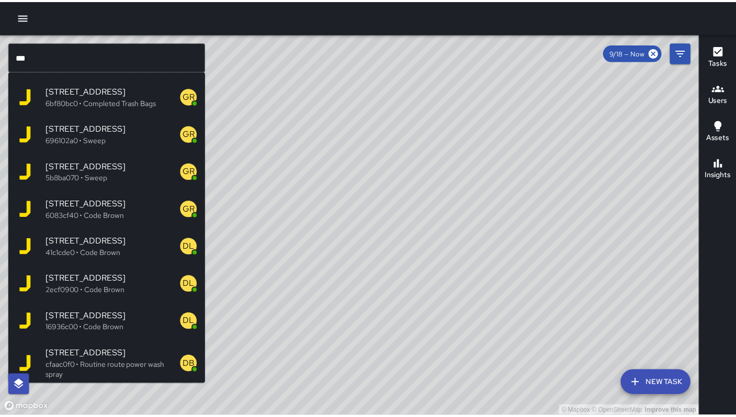
scroll to position [714, 0]
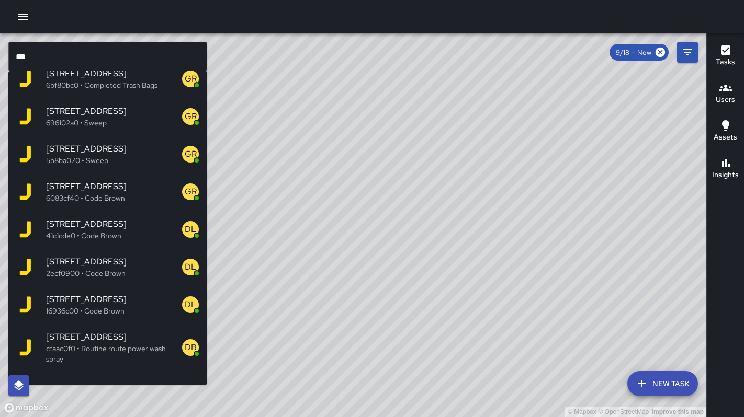
click at [422, 311] on div "© Mapbox © OpenStreetMap Improve this map" at bounding box center [353, 225] width 706 height 384
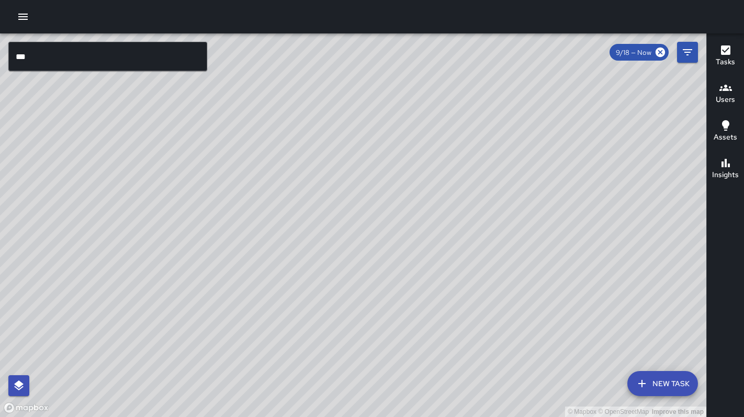
click at [67, 60] on input "***" at bounding box center [107, 56] width 199 height 29
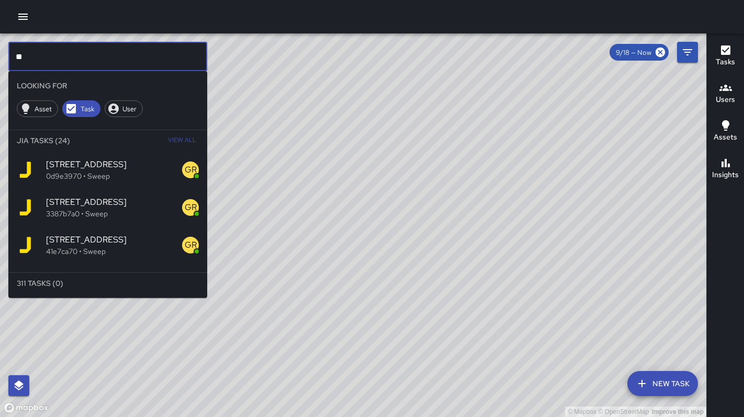
type input "*"
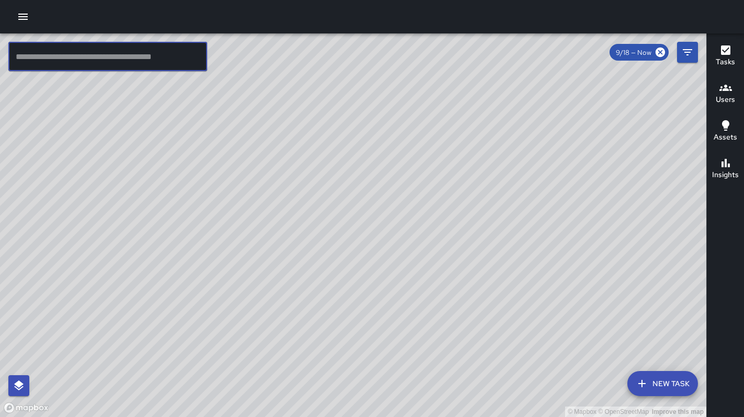
click at [110, 62] on input "text" at bounding box center [107, 56] width 199 height 29
click at [22, 19] on icon "button" at bounding box center [22, 17] width 9 height 6
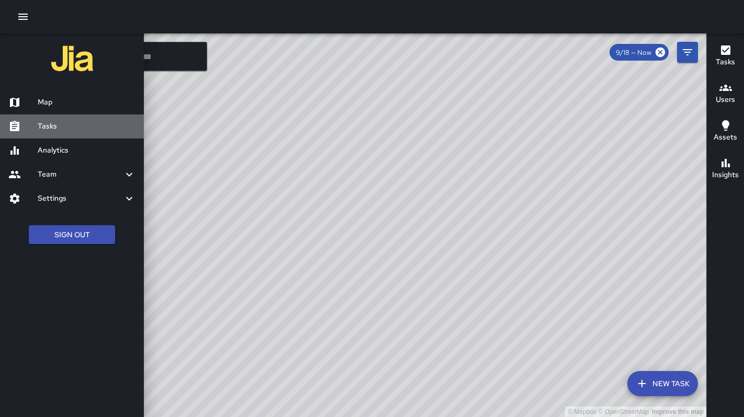
click at [65, 124] on h6 "Tasks" at bounding box center [87, 127] width 98 height 12
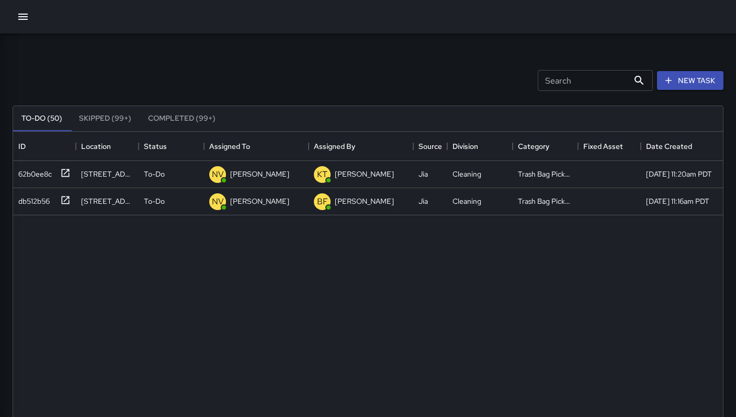
scroll to position [435, 702]
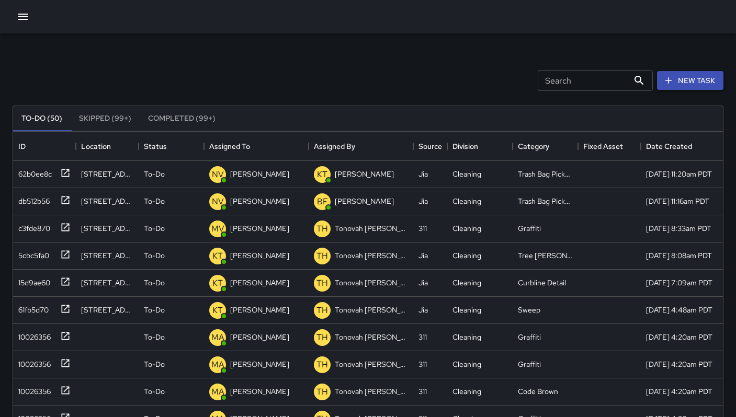
click at [690, 82] on button "New Task" at bounding box center [690, 80] width 66 height 19
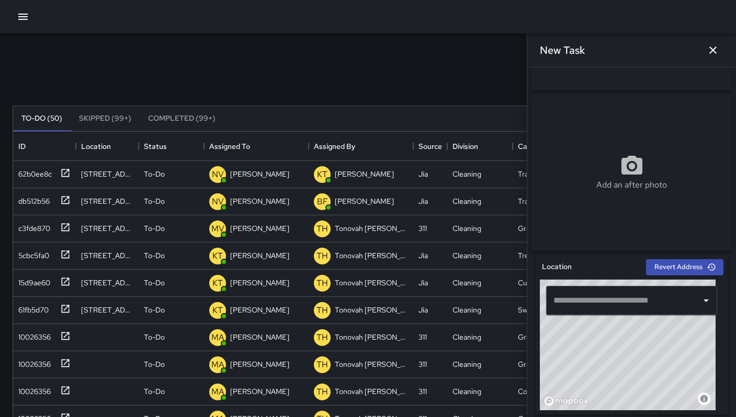
scroll to position [219, 0]
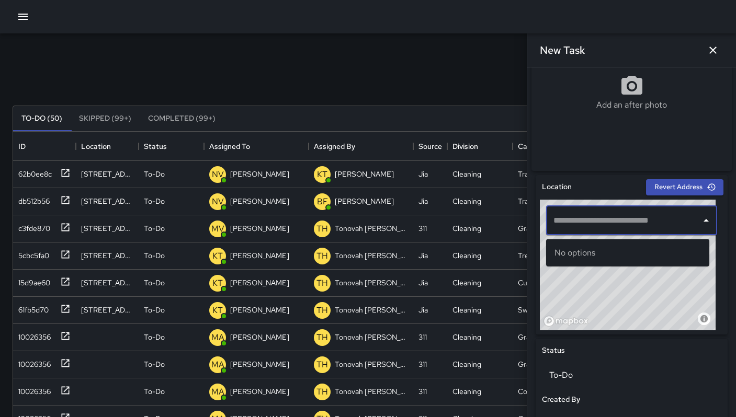
click at [586, 231] on input "text" at bounding box center [624, 221] width 146 height 20
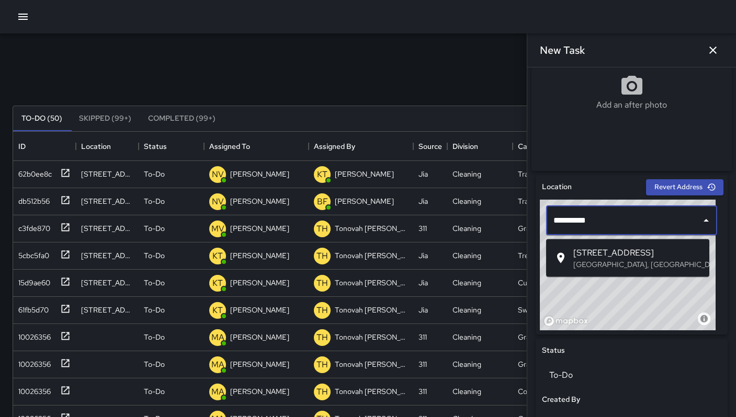
click at [612, 252] on span "251 9th Street" at bounding box center [637, 253] width 128 height 13
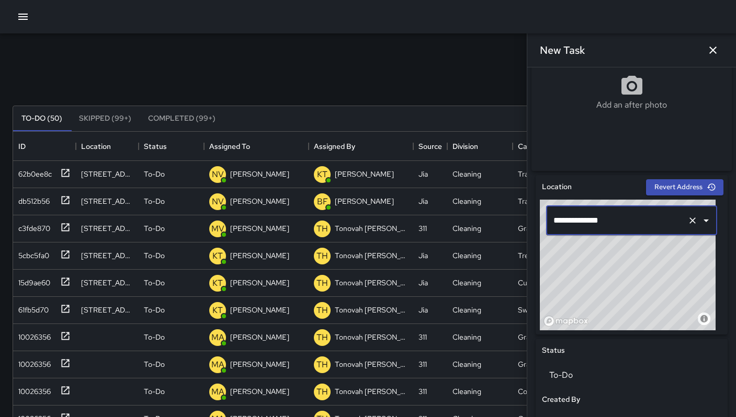
type input "**********"
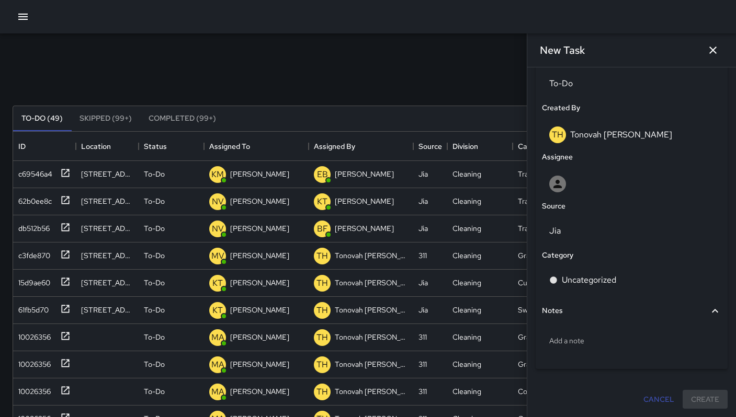
scroll to position [515, 0]
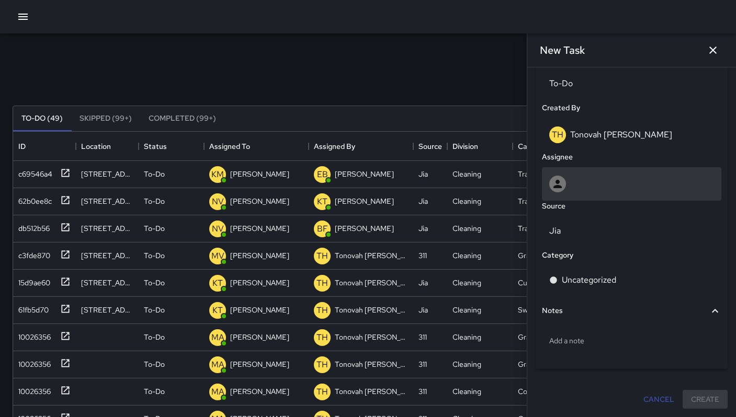
click at [591, 189] on div at bounding box center [631, 184] width 165 height 17
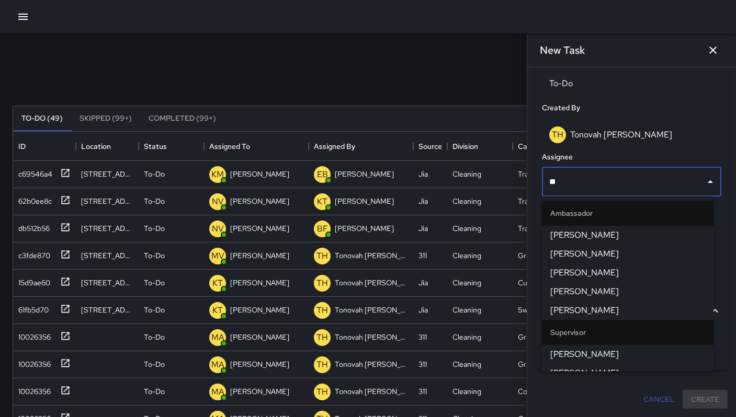
type input "***"
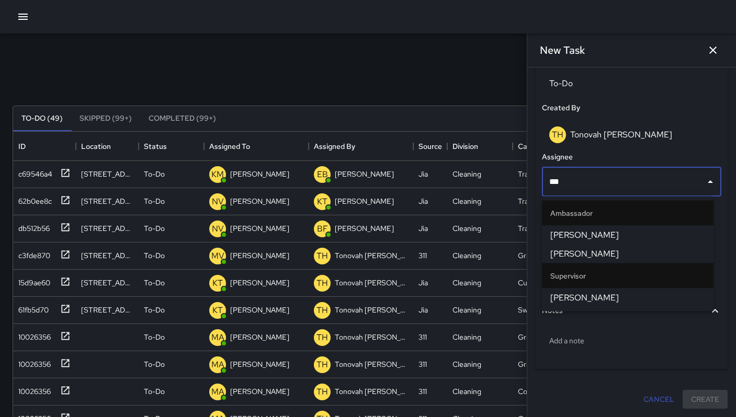
click at [573, 291] on li "Ken McCarter" at bounding box center [628, 298] width 172 height 19
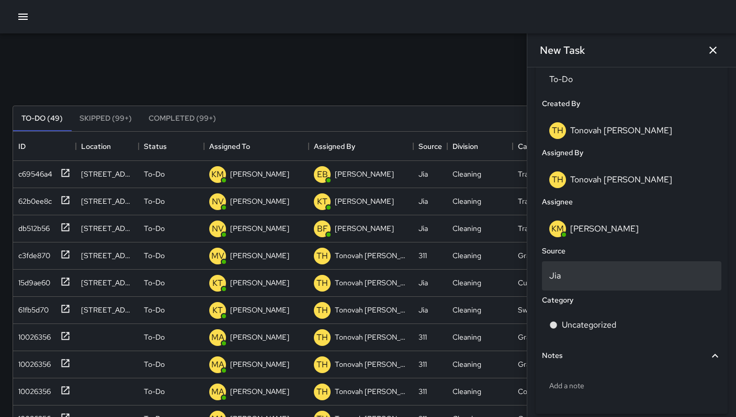
click at [583, 282] on p "Jia" at bounding box center [631, 276] width 165 height 13
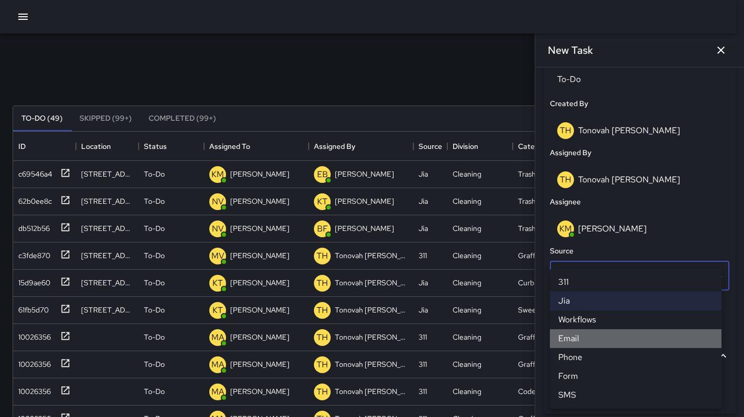
click at [586, 338] on li "Email" at bounding box center [636, 338] width 172 height 19
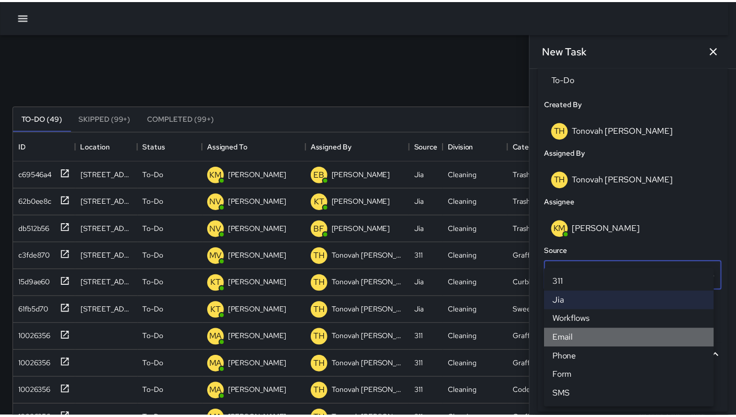
scroll to position [8, 8]
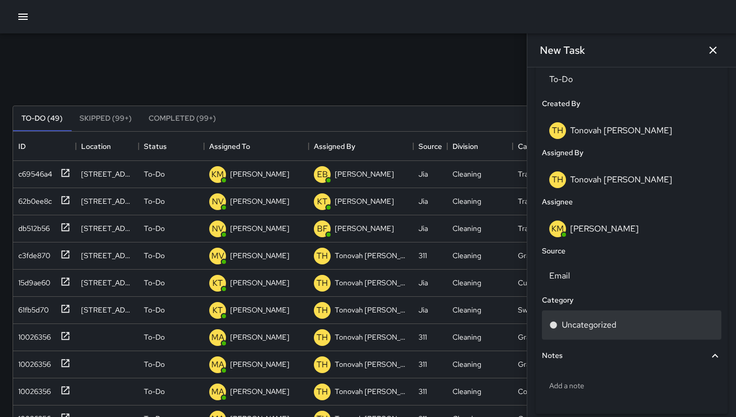
click at [584, 332] on p "Uncategorized" at bounding box center [589, 325] width 54 height 13
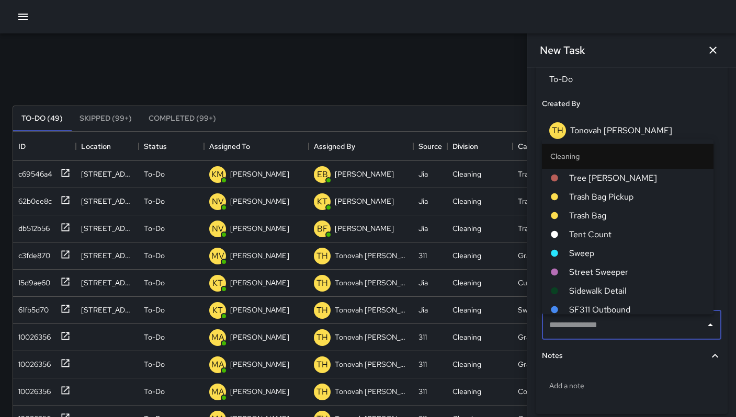
click at [626, 201] on span "Trash Bag Pickup" at bounding box center [637, 196] width 136 height 13
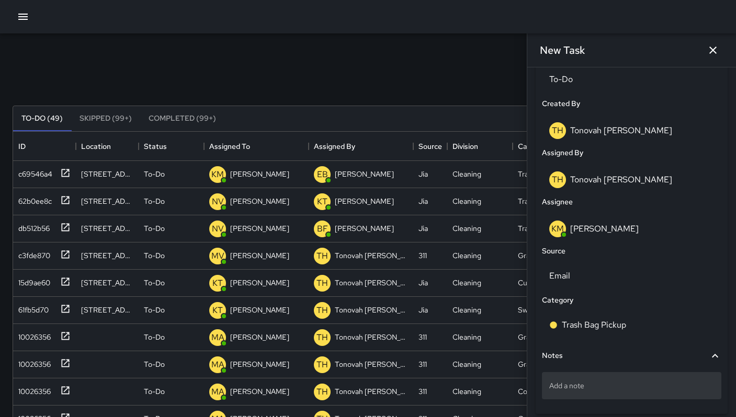
click at [577, 383] on div "Add a note" at bounding box center [631, 385] width 179 height 27
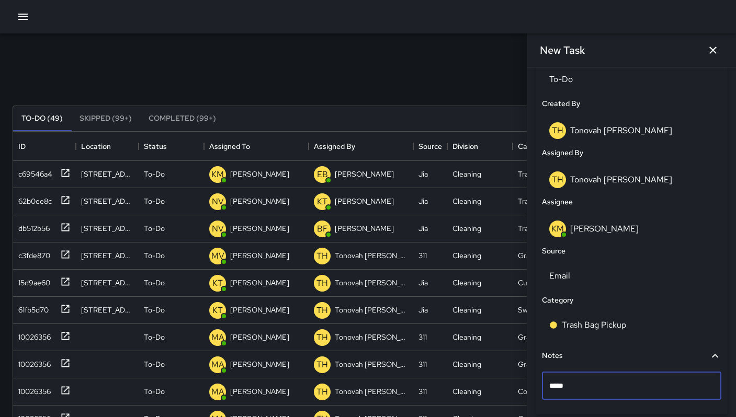
type textarea "******"
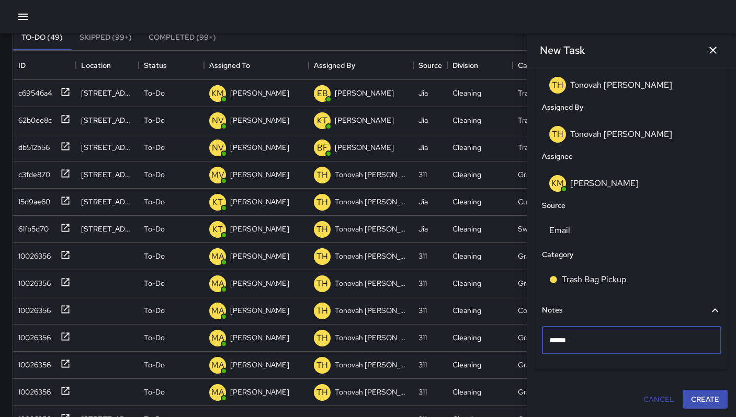
scroll to position [101, 0]
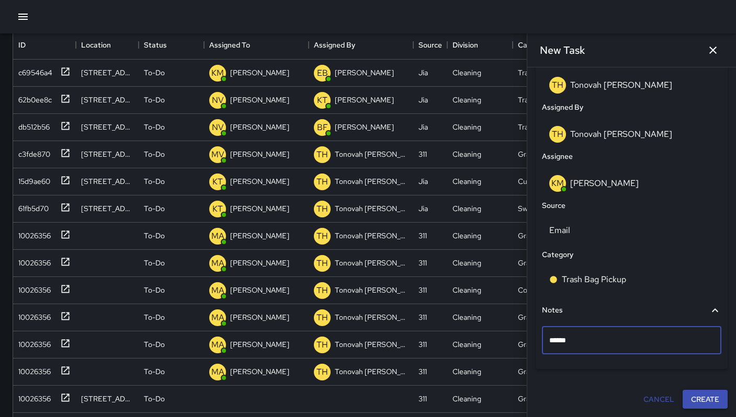
click at [691, 398] on button "Create" at bounding box center [704, 399] width 45 height 19
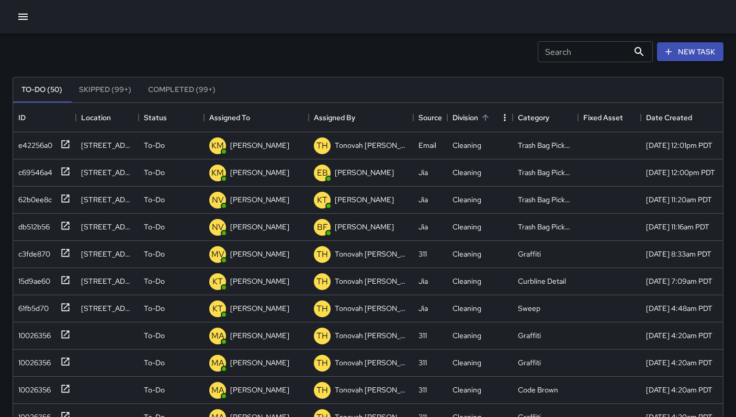
scroll to position [0, 0]
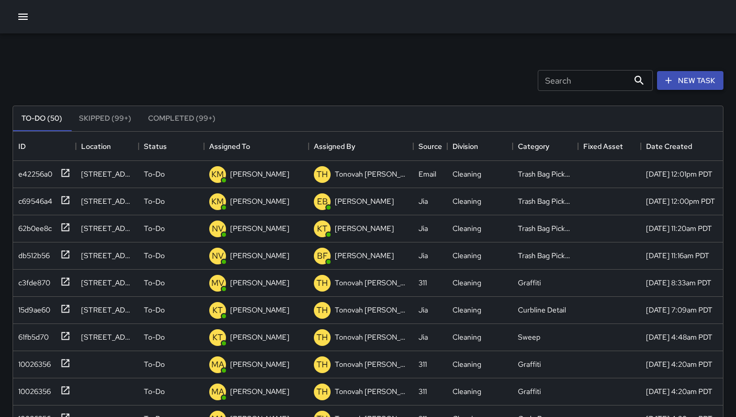
click at [670, 78] on icon "button" at bounding box center [668, 80] width 10 height 10
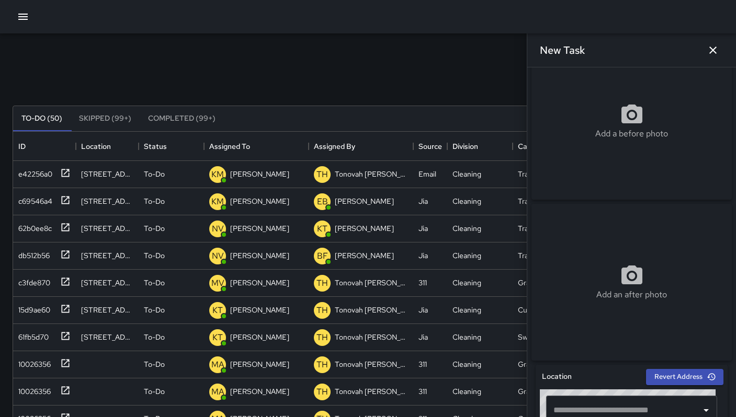
scroll to position [90, 0]
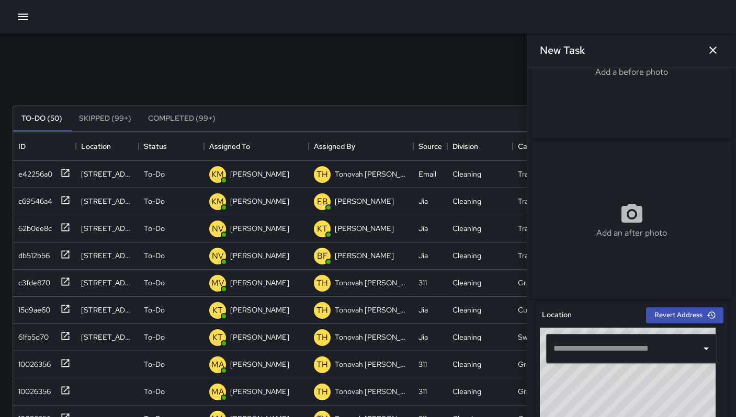
click at [615, 369] on div "​" at bounding box center [632, 349] width 184 height 42
click at [611, 359] on input "text" at bounding box center [624, 349] width 146 height 20
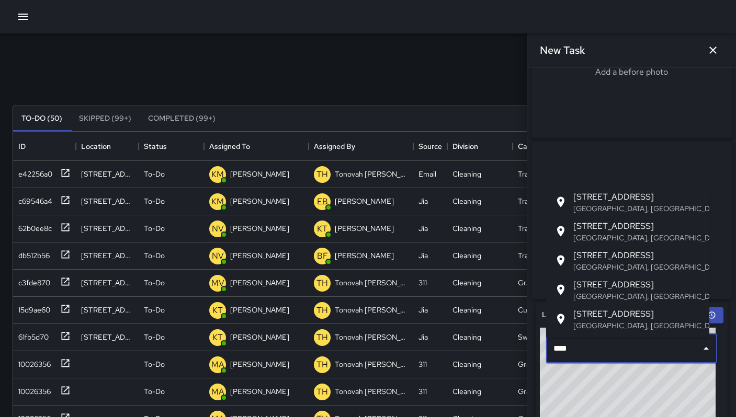
click at [651, 227] on span "251 9th Street" at bounding box center [637, 226] width 128 height 13
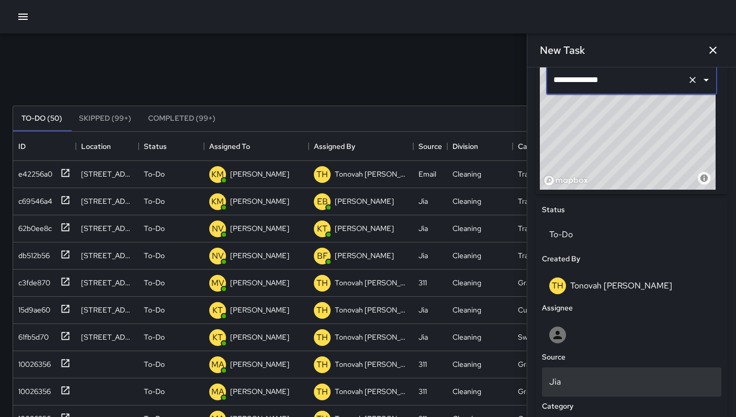
scroll to position [449, 0]
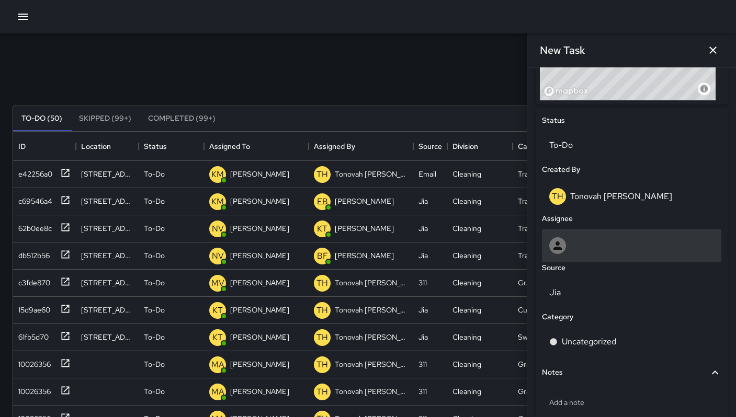
type input "**********"
click at [596, 246] on div at bounding box center [631, 245] width 165 height 17
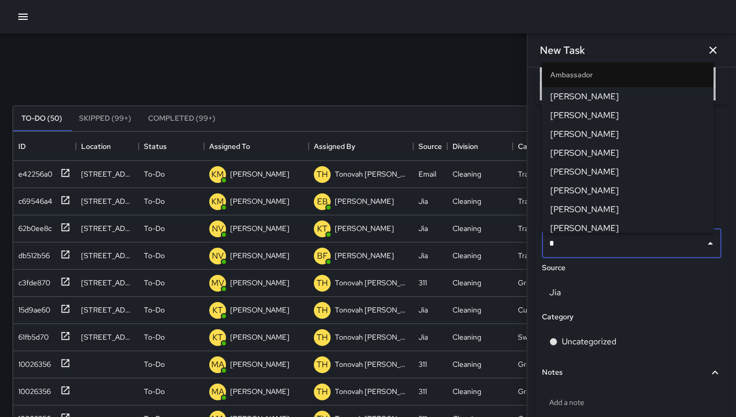
type input "**"
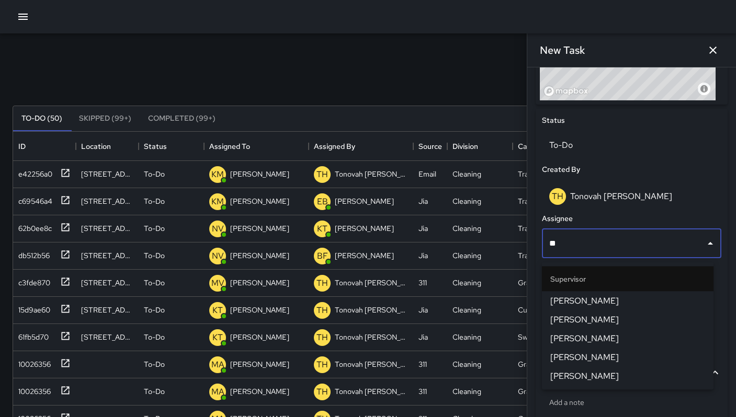
click at [590, 298] on span "[PERSON_NAME]" at bounding box center [627, 301] width 155 height 13
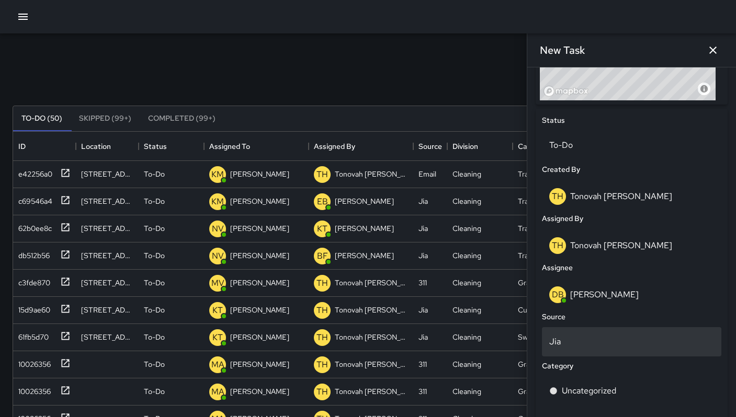
click at [581, 347] on p "Jia" at bounding box center [631, 342] width 165 height 13
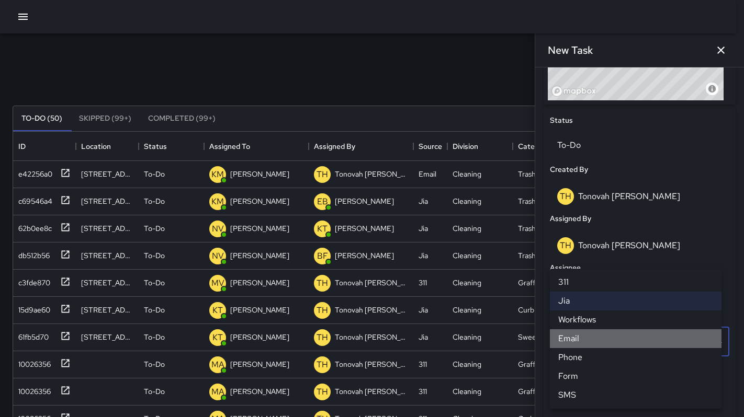
click at [579, 340] on li "Email" at bounding box center [636, 338] width 172 height 19
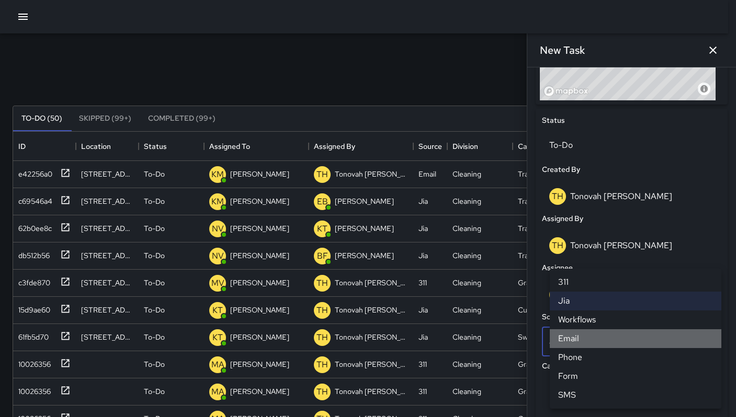
scroll to position [8, 8]
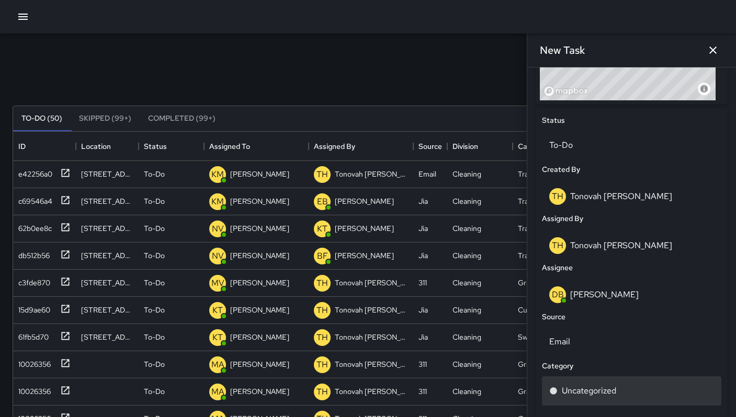
click at [580, 388] on p "Uncategorized" at bounding box center [589, 391] width 54 height 13
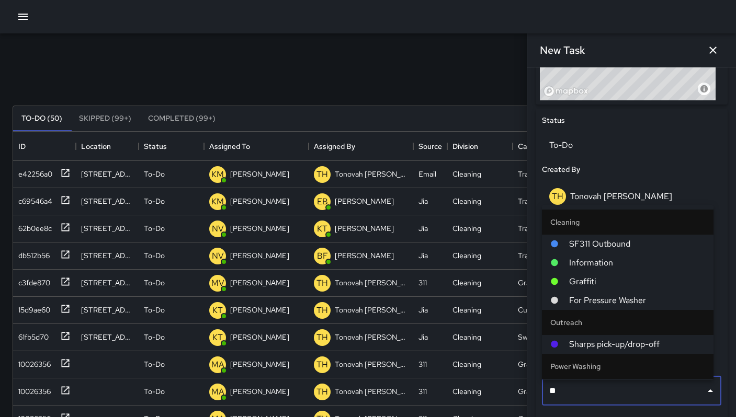
type input "***"
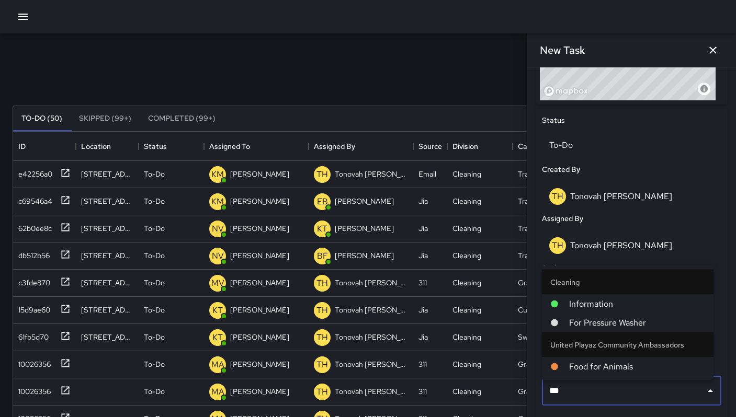
click at [599, 322] on span "For Pressure Washer" at bounding box center [637, 323] width 136 height 13
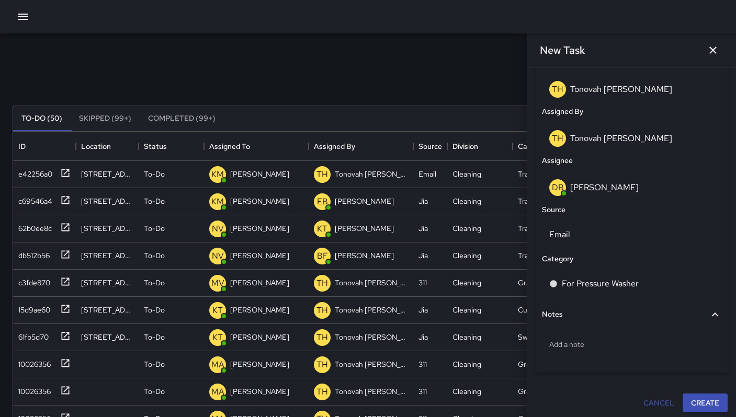
scroll to position [564, 0]
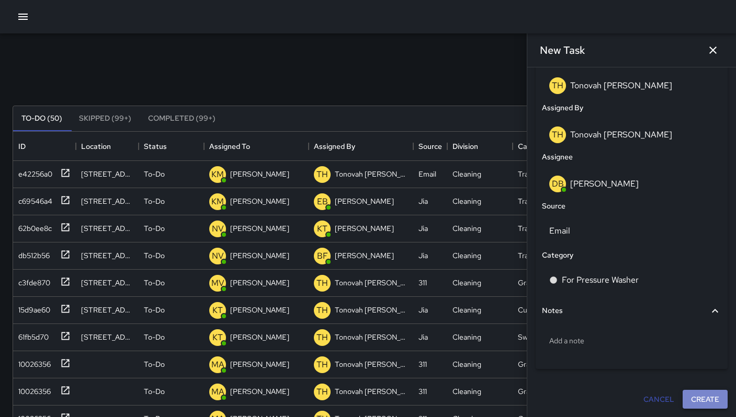
click at [710, 397] on button "Create" at bounding box center [704, 399] width 45 height 19
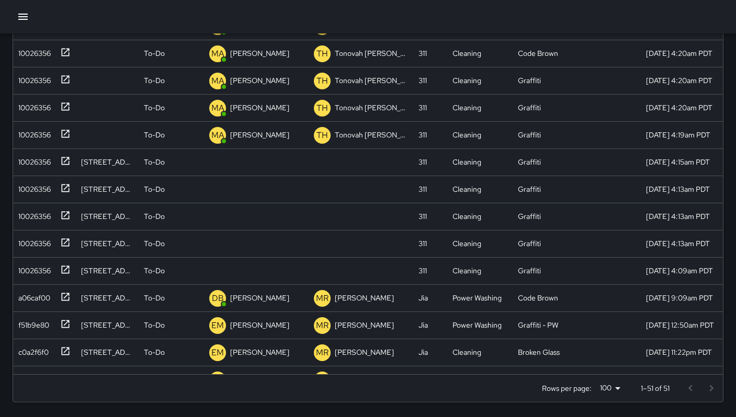
scroll to position [205, 0]
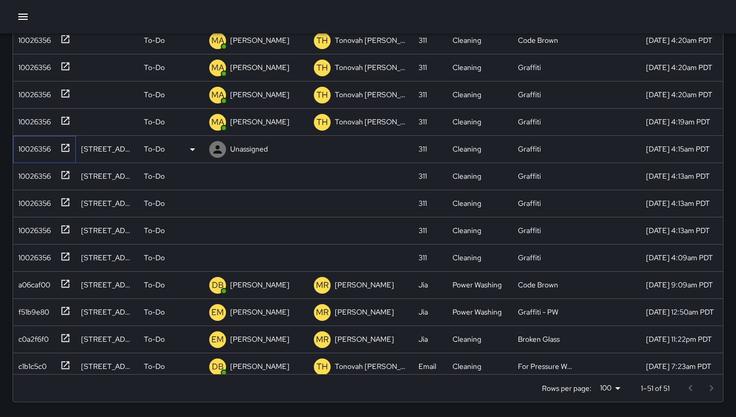
click at [25, 154] on div "10026356" at bounding box center [32, 147] width 37 height 15
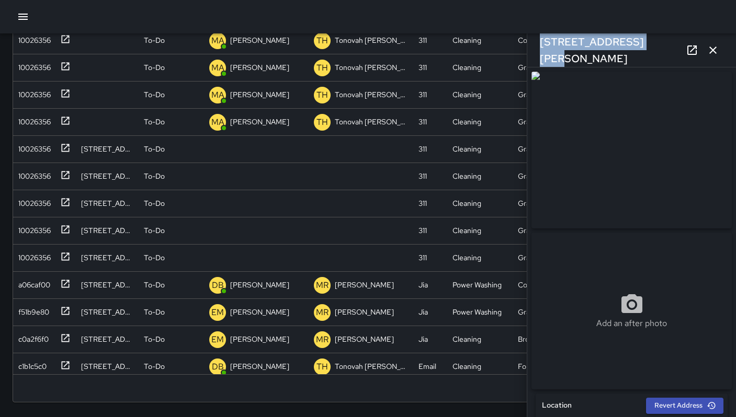
drag, startPoint x: 638, startPoint y: 50, endPoint x: 538, endPoint y: 52, distance: 99.9
click at [538, 52] on div "1244 Harrison Street" at bounding box center [631, 49] width 209 height 33
copy h6 "1244 Harrison Street"
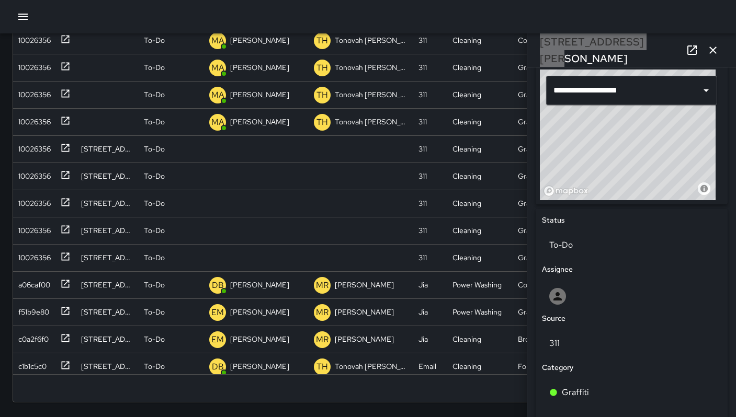
scroll to position [554, 0]
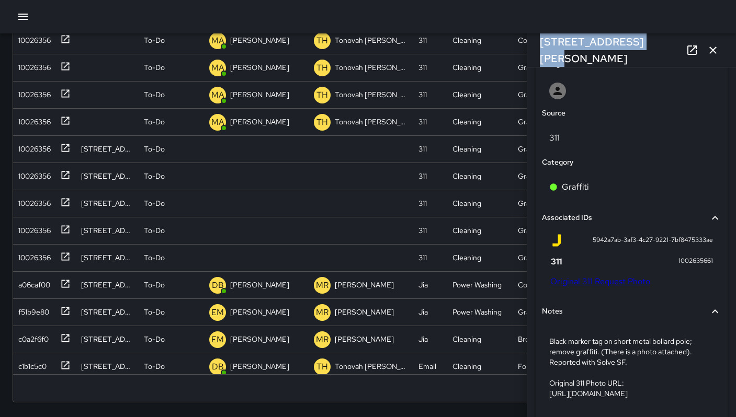
click at [593, 287] on link "Original 311 Request Photo" at bounding box center [600, 281] width 100 height 11
click at [0, 0] on div "Search Search New Task To-Do (51) Skipped (99+) Completed (99+) ID Location Sta…" at bounding box center [368, 109] width 736 height 618
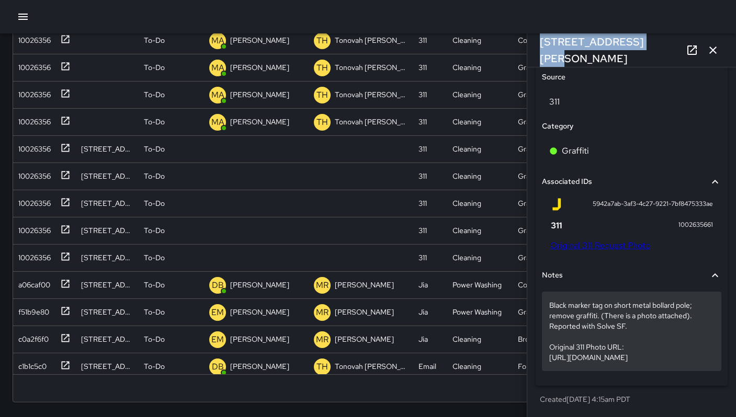
scroll to position [615, 0]
drag, startPoint x: 550, startPoint y: 327, endPoint x: 701, endPoint y: 361, distance: 155.4
click at [701, 361] on p "Black marker tag on short metal bollard pole; remove graffiti. (There is a phot…" at bounding box center [631, 331] width 165 height 63
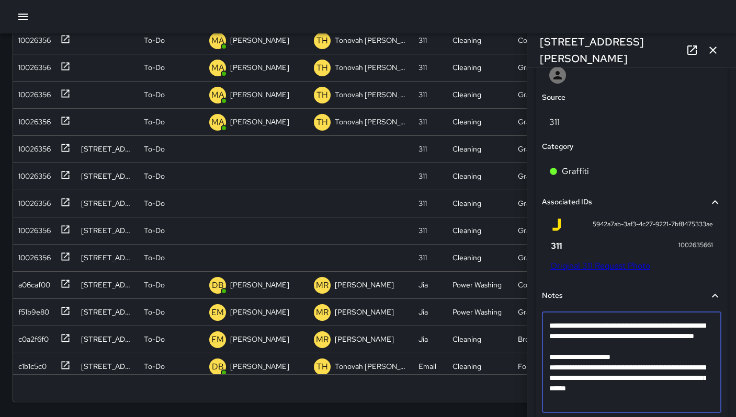
scroll to position [616, 0]
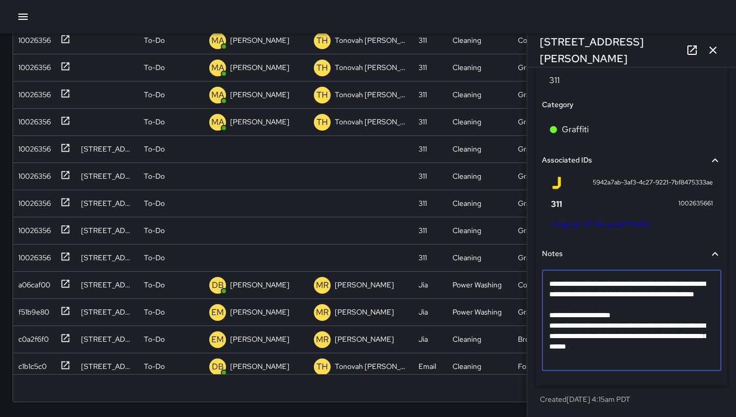
drag, startPoint x: 550, startPoint y: 329, endPoint x: 687, endPoint y: 367, distance: 142.6
click at [687, 367] on div "**********" at bounding box center [631, 320] width 179 height 101
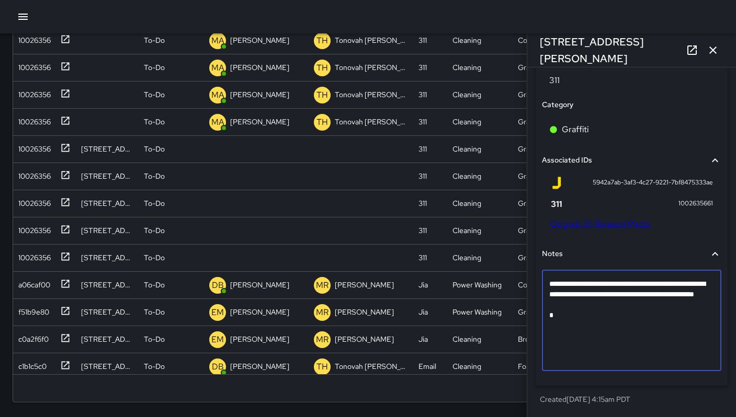
scroll to position [585, 0]
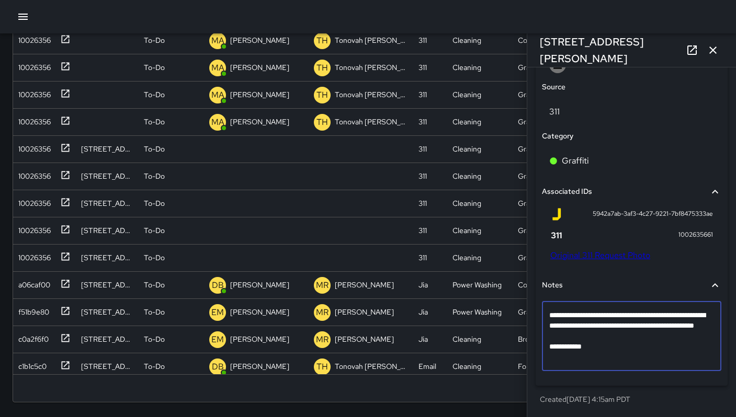
type textarea "**********"
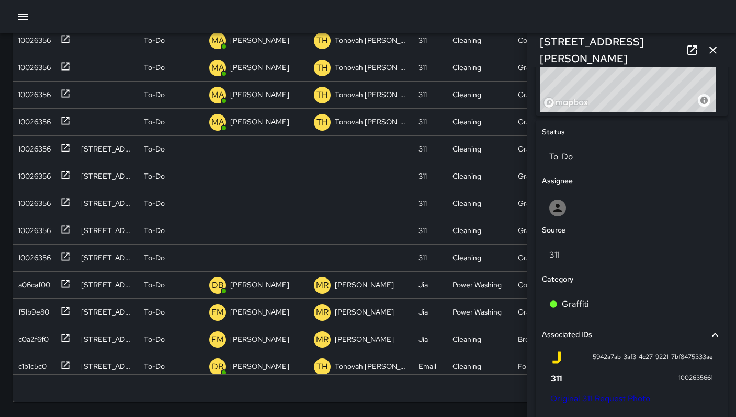
scroll to position [437, 0]
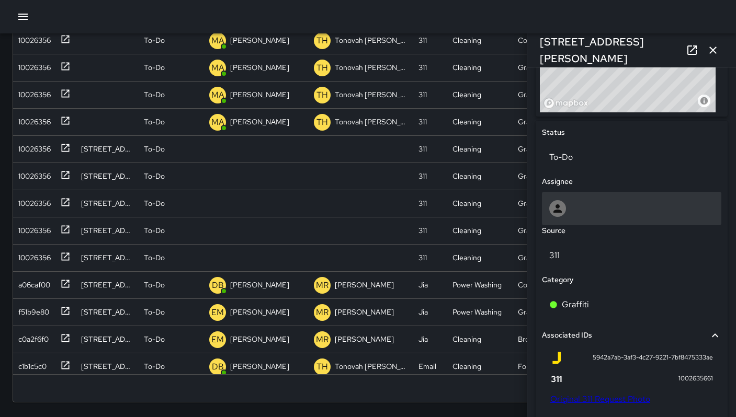
click at [598, 196] on div at bounding box center [631, 208] width 179 height 33
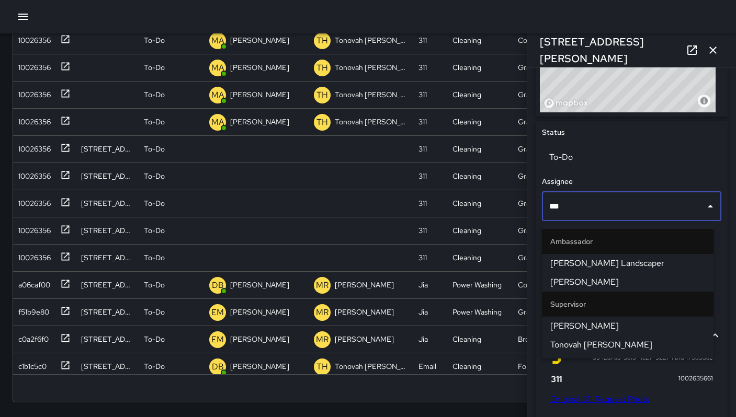
type input "****"
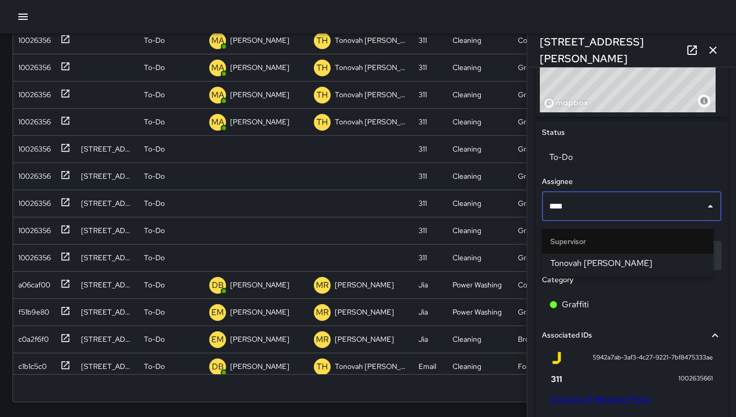
click at [568, 267] on span "Tonovah Hillman" at bounding box center [627, 263] width 155 height 13
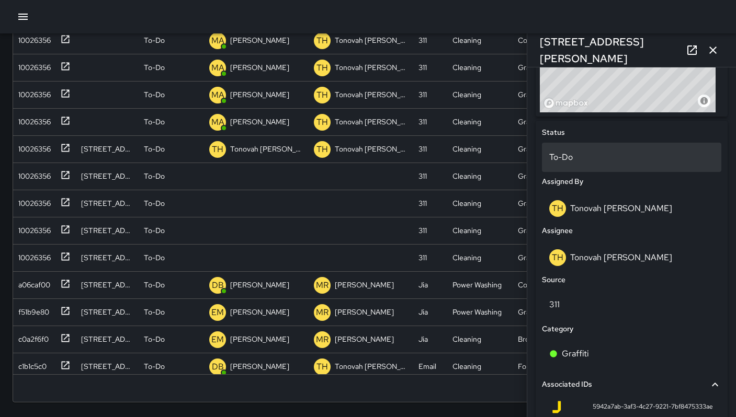
click at [562, 160] on p "To-Do" at bounding box center [631, 157] width 165 height 13
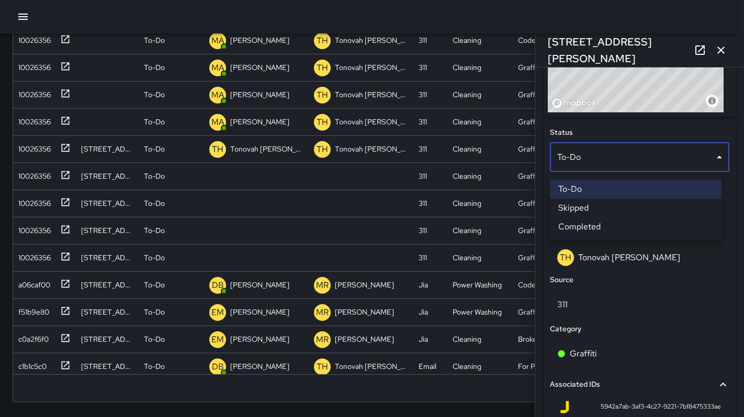
click at [579, 208] on li "Skipped" at bounding box center [636, 208] width 172 height 19
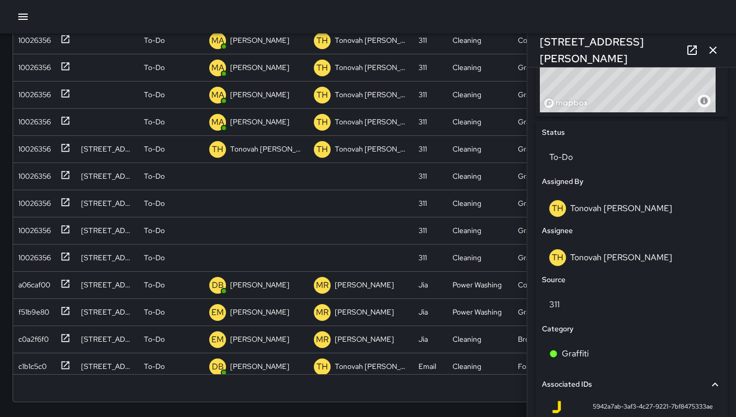
scroll to position [8, 8]
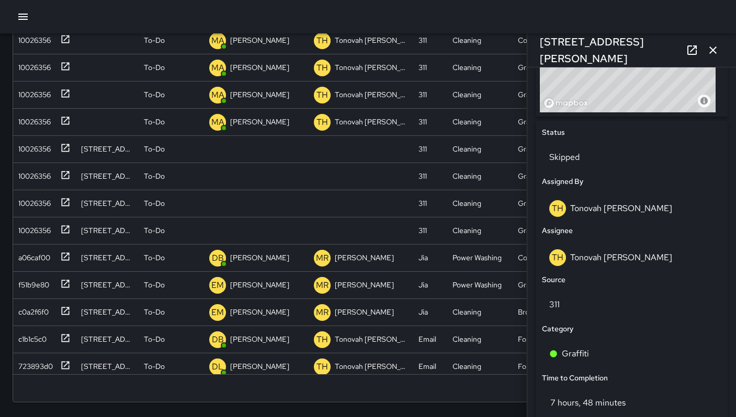
click at [719, 47] on button "button" at bounding box center [712, 50] width 21 height 21
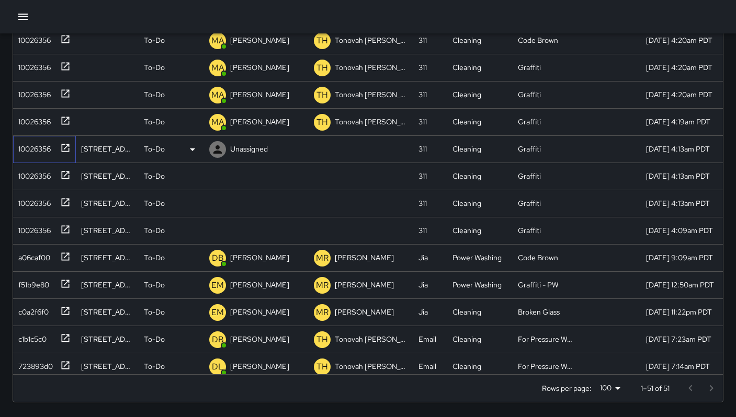
click at [26, 155] on div "10026356" at bounding box center [42, 147] width 56 height 17
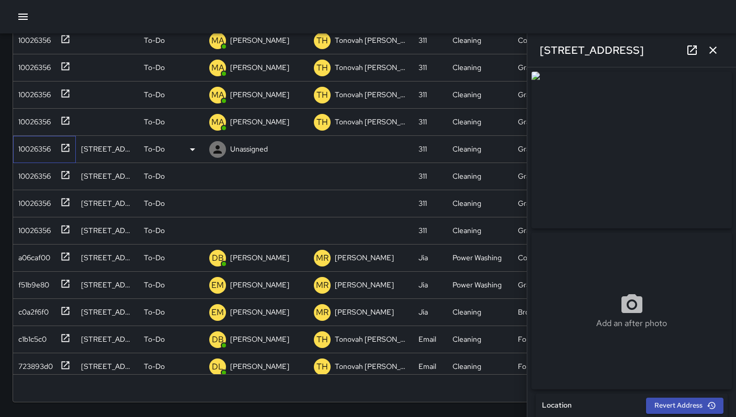
type input "**********"
drag, startPoint x: 637, startPoint y: 49, endPoint x: 533, endPoint y: 42, distance: 104.8
click at [532, 42] on div "90 Sheridan Street" at bounding box center [631, 49] width 209 height 33
copy h6 "90 Sheridan Street"
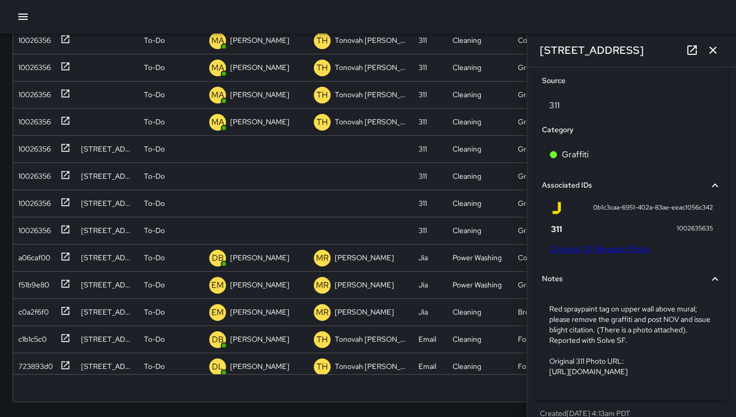
scroll to position [587, 0]
click at [604, 253] on link "Original 311 Request Photo" at bounding box center [600, 248] width 100 height 11
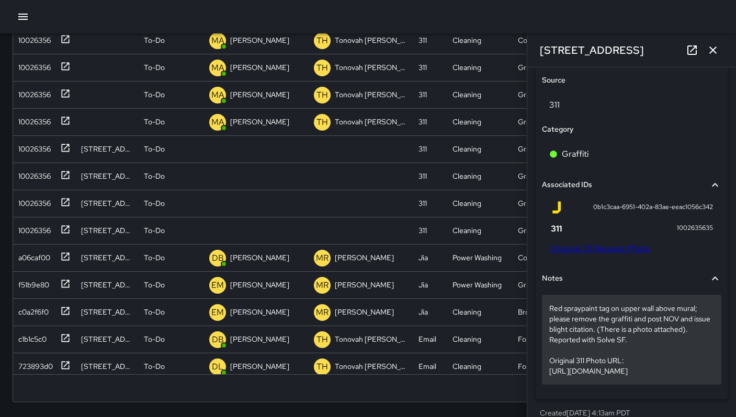
scroll to position [626, 0]
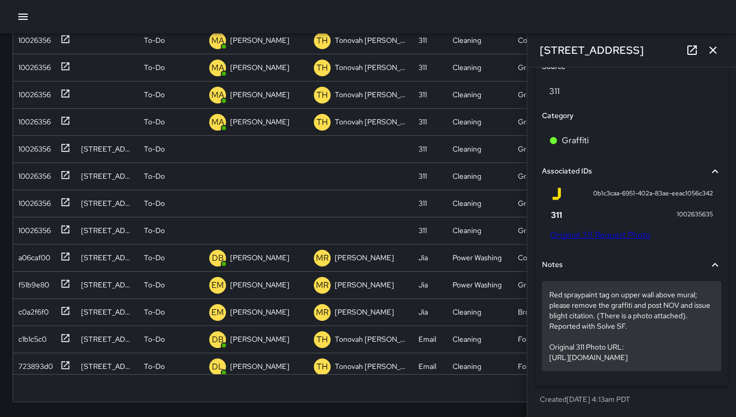
drag, startPoint x: 550, startPoint y: 328, endPoint x: 692, endPoint y: 357, distance: 145.2
click at [692, 357] on p "Red spraypaint tag on upper wall above mural; please remove the graffiti and po…" at bounding box center [631, 326] width 165 height 73
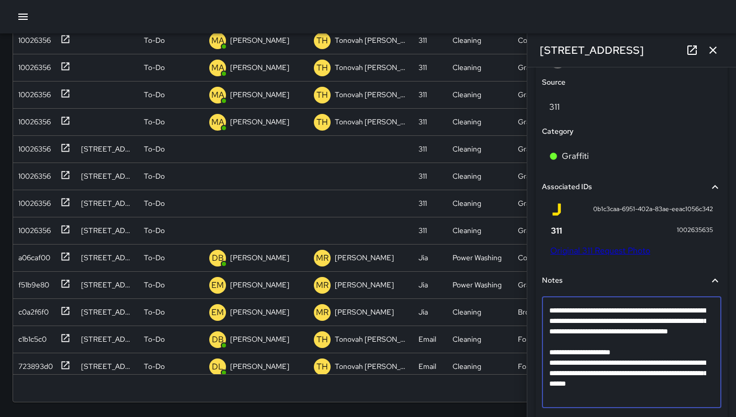
scroll to position [626, 0]
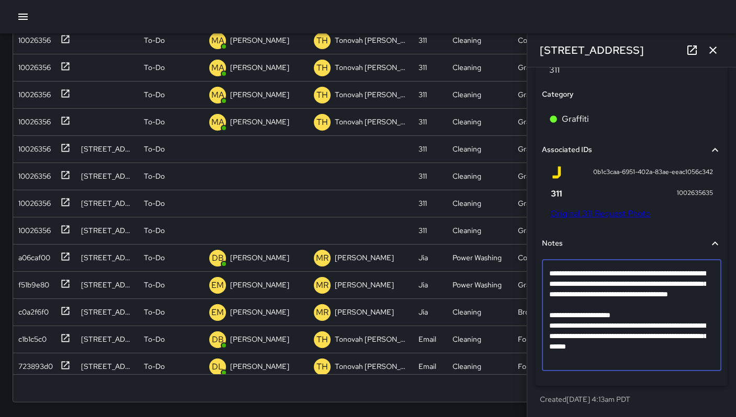
drag, startPoint x: 548, startPoint y: 327, endPoint x: 701, endPoint y: 358, distance: 155.9
click at [701, 358] on textarea "**********" at bounding box center [627, 315] width 157 height 94
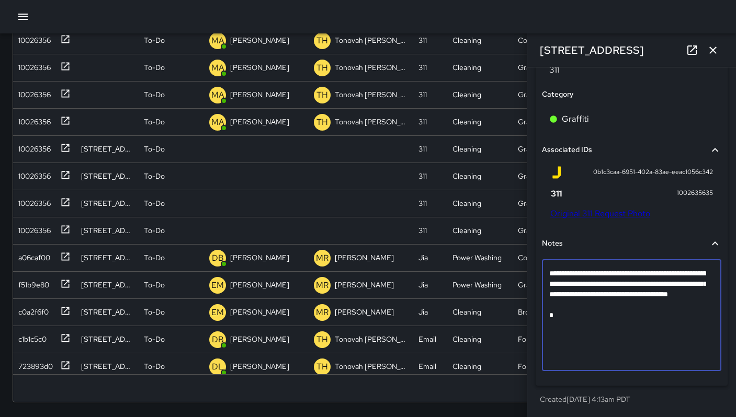
scroll to position [595, 0]
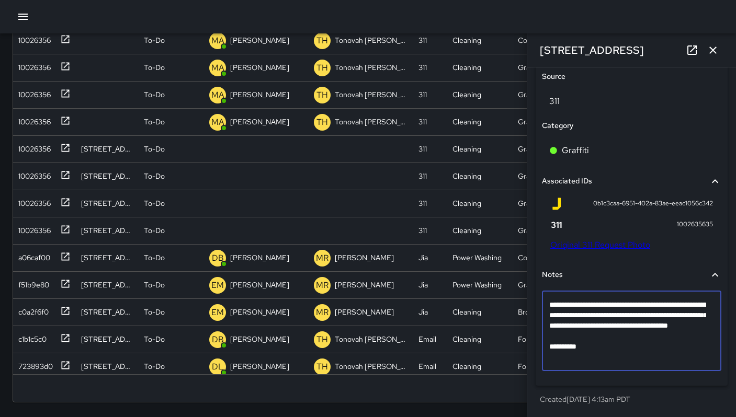
type textarea "**********"
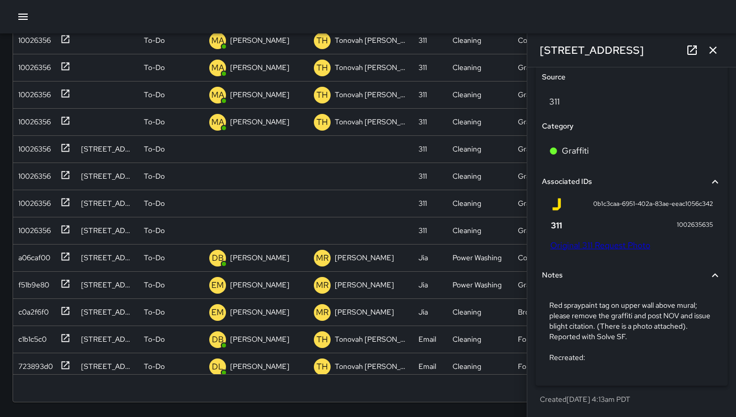
scroll to position [595, 0]
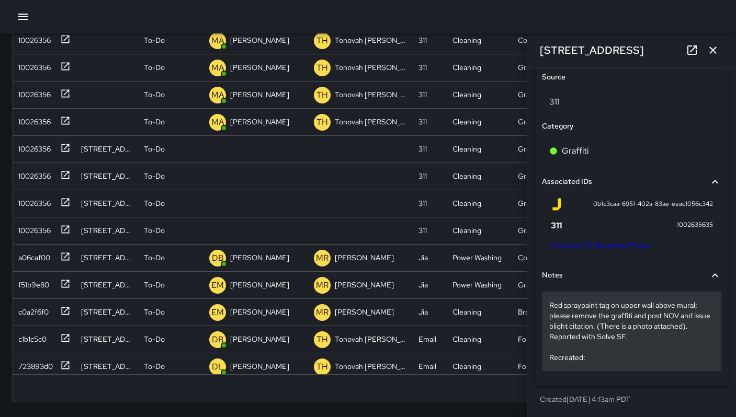
click at [612, 360] on p "Red spraypaint tag on upper wall above mural; please remove the graffiti and po…" at bounding box center [631, 331] width 165 height 63
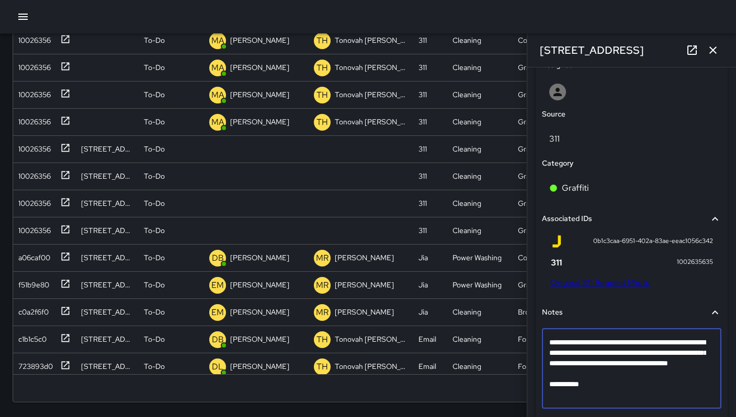
click at [603, 397] on textarea "**********" at bounding box center [627, 368] width 157 height 63
type textarea "**********"
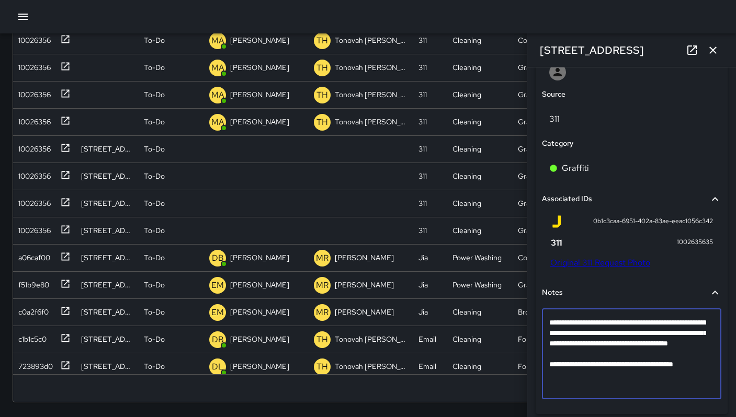
scroll to position [605, 0]
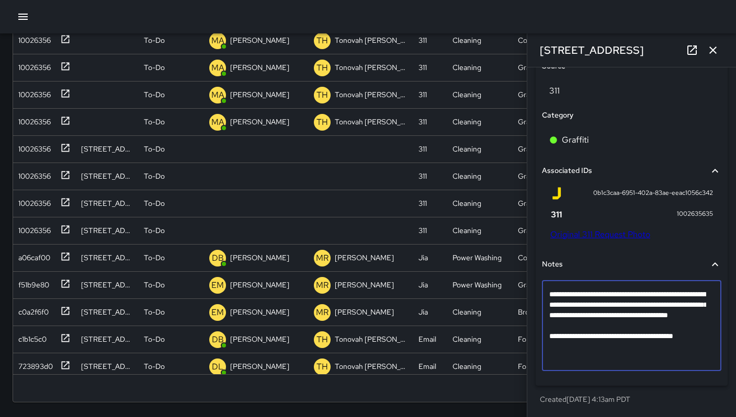
click at [668, 403] on p "Created 9/18/2025, 4:13am PDT" at bounding box center [632, 399] width 184 height 10
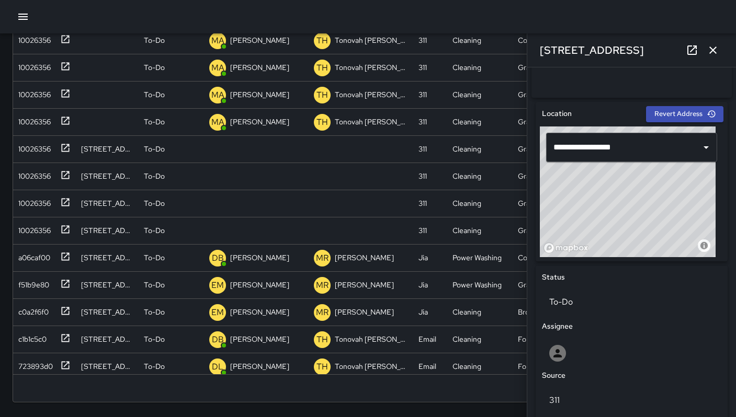
scroll to position [453, 0]
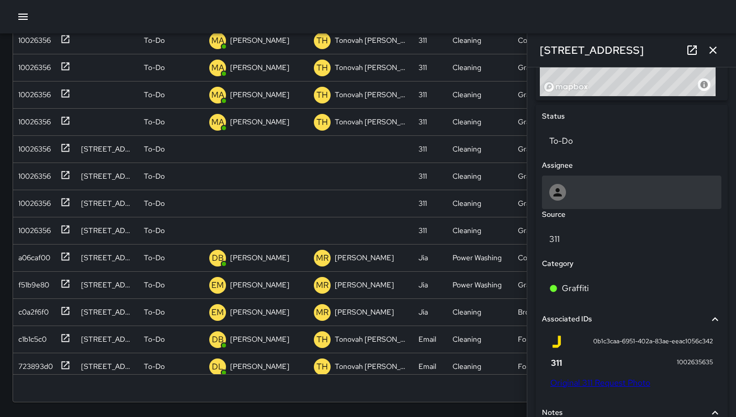
click at [583, 201] on div at bounding box center [631, 192] width 165 height 17
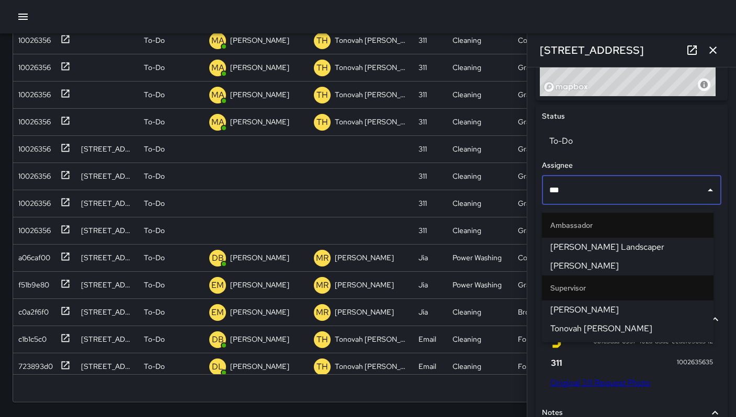
type input "****"
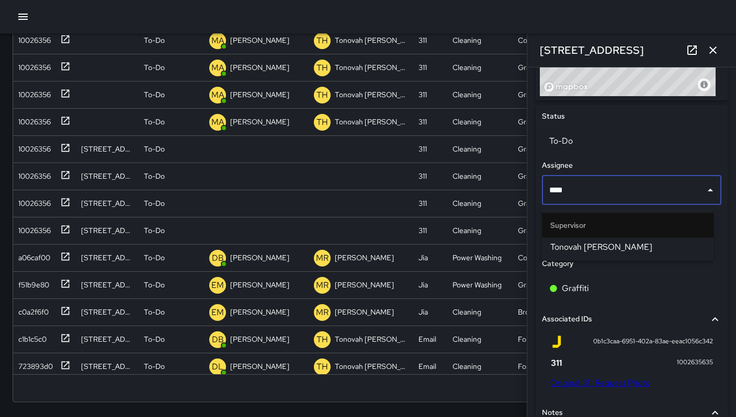
click at [588, 251] on span "Tonovah Hillman" at bounding box center [627, 247] width 155 height 13
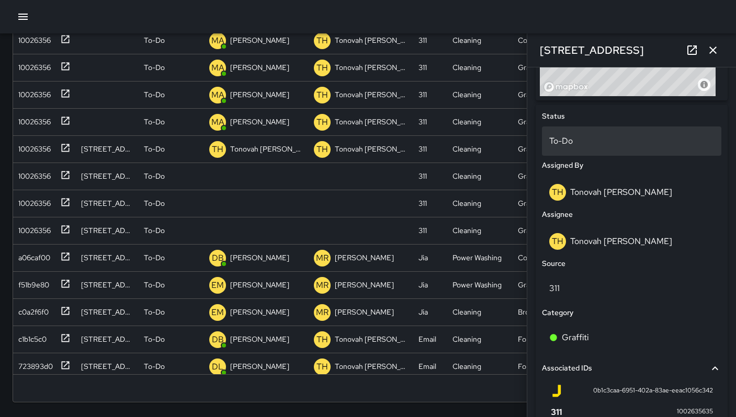
click at [579, 144] on p "To-Do" at bounding box center [631, 141] width 165 height 13
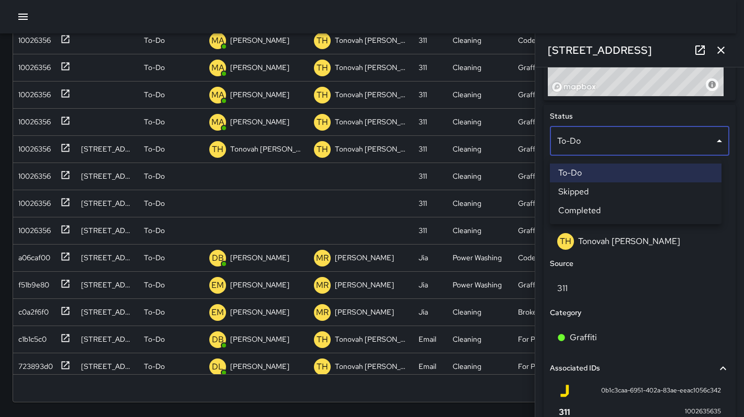
click at [589, 191] on li "Skipped" at bounding box center [636, 191] width 172 height 19
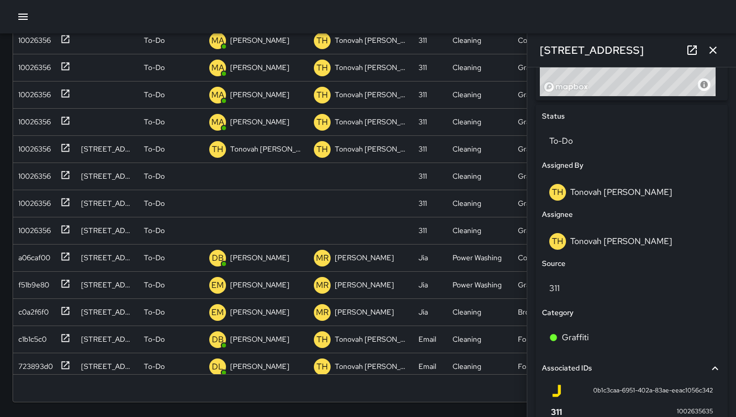
scroll to position [8, 8]
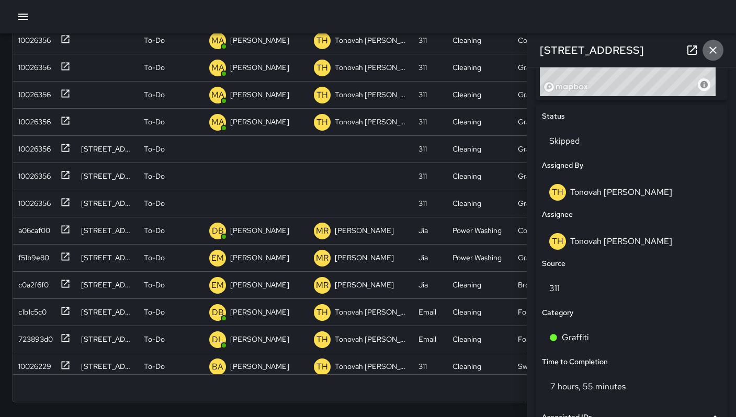
click at [716, 51] on icon "button" at bounding box center [712, 50] width 13 height 13
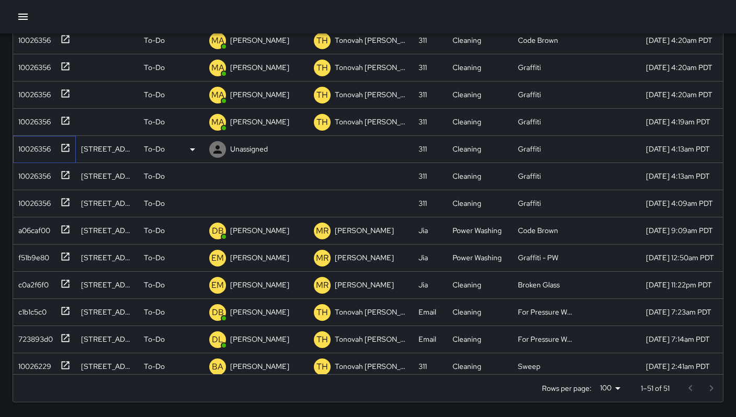
click at [43, 147] on div "10026356" at bounding box center [32, 147] width 37 height 15
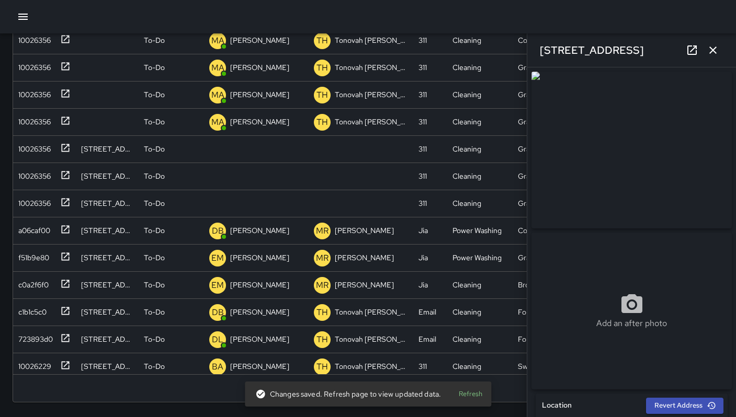
drag, startPoint x: 635, startPoint y: 49, endPoint x: 539, endPoint y: 50, distance: 96.7
click at [539, 50] on div "83 Sheridan Street" at bounding box center [631, 49] width 209 height 33
copy h6 "83 Sheridan Street"
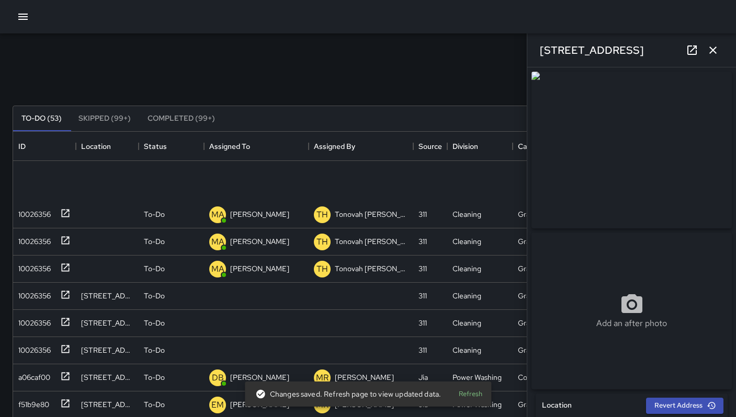
scroll to position [510, 0]
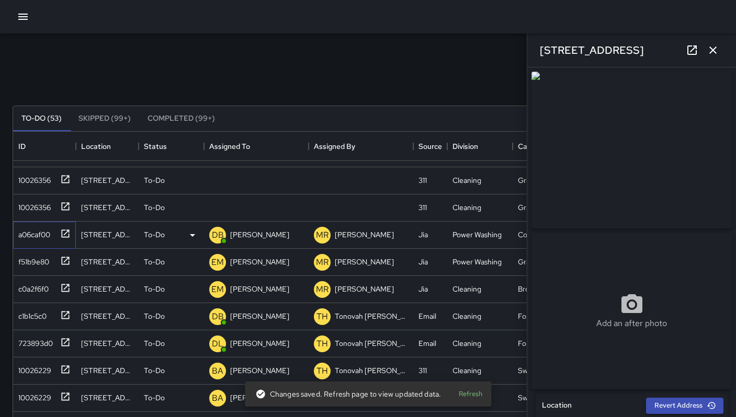
click at [40, 235] on div "a06caf00" at bounding box center [32, 232] width 36 height 15
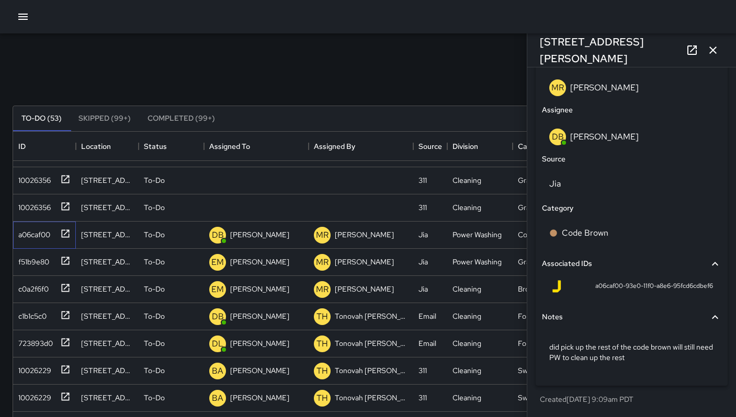
scroll to position [610, 0]
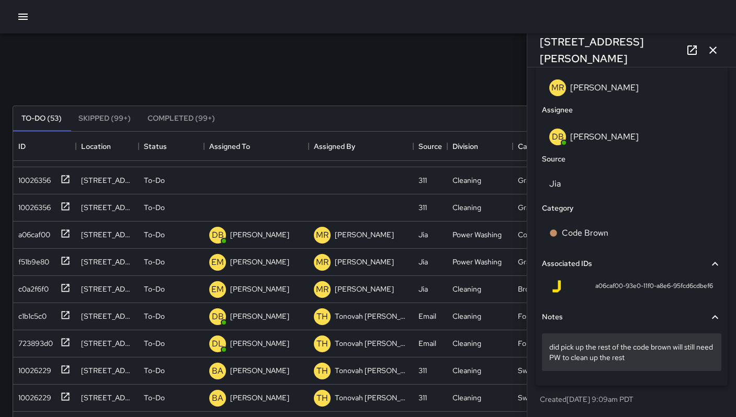
click at [650, 363] on div "did pick up the rest of the code brown will still need PW to clean up the rest" at bounding box center [631, 353] width 179 height 38
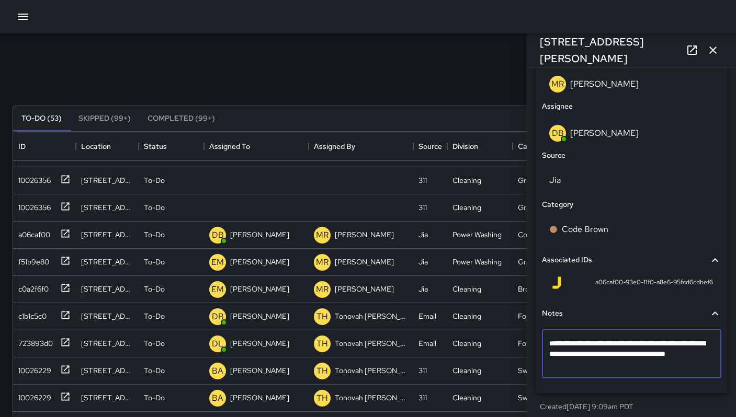
type textarea "**********"
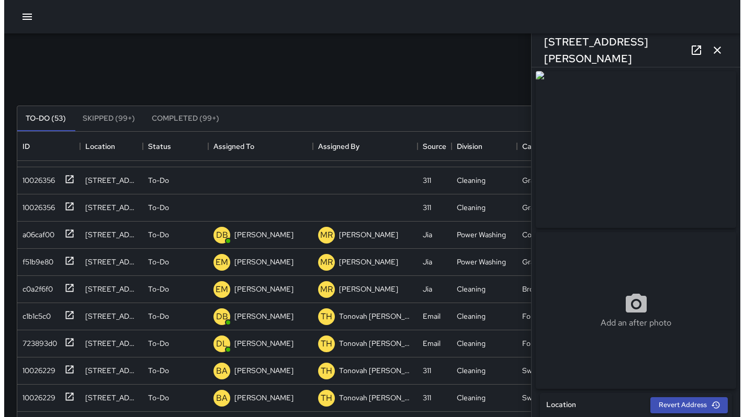
scroll to position [0, 0]
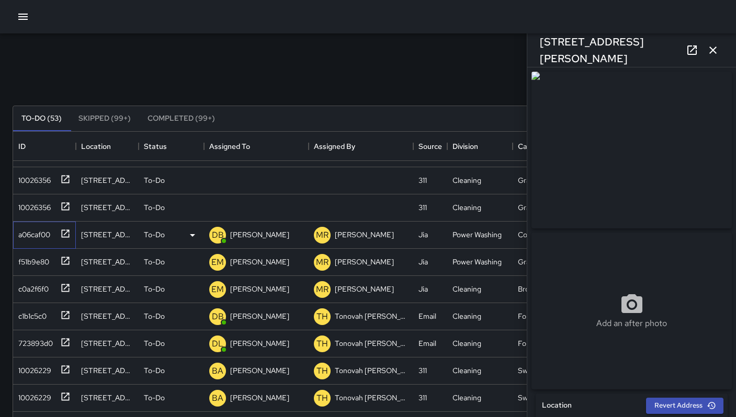
click at [39, 236] on div "a06caf00" at bounding box center [32, 232] width 36 height 15
click at [15, 21] on button "button" at bounding box center [23, 16] width 21 height 21
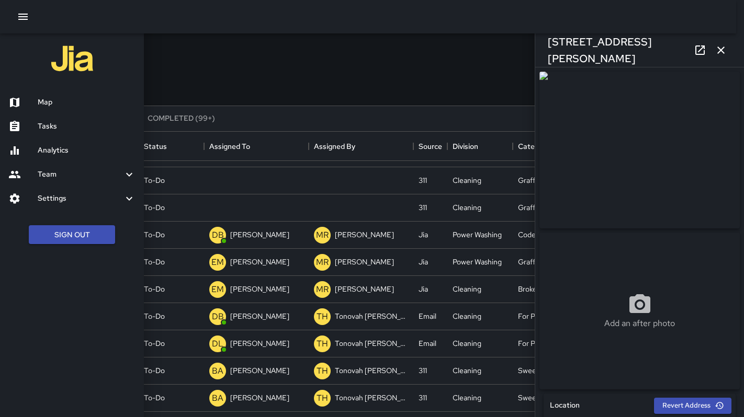
click at [52, 97] on h6 "Map" at bounding box center [87, 103] width 98 height 12
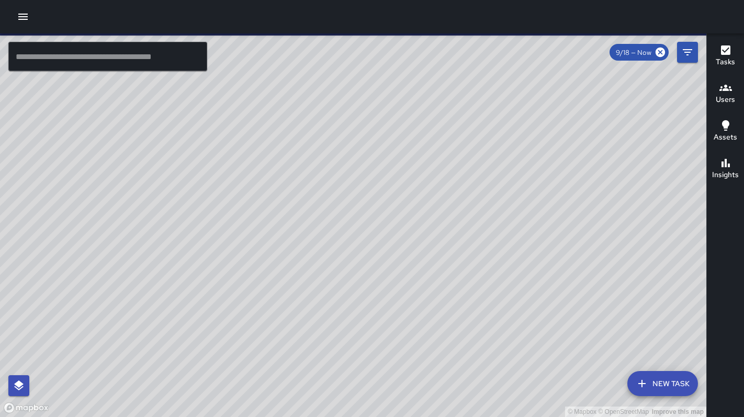
click at [41, 57] on input "text" at bounding box center [107, 56] width 199 height 29
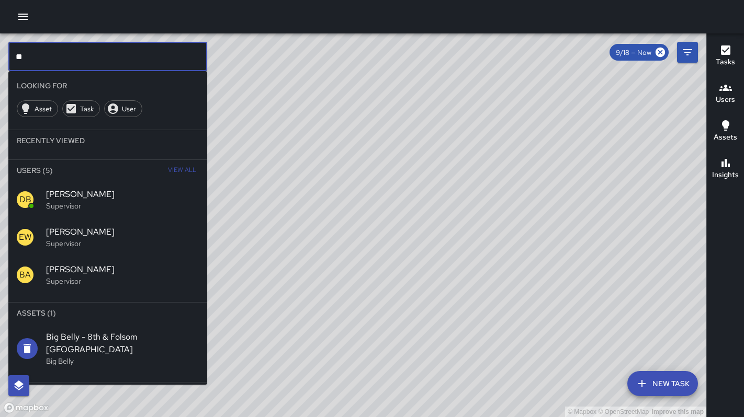
click at [65, 202] on p "Supervisor" at bounding box center [122, 206] width 153 height 10
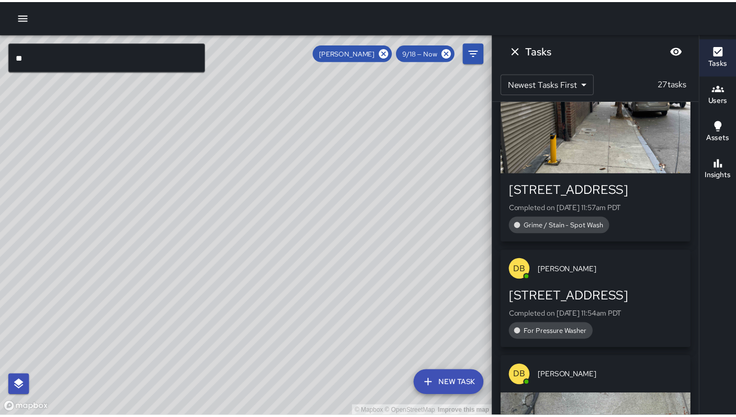
scroll to position [298, 0]
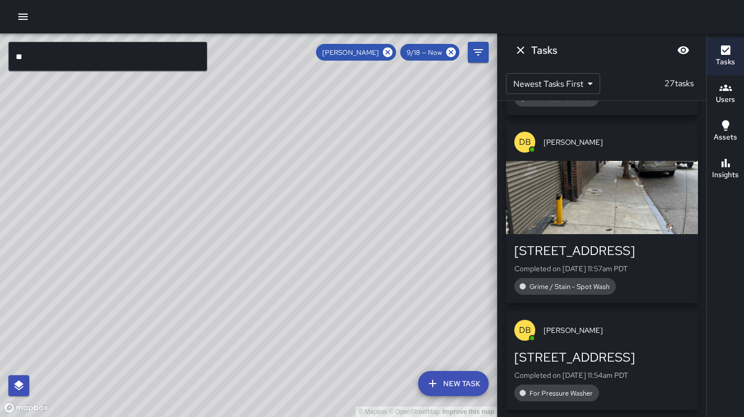
click at [566, 214] on div "button" at bounding box center [602, 197] width 192 height 73
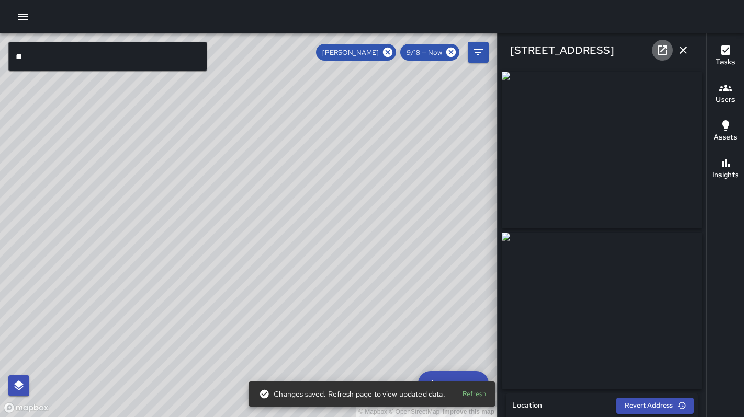
click at [660, 53] on icon at bounding box center [662, 50] width 13 height 13
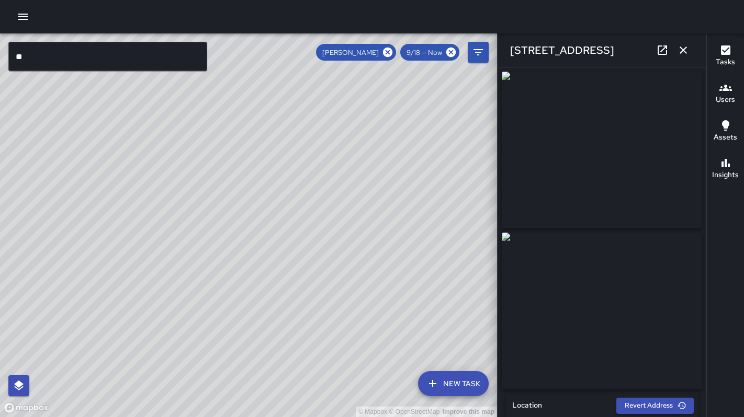
click at [659, 52] on icon at bounding box center [662, 50] width 13 height 13
click at [65, 67] on input "**" at bounding box center [107, 56] width 199 height 29
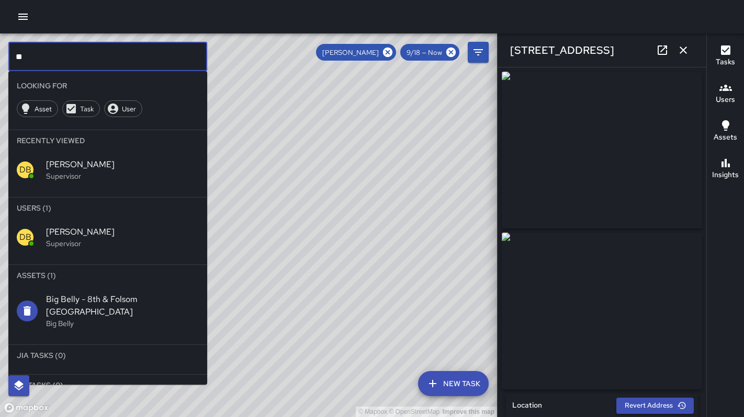
type input "*"
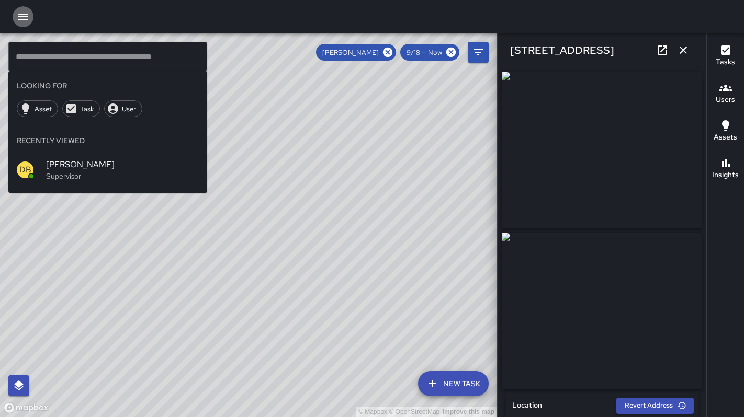
click at [22, 19] on icon "button" at bounding box center [22, 17] width 9 height 6
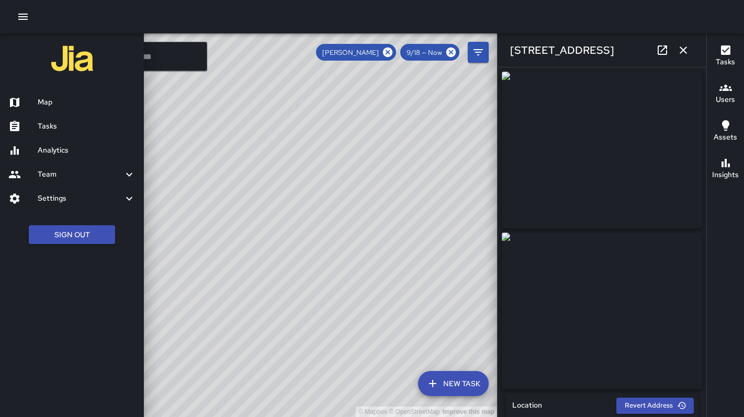
click at [47, 127] on h6 "Tasks" at bounding box center [87, 127] width 98 height 12
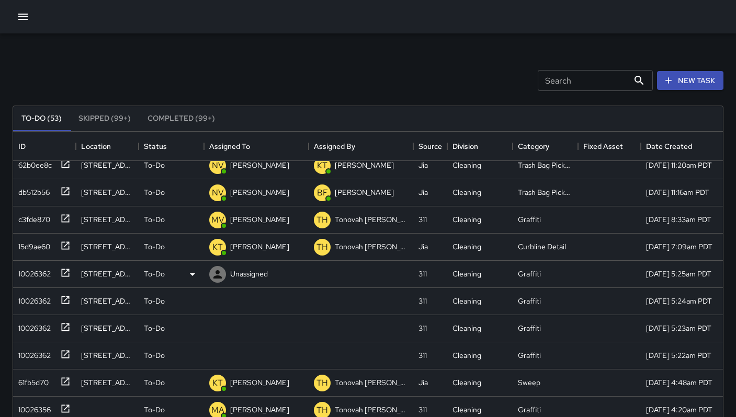
scroll to position [90, 0]
click at [22, 281] on div "10026362" at bounding box center [44, 274] width 63 height 27
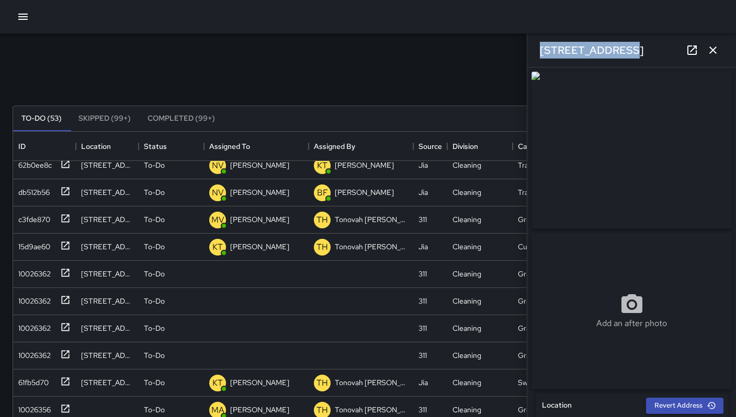
drag, startPoint x: 620, startPoint y: 51, endPoint x: 536, endPoint y: 48, distance: 83.7
click at [530, 50] on div "405 10th Street" at bounding box center [631, 49] width 209 height 33
copy h6 "405 10th Street"
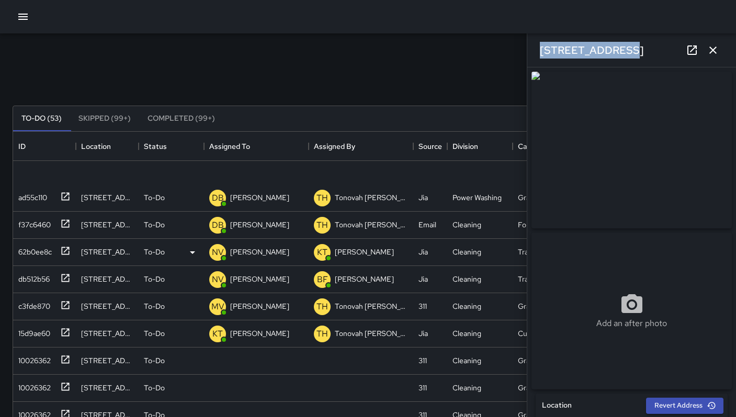
scroll to position [0, 0]
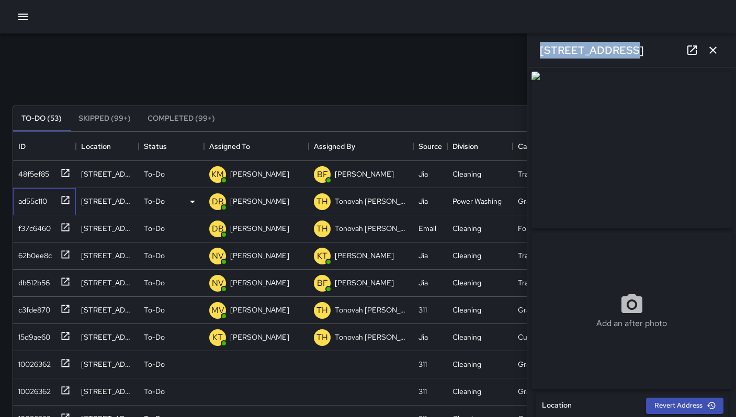
click at [16, 201] on div "ad55c110" at bounding box center [30, 199] width 33 height 15
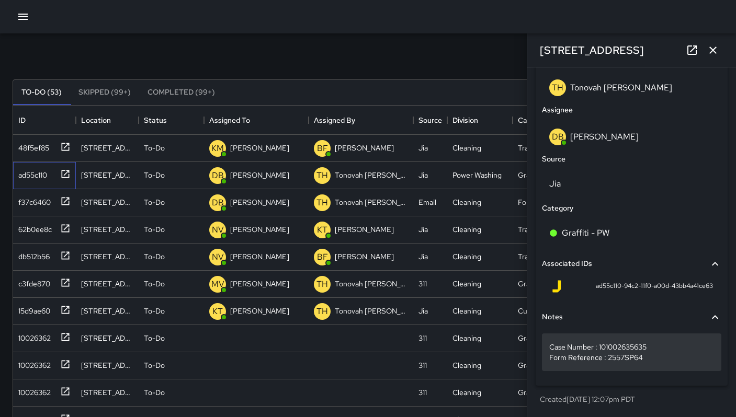
scroll to position [81, 0]
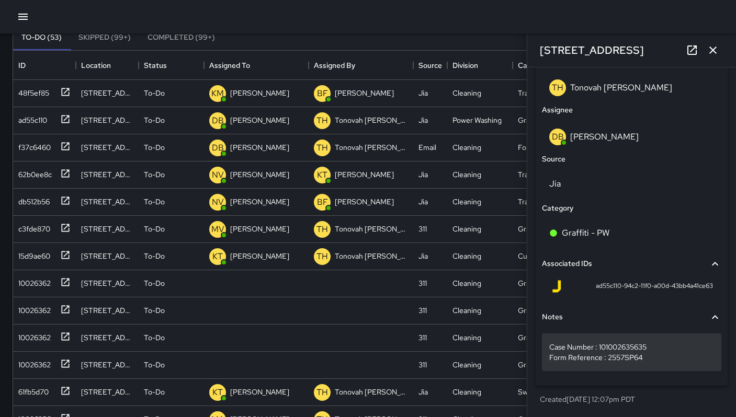
click at [646, 357] on p "Case Number : 101002635635 Form Reference : 2557SP64" at bounding box center [631, 352] width 165 height 21
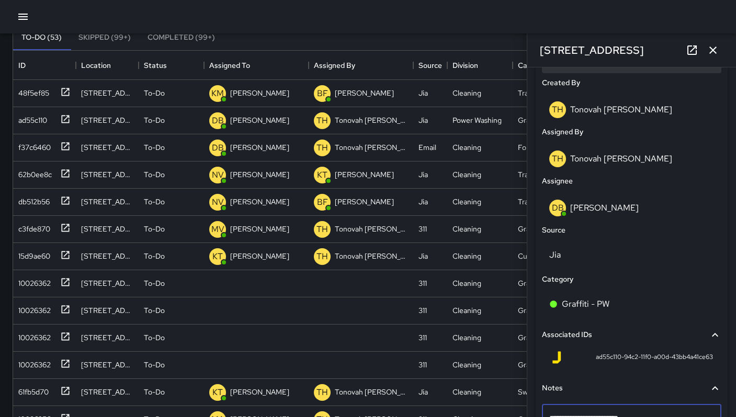
scroll to position [430, 0]
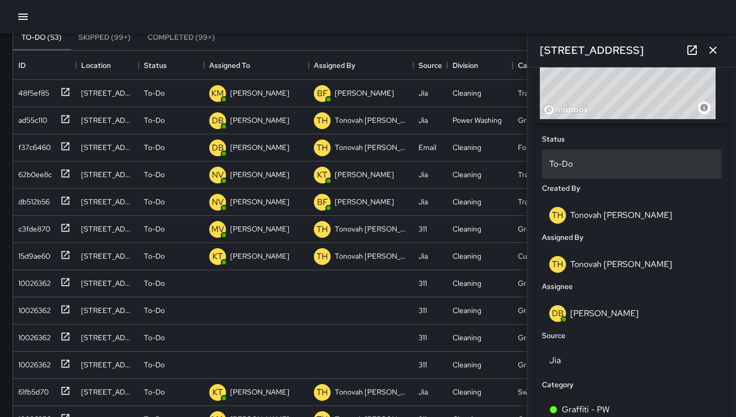
click at [580, 163] on p "To-Do" at bounding box center [631, 164] width 165 height 13
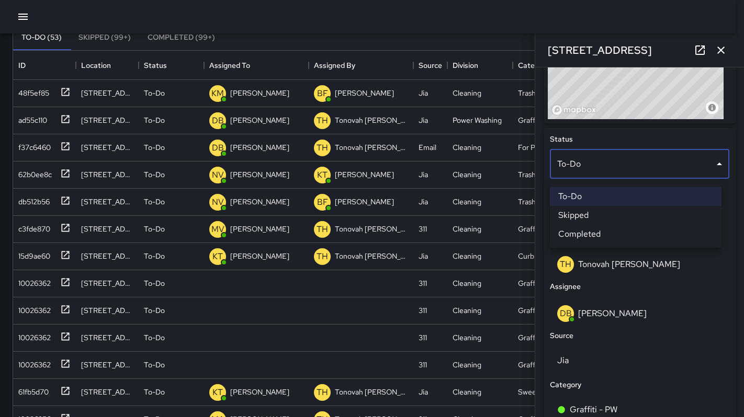
click at [580, 211] on li "Skipped" at bounding box center [636, 215] width 172 height 19
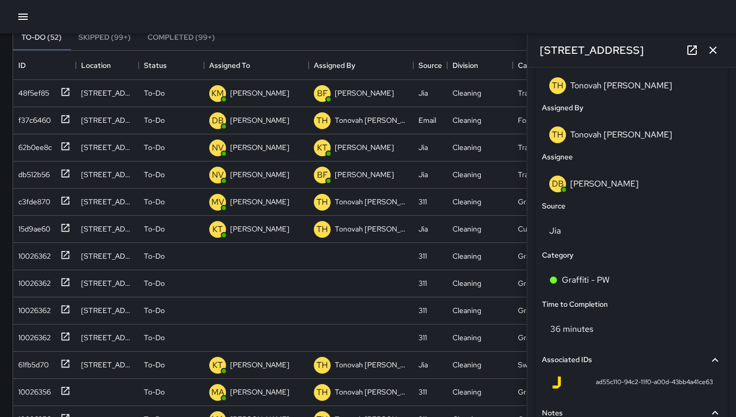
scroll to position [641, 0]
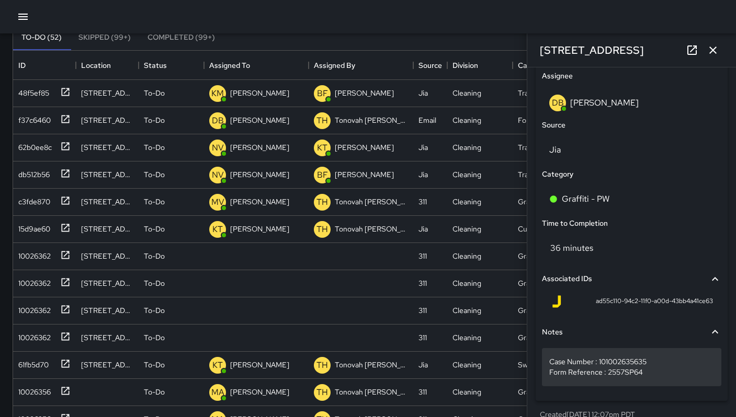
click at [654, 380] on div "Case Number : 101002635635 Form Reference : 2557SP64" at bounding box center [631, 367] width 179 height 38
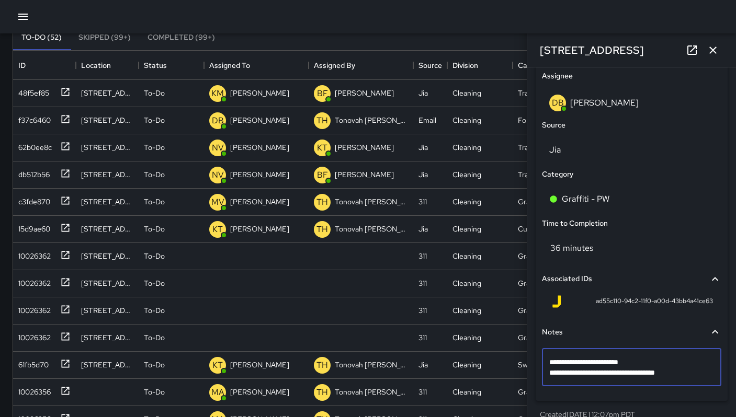
type textarea "**********"
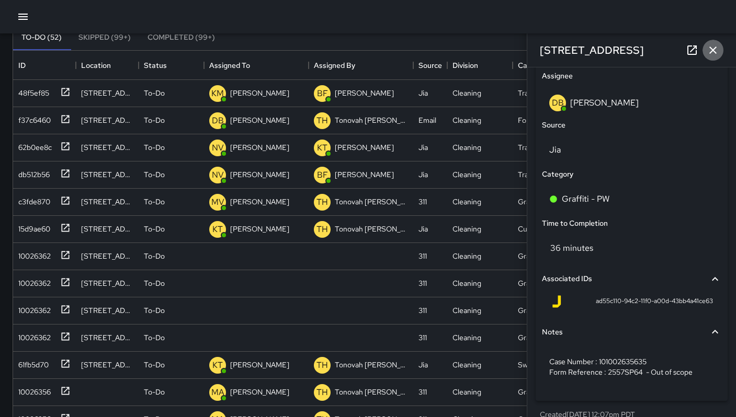
click at [713, 51] on icon "button" at bounding box center [712, 50] width 13 height 13
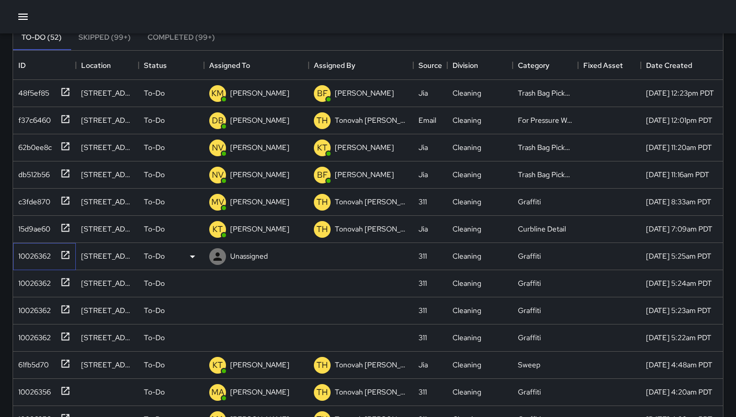
click at [31, 256] on div "10026362" at bounding box center [32, 254] width 37 height 15
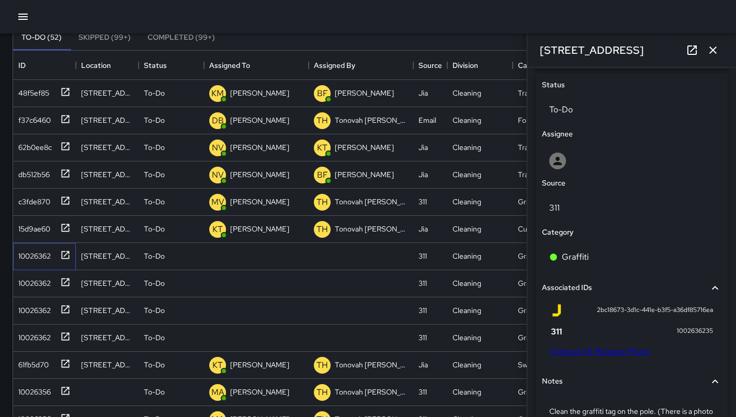
scroll to position [552, 0]
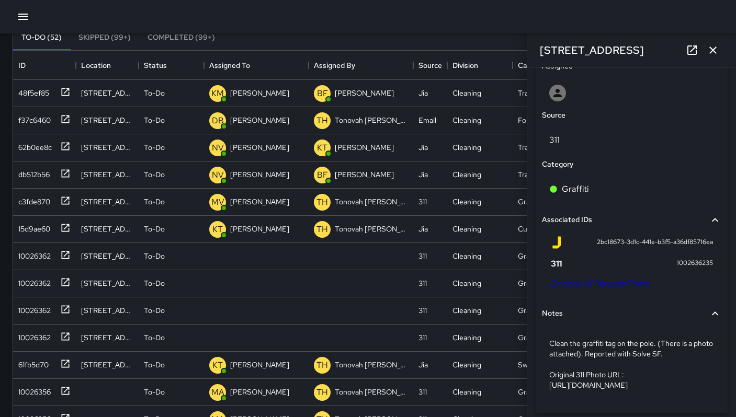
click at [620, 288] on link "Original 311 Request Photo" at bounding box center [600, 283] width 100 height 11
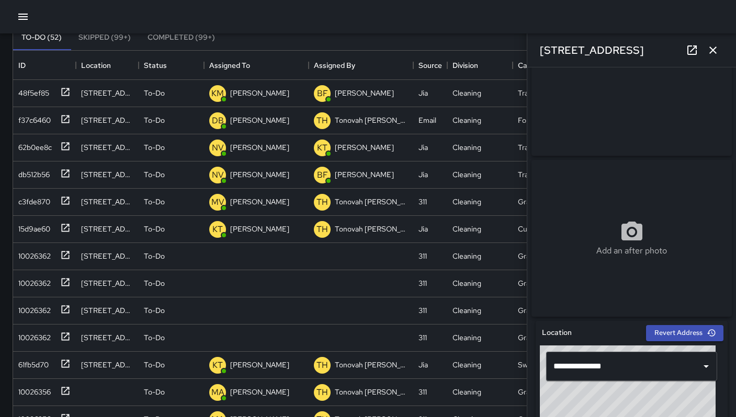
scroll to position [19, 0]
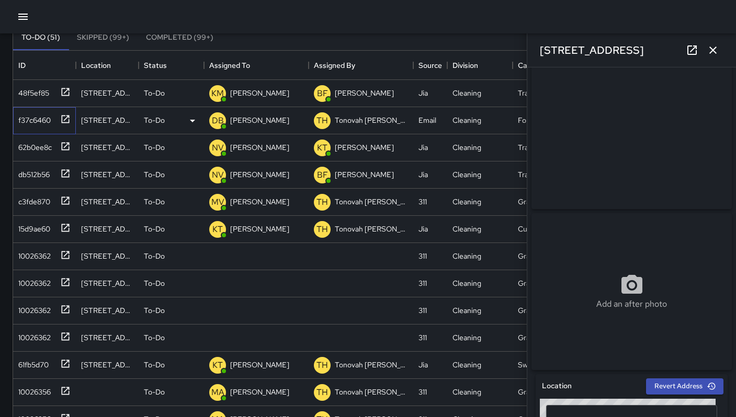
click at [33, 118] on div "f37c6460" at bounding box center [32, 118] width 37 height 15
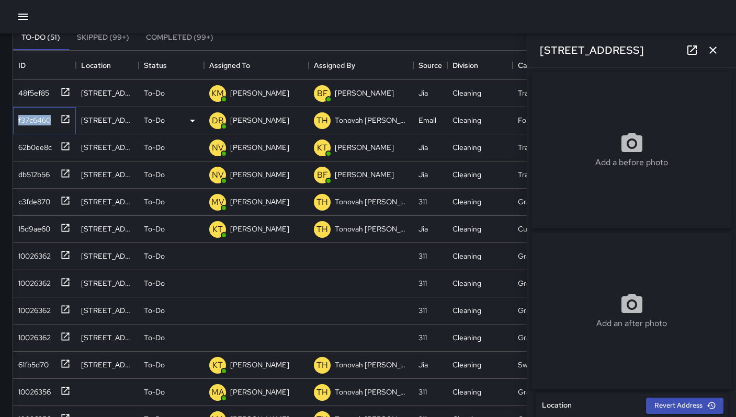
click at [34, 119] on div "f37c6460" at bounding box center [32, 118] width 37 height 15
click at [714, 53] on icon "button" at bounding box center [712, 50] width 13 height 13
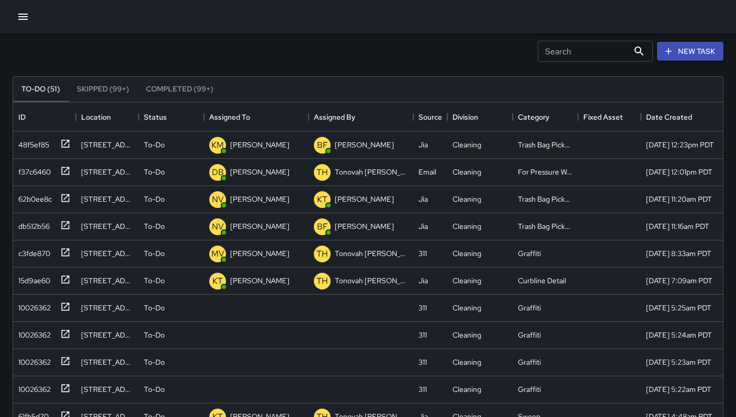
scroll to position [0, 0]
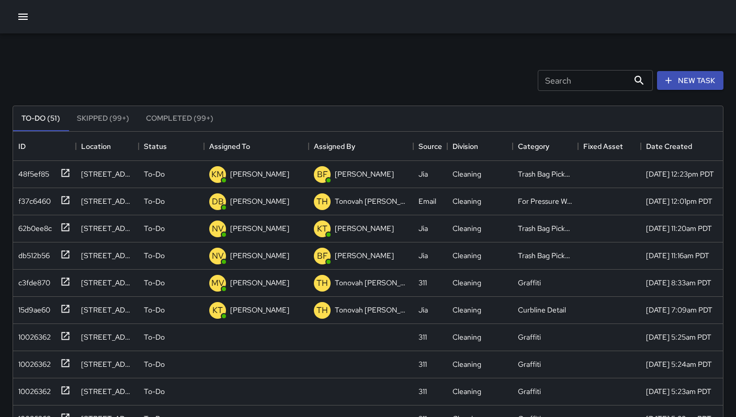
click at [561, 82] on input "Search" at bounding box center [583, 80] width 91 height 21
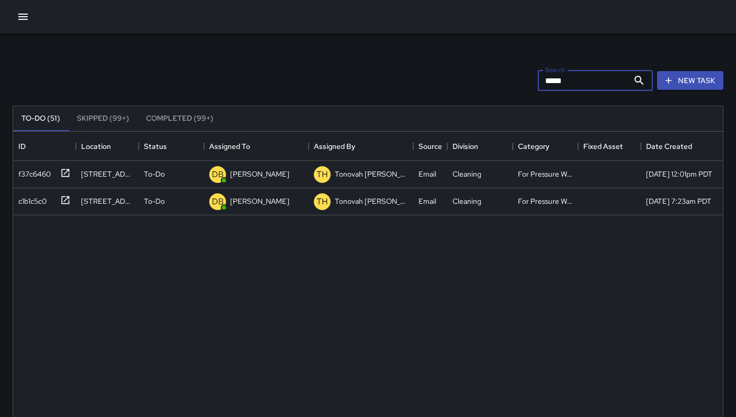
type input "******"
drag, startPoint x: 562, startPoint y: 78, endPoint x: 492, endPoint y: 75, distance: 70.1
click at [492, 75] on div "Search ****** Search New Task" at bounding box center [367, 80] width 715 height 54
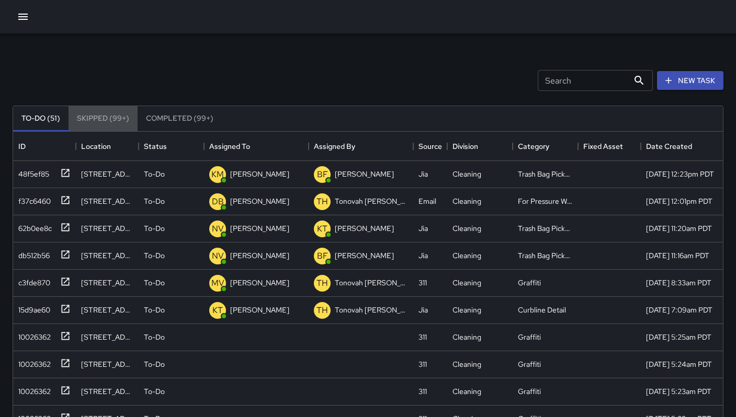
click at [109, 122] on button "Skipped (99+)" at bounding box center [102, 118] width 69 height 25
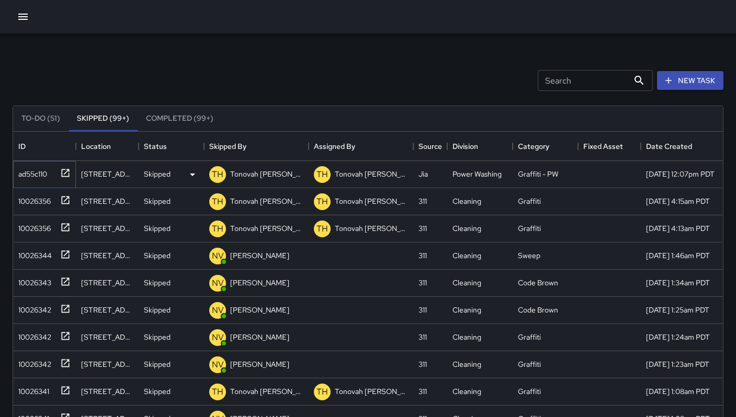
click at [41, 175] on div "ad55c110" at bounding box center [30, 172] width 33 height 15
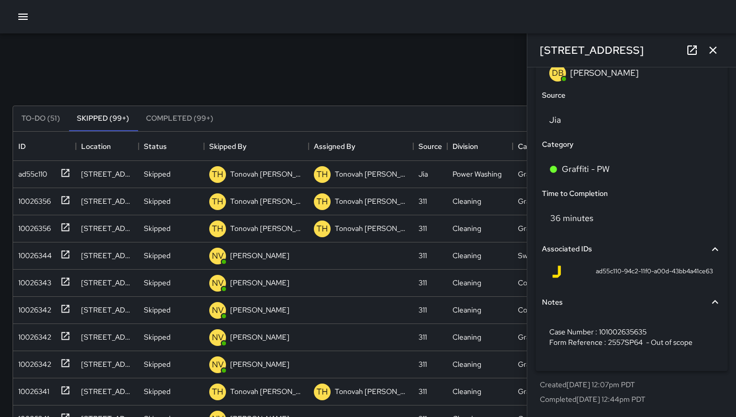
click at [708, 50] on icon "button" at bounding box center [712, 50] width 13 height 13
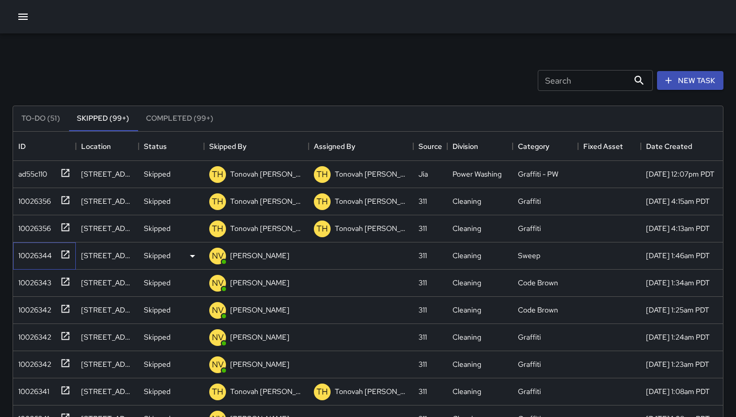
click at [31, 258] on div "10026344" at bounding box center [33, 253] width 38 height 15
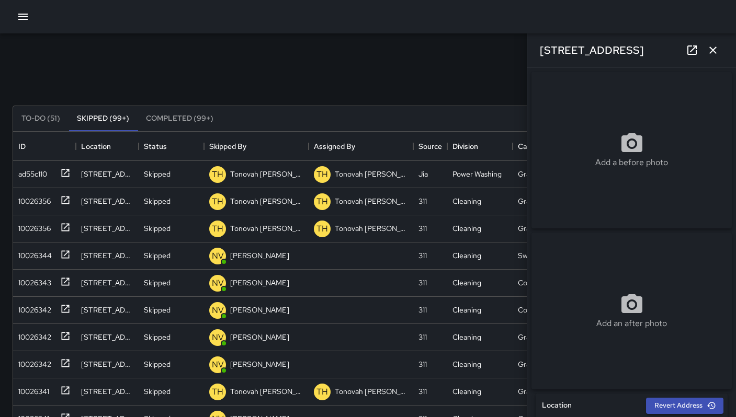
click at [329, 79] on div "Search Search New Task" at bounding box center [367, 80] width 715 height 54
click at [705, 50] on button "button" at bounding box center [712, 50] width 21 height 21
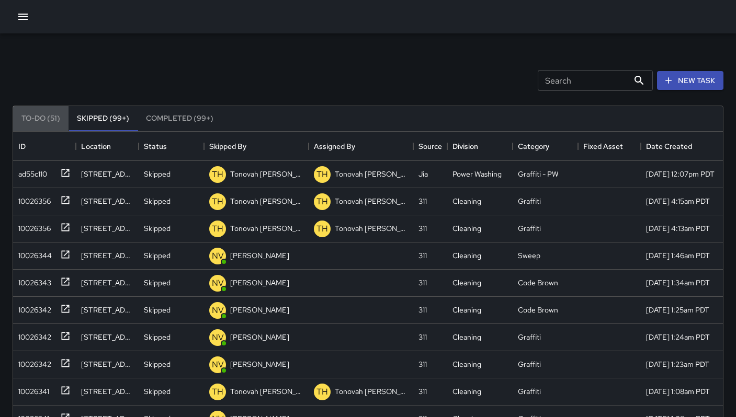
click at [52, 116] on button "To-Do (51)" at bounding box center [40, 118] width 55 height 25
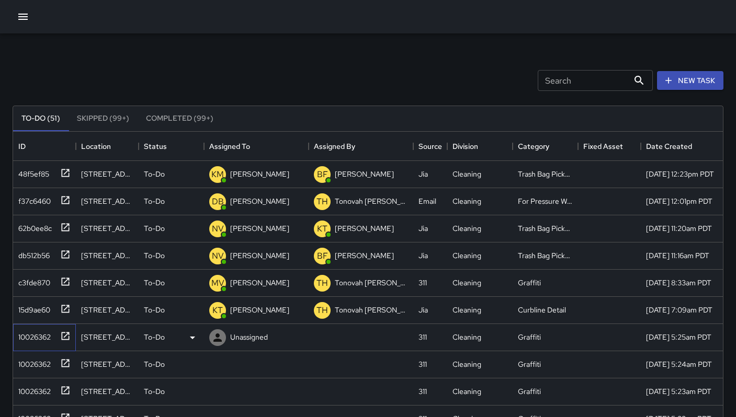
click at [28, 340] on div "10026362" at bounding box center [32, 335] width 37 height 15
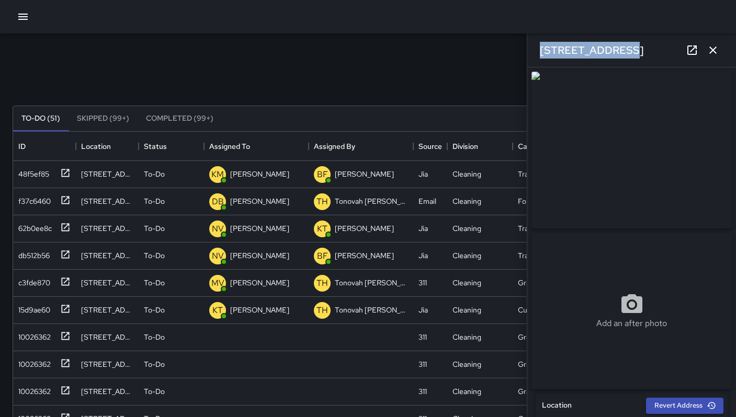
drag, startPoint x: 607, startPoint y: 49, endPoint x: 534, endPoint y: 45, distance: 73.3
click at [533, 45] on div "405 10th Street" at bounding box center [631, 49] width 209 height 33
copy h6 "405 10th Street"
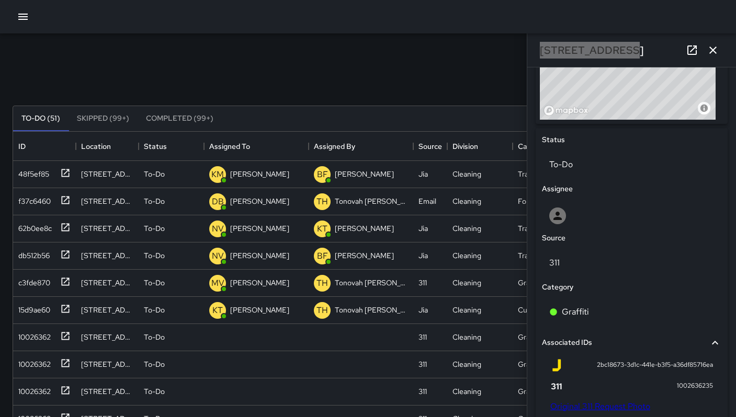
scroll to position [554, 0]
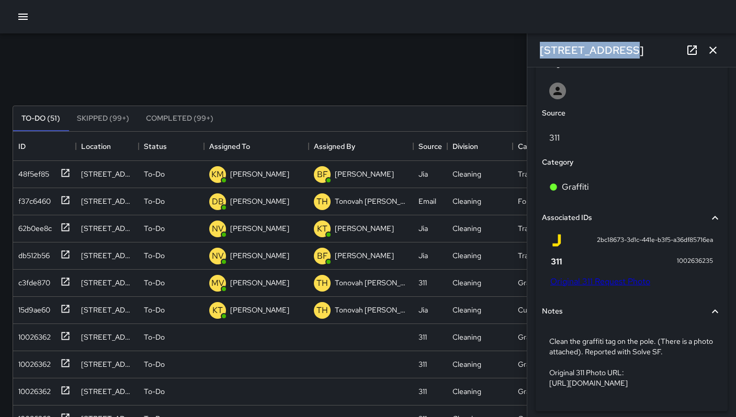
click at [593, 287] on link "Original 311 Request Photo" at bounding box center [600, 281] width 100 height 11
click at [579, 287] on link "Original 311 Request Photo" at bounding box center [600, 281] width 100 height 11
click at [0, 0] on div "Search Search New Task To-Do (51) Skipped (99+) Completed (99+) ID Location Sta…" at bounding box center [368, 309] width 736 height 618
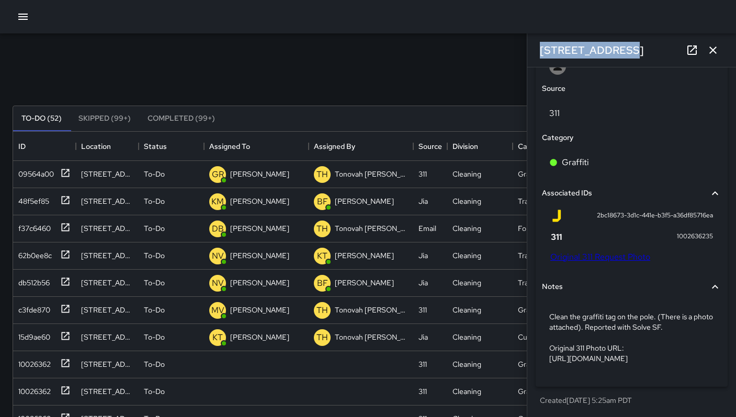
scroll to position [605, 0]
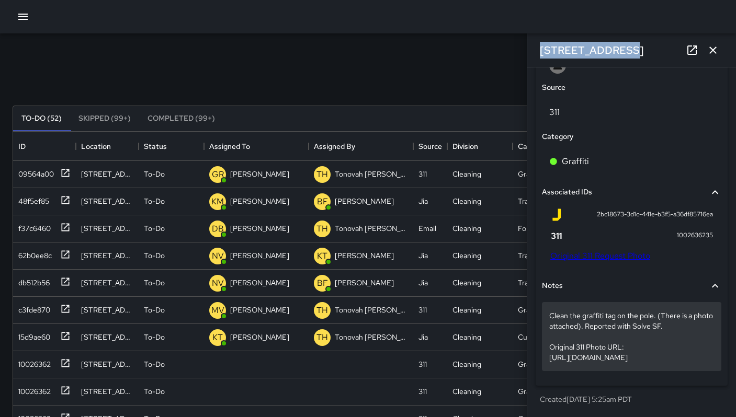
click at [543, 328] on div "Clean the graffiti tag on the pole. (There is a photo attached). Reported with …" at bounding box center [631, 336] width 179 height 69
click at [609, 340] on p "Clean the graffiti tag on the pole. (There is a photo attached). Reported with …" at bounding box center [631, 337] width 165 height 52
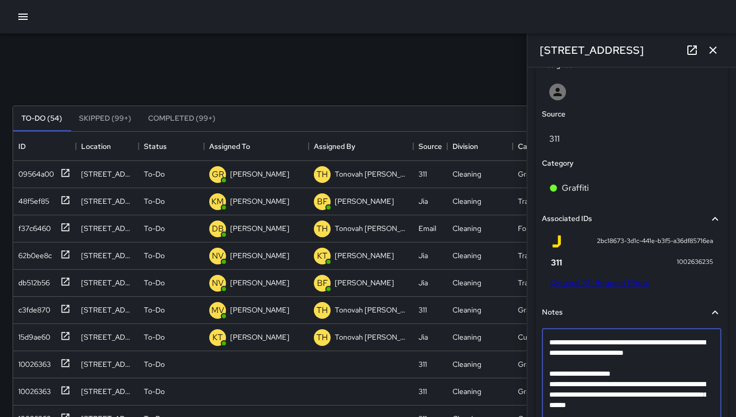
scroll to position [605, 0]
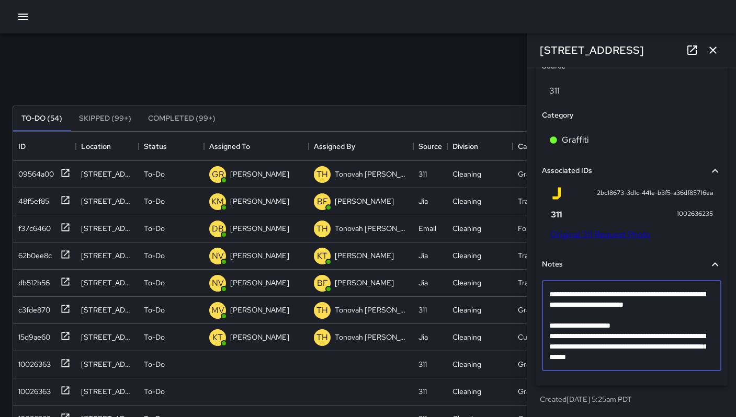
drag, startPoint x: 550, startPoint y: 379, endPoint x: 700, endPoint y: 417, distance: 154.3
click at [700, 417] on div "**********" at bounding box center [631, 242] width 209 height 350
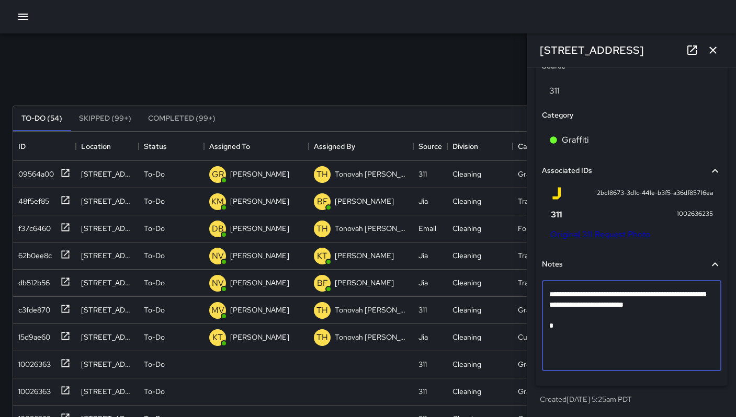
scroll to position [574, 0]
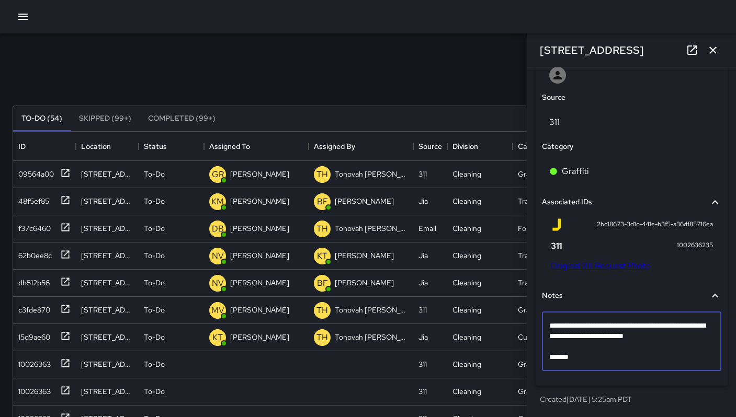
type textarea "**********"
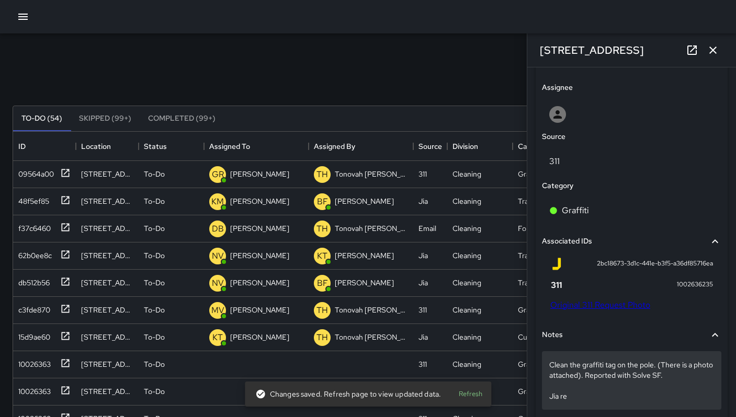
scroll to position [574, 0]
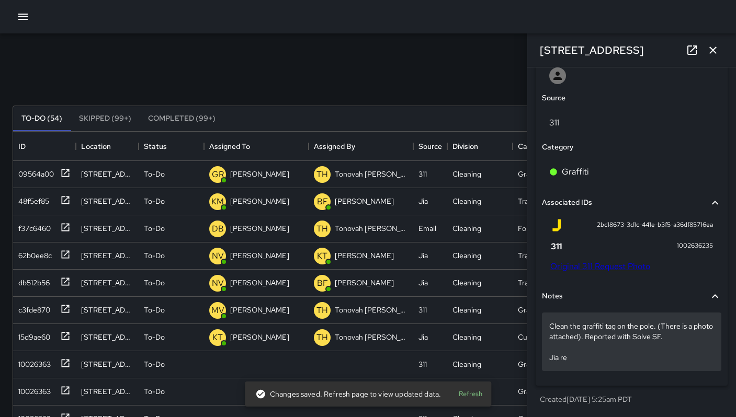
click at [584, 356] on p "Clean the graffiti tag on the pole. (There is a photo attached). Reported with …" at bounding box center [631, 342] width 165 height 42
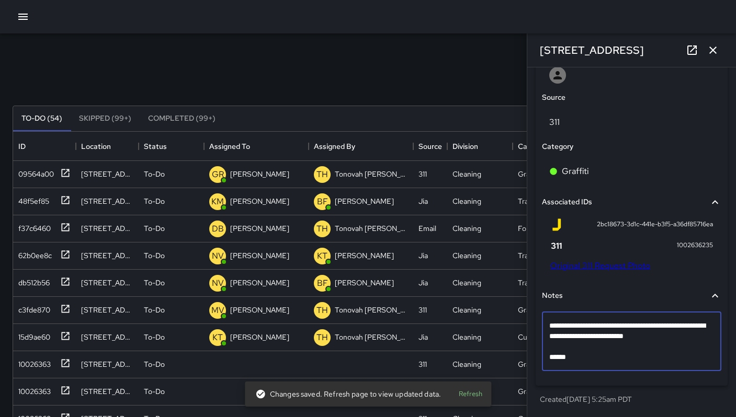
scroll to position [553, 0]
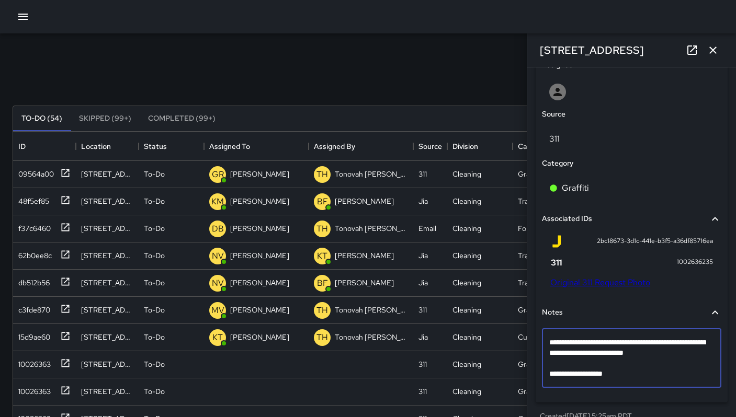
type textarea "**********"
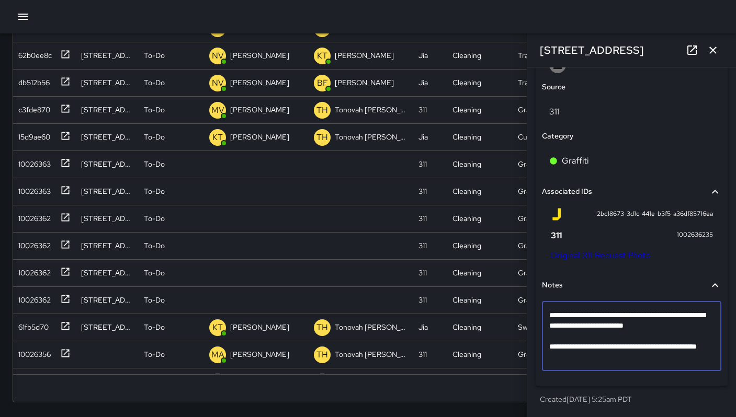
scroll to position [585, 0]
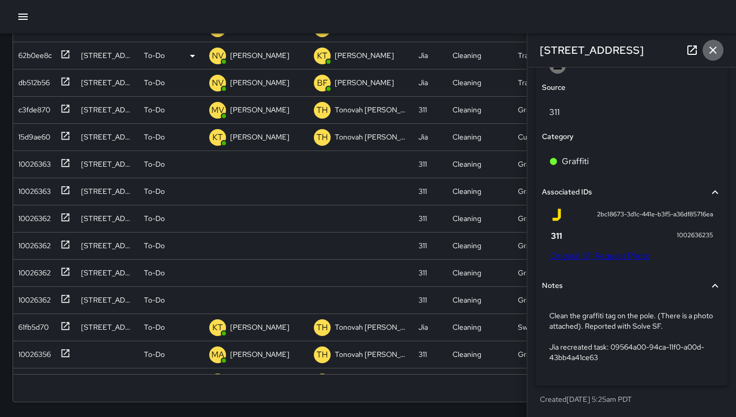
click at [710, 50] on icon "button" at bounding box center [712, 50] width 13 height 13
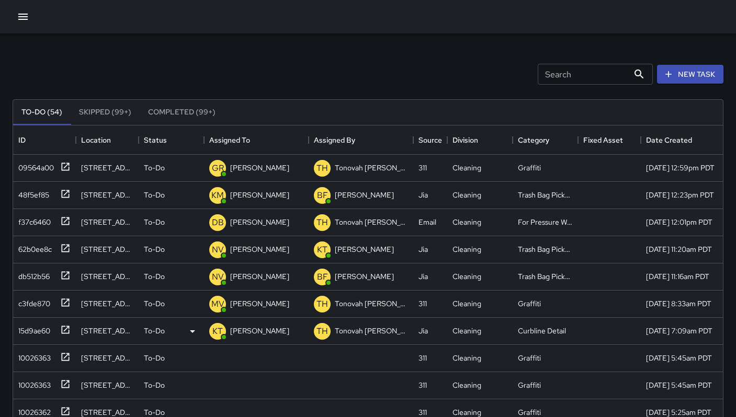
scroll to position [84, 0]
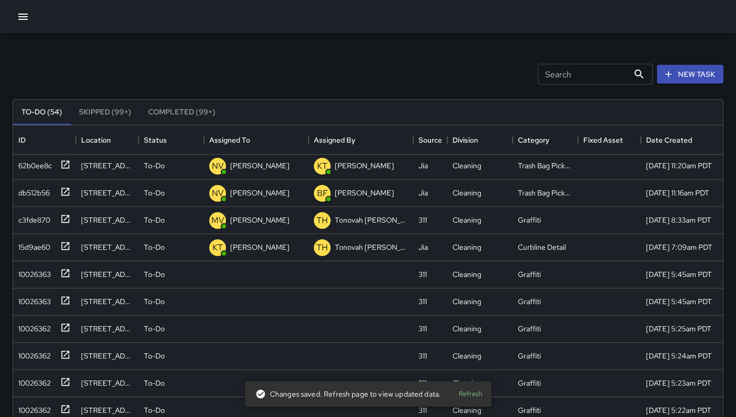
click at [99, 107] on button "Skipped (99+)" at bounding box center [105, 112] width 69 height 25
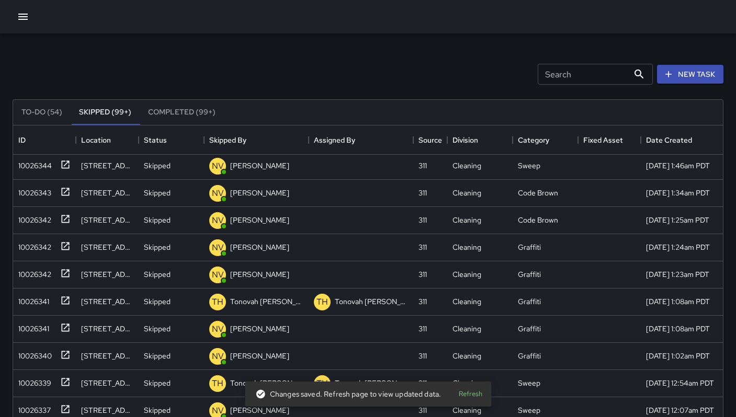
click at [51, 110] on button "To-Do (54)" at bounding box center [42, 112] width 58 height 25
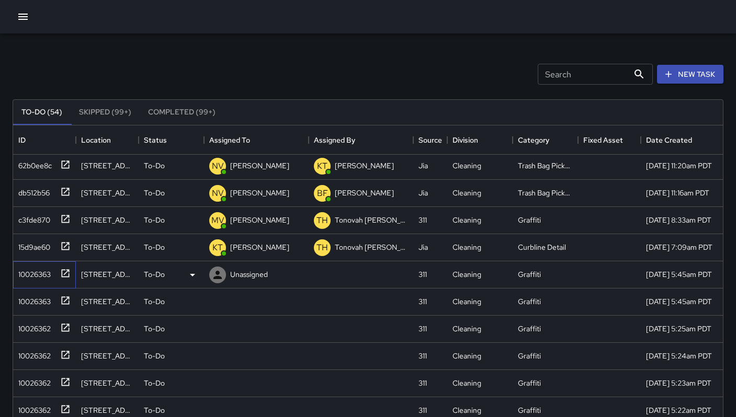
click at [37, 278] on div "10026363" at bounding box center [32, 272] width 37 height 15
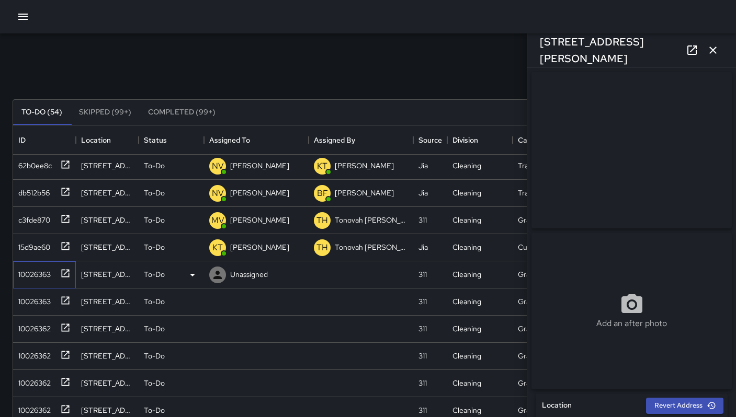
type input "**********"
click at [643, 51] on div "1244 Harrison Street" at bounding box center [631, 49] width 209 height 33
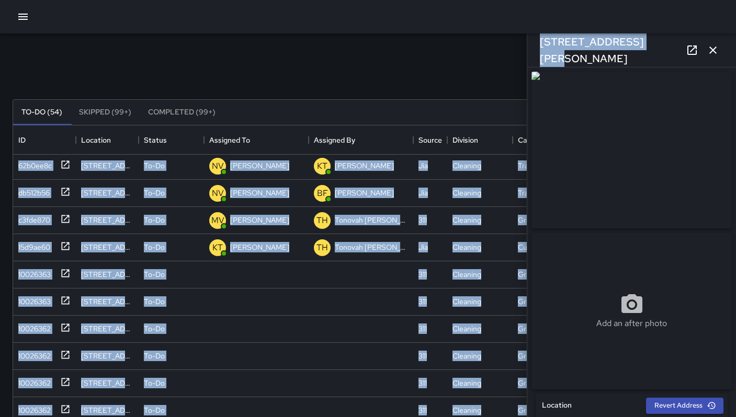
drag, startPoint x: 643, startPoint y: 50, endPoint x: 524, endPoint y: 44, distance: 118.8
click at [524, 44] on div "Search Search New Task To-Do (54) Skipped (99+) Completed (99+) ID Location Sta…" at bounding box center [368, 319] width 736 height 584
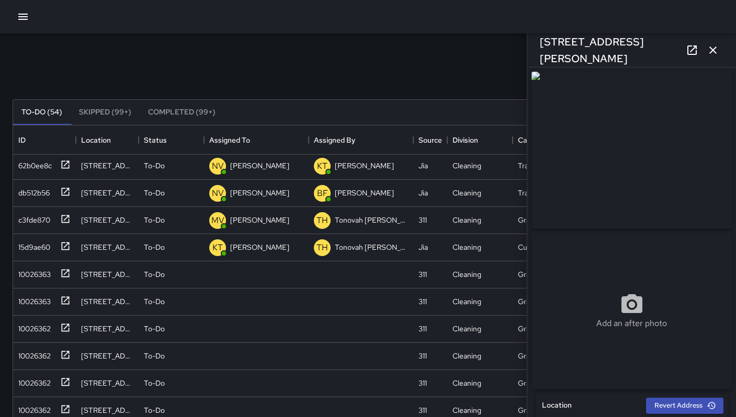
click at [461, 44] on div "Search Search New Task To-Do (54) Skipped (99+) Completed (99+) ID Location Sta…" at bounding box center [368, 319] width 736 height 584
drag, startPoint x: 646, startPoint y: 51, endPoint x: 528, endPoint y: 47, distance: 118.2
click at [528, 47] on div "1244 Harrison Street" at bounding box center [631, 49] width 209 height 33
copy h6 "1244 Harrison Street"
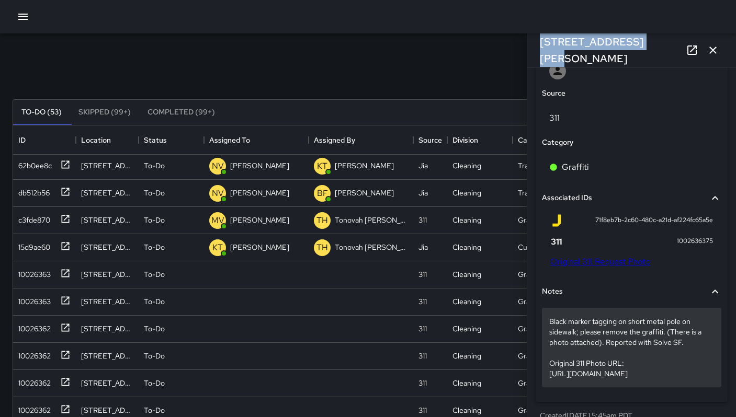
scroll to position [615, 0]
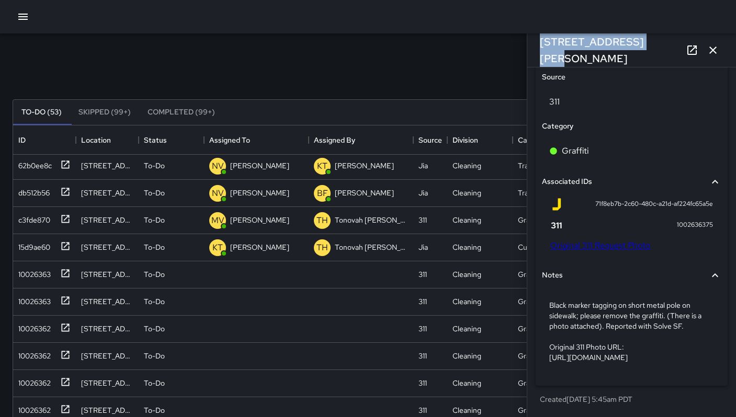
click at [590, 240] on link "Original 311 Request Photo" at bounding box center [600, 245] width 100 height 11
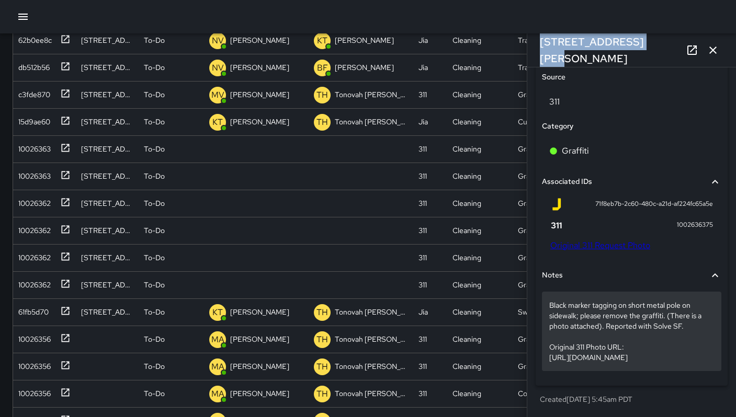
scroll to position [200, 0]
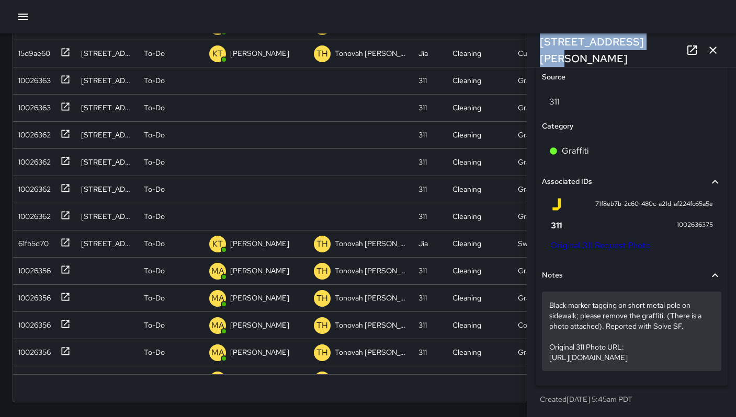
drag, startPoint x: 547, startPoint y: 329, endPoint x: 684, endPoint y: 369, distance: 143.1
click at [684, 369] on div "Black marker tagging on short metal pole on sidewalk; please remove the graffit…" at bounding box center [631, 331] width 179 height 79
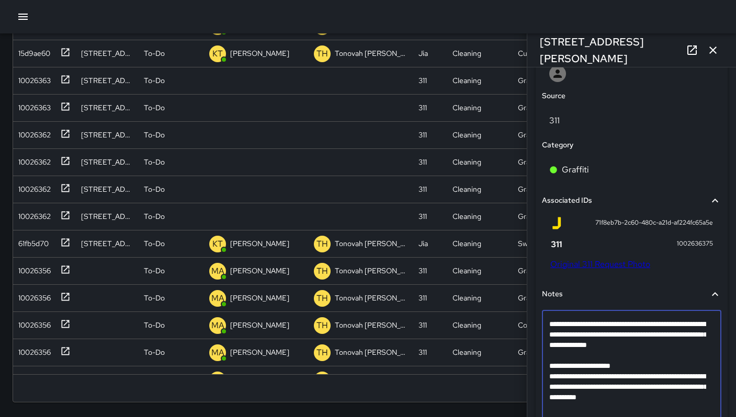
scroll to position [582, 0]
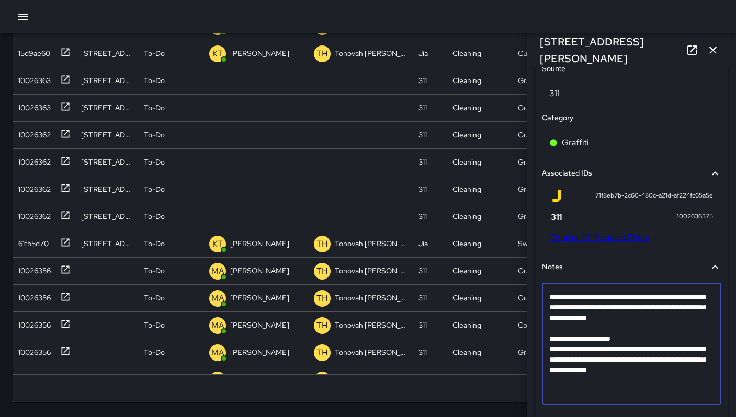
drag, startPoint x: 550, startPoint y: 360, endPoint x: 619, endPoint y: 413, distance: 86.9
click at [619, 413] on div "**********" at bounding box center [631, 346] width 179 height 134
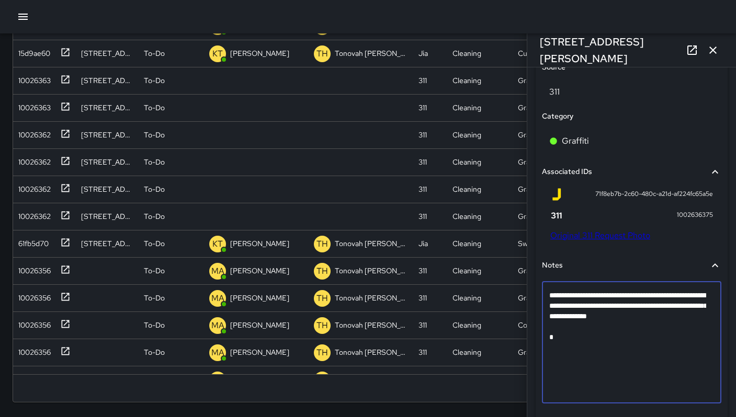
scroll to position [585, 0]
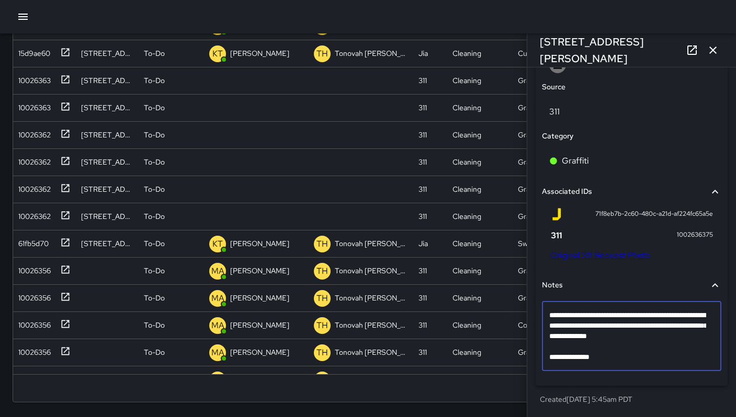
type textarea "**********"
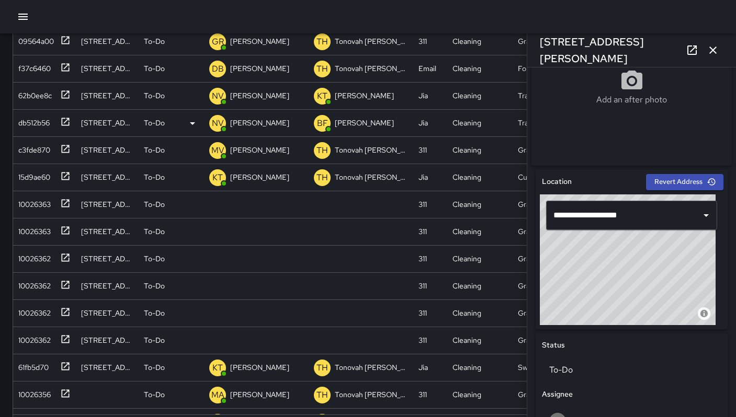
scroll to position [118, 0]
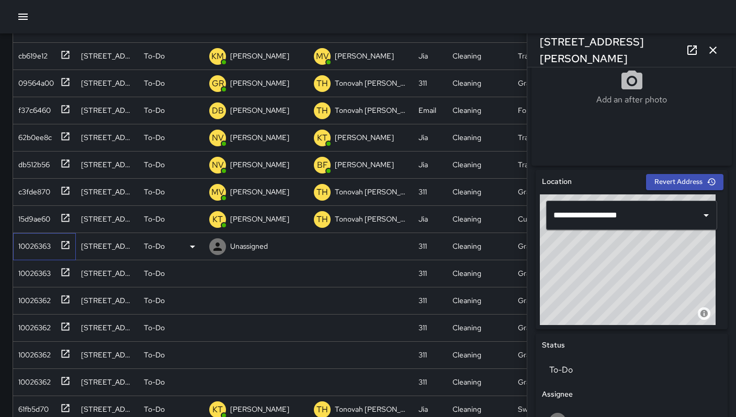
click at [42, 247] on div "10026363" at bounding box center [32, 244] width 37 height 15
drag, startPoint x: 642, startPoint y: 48, endPoint x: 531, endPoint y: 45, distance: 111.4
click at [531, 45] on div "1244 Harrison Street" at bounding box center [631, 49] width 209 height 33
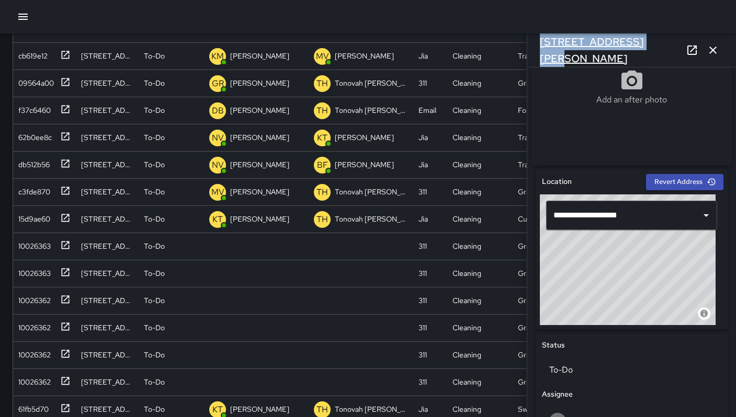
copy h6 "1244 Harrison Street"
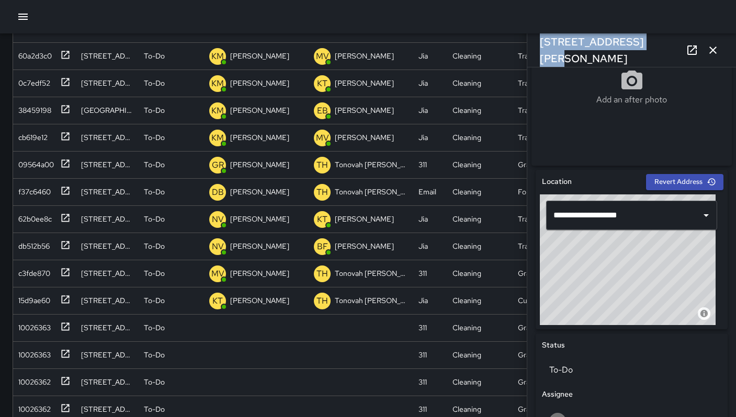
scroll to position [8, 8]
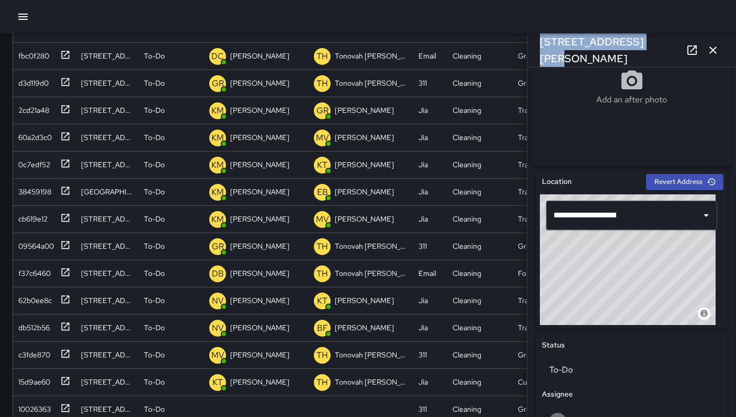
click at [20, 16] on icon "button" at bounding box center [23, 16] width 13 height 13
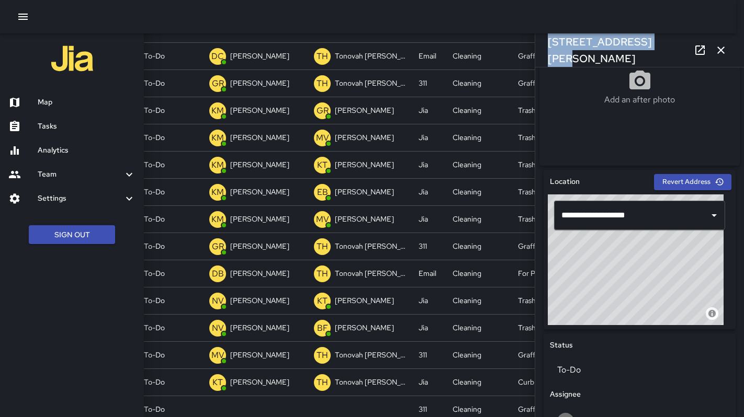
click at [56, 149] on h6 "Analytics" at bounding box center [87, 151] width 98 height 12
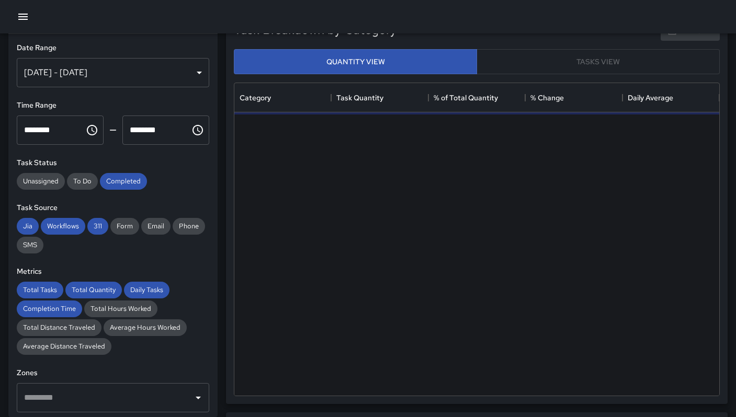
scroll to position [305, 477]
drag, startPoint x: 116, startPoint y: 185, endPoint x: 114, endPoint y: 194, distance: 9.6
click at [116, 185] on span "Completed" at bounding box center [123, 181] width 47 height 9
drag, startPoint x: 72, startPoint y: 221, endPoint x: 75, endPoint y: 225, distance: 6.0
click at [71, 222] on div "Workflows" at bounding box center [63, 226] width 44 height 17
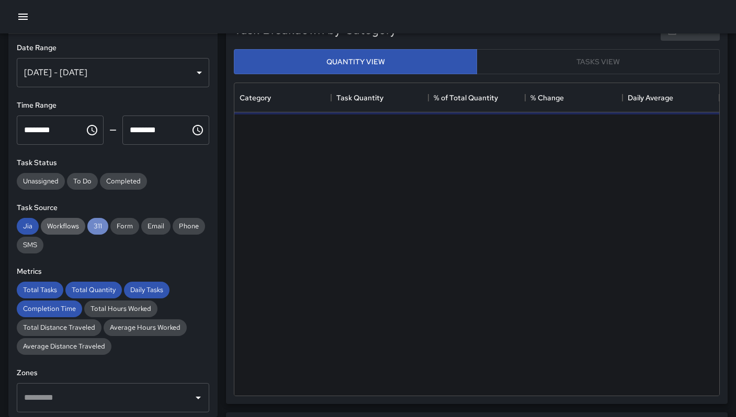
drag, startPoint x: 89, startPoint y: 230, endPoint x: 84, endPoint y: 229, distance: 5.8
click at [89, 230] on span "311" at bounding box center [97, 226] width 21 height 9
click at [33, 225] on span "Jia" at bounding box center [28, 226] width 22 height 9
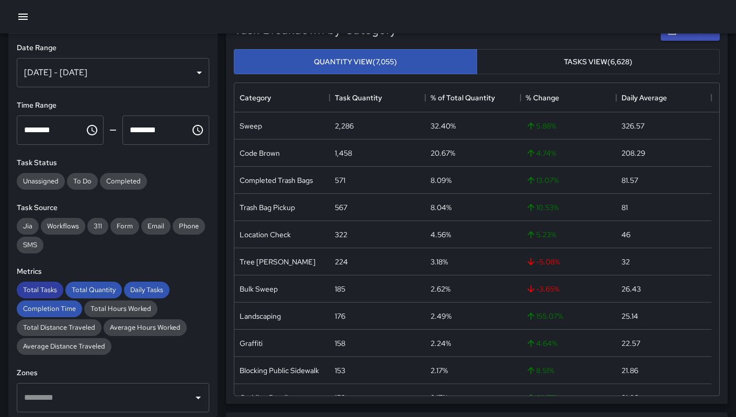
drag, startPoint x: 45, startPoint y: 285, endPoint x: 53, endPoint y: 288, distance: 7.8
click at [45, 286] on span "Total Tasks" at bounding box center [40, 289] width 47 height 9
drag, startPoint x: 82, startPoint y: 294, endPoint x: 109, endPoint y: 287, distance: 27.7
click at [83, 294] on div "Total Quantity" at bounding box center [93, 290] width 56 height 17
drag, startPoint x: 146, startPoint y: 288, endPoint x: 91, endPoint y: 298, distance: 55.7
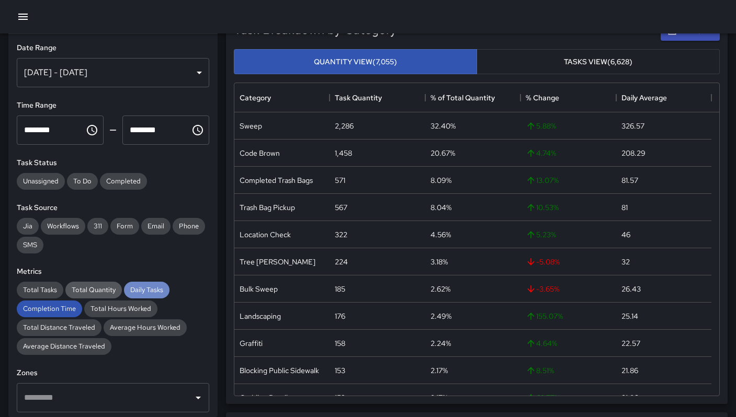
click at [146, 289] on span "Daily Tasks" at bounding box center [146, 289] width 45 height 9
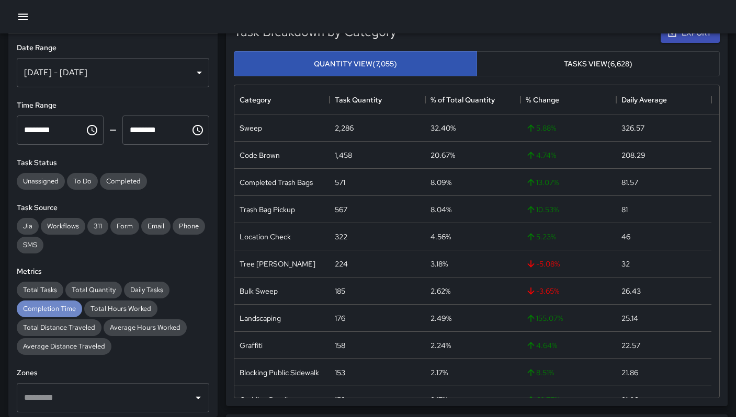
drag, startPoint x: 55, startPoint y: 306, endPoint x: 73, endPoint y: 275, distance: 35.3
click at [56, 306] on span "Completion Time" at bounding box center [49, 308] width 65 height 9
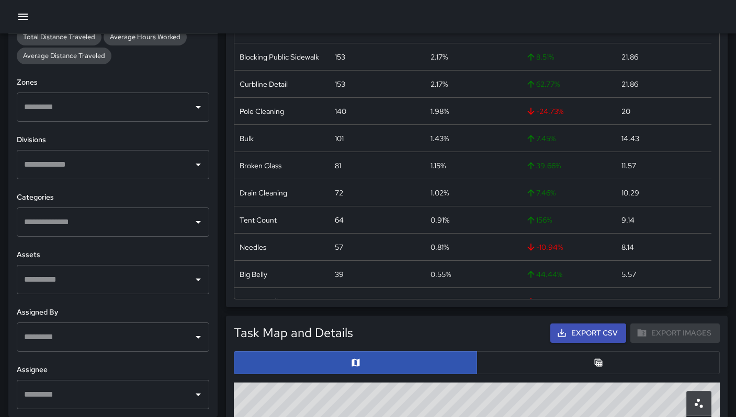
scroll to position [218, 0]
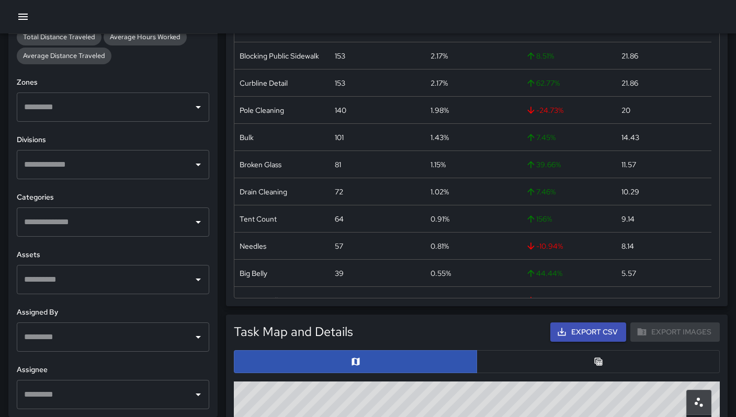
click at [499, 364] on button "button" at bounding box center [597, 361] width 243 height 23
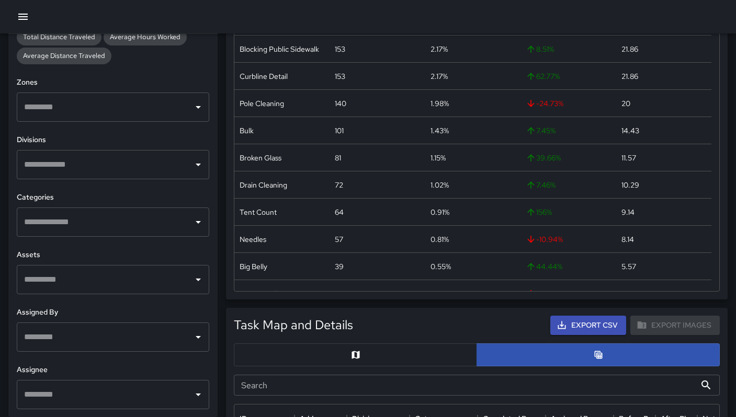
scroll to position [299, 0]
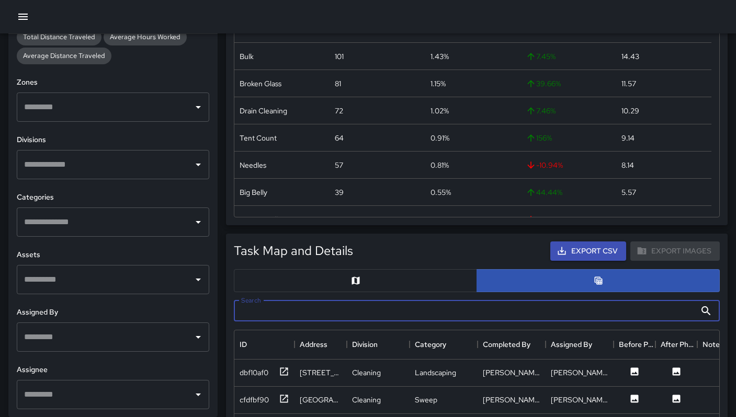
click at [328, 314] on input "Search" at bounding box center [465, 311] width 462 height 21
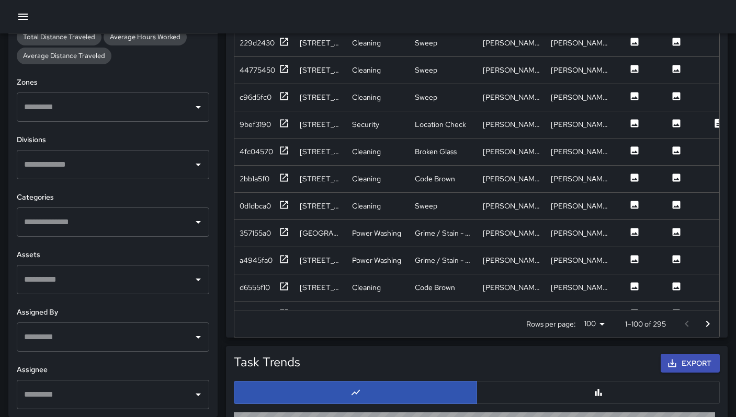
scroll to position [518, 0]
click at [252, 184] on div "2bb1a5f0" at bounding box center [254, 179] width 30 height 10
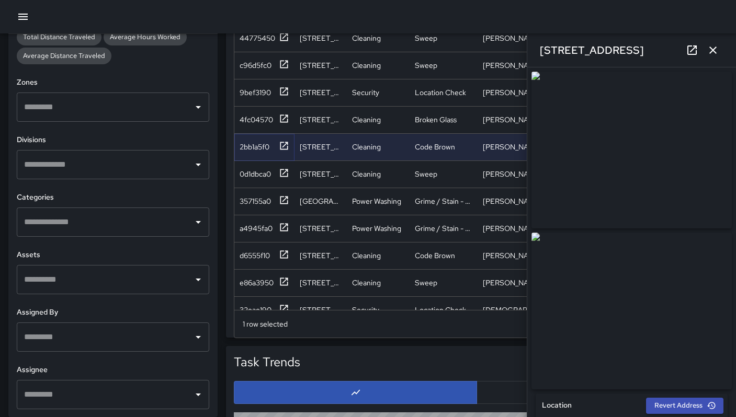
scroll to position [609, 0]
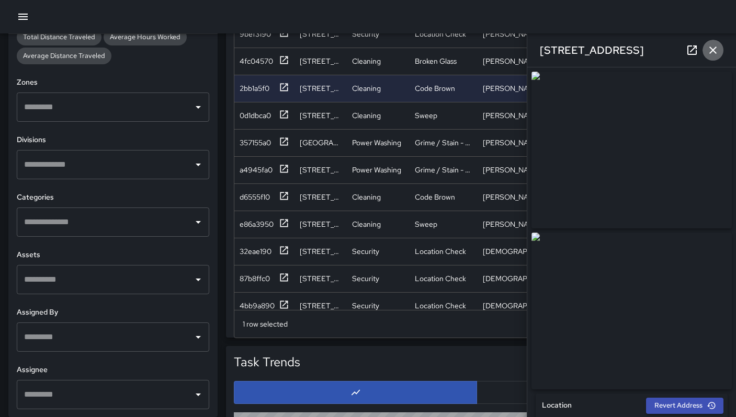
click at [711, 52] on icon "button" at bounding box center [712, 50] width 7 height 7
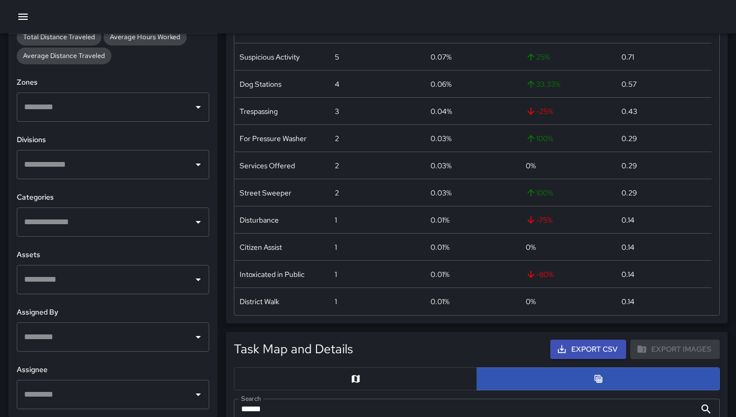
scroll to position [315, 0]
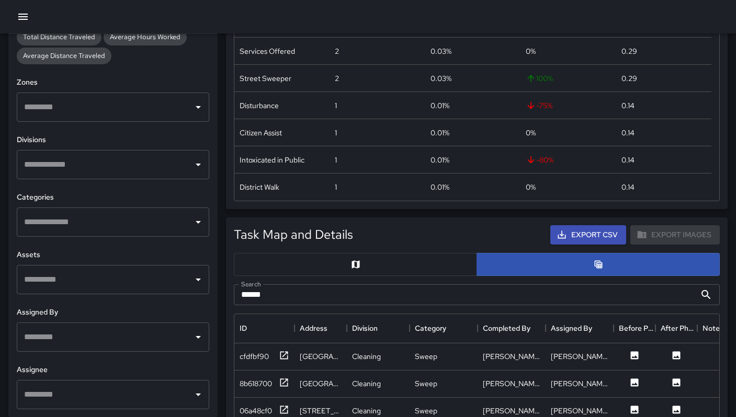
click at [449, 296] on input "******" at bounding box center [465, 294] width 462 height 21
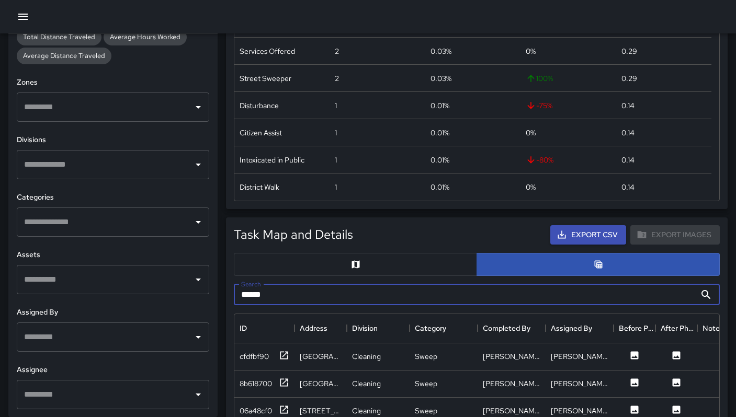
drag, startPoint x: 378, startPoint y: 299, endPoint x: 225, endPoint y: 287, distance: 153.2
click at [225, 287] on div "Search ****** Search" at bounding box center [476, 295] width 502 height 38
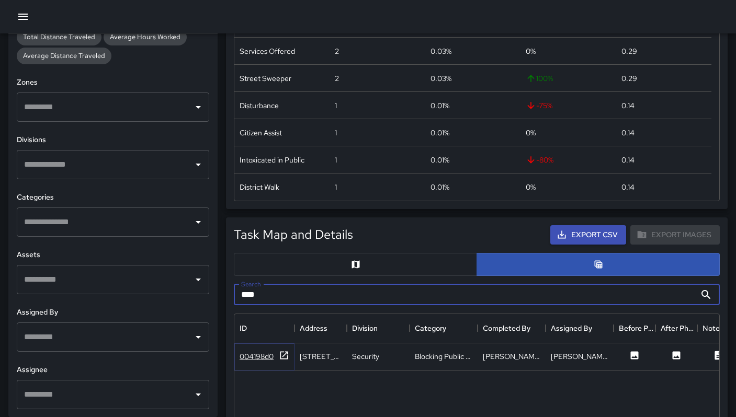
click at [254, 352] on div "004198d0" at bounding box center [256, 356] width 34 height 10
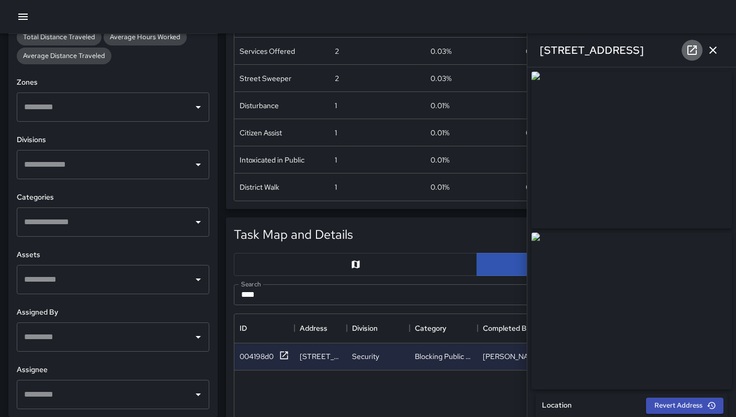
click at [691, 47] on icon at bounding box center [691, 50] width 13 height 13
click at [724, 49] on div "581 Natoma Street" at bounding box center [631, 49] width 209 height 33
click at [719, 53] on button "button" at bounding box center [712, 50] width 21 height 21
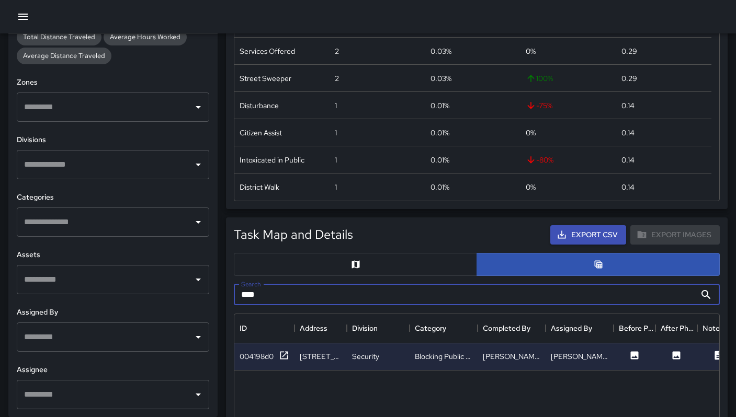
click at [282, 297] on input "***" at bounding box center [465, 294] width 462 height 21
drag, startPoint x: 269, startPoint y: 298, endPoint x: 220, endPoint y: 298, distance: 48.6
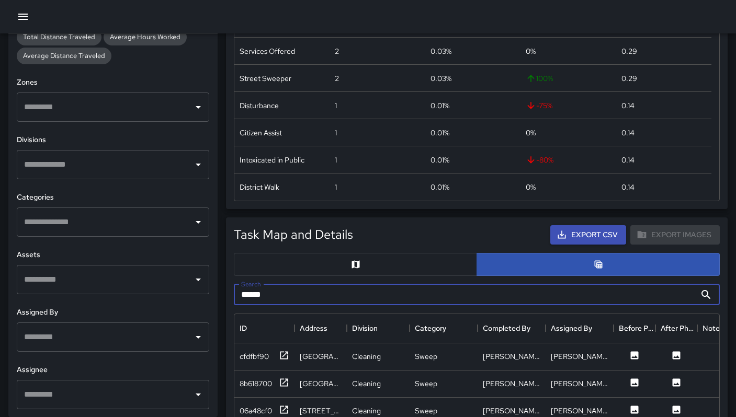
type input "******"
click at [94, 226] on input "text" at bounding box center [104, 222] width 167 height 20
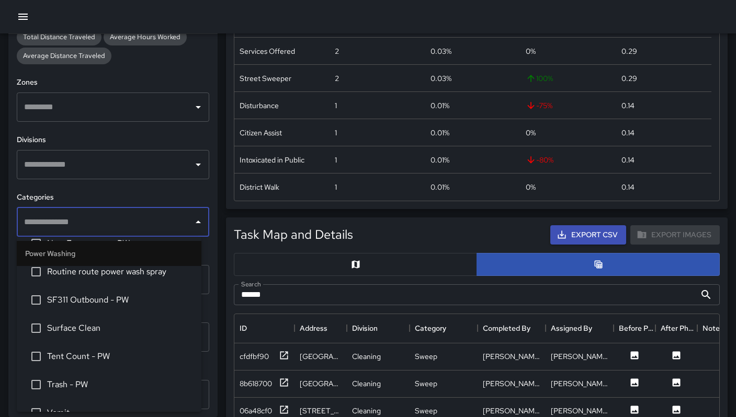
scroll to position [1778, 0]
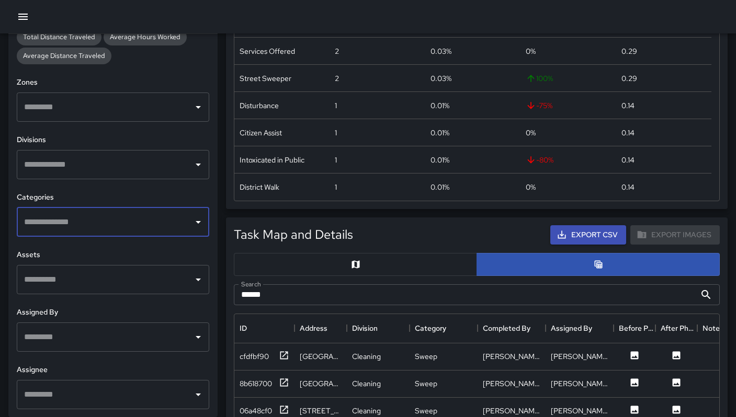
click at [44, 226] on input "text" at bounding box center [104, 222] width 167 height 20
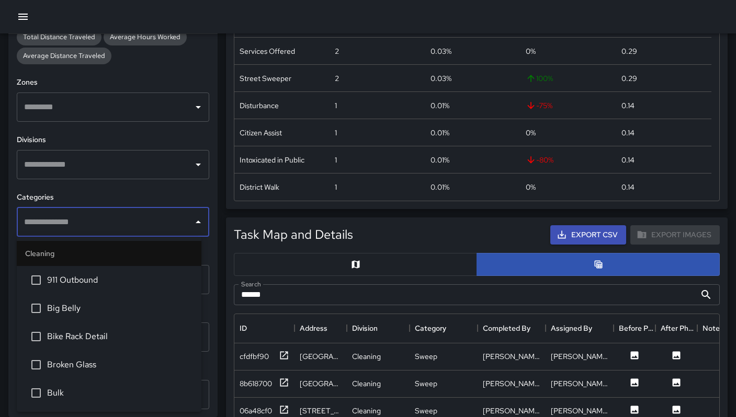
type input "*"
click at [52, 308] on span "Code Brown" at bounding box center [120, 308] width 146 height 13
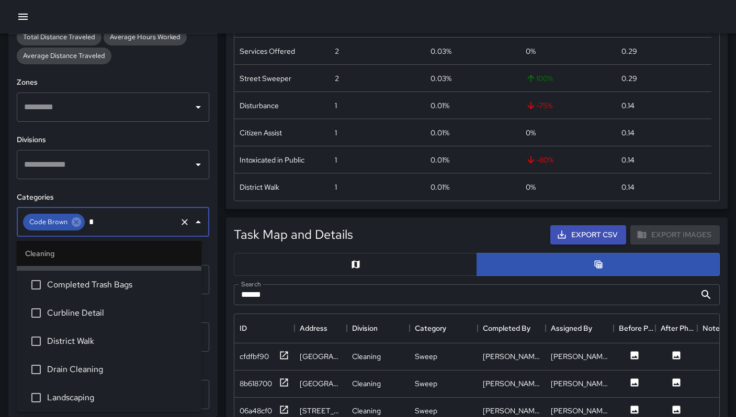
scroll to position [0, 0]
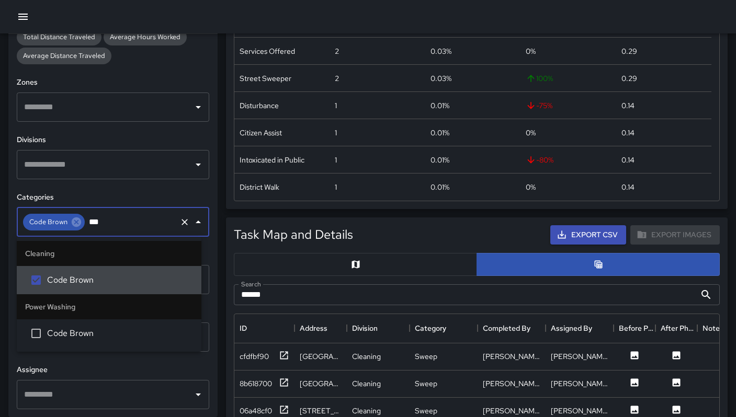
type input "****"
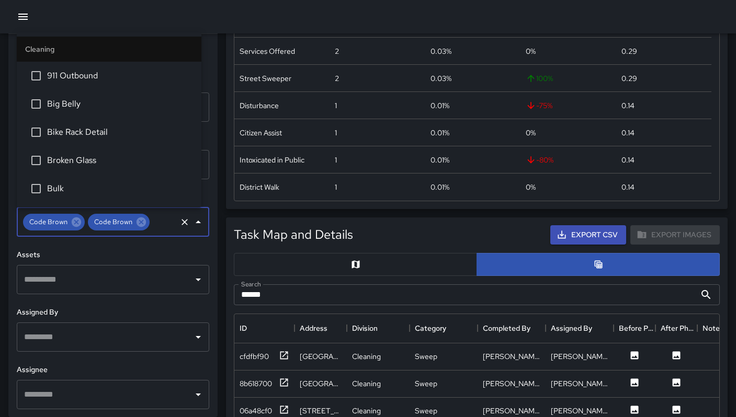
scroll to position [1539, 0]
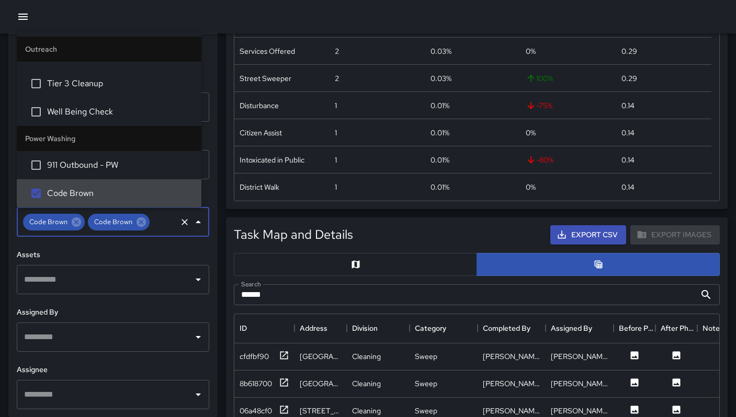
click at [369, 295] on input "******" at bounding box center [465, 294] width 462 height 21
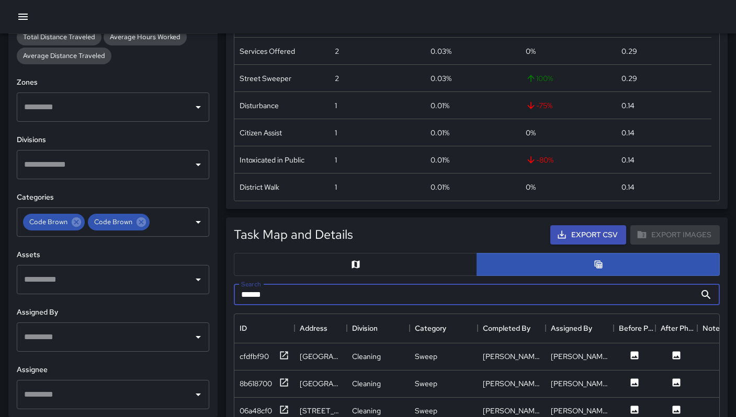
drag, startPoint x: 363, startPoint y: 294, endPoint x: 231, endPoint y: 284, distance: 133.1
click at [231, 284] on div "Search ****** Search" at bounding box center [477, 294] width 494 height 29
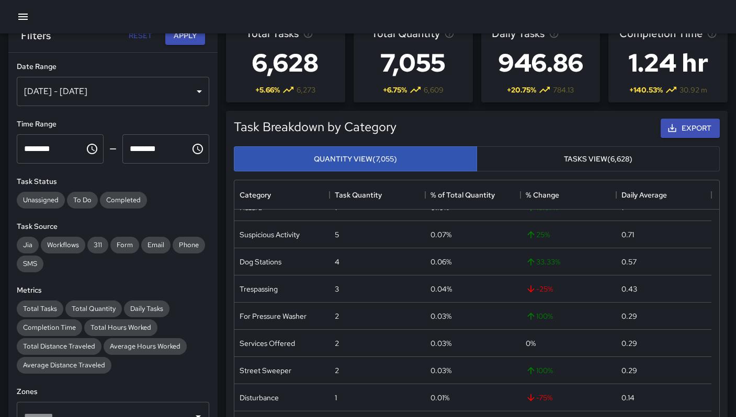
scroll to position [0, 0]
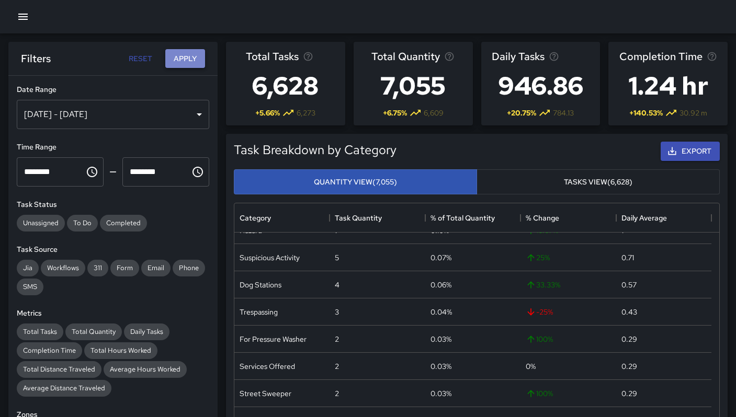
click at [176, 61] on button "Apply" at bounding box center [185, 58] width 40 height 19
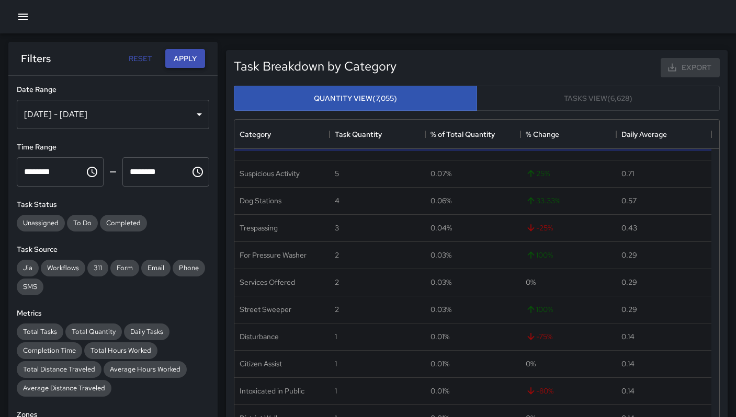
click at [176, 61] on button "Apply" at bounding box center [185, 58] width 40 height 19
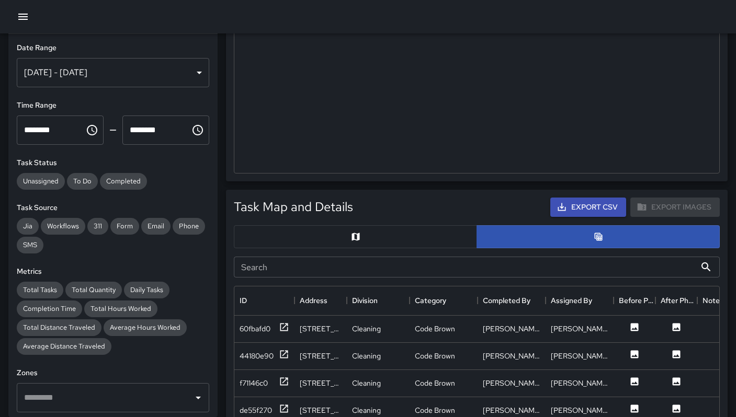
scroll to position [449, 0]
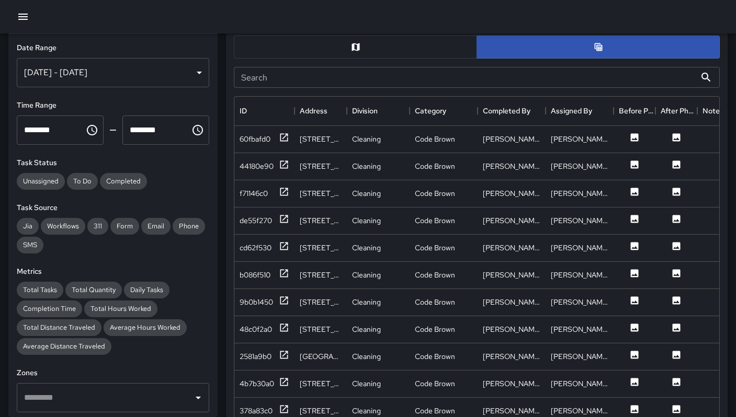
click at [292, 81] on input "Search" at bounding box center [465, 77] width 462 height 21
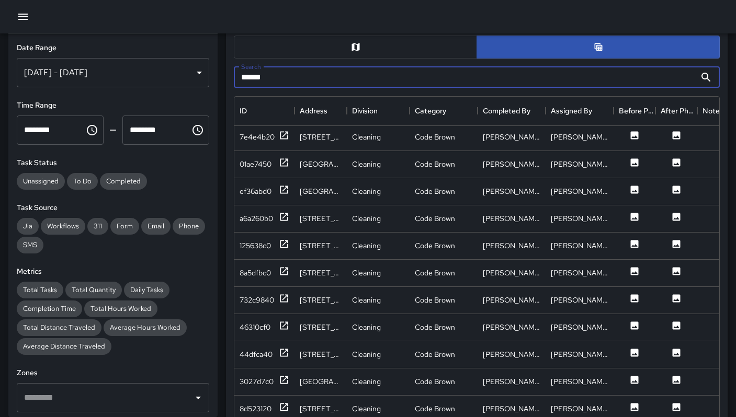
scroll to position [193, 0]
click at [248, 376] on div "3027d7c0" at bounding box center [256, 381] width 34 height 10
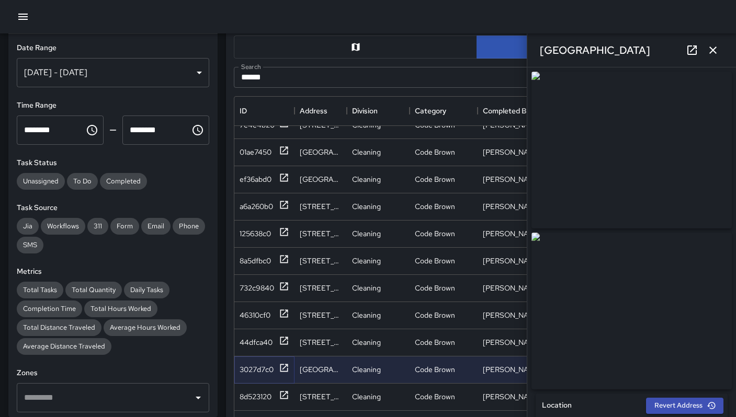
scroll to position [337, 0]
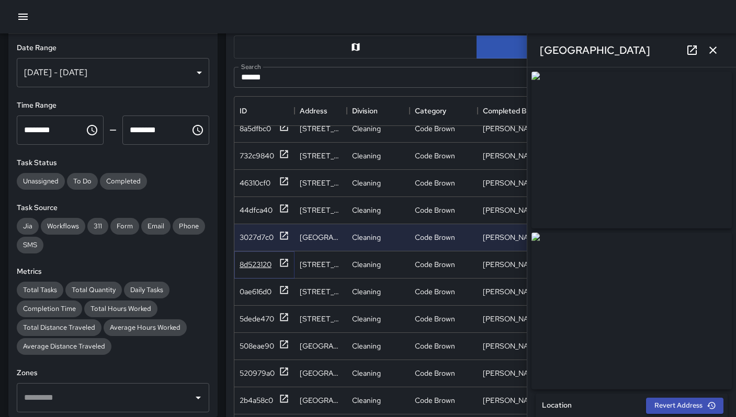
click at [259, 269] on div "8d523120" at bounding box center [255, 264] width 32 height 10
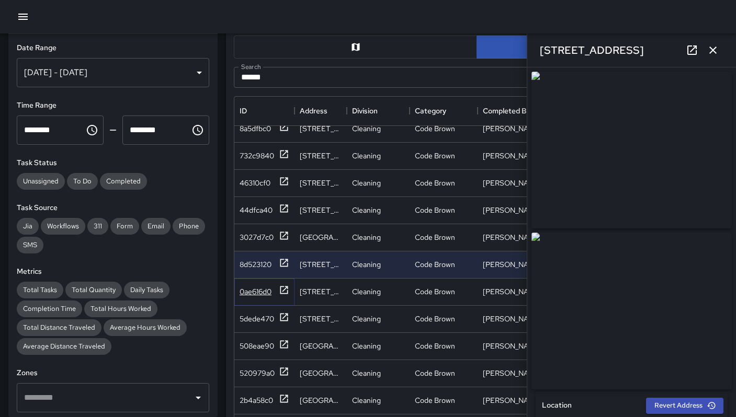
click at [252, 288] on div "0ae616d0" at bounding box center [255, 292] width 32 height 10
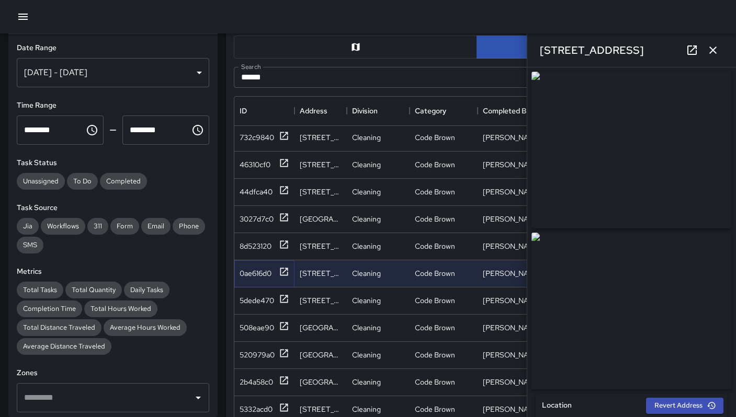
scroll to position [356, 0]
click at [243, 359] on div "520979a0" at bounding box center [264, 353] width 50 height 13
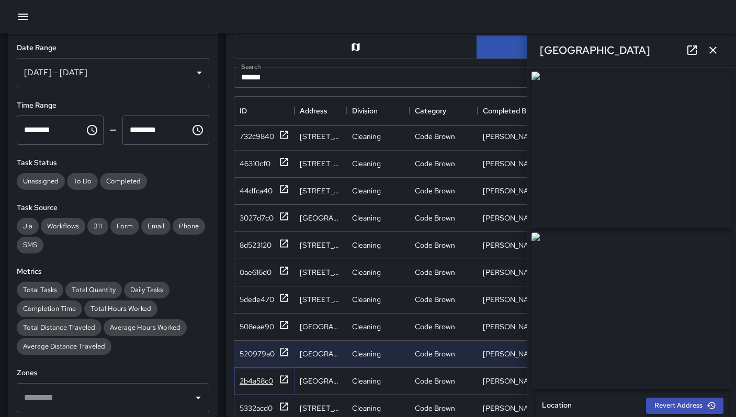
click at [266, 376] on div "2b4a58c0" at bounding box center [255, 381] width 33 height 10
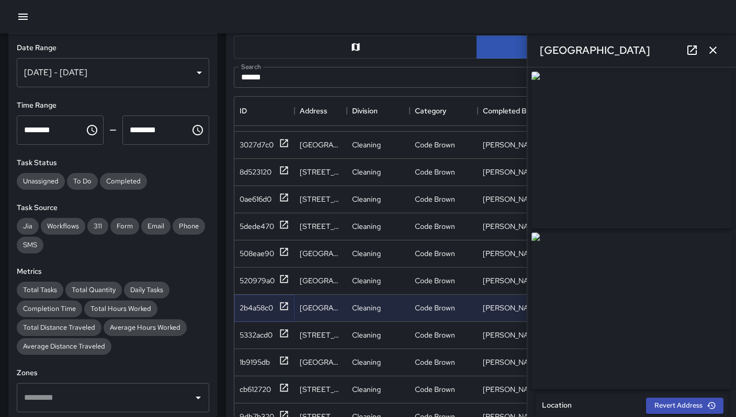
scroll to position [492, 0]
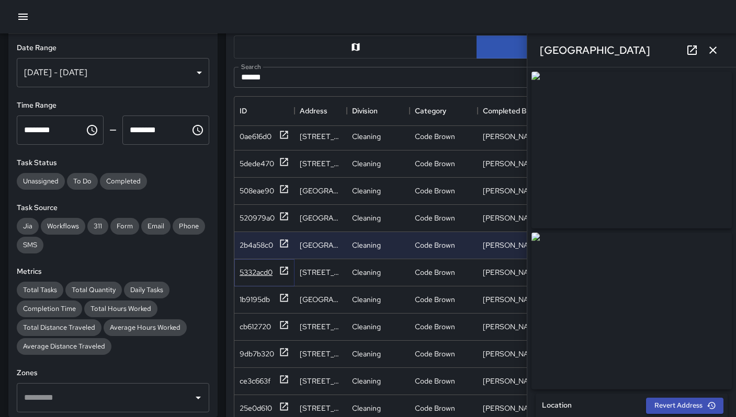
click at [268, 275] on div "5332acd0" at bounding box center [255, 272] width 33 height 10
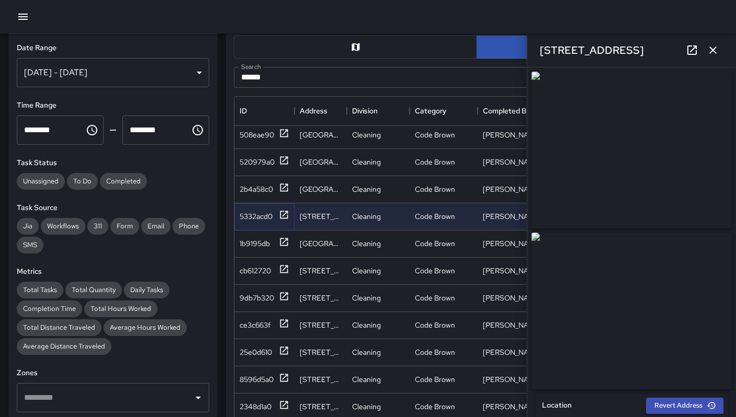
scroll to position [582, 0]
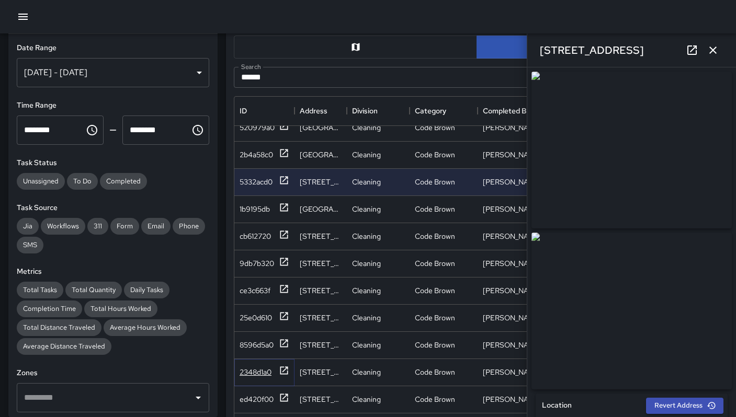
click at [259, 372] on div "2348d1a0" at bounding box center [255, 372] width 32 height 10
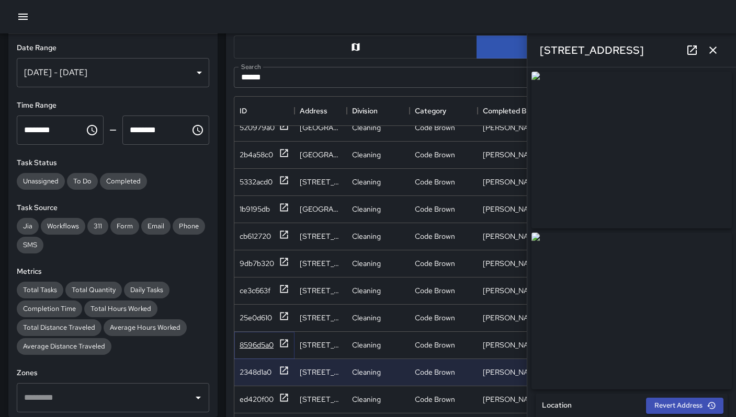
click at [257, 345] on div "8596d5a0" at bounding box center [256, 345] width 34 height 10
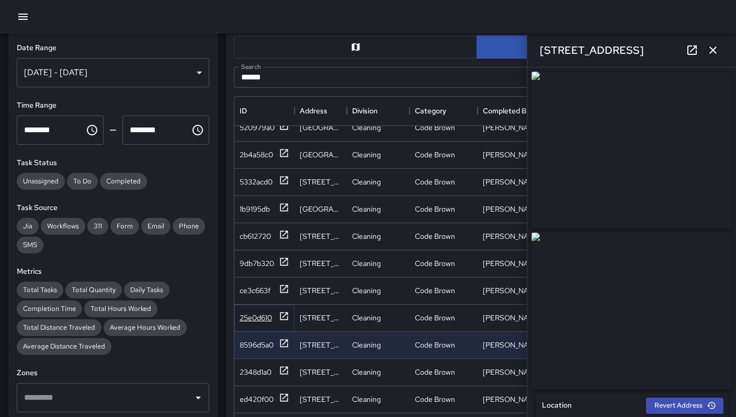
click at [261, 311] on div "25e0d610" at bounding box center [264, 317] width 50 height 13
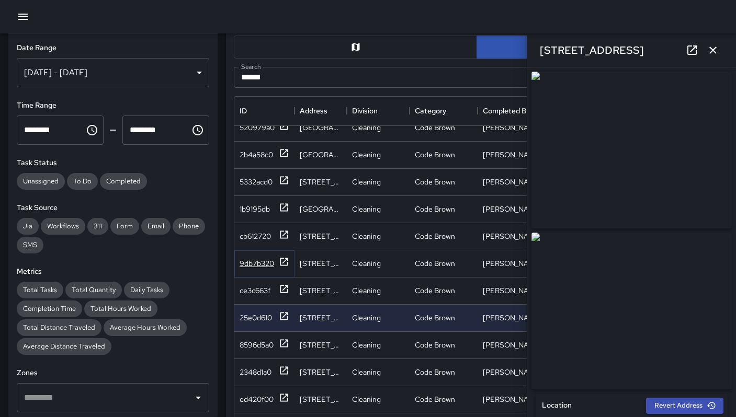
click at [260, 264] on div "9db7b320" at bounding box center [256, 263] width 35 height 10
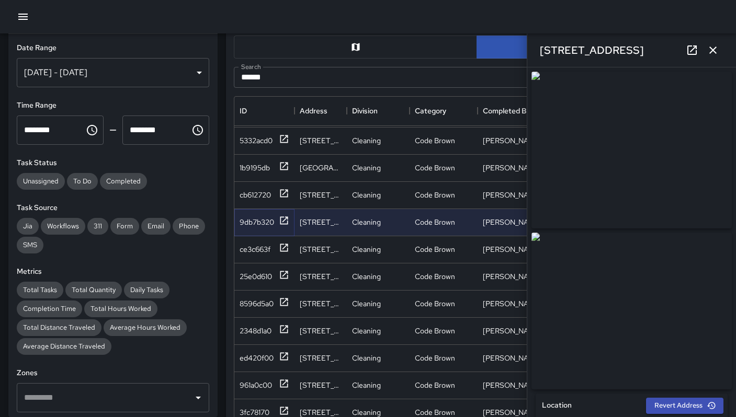
scroll to position [770, 0]
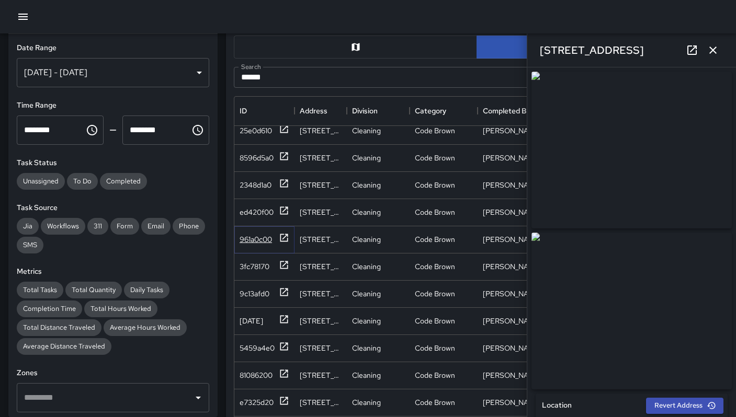
click at [256, 241] on div "961a0c00" at bounding box center [255, 239] width 32 height 10
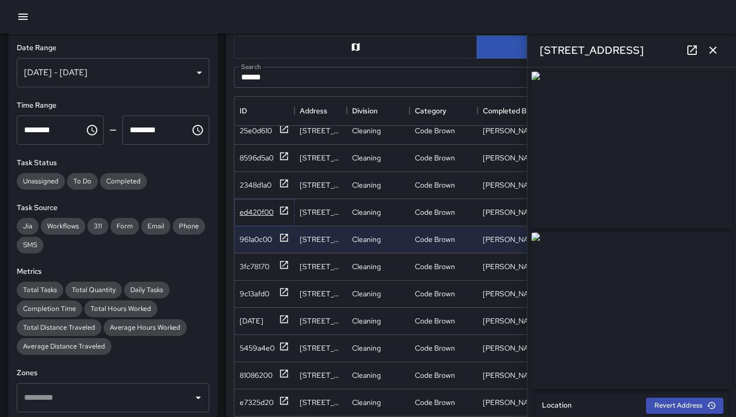
click at [252, 218] on div "ed420f00" at bounding box center [264, 211] width 50 height 13
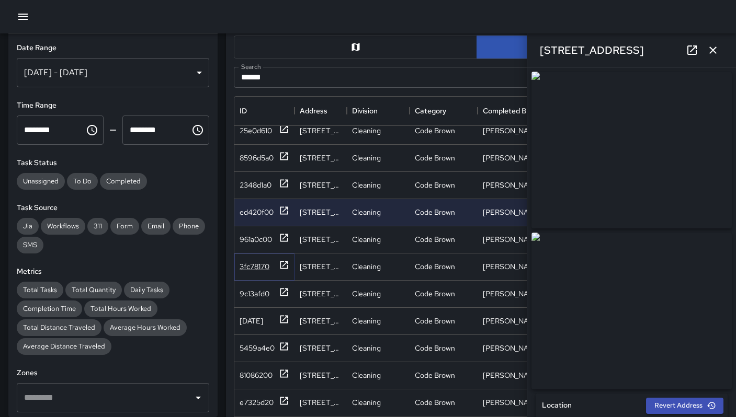
click at [251, 264] on div "3fc78170" at bounding box center [254, 266] width 30 height 10
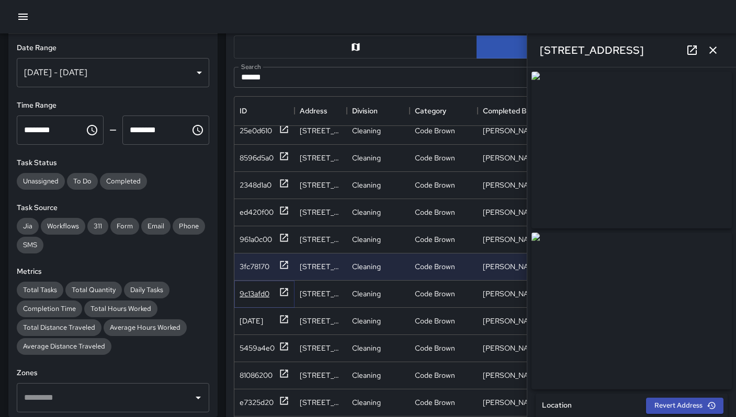
click at [255, 295] on div "9c13afd0" at bounding box center [254, 294] width 30 height 10
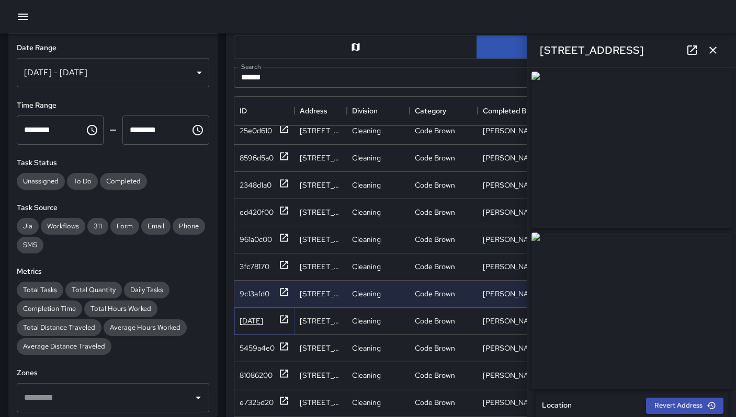
click at [245, 323] on div "13feb120" at bounding box center [251, 321] width 24 height 10
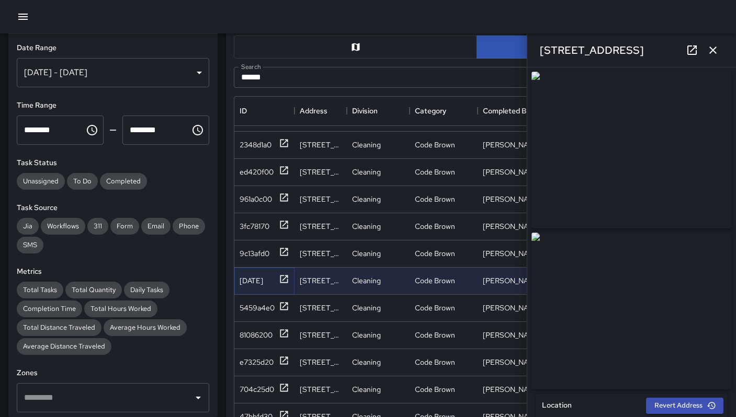
scroll to position [811, 0]
click at [257, 314] on div "5459a4e0" at bounding box center [264, 307] width 60 height 27
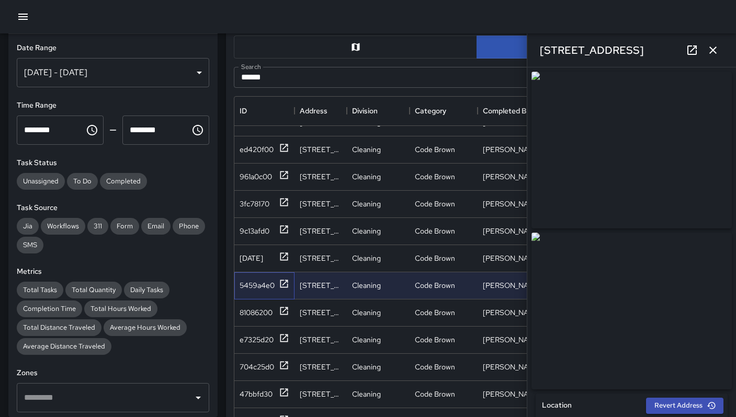
scroll to position [845, 0]
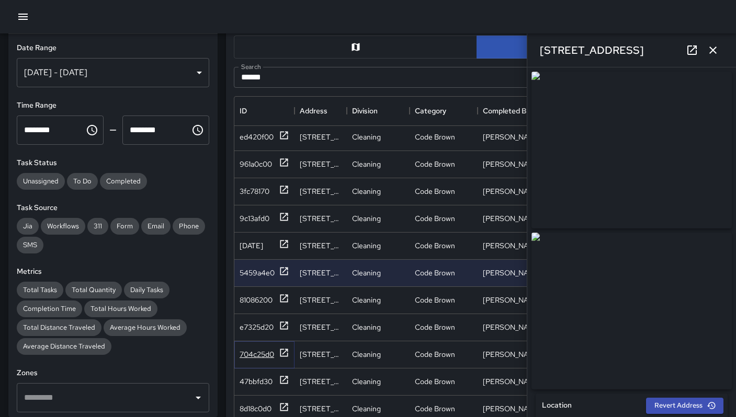
click at [260, 357] on div "704c25d0" at bounding box center [256, 354] width 35 height 10
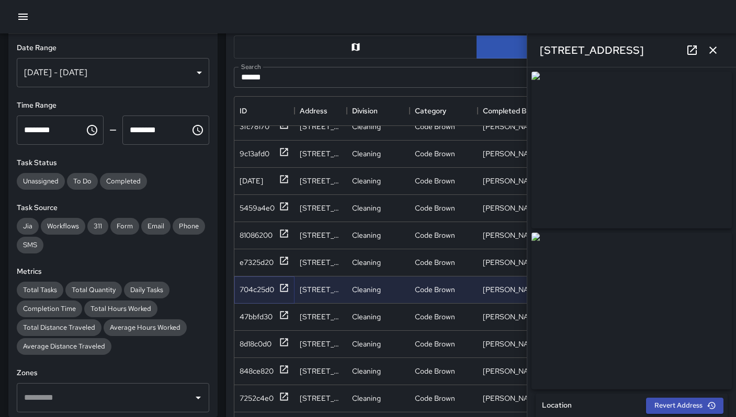
scroll to position [913, 0]
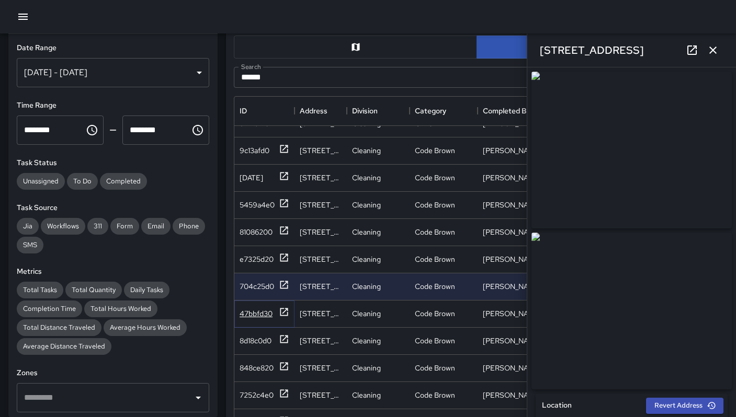
click at [262, 316] on div "47bbfd30" at bounding box center [255, 313] width 33 height 10
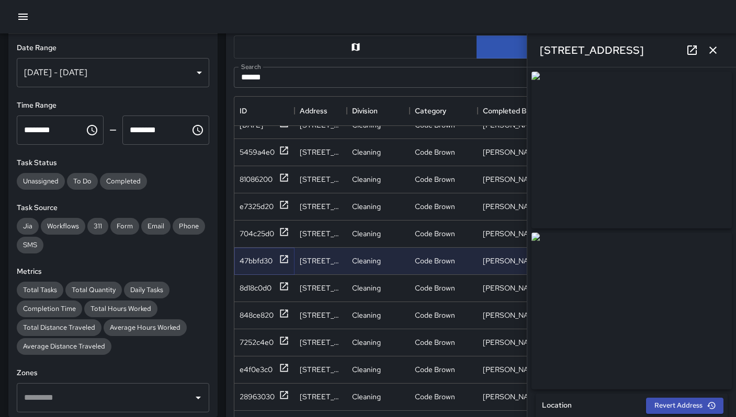
scroll to position [978, 0]
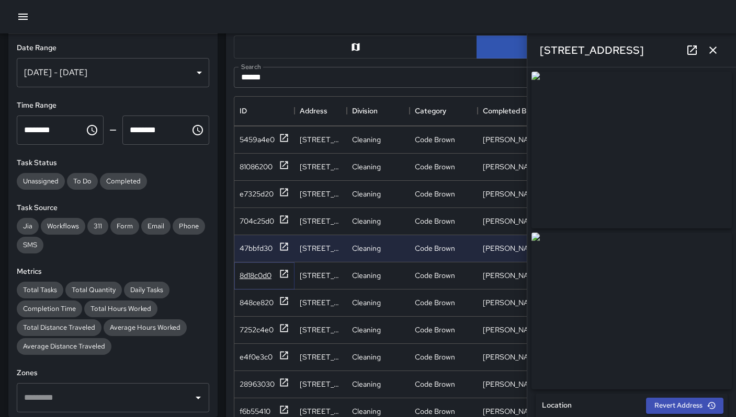
click at [260, 279] on div "8d18c0d0" at bounding box center [255, 275] width 32 height 10
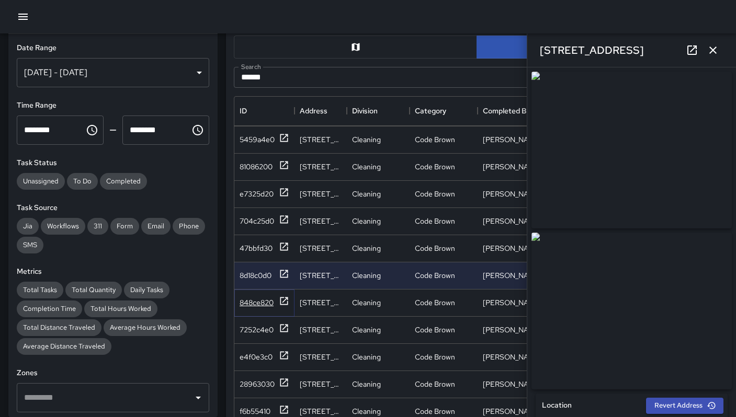
click at [263, 299] on div "848ce820" at bounding box center [256, 303] width 34 height 10
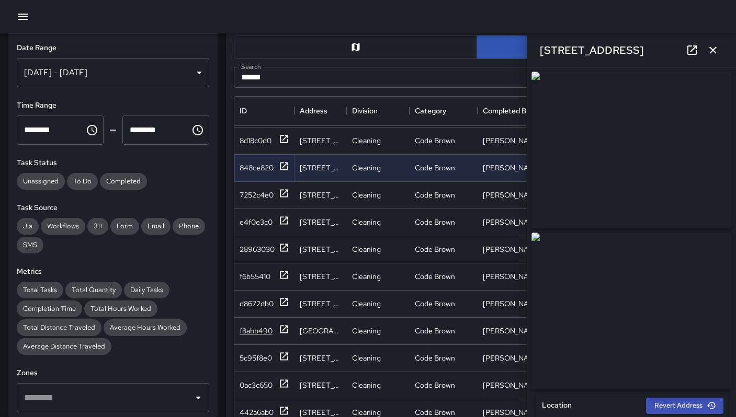
scroll to position [1114, 0]
click at [278, 330] on div "f8abb490" at bounding box center [264, 329] width 50 height 13
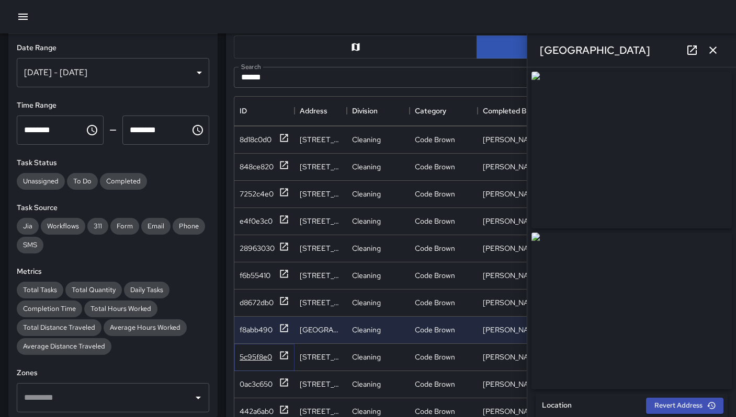
click at [265, 357] on div "5c95f8e0" at bounding box center [255, 357] width 32 height 10
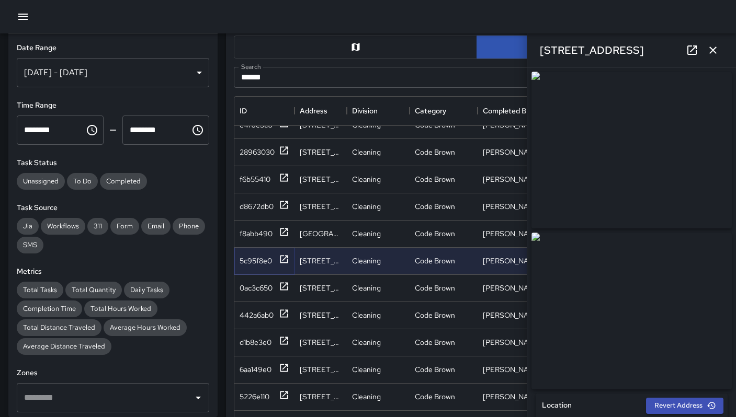
scroll to position [1250, 0]
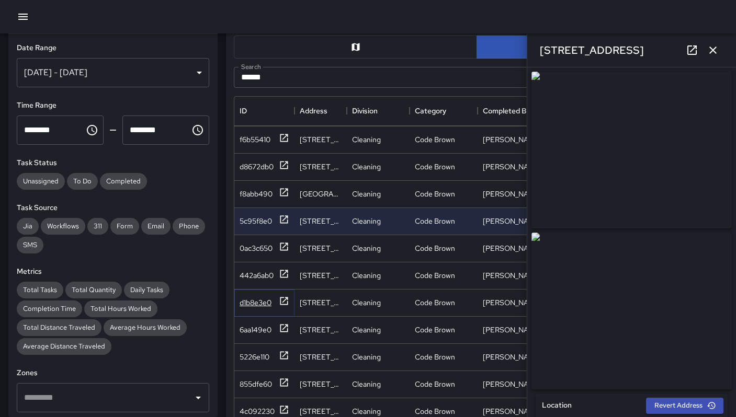
click at [259, 300] on div "d1b8e3e0" at bounding box center [255, 303] width 32 height 10
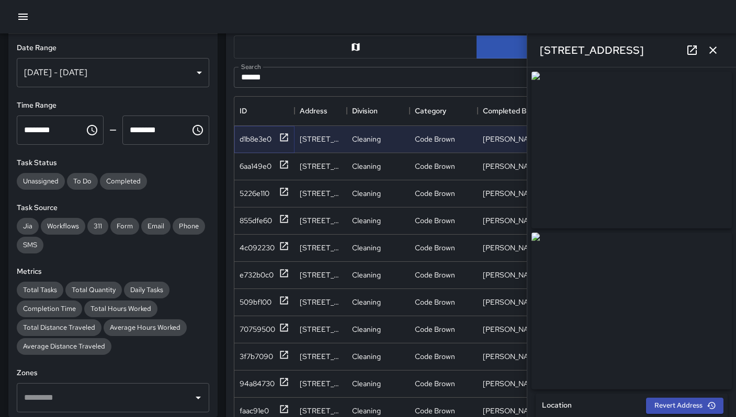
scroll to position [1416, 0]
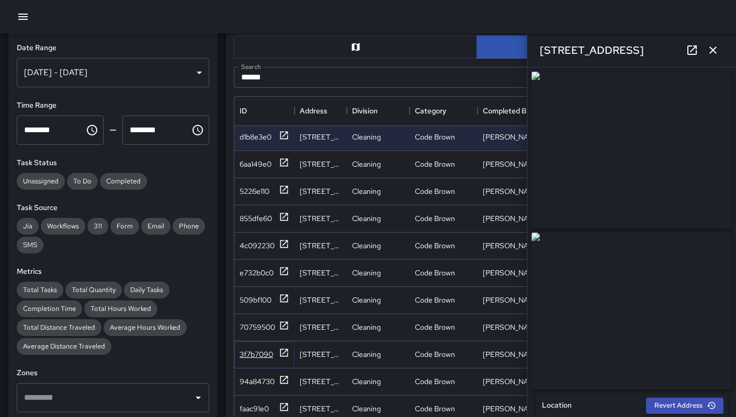
click at [261, 350] on div "3f7b7090" at bounding box center [255, 354] width 33 height 10
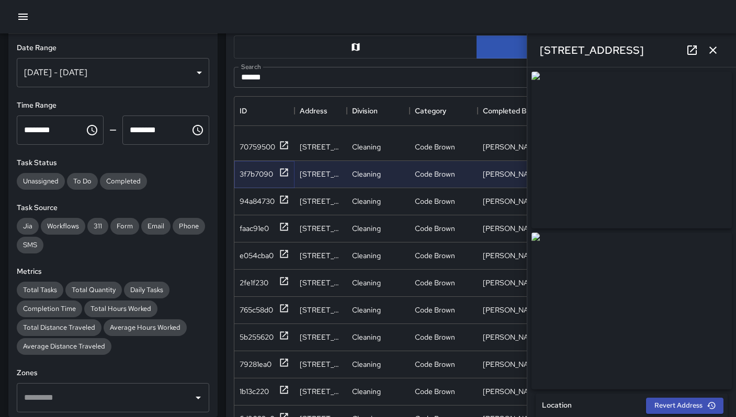
scroll to position [1711, 0]
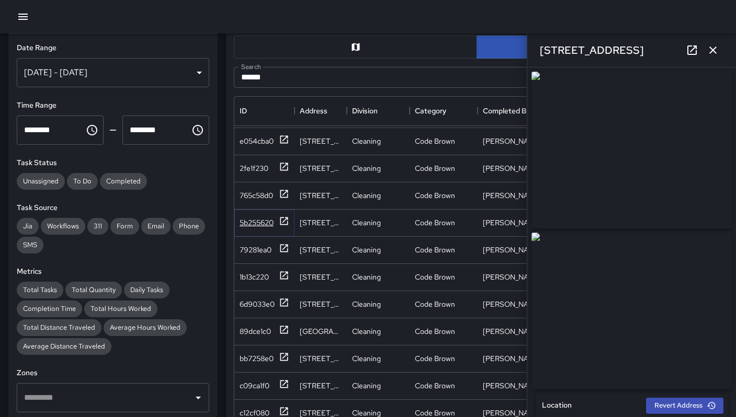
click at [255, 226] on div "5b255620" at bounding box center [256, 223] width 34 height 10
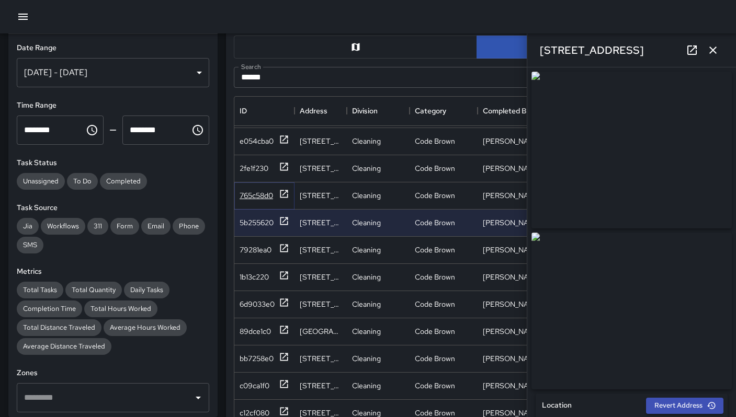
click at [249, 196] on div "765c58d0" at bounding box center [255, 195] width 33 height 10
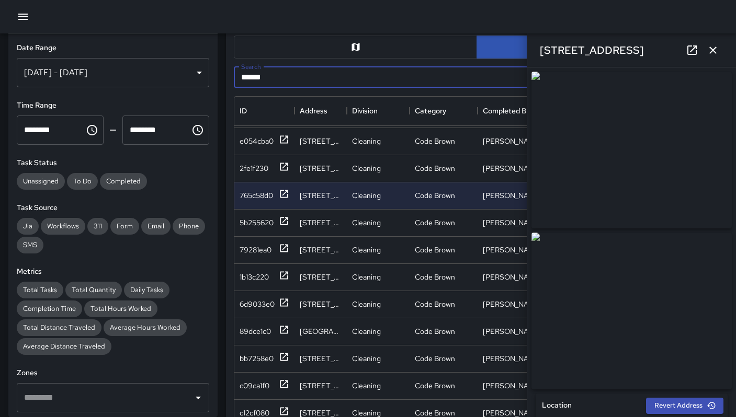
click at [269, 70] on input "******" at bounding box center [465, 77] width 462 height 21
drag, startPoint x: 279, startPoint y: 74, endPoint x: 243, endPoint y: 77, distance: 36.2
click at [245, 77] on input "******" at bounding box center [465, 77] width 462 height 21
type input "*"
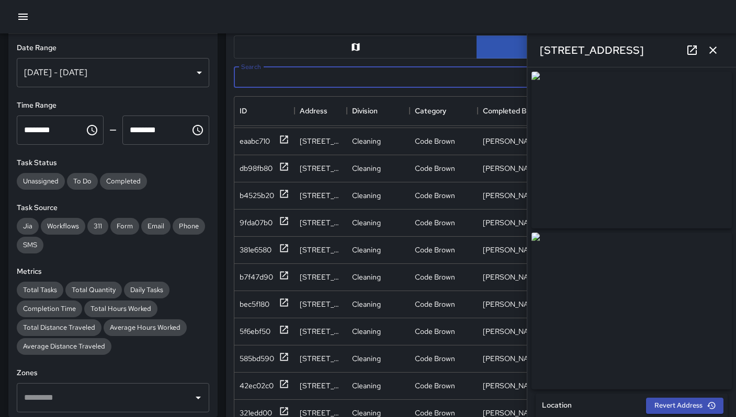
click at [272, 76] on input "Search" at bounding box center [465, 77] width 462 height 21
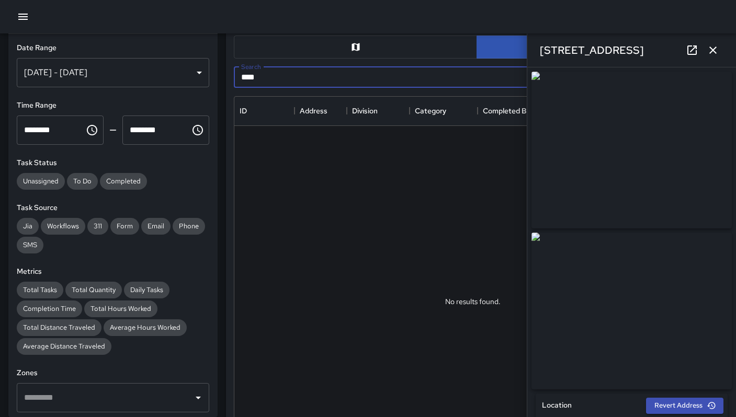
scroll to position [0, 0]
click at [710, 51] on icon "button" at bounding box center [712, 50] width 13 height 13
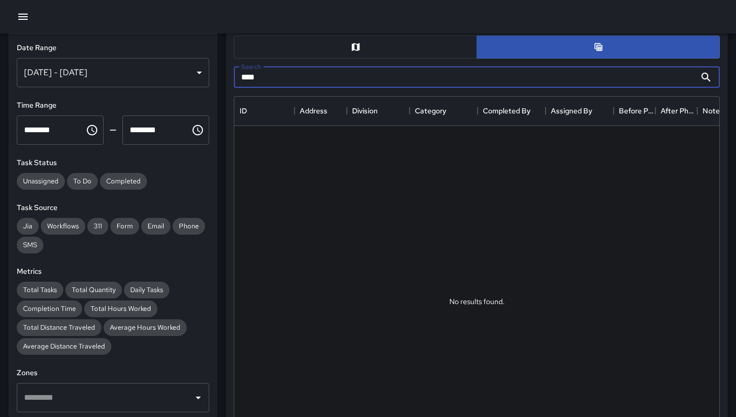
click at [339, 82] on input "***" at bounding box center [465, 77] width 462 height 21
type input "*"
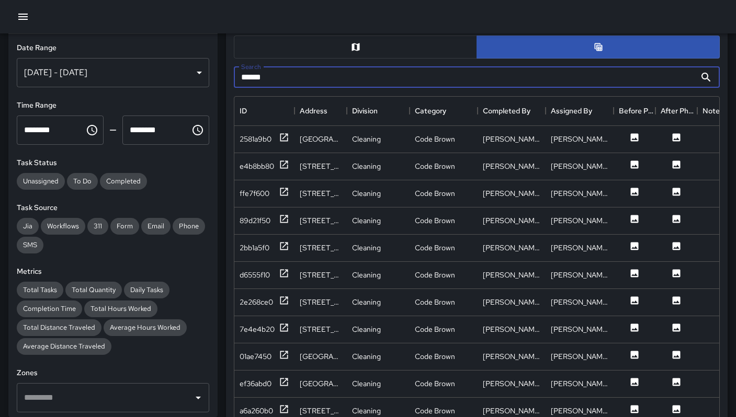
type input "******"
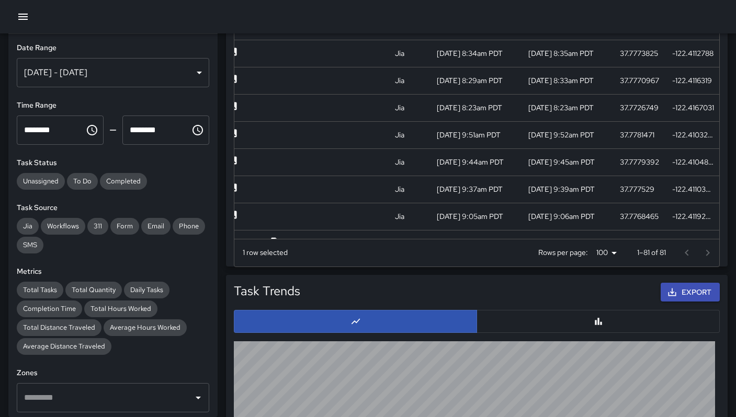
scroll to position [1850, 451]
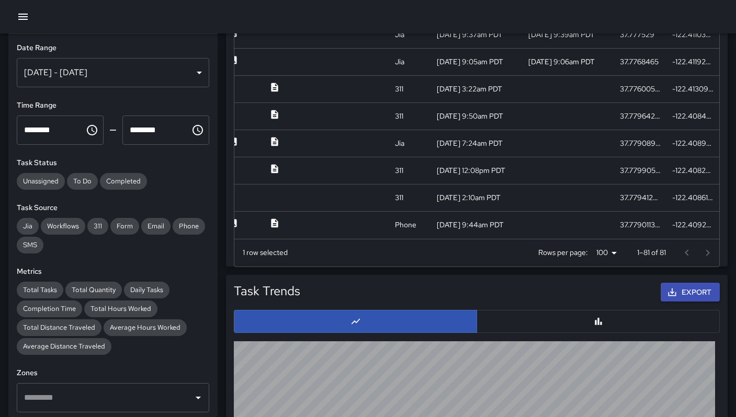
click at [92, 77] on div "Sep 12, 2025 - Sep 18, 2025" at bounding box center [113, 72] width 192 height 29
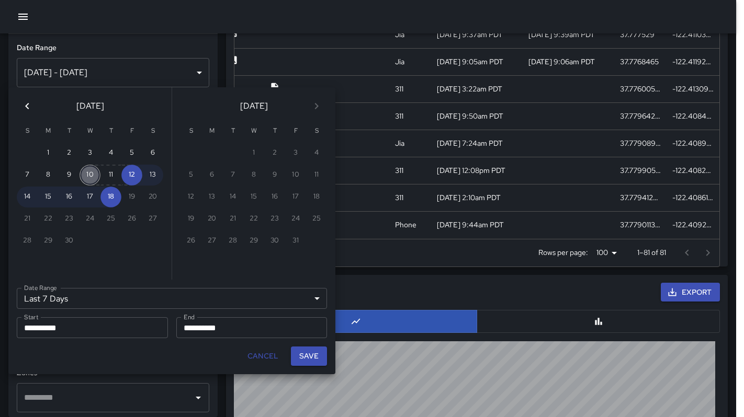
click at [88, 177] on button "10" at bounding box center [89, 175] width 21 height 21
type input "******"
type input "**********"
click at [63, 199] on button "16" at bounding box center [69, 197] width 21 height 21
type input "**********"
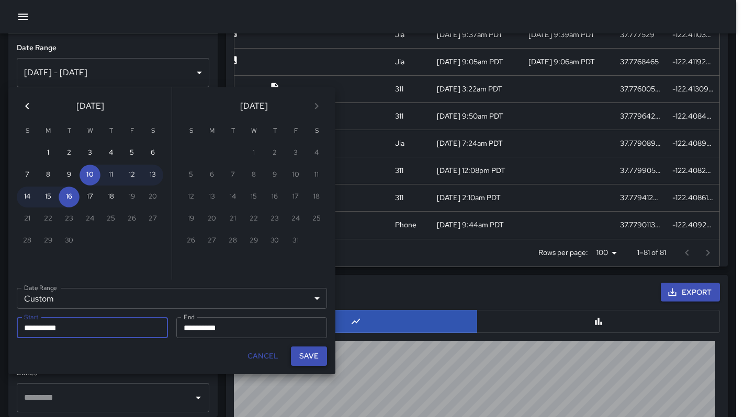
click at [301, 357] on button "Save" at bounding box center [309, 356] width 36 height 19
type input "**********"
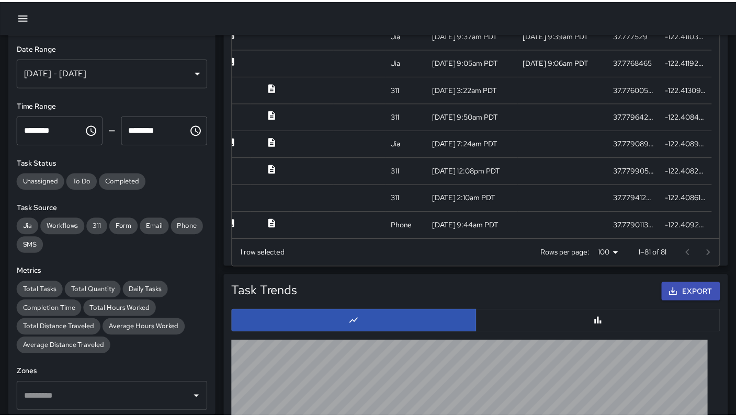
scroll to position [8, 8]
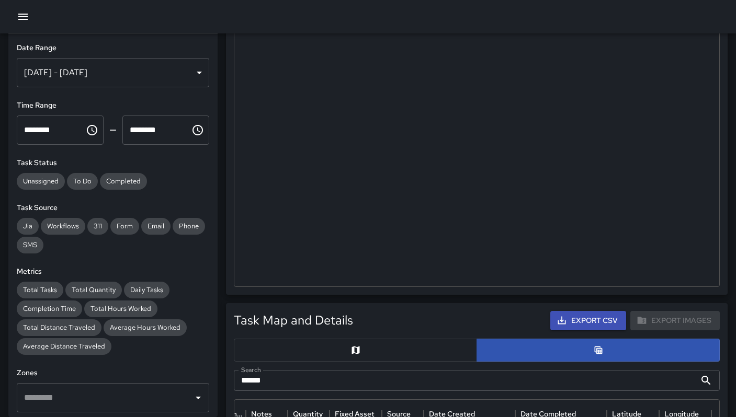
click at [137, 47] on h6 "Date Range" at bounding box center [113, 48] width 192 height 12
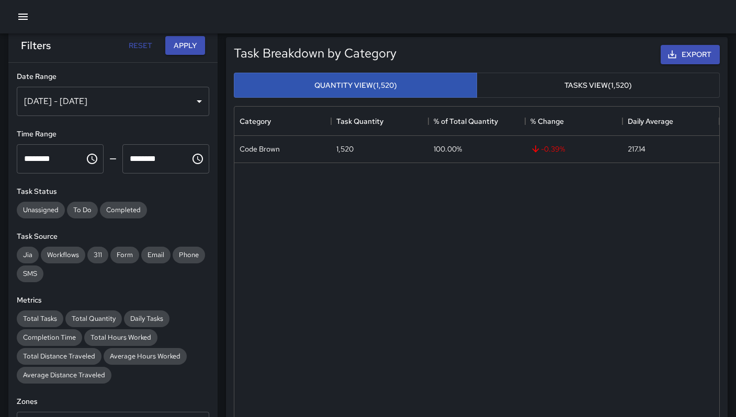
scroll to position [0, 0]
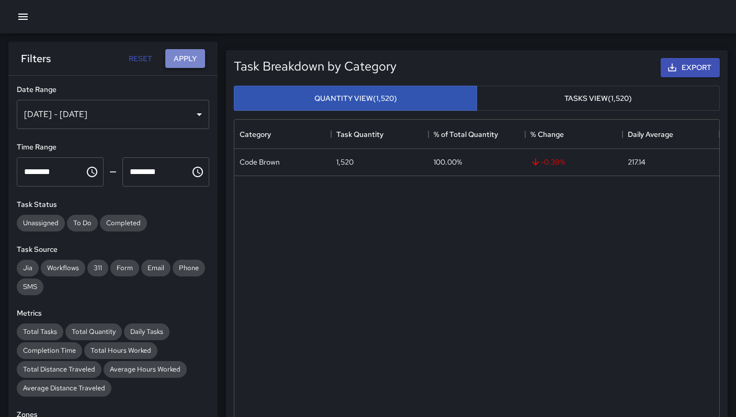
click at [182, 55] on button "Apply" at bounding box center [185, 58] width 40 height 19
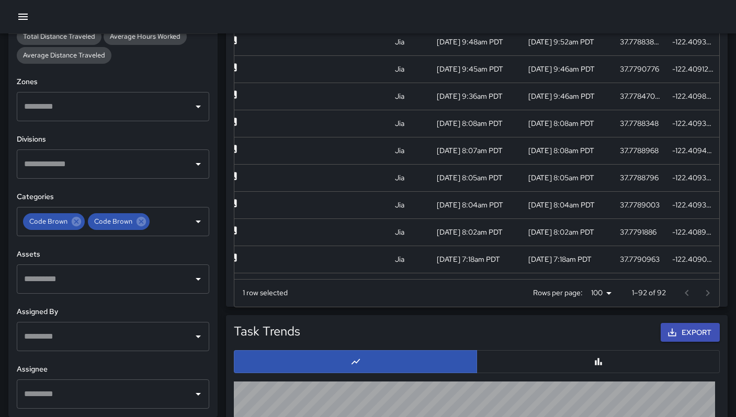
scroll to position [1951, 451]
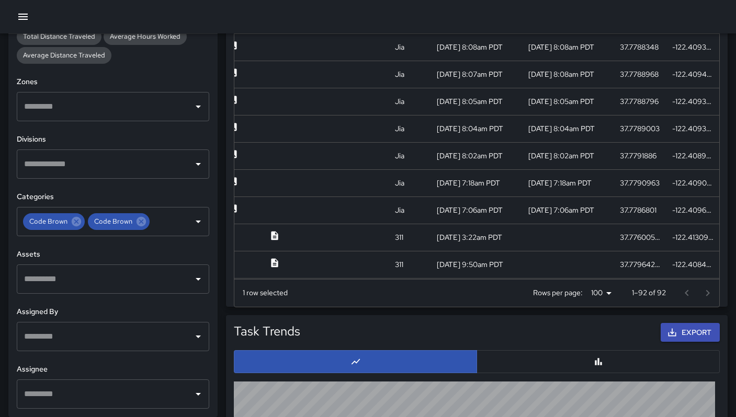
drag, startPoint x: 506, startPoint y: 279, endPoint x: 463, endPoint y: 280, distance: 42.9
click at [463, 281] on div "1 row selected Rows per page: 100 *** 1–92 of 92" at bounding box center [476, 293] width 485 height 28
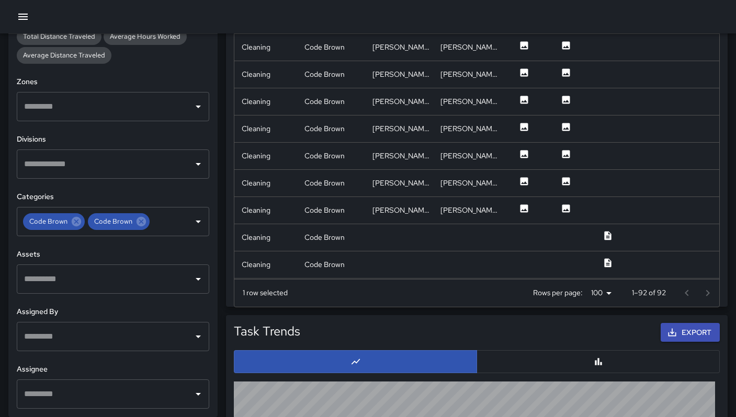
scroll to position [1951, 0]
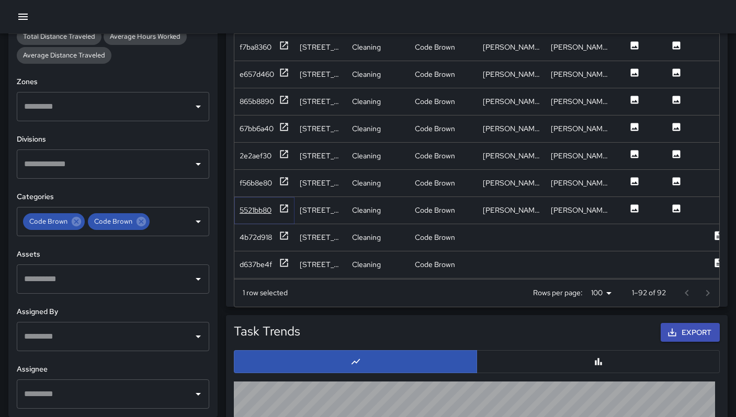
click at [249, 205] on div "5521bb80" at bounding box center [255, 210] width 32 height 10
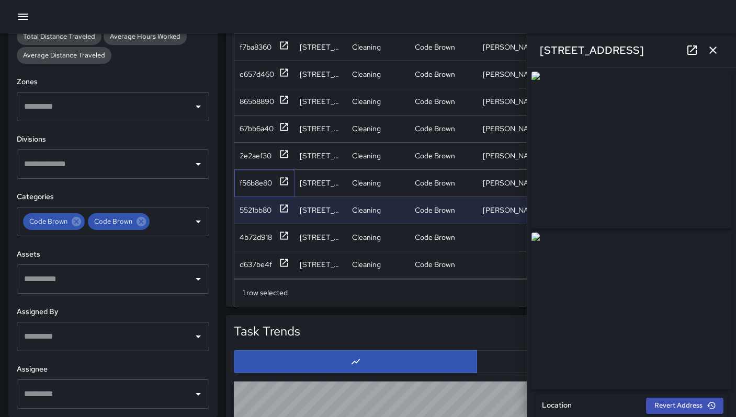
click at [243, 195] on div "f56b8e80" at bounding box center [264, 183] width 60 height 27
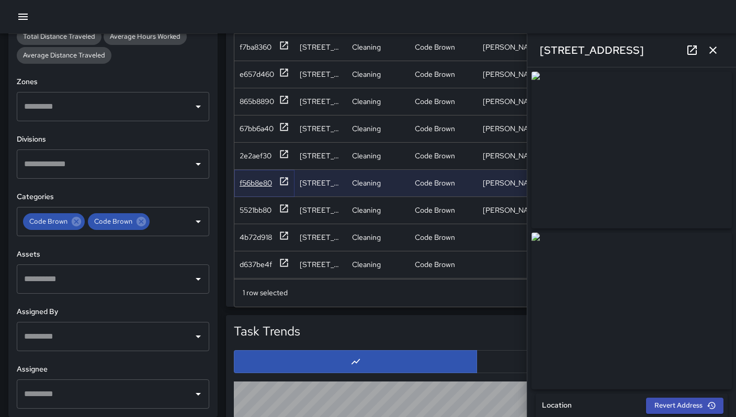
click at [247, 188] on div "f56b8e80" at bounding box center [264, 182] width 50 height 13
click at [255, 155] on div "2e2aef30" at bounding box center [255, 156] width 32 height 10
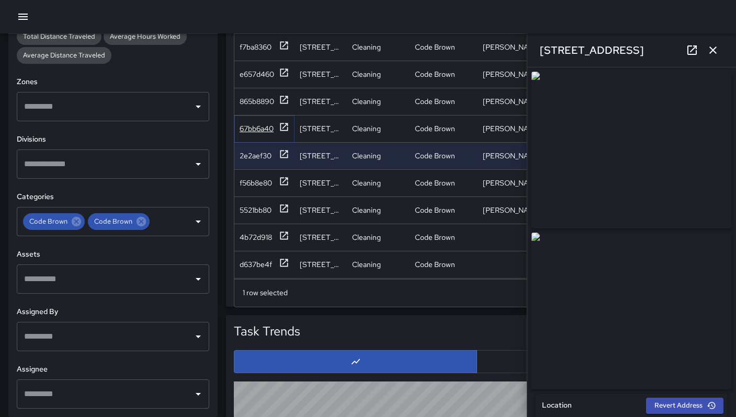
click at [250, 123] on div "67bb6a40" at bounding box center [256, 128] width 34 height 10
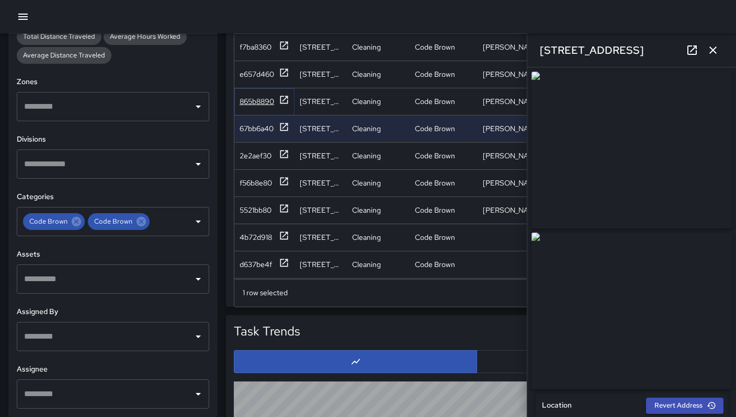
click at [253, 99] on div "865b8890" at bounding box center [256, 101] width 35 height 10
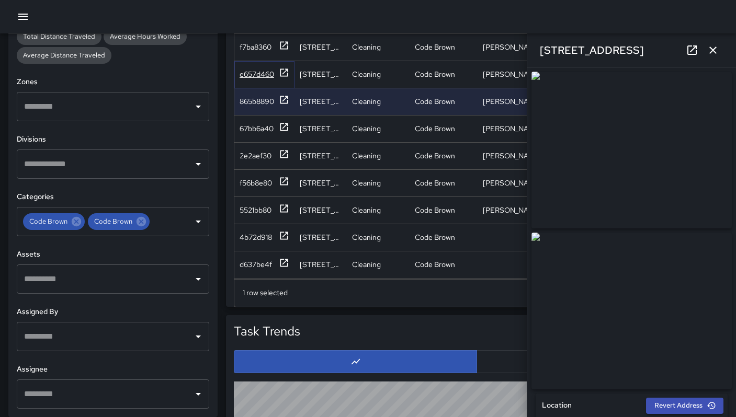
click at [252, 79] on div "e657d460" at bounding box center [264, 73] width 50 height 13
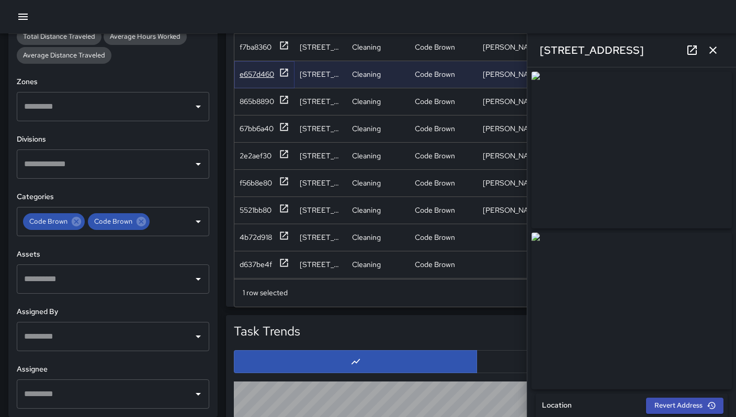
type input "**********"
click at [248, 51] on div "f7ba8360" at bounding box center [255, 47] width 32 height 10
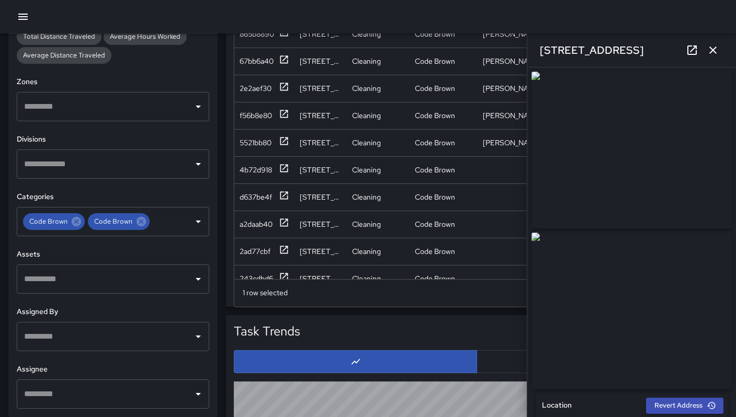
scroll to position [2047, 0]
click at [246, 230] on div "2ad77cbf" at bounding box center [264, 223] width 60 height 27
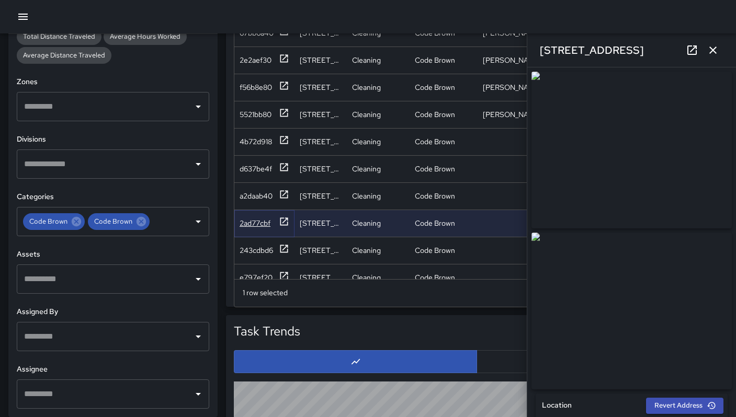
click at [248, 224] on div "2ad77cbf" at bounding box center [254, 223] width 31 height 10
click at [255, 254] on div "243cdbd6" at bounding box center [255, 250] width 33 height 10
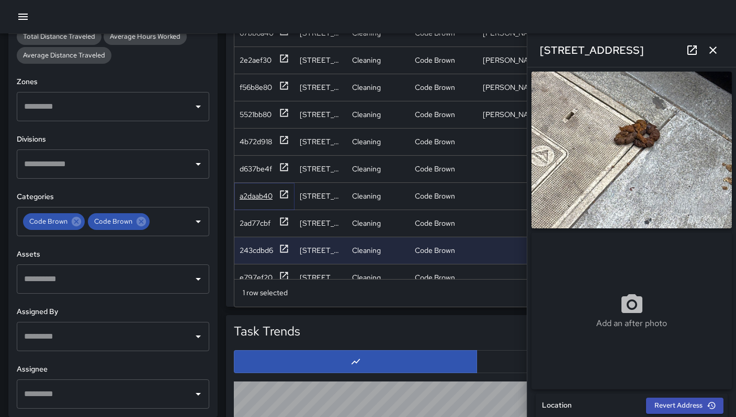
click at [266, 197] on div "a2daab40" at bounding box center [255, 196] width 33 height 10
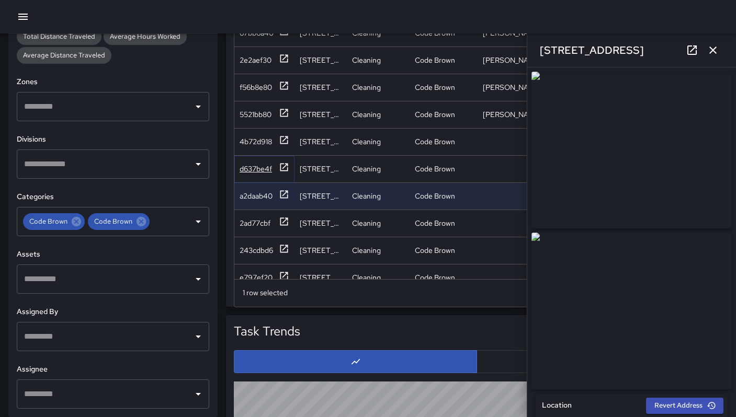
click at [269, 173] on div "d637be4f" at bounding box center [255, 169] width 32 height 10
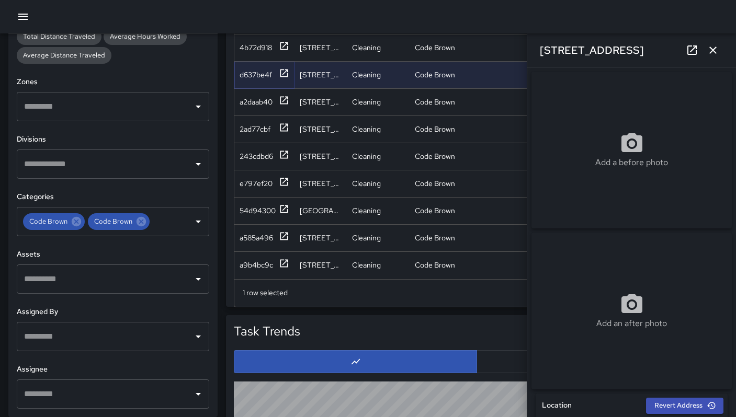
scroll to position [2149, 0]
click at [262, 205] on div "54d94300" at bounding box center [257, 210] width 36 height 10
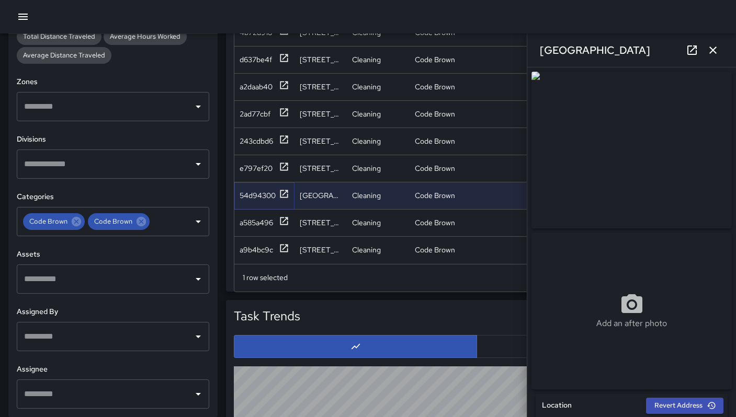
scroll to position [672, 0]
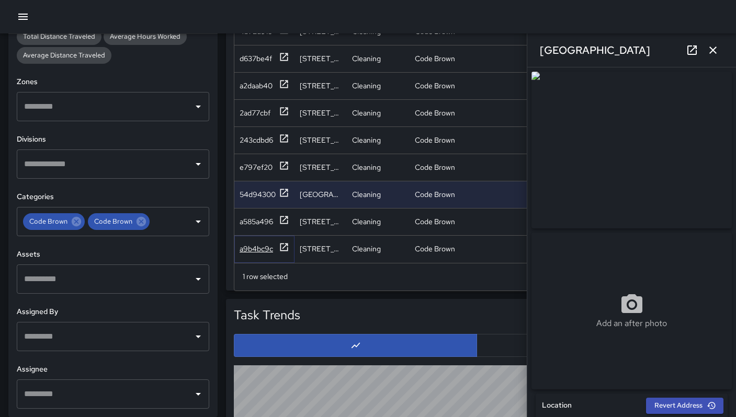
click at [250, 244] on div "a9b4bc9c" at bounding box center [255, 249] width 33 height 10
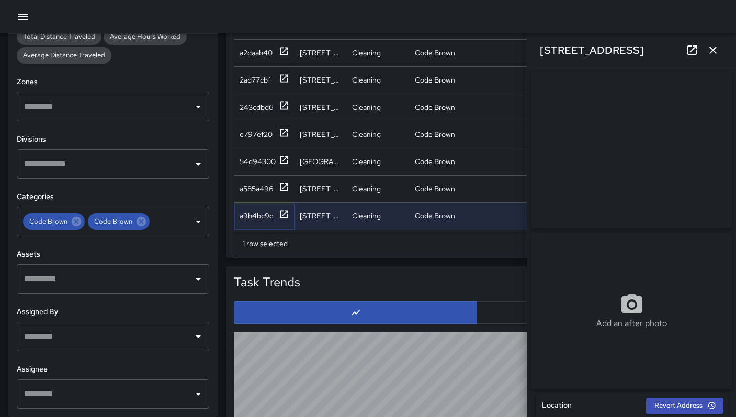
scroll to position [741, 0]
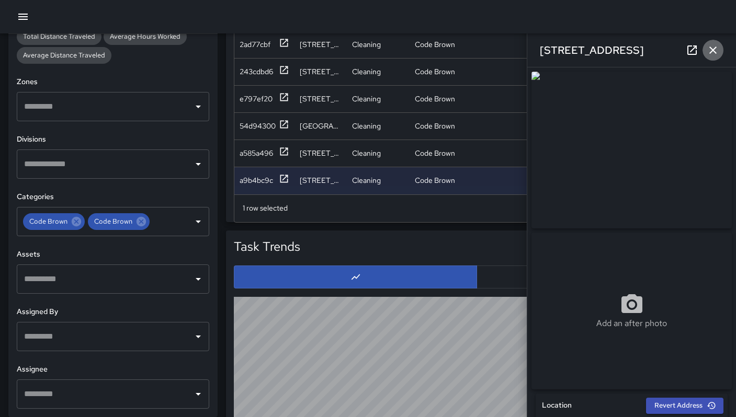
click at [706, 49] on button "button" at bounding box center [712, 50] width 21 height 21
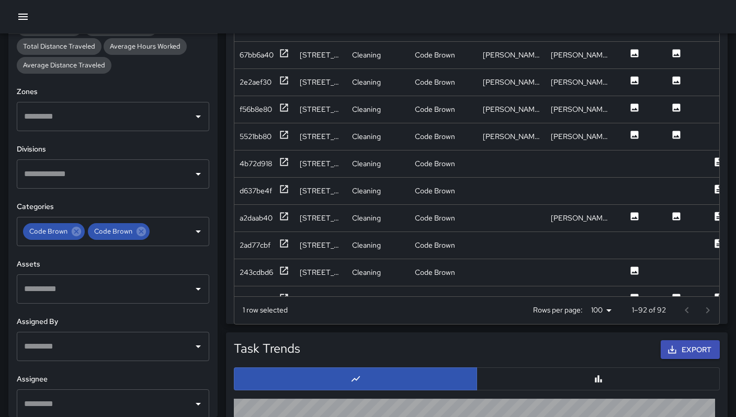
scroll to position [226, 0]
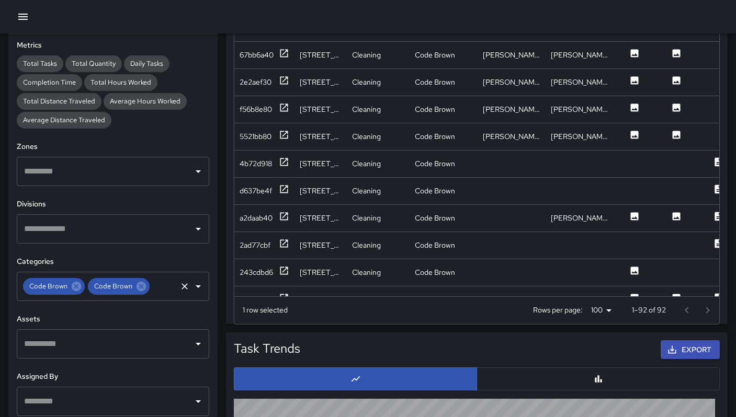
click at [143, 281] on icon at bounding box center [141, 287] width 12 height 12
click at [72, 287] on icon at bounding box center [76, 286] width 9 height 9
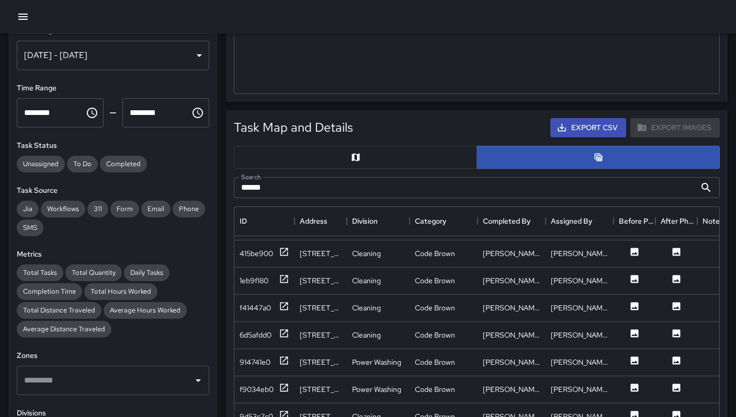
scroll to position [0, 0]
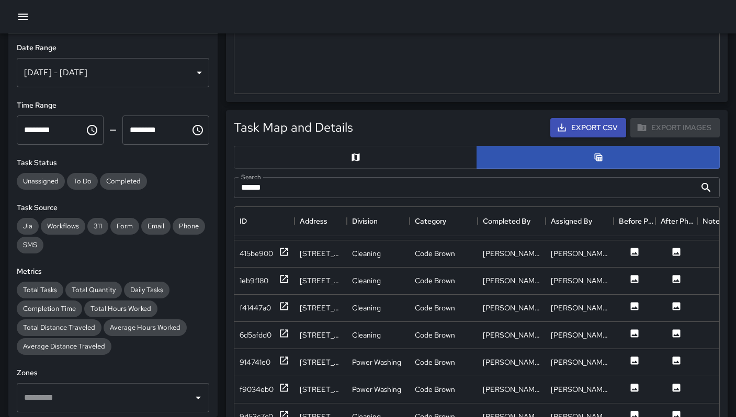
click at [74, 79] on div "Sep 10, 2025 - Sep 16, 2025" at bounding box center [113, 72] width 192 height 29
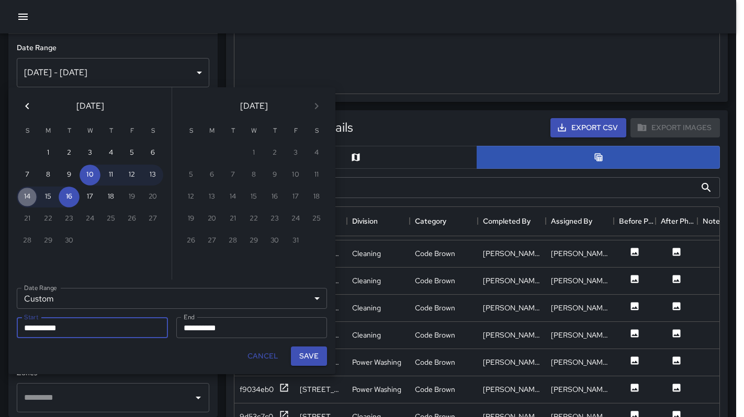
click at [23, 199] on button "14" at bounding box center [27, 197] width 21 height 21
type input "**********"
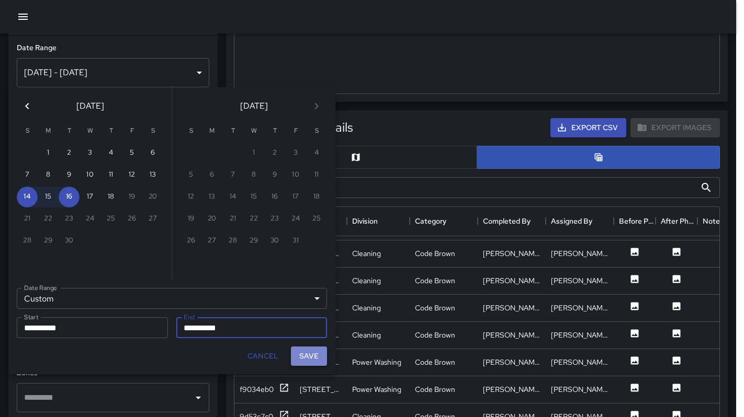
click at [306, 359] on button "Save" at bounding box center [309, 356] width 36 height 19
type input "**********"
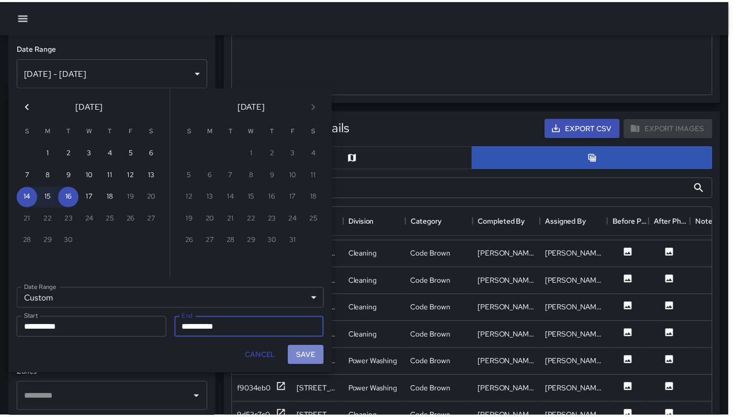
scroll to position [8, 8]
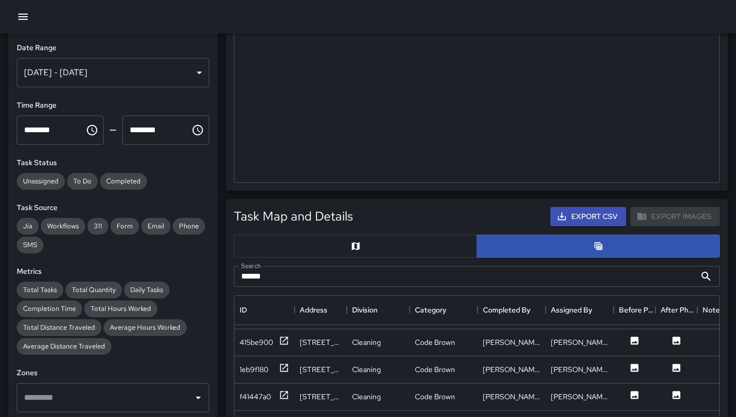
click at [151, 55] on div "**********" at bounding box center [113, 64] width 192 height 45
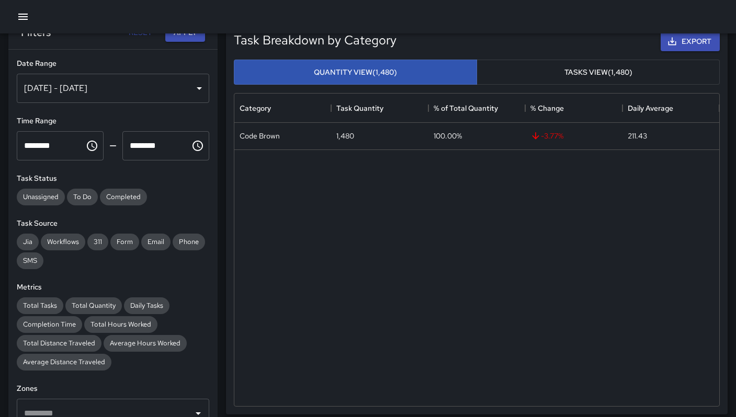
scroll to position [0, 0]
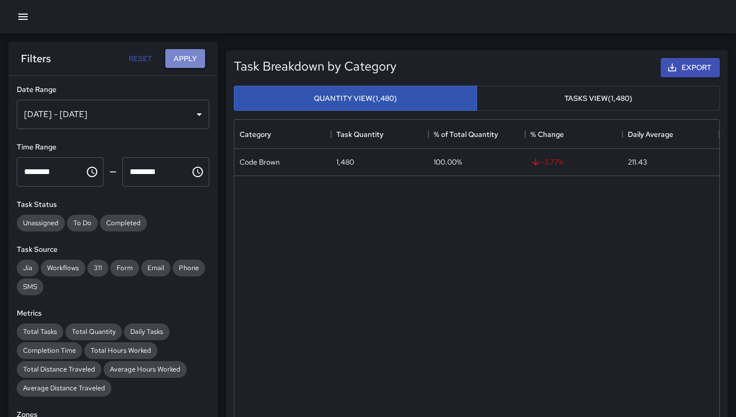
click at [177, 62] on button "Apply" at bounding box center [185, 58] width 40 height 19
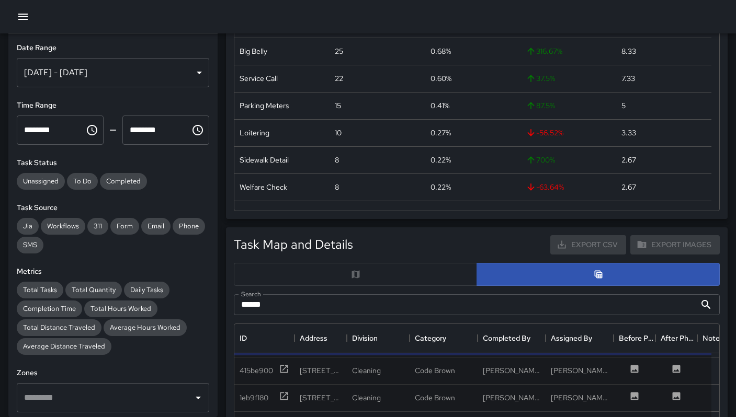
scroll to position [346, 0]
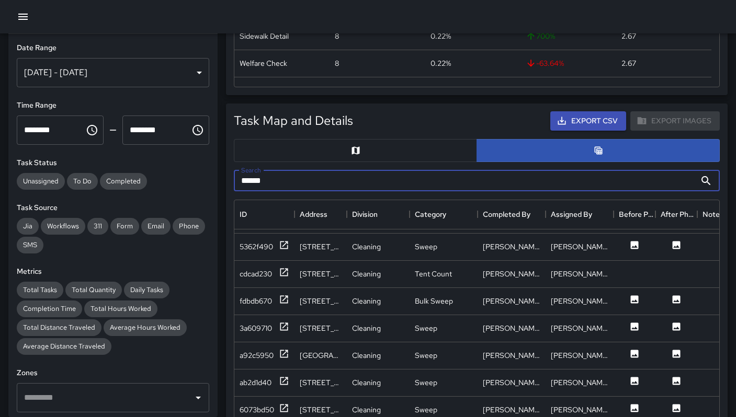
click at [341, 185] on input "******" at bounding box center [465, 180] width 462 height 21
type input "*"
click at [340, 182] on input "Search" at bounding box center [465, 180] width 462 height 21
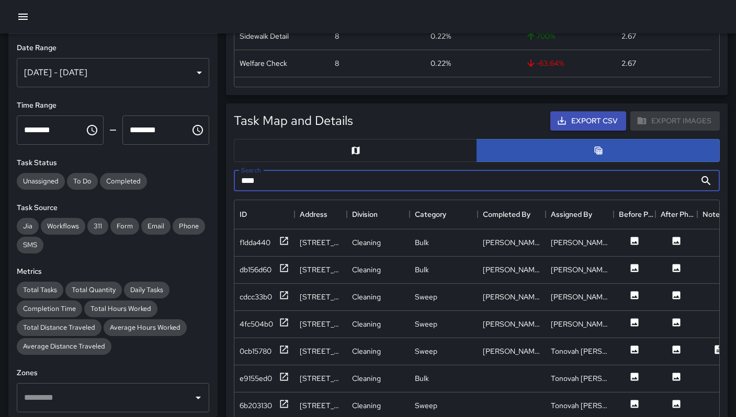
scroll to position [0, 0]
click at [252, 247] on div "f1dda440" at bounding box center [254, 242] width 31 height 10
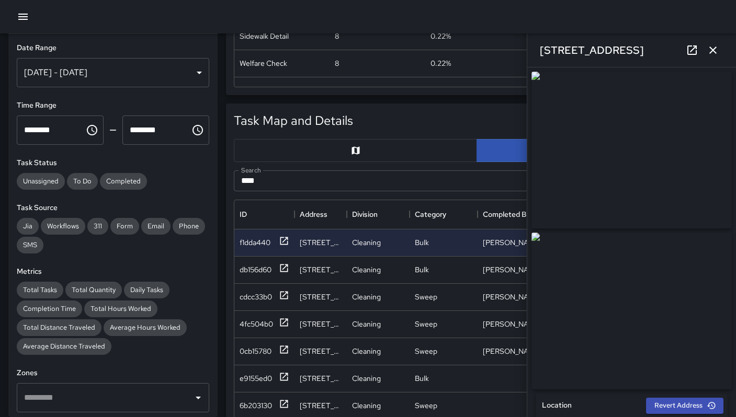
click at [692, 50] on icon at bounding box center [691, 49] width 9 height 9
click at [263, 273] on div "db156d60" at bounding box center [255, 270] width 32 height 10
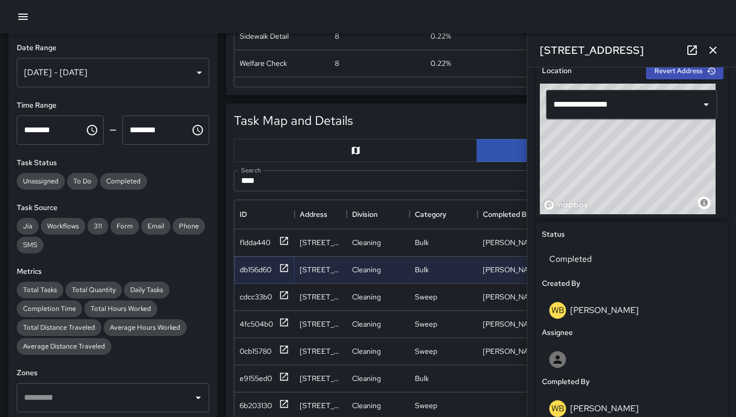
scroll to position [337, 0]
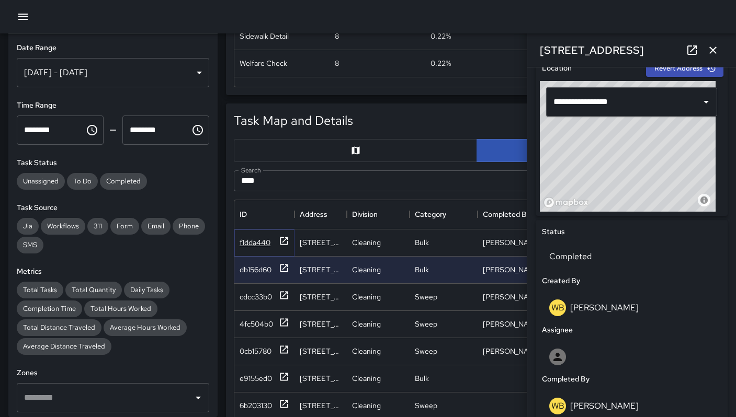
click at [248, 241] on div "f1dda440" at bounding box center [254, 242] width 31 height 10
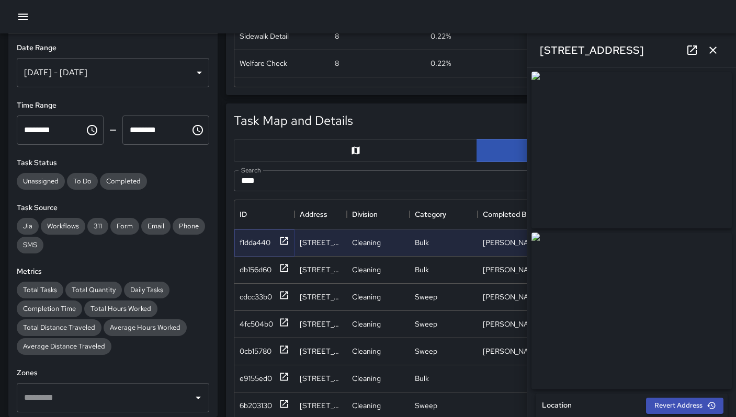
scroll to position [366, 0]
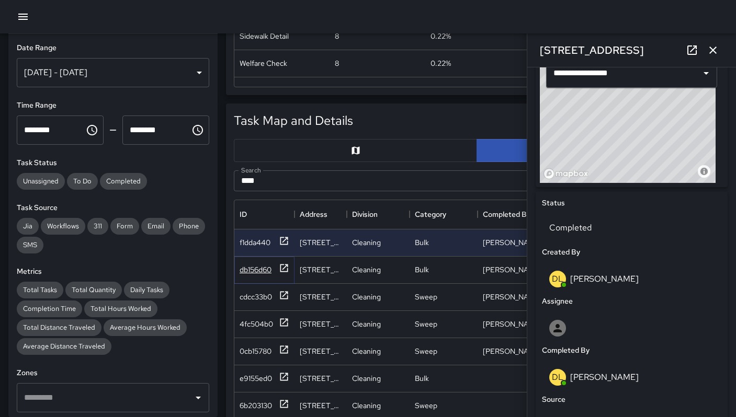
click at [256, 267] on div "db156d60" at bounding box center [255, 270] width 32 height 10
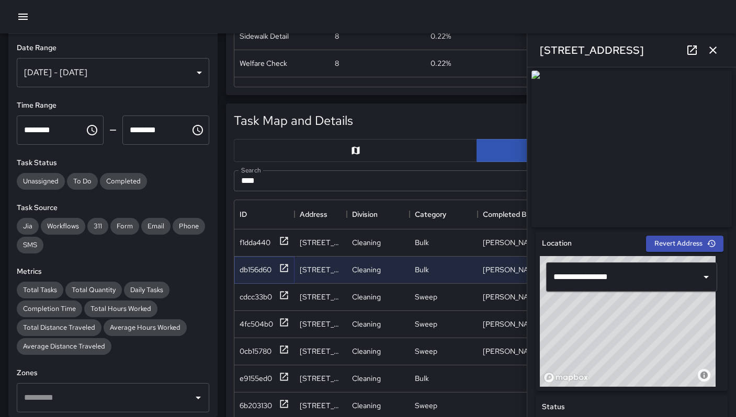
scroll to position [364, 0]
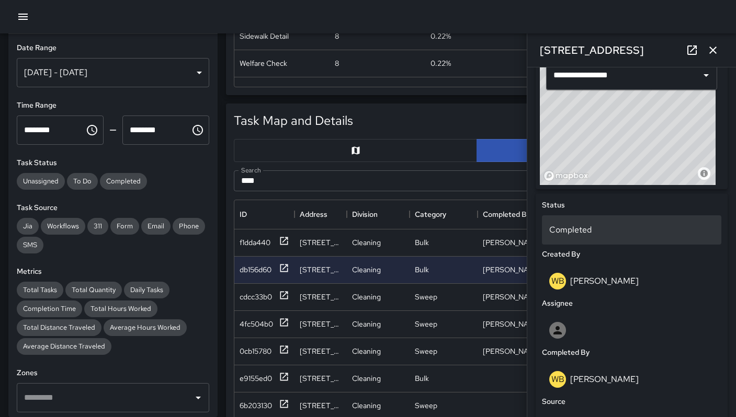
click at [585, 229] on p "Completed" at bounding box center [631, 230] width 165 height 13
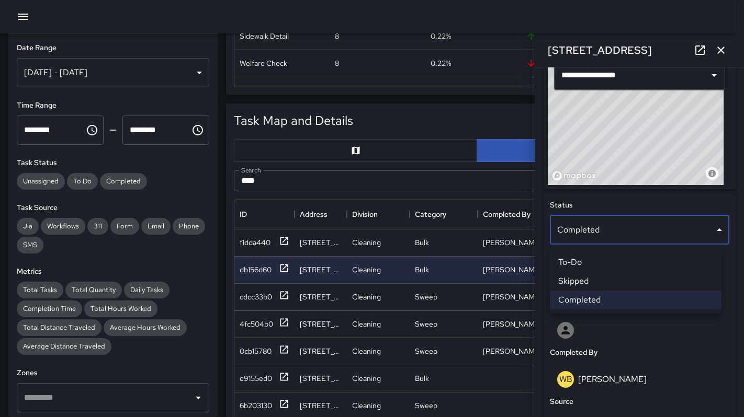
click at [592, 277] on li "Skipped" at bounding box center [636, 281] width 172 height 19
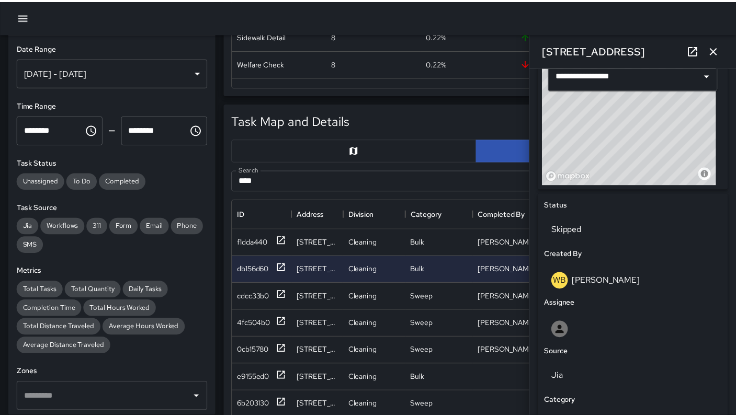
scroll to position [8, 8]
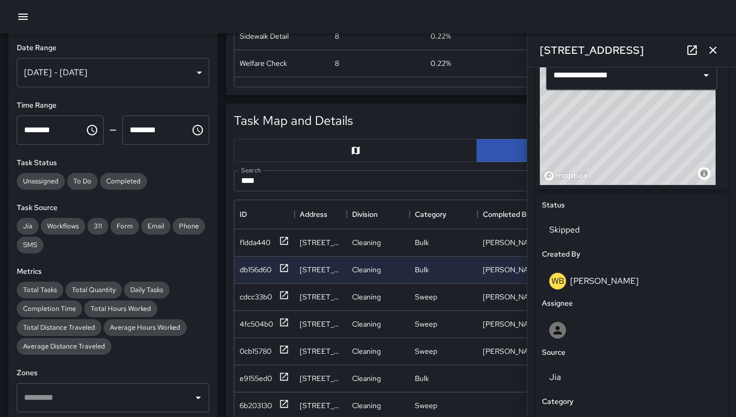
click at [711, 56] on icon "button" at bounding box center [712, 50] width 13 height 13
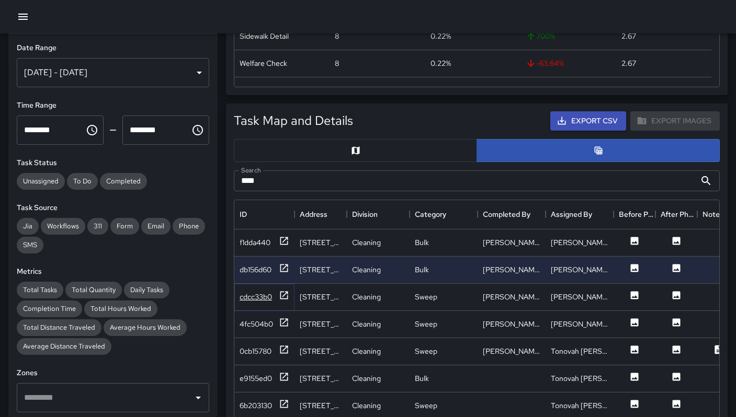
click at [259, 299] on div "cdcc33b0" at bounding box center [255, 297] width 32 height 10
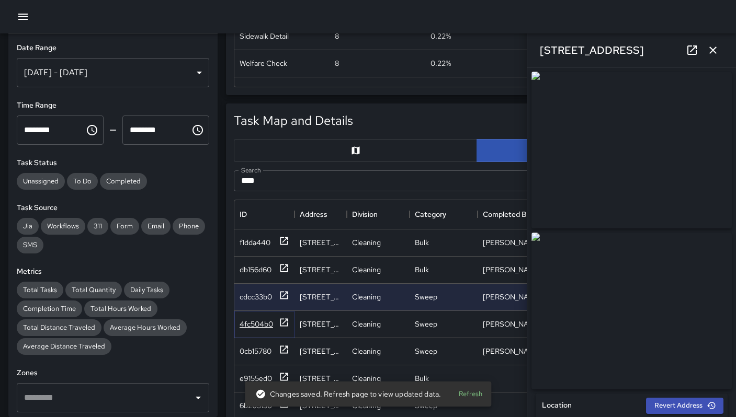
click at [254, 324] on div "4fc504b0" at bounding box center [255, 324] width 33 height 10
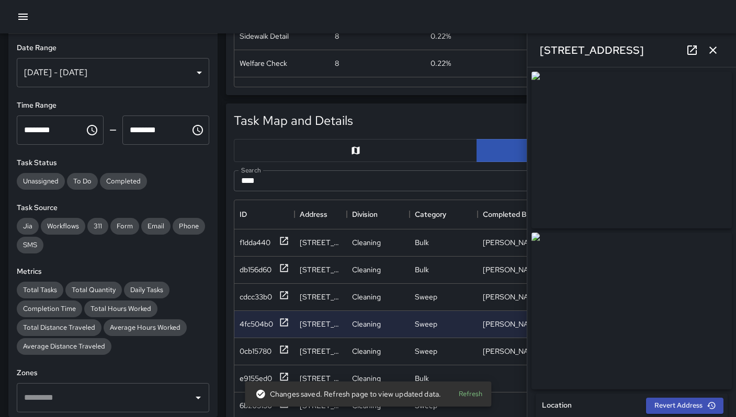
click at [688, 50] on icon at bounding box center [691, 50] width 13 height 13
click at [709, 53] on icon "button" at bounding box center [712, 50] width 13 height 13
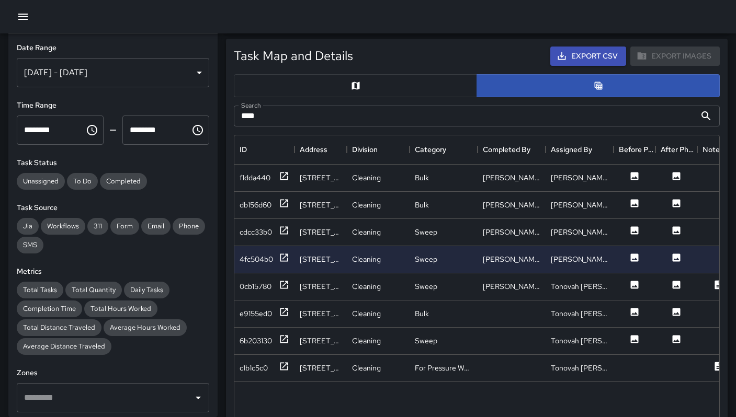
scroll to position [411, 0]
click at [258, 368] on div "c1b1c5c0" at bounding box center [253, 367] width 28 height 10
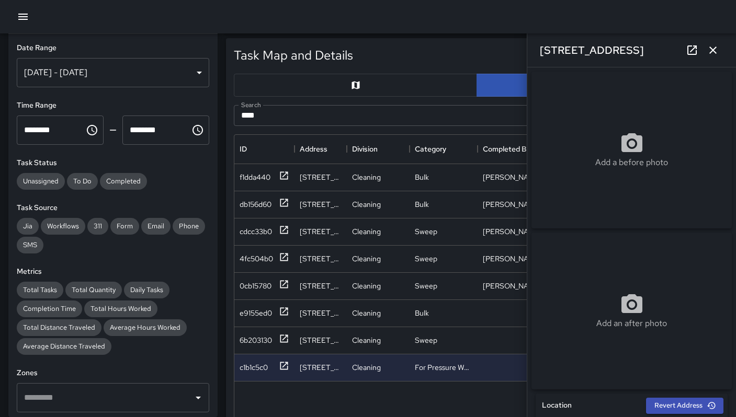
click at [713, 49] on icon "button" at bounding box center [712, 50] width 13 height 13
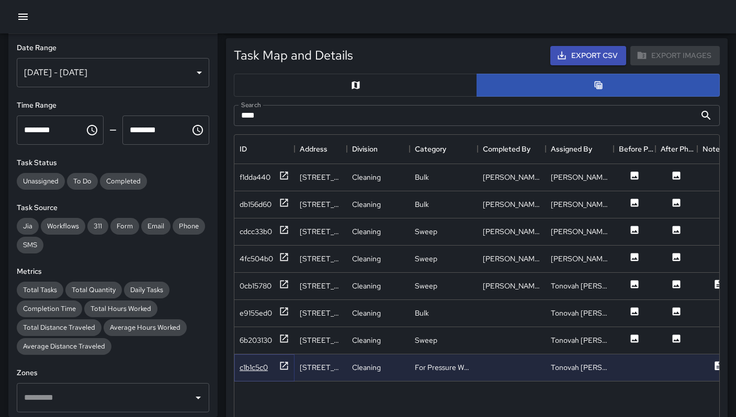
click at [245, 362] on div "c1b1c5c0" at bounding box center [253, 367] width 28 height 10
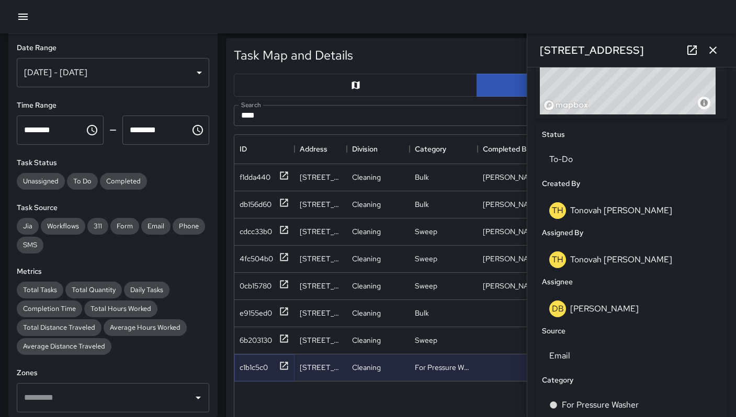
scroll to position [398, 0]
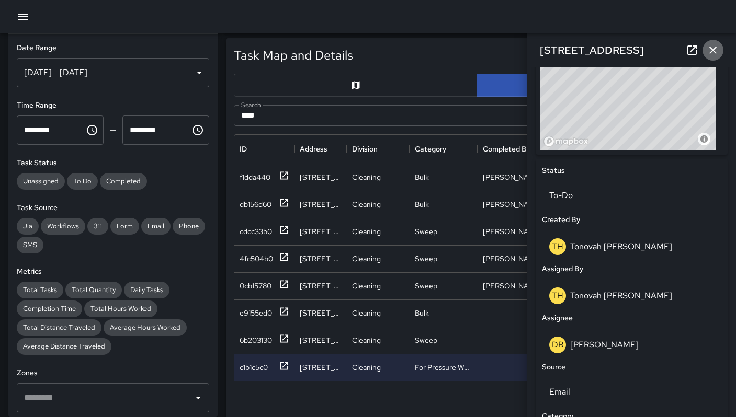
click at [709, 55] on icon "button" at bounding box center [712, 50] width 13 height 13
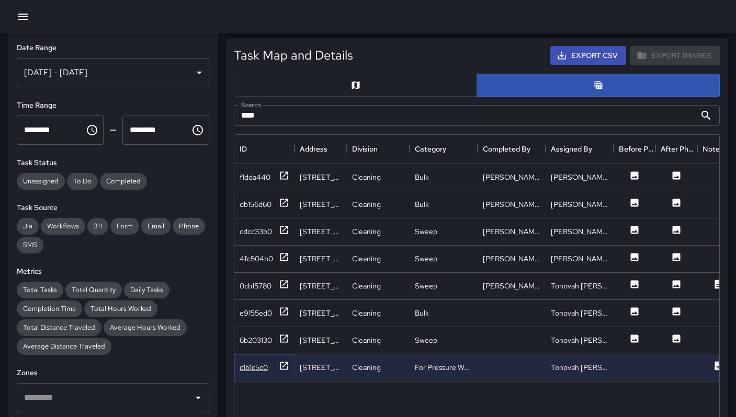
click at [257, 370] on div "c1b1c5c0" at bounding box center [253, 367] width 28 height 10
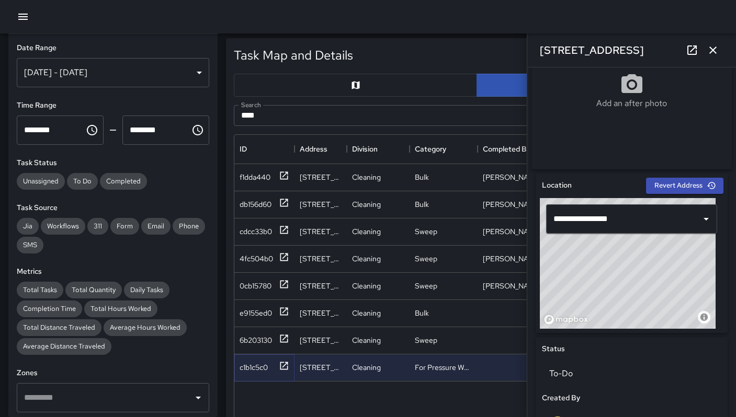
scroll to position [498, 0]
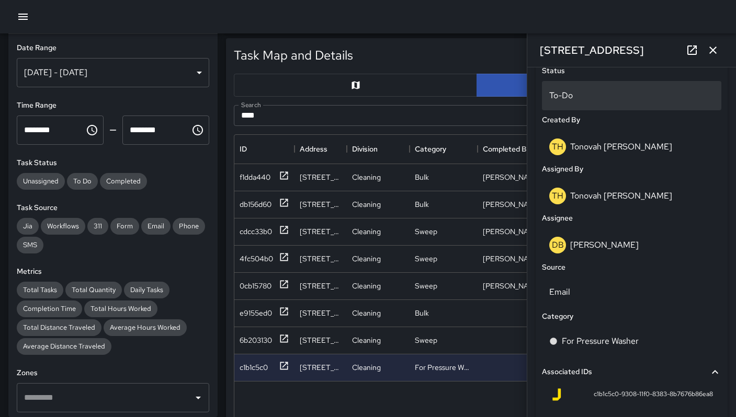
click at [574, 102] on p "To-Do" at bounding box center [631, 95] width 165 height 13
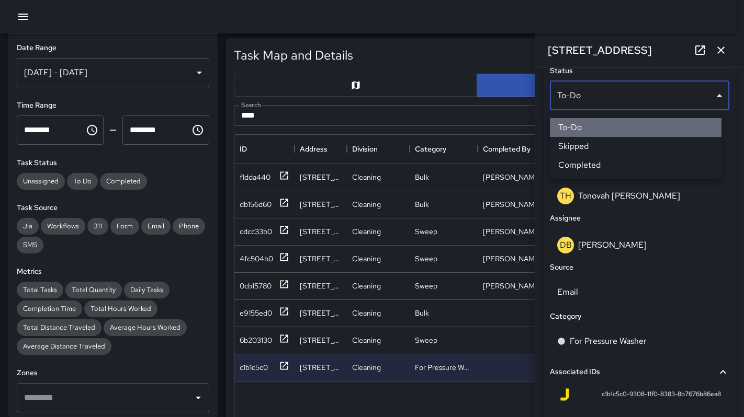
click at [579, 127] on li "To-Do" at bounding box center [636, 127] width 172 height 19
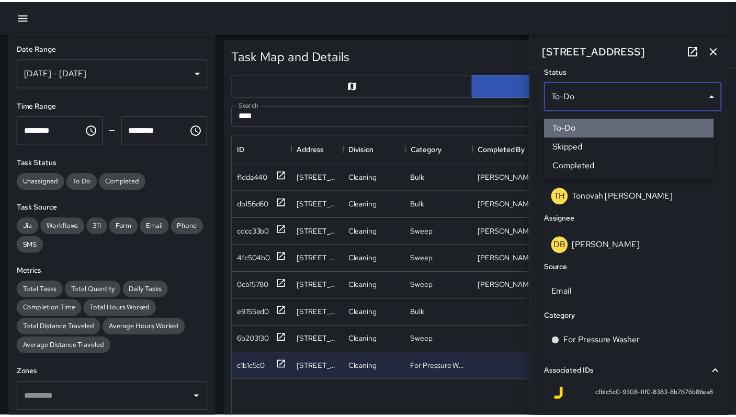
scroll to position [8, 8]
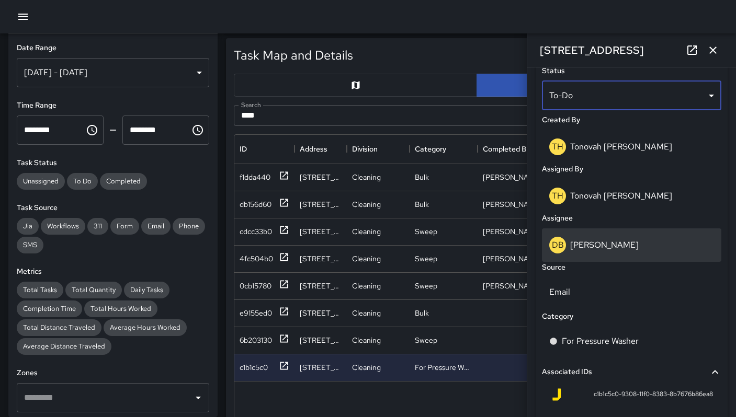
click at [602, 249] on p "[PERSON_NAME]" at bounding box center [604, 244] width 68 height 11
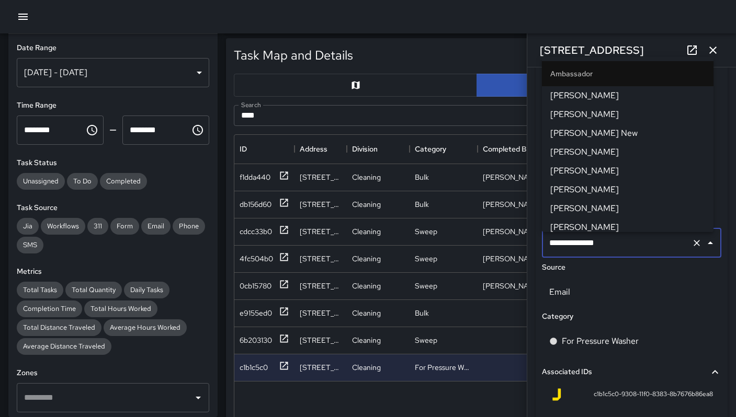
scroll to position [576, 0]
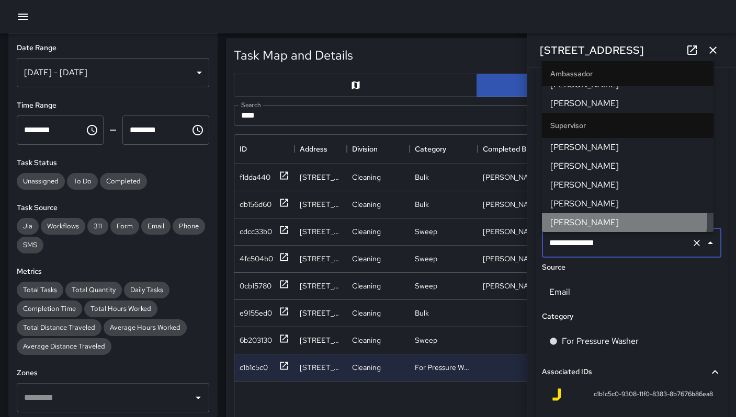
click at [598, 219] on span "[PERSON_NAME]" at bounding box center [627, 222] width 155 height 13
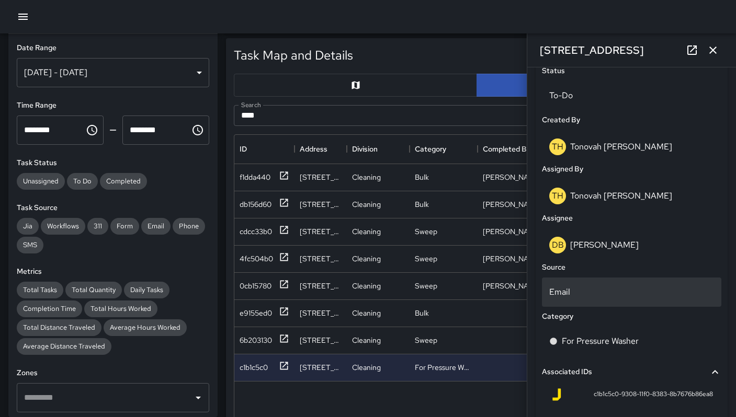
click at [630, 282] on div "Email" at bounding box center [631, 292] width 179 height 29
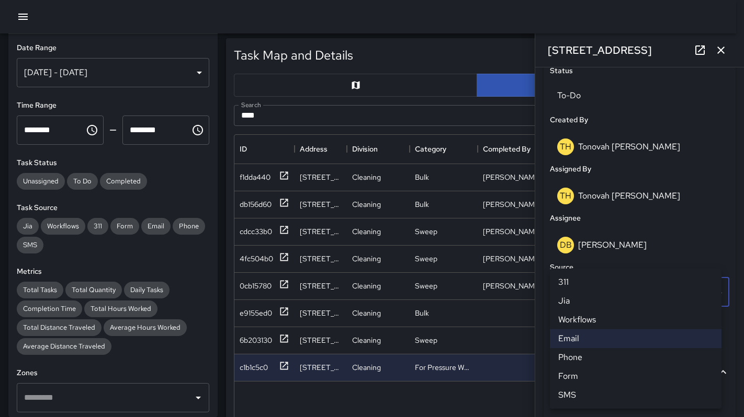
click at [719, 52] on div at bounding box center [372, 208] width 744 height 417
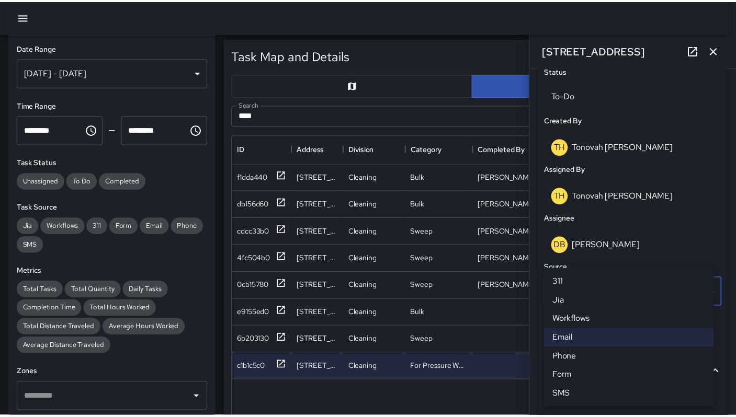
scroll to position [8, 8]
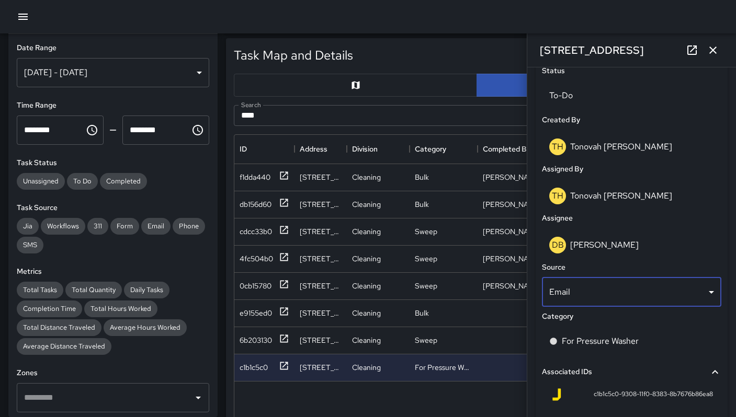
click at [711, 51] on icon "button" at bounding box center [712, 50] width 13 height 13
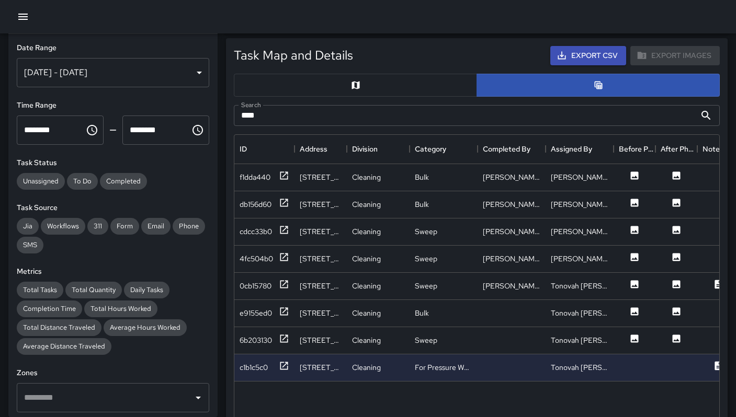
click at [324, 117] on input "****" at bounding box center [465, 115] width 462 height 21
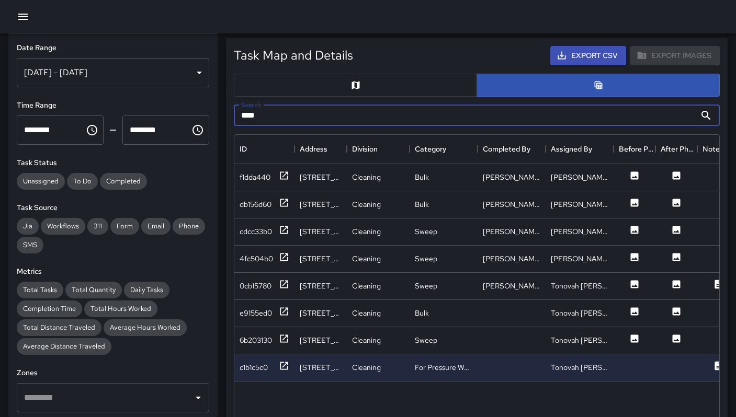
drag, startPoint x: 308, startPoint y: 120, endPoint x: 226, endPoint y: 118, distance: 82.6
click at [226, 118] on div "Search **** Search" at bounding box center [476, 116] width 502 height 38
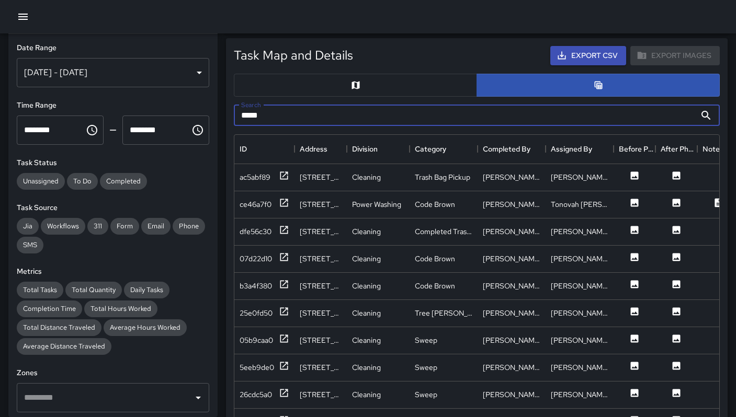
type input "*****"
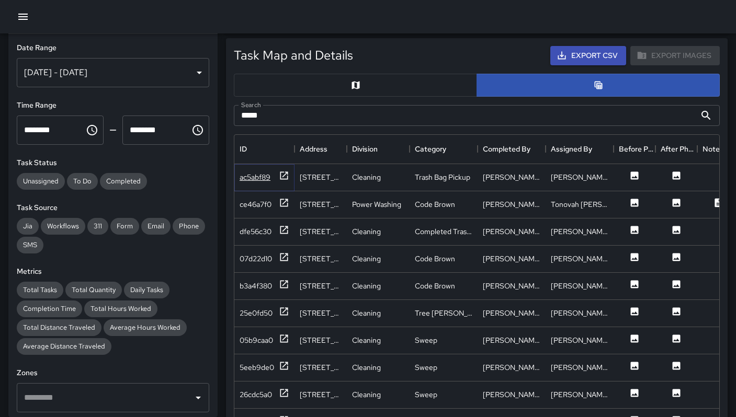
click at [243, 177] on div "ac5abf89" at bounding box center [254, 177] width 31 height 10
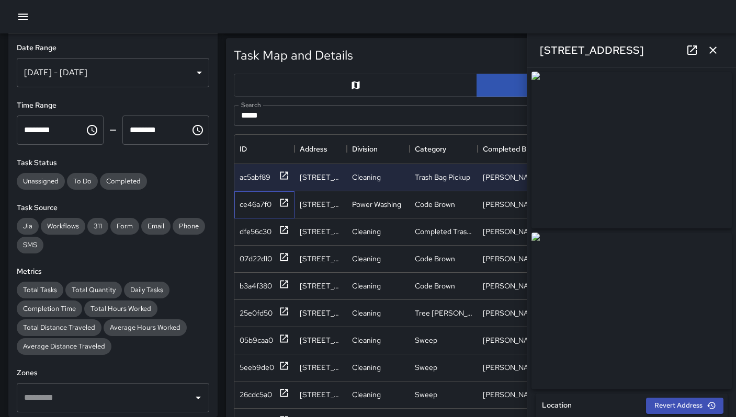
click at [247, 197] on div "ce46a7f0" at bounding box center [264, 204] width 60 height 27
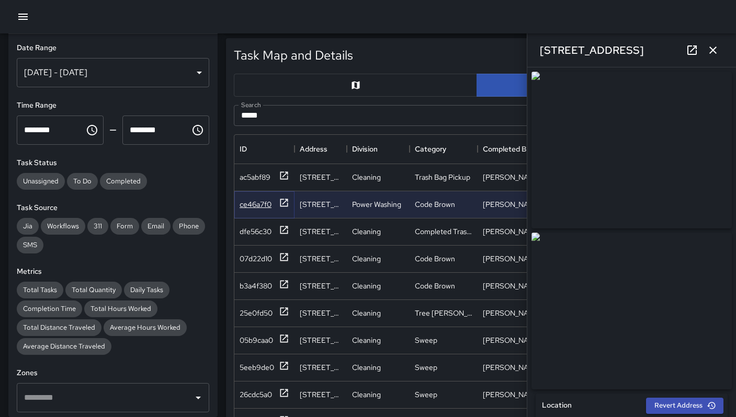
click at [254, 205] on div "ce46a7f0" at bounding box center [255, 204] width 32 height 10
click at [263, 228] on div "dfe56c30" at bounding box center [255, 231] width 32 height 10
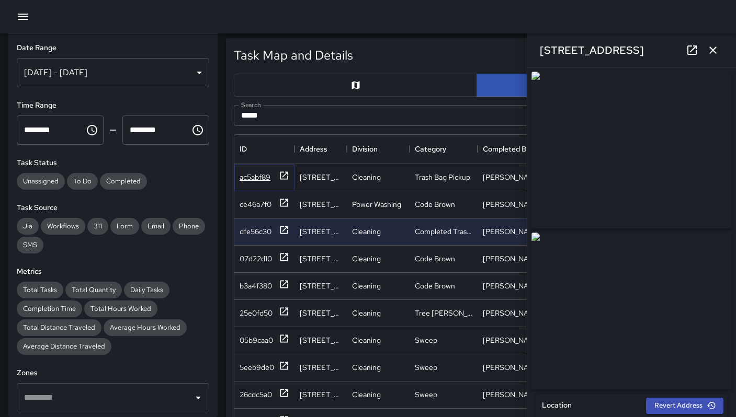
click at [260, 182] on div "ac5abf89" at bounding box center [254, 177] width 31 height 10
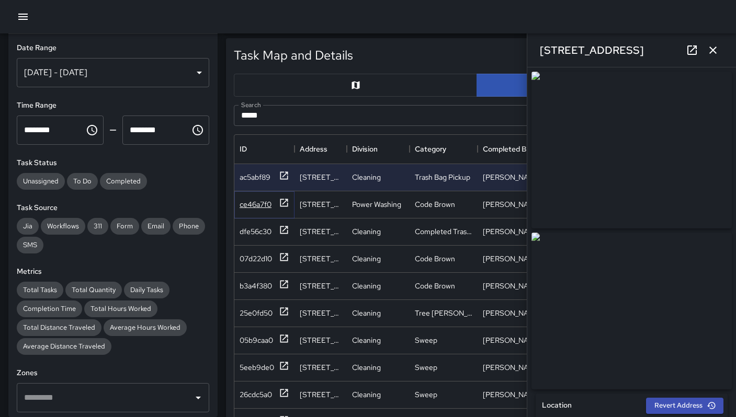
click at [259, 200] on div "ce46a7f0" at bounding box center [255, 204] width 32 height 10
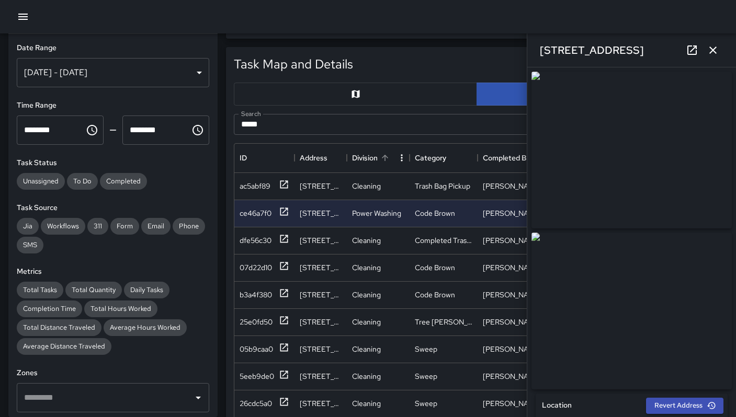
scroll to position [322, 0]
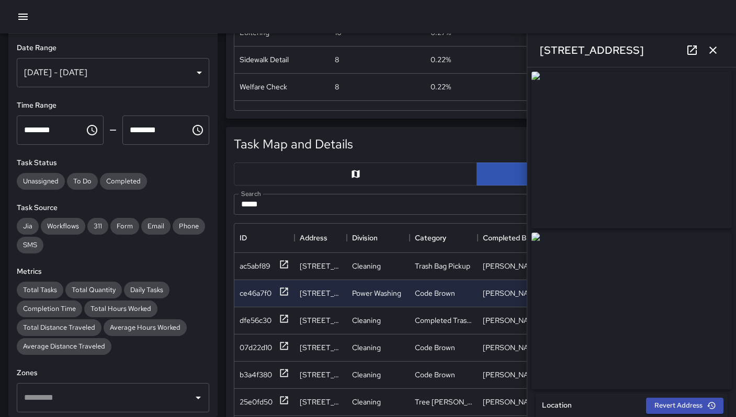
click at [688, 49] on icon at bounding box center [691, 50] width 13 height 13
click at [709, 54] on icon "button" at bounding box center [712, 50] width 13 height 13
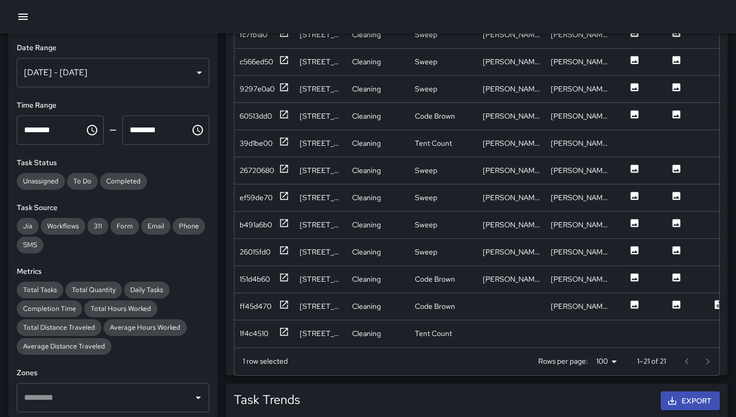
scroll to position [719, 0]
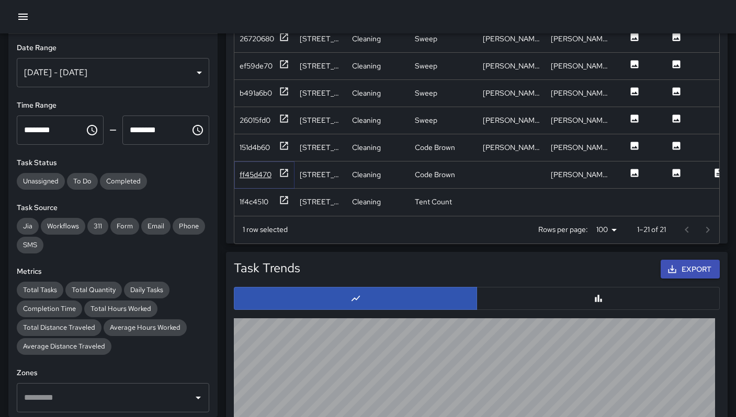
click at [274, 168] on div "ff45d470" at bounding box center [264, 174] width 50 height 13
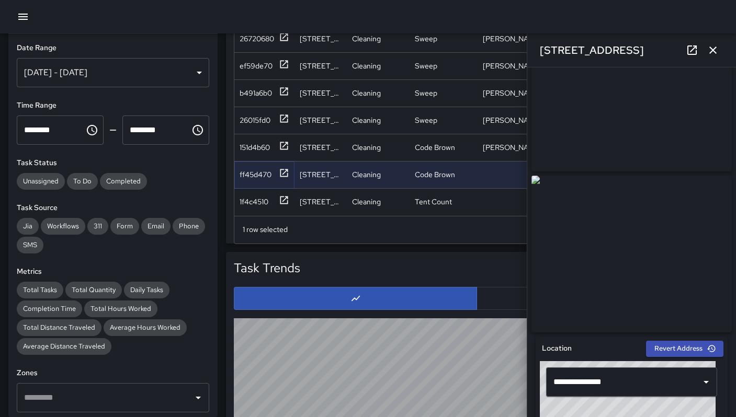
scroll to position [0, 0]
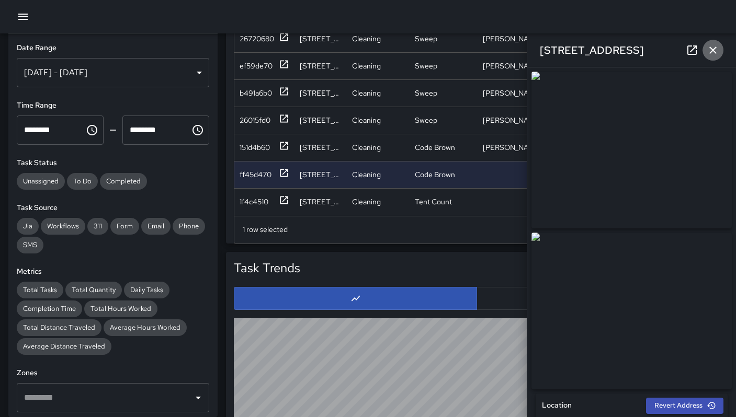
click at [708, 52] on icon "button" at bounding box center [712, 50] width 13 height 13
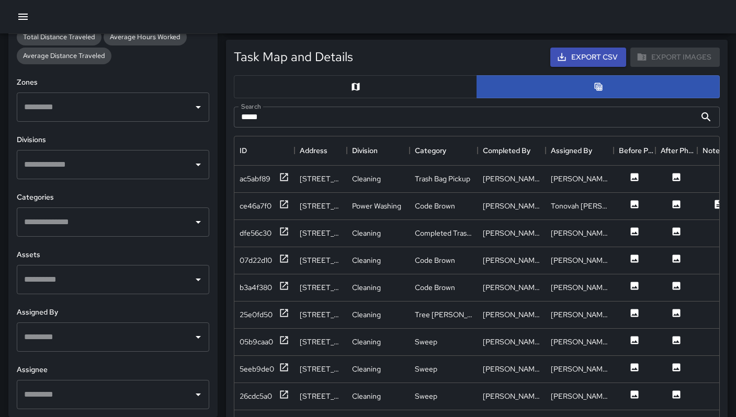
scroll to position [438, 0]
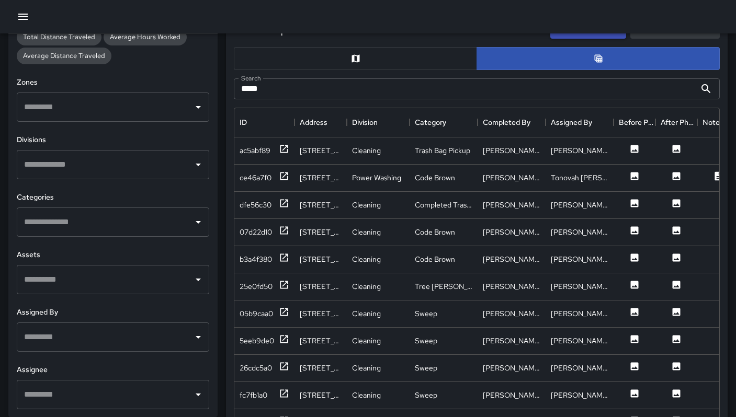
click at [63, 338] on input "text" at bounding box center [104, 337] width 167 height 20
click at [69, 364] on h6 "Assignee" at bounding box center [113, 370] width 192 height 12
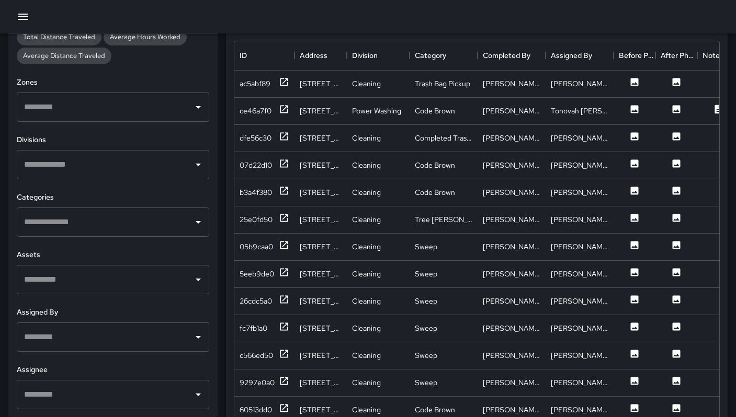
click at [77, 238] on div "**********" at bounding box center [112, 225] width 209 height 383
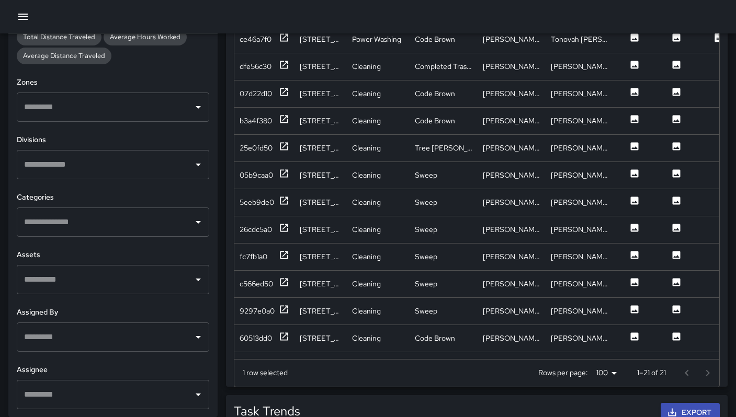
scroll to position [699, 0]
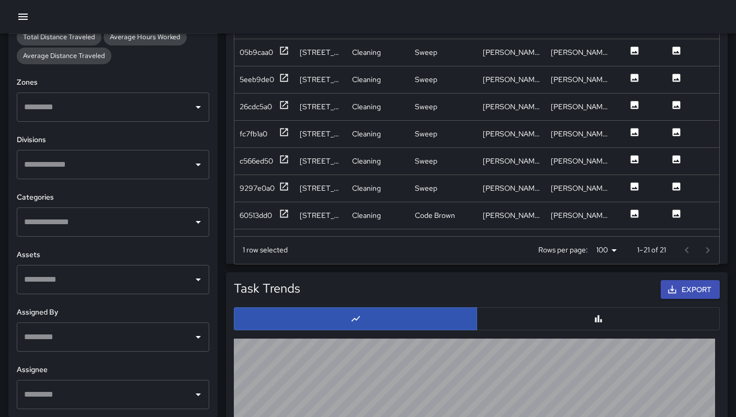
click at [170, 55] on div "Total Tasks Total Quantity Daily Tasks Completion Time Total Hours Worked Total…" at bounding box center [113, 27] width 192 height 73
drag, startPoint x: 169, startPoint y: 55, endPoint x: 164, endPoint y: 63, distance: 9.7
click at [169, 55] on div "Total Tasks Total Quantity Daily Tasks Completion Time Total Hours Worked Total…" at bounding box center [113, 27] width 192 height 73
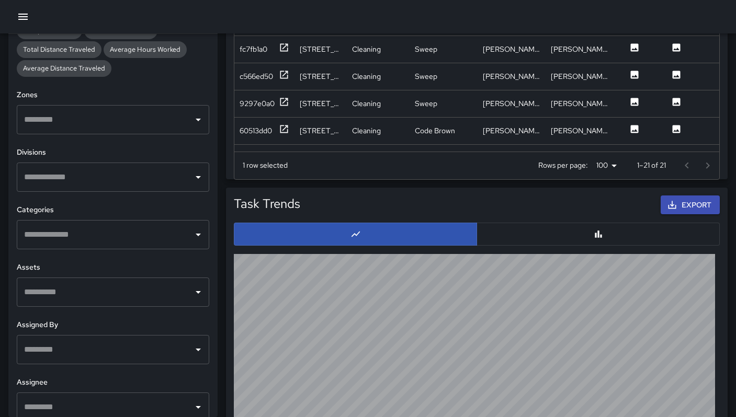
scroll to position [291, 0]
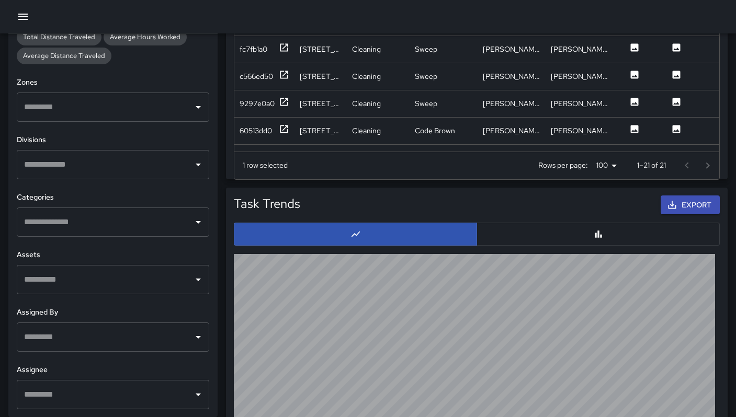
click at [42, 346] on input "text" at bounding box center [104, 337] width 167 height 20
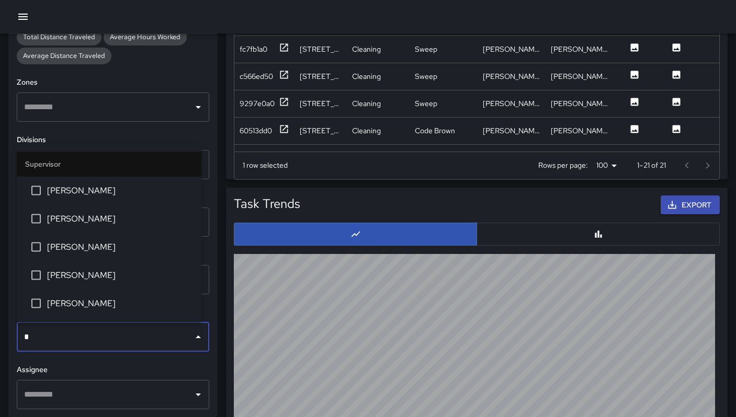
type input "**"
click at [66, 221] on span "[PERSON_NAME]" at bounding box center [120, 218] width 146 height 13
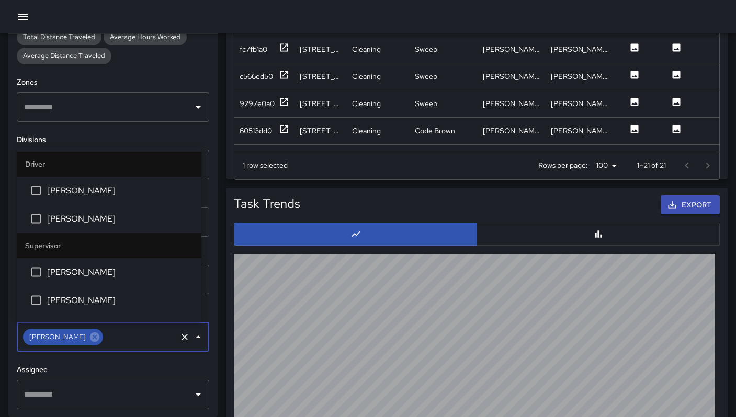
scroll to position [359, 0]
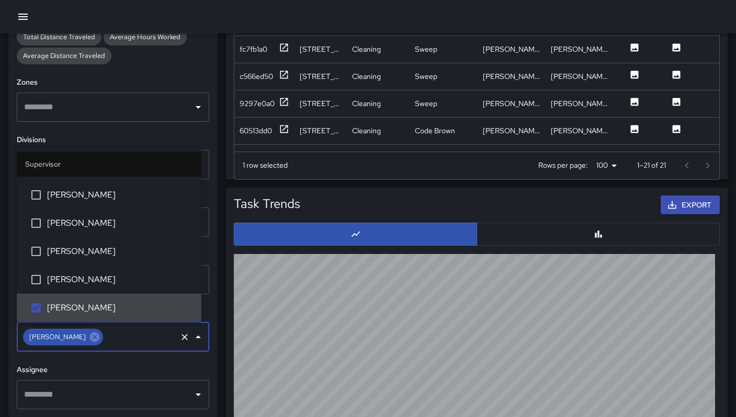
click at [119, 366] on h6 "Assignee" at bounding box center [113, 370] width 192 height 12
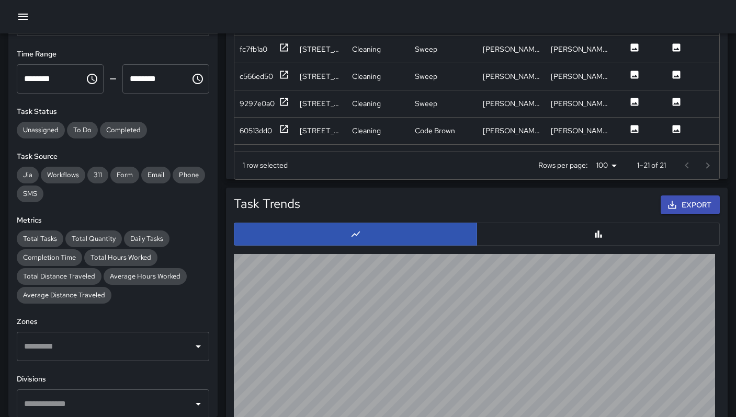
scroll to position [0, 0]
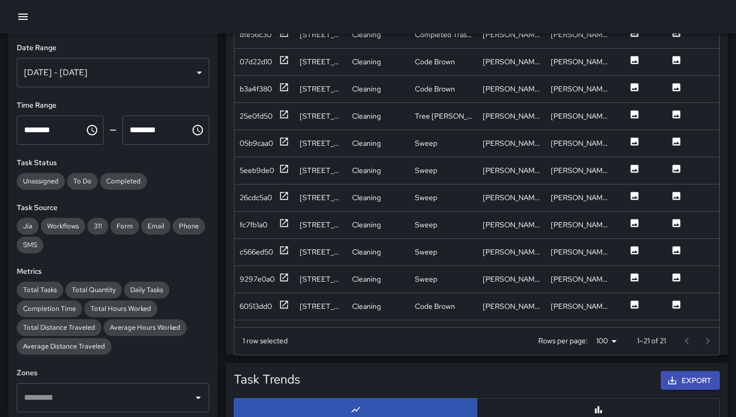
click at [136, 52] on h6 "Date Range" at bounding box center [113, 48] width 192 height 12
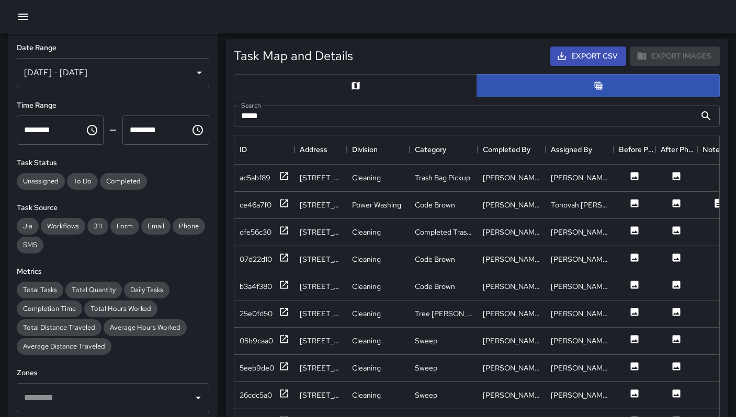
click at [150, 35] on div "**********" at bounding box center [112, 225] width 209 height 383
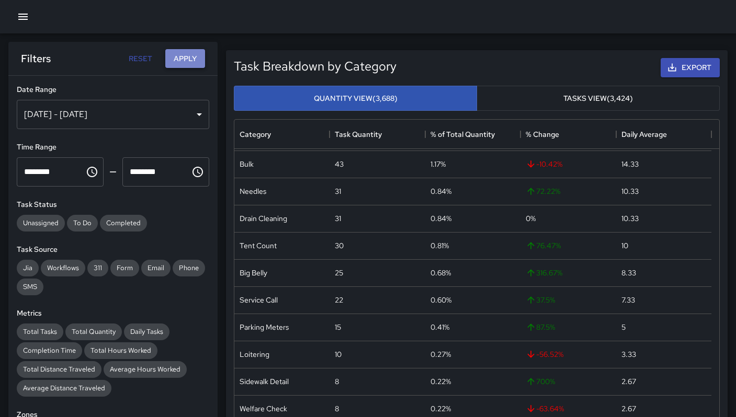
click at [184, 65] on button "Apply" at bounding box center [185, 58] width 40 height 19
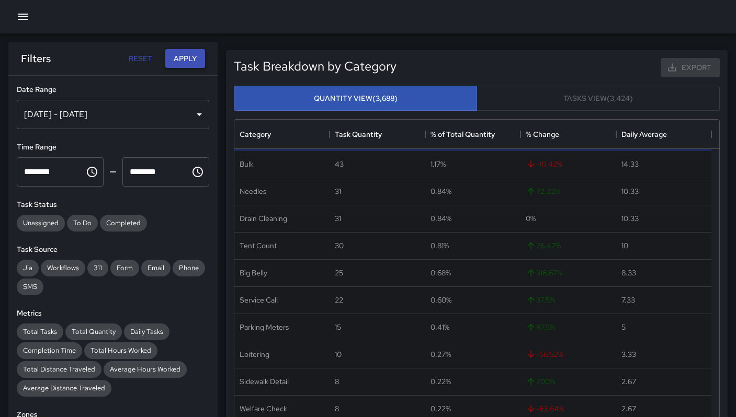
click at [186, 61] on button "Apply" at bounding box center [185, 58] width 40 height 19
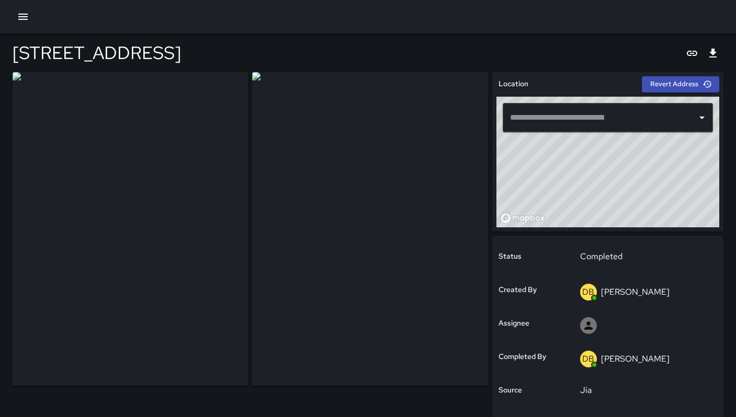
type input "**********"
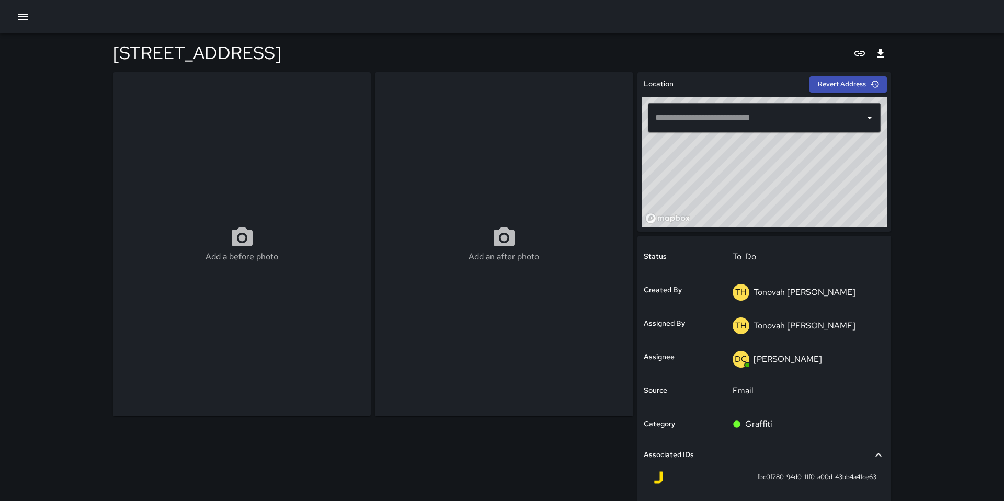
type input "**********"
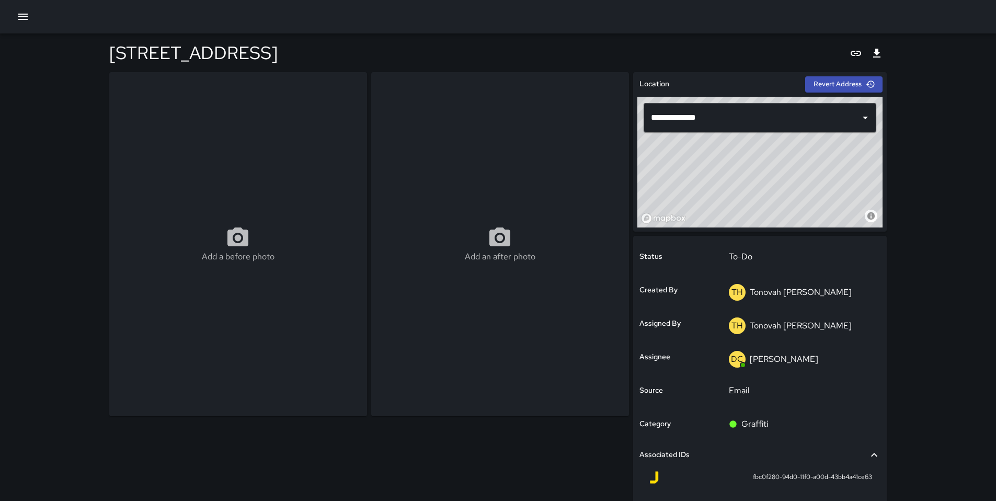
click at [265, 190] on div "Add a before photo" at bounding box center [238, 244] width 258 height 344
type input "**********"
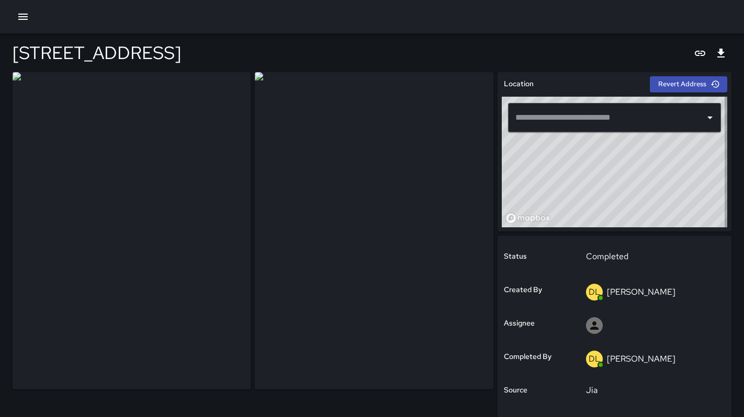
type input "**********"
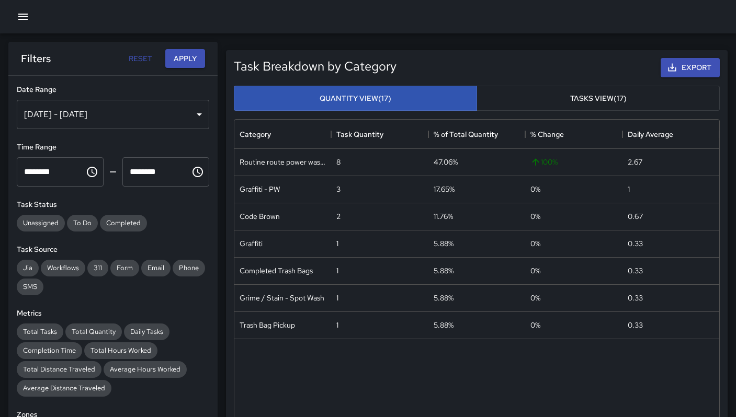
scroll to position [8, 8]
